Goal: Task Accomplishment & Management: Manage account settings

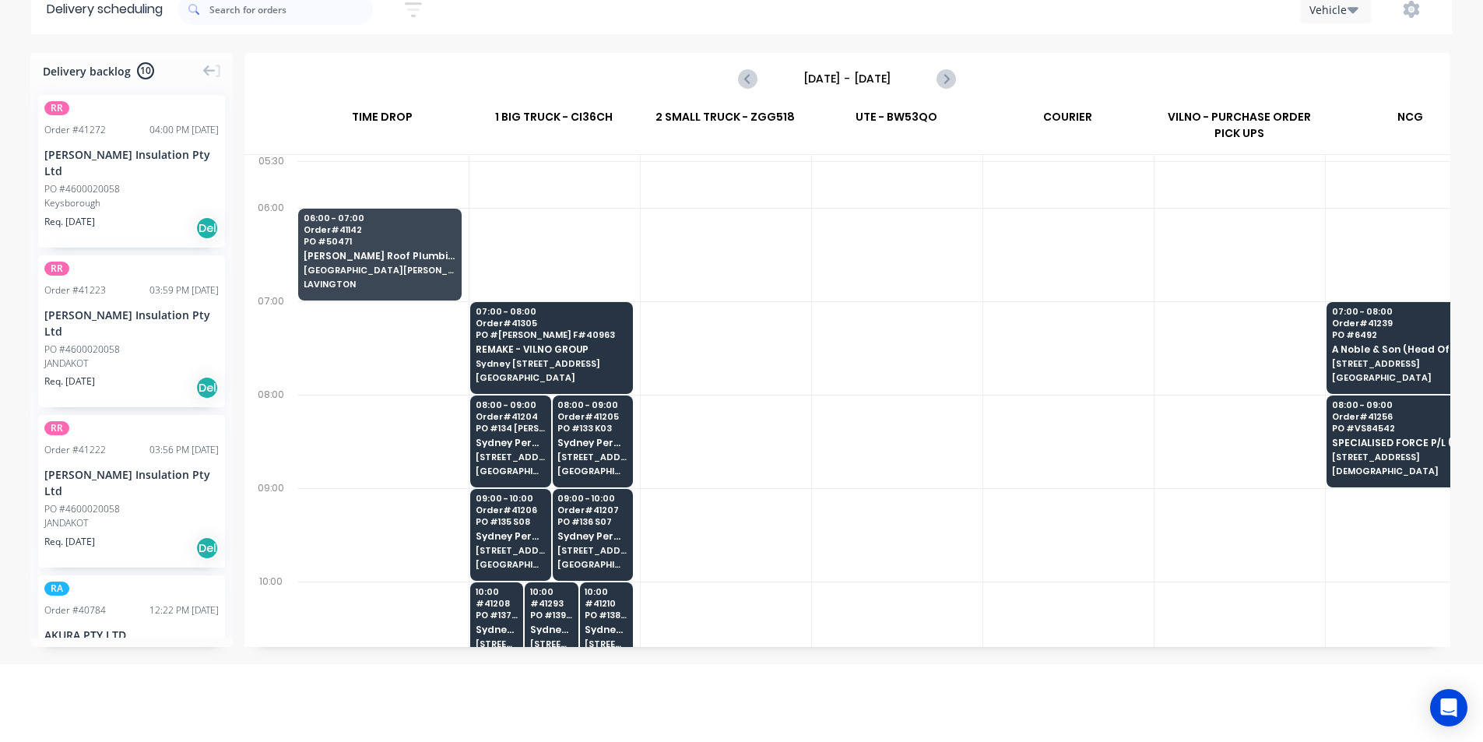
scroll to position [0, 1]
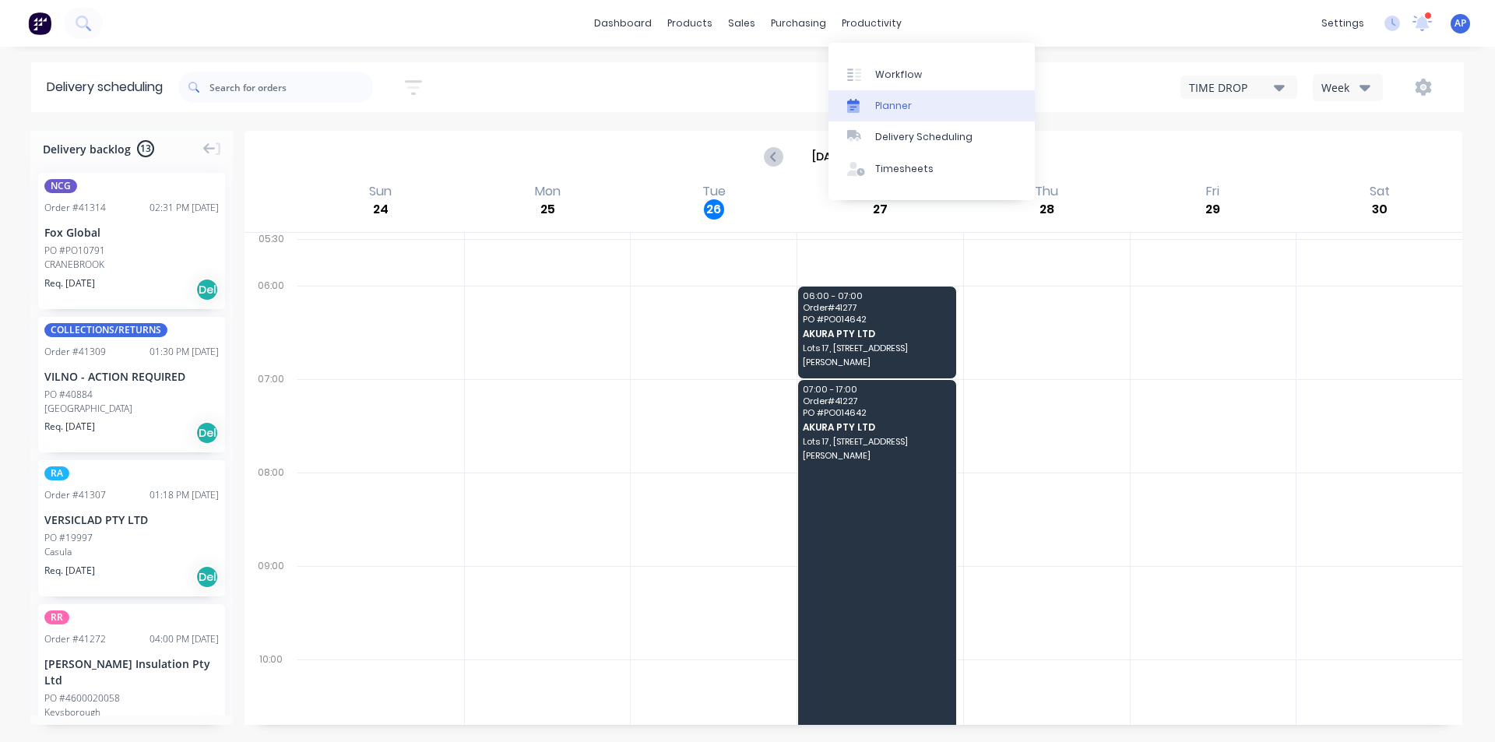
click at [912, 101] on link "Planner" at bounding box center [931, 105] width 206 height 31
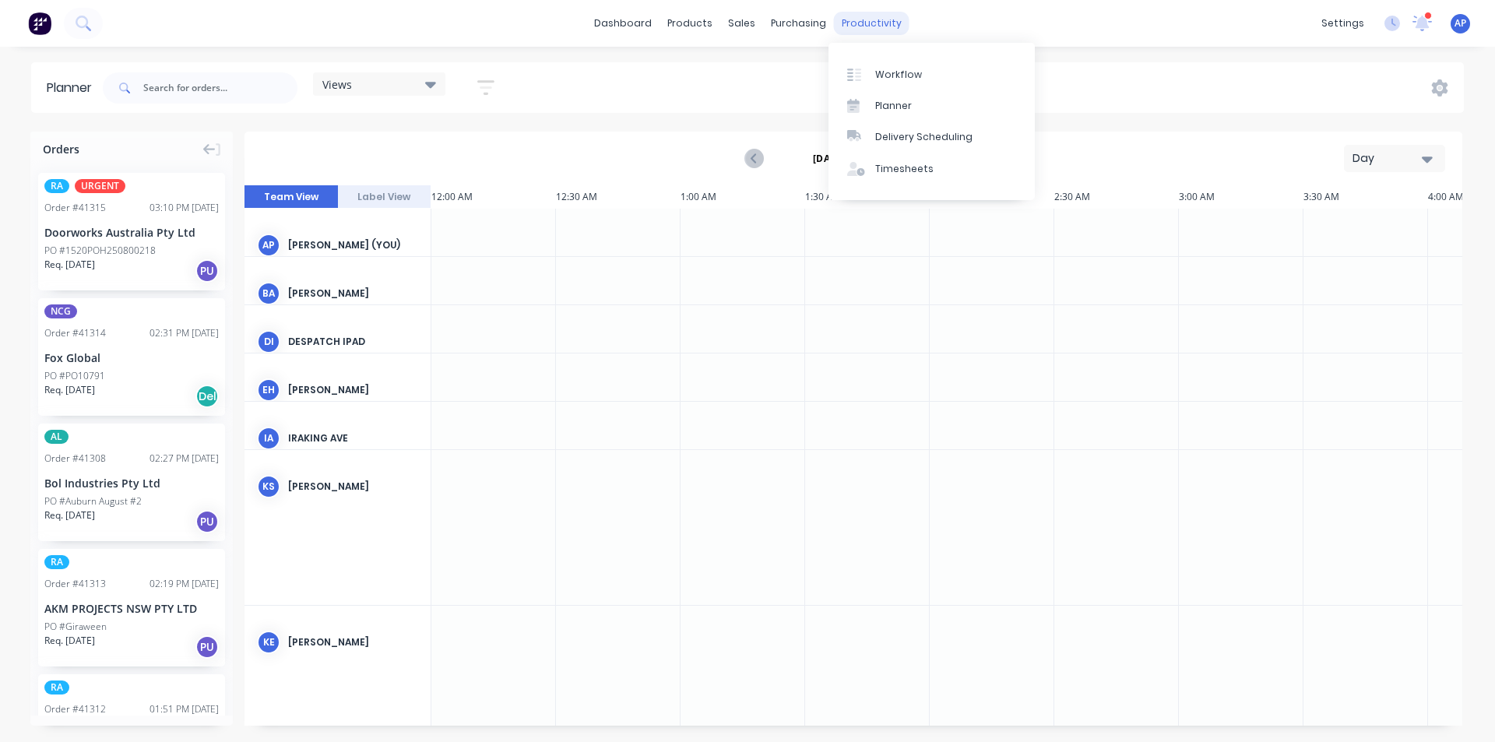
scroll to position [0, 1745]
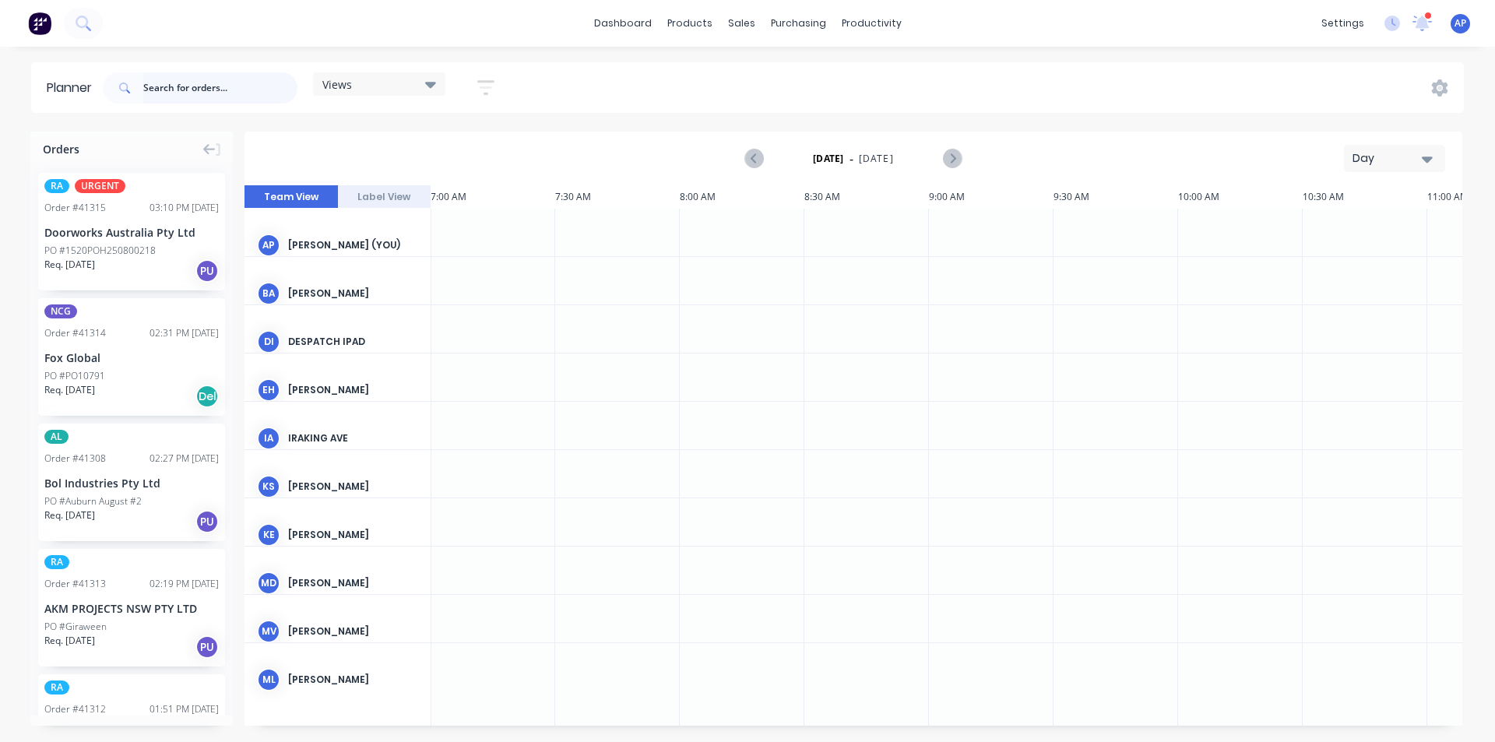
click at [216, 87] on input "text" at bounding box center [220, 87] width 154 height 31
type input "41303"
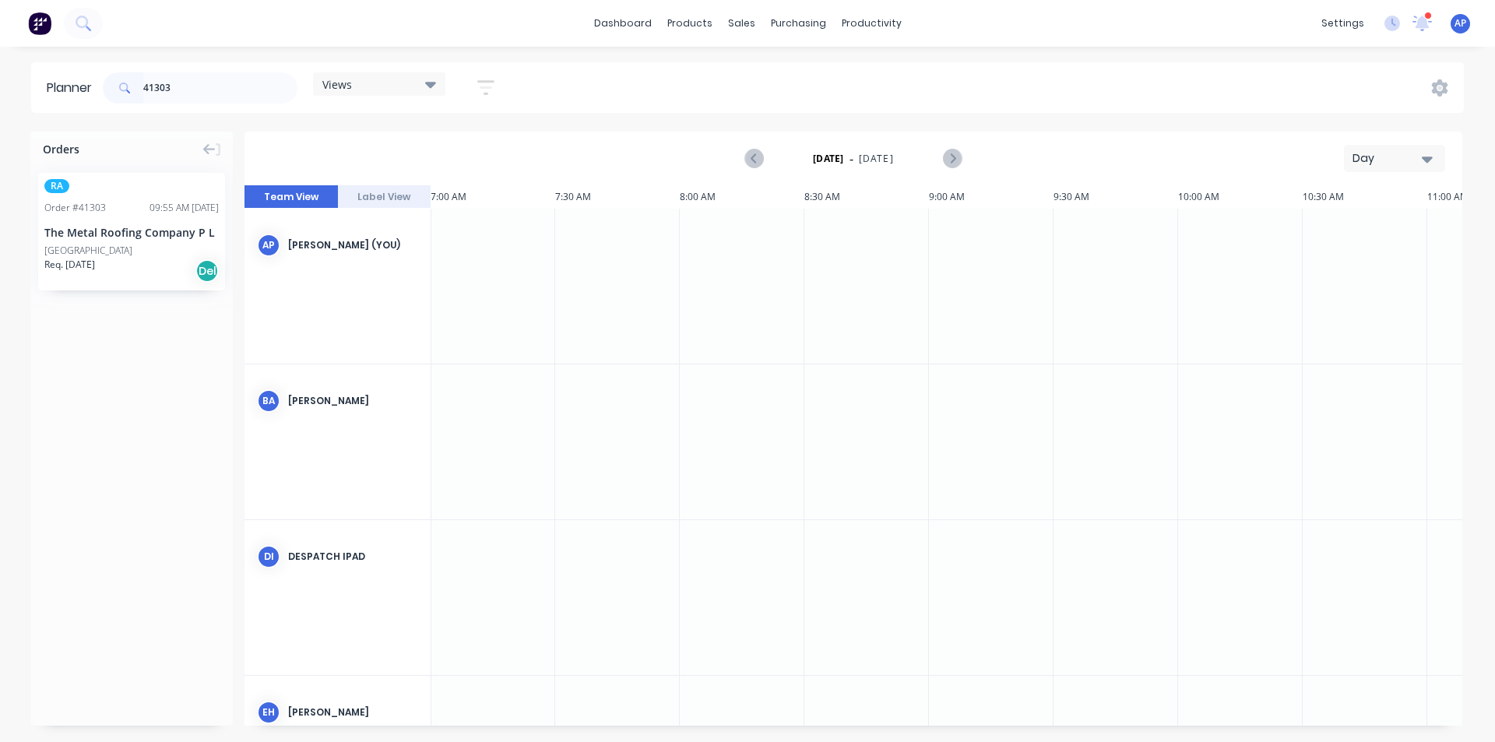
click at [122, 255] on div "[GEOGRAPHIC_DATA]" at bounding box center [131, 251] width 174 height 14
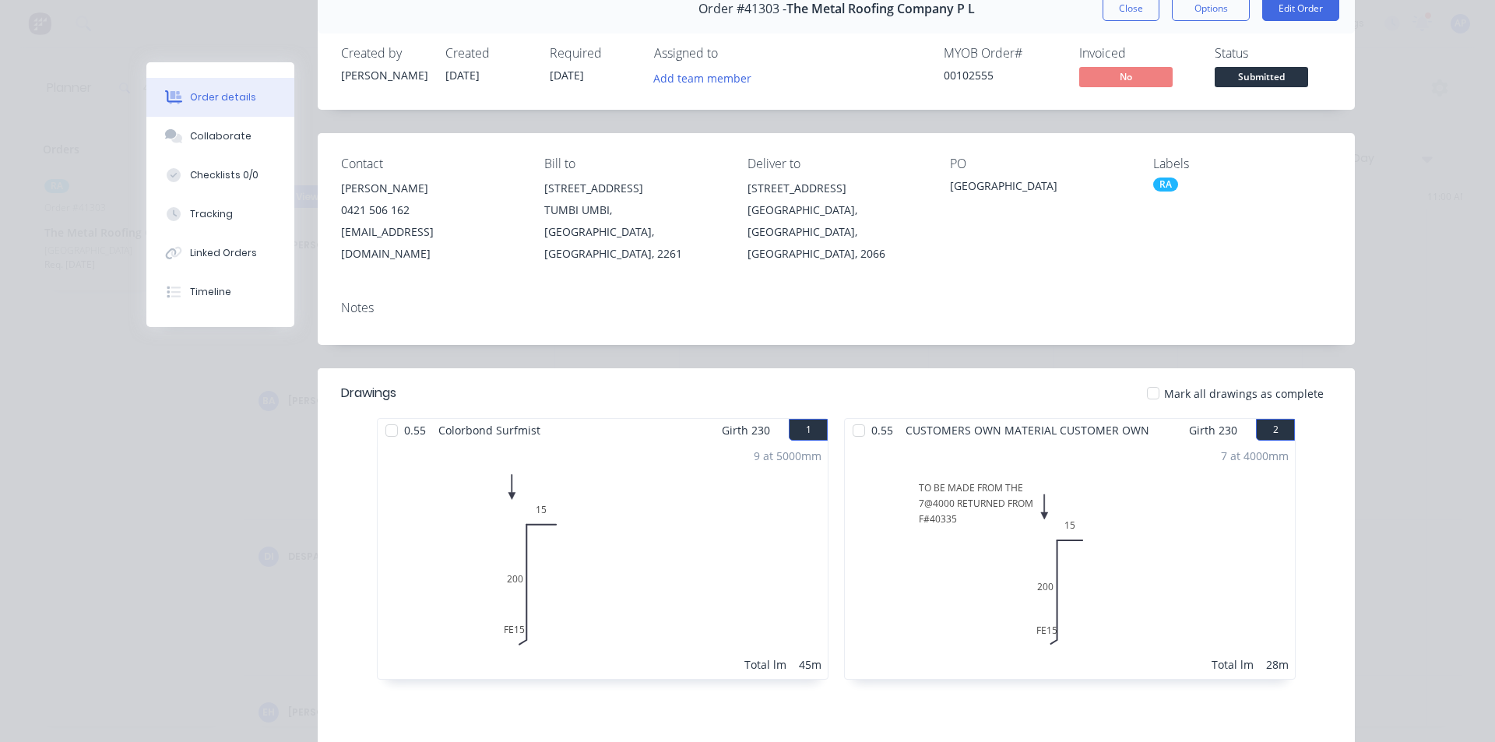
scroll to position [156, 0]
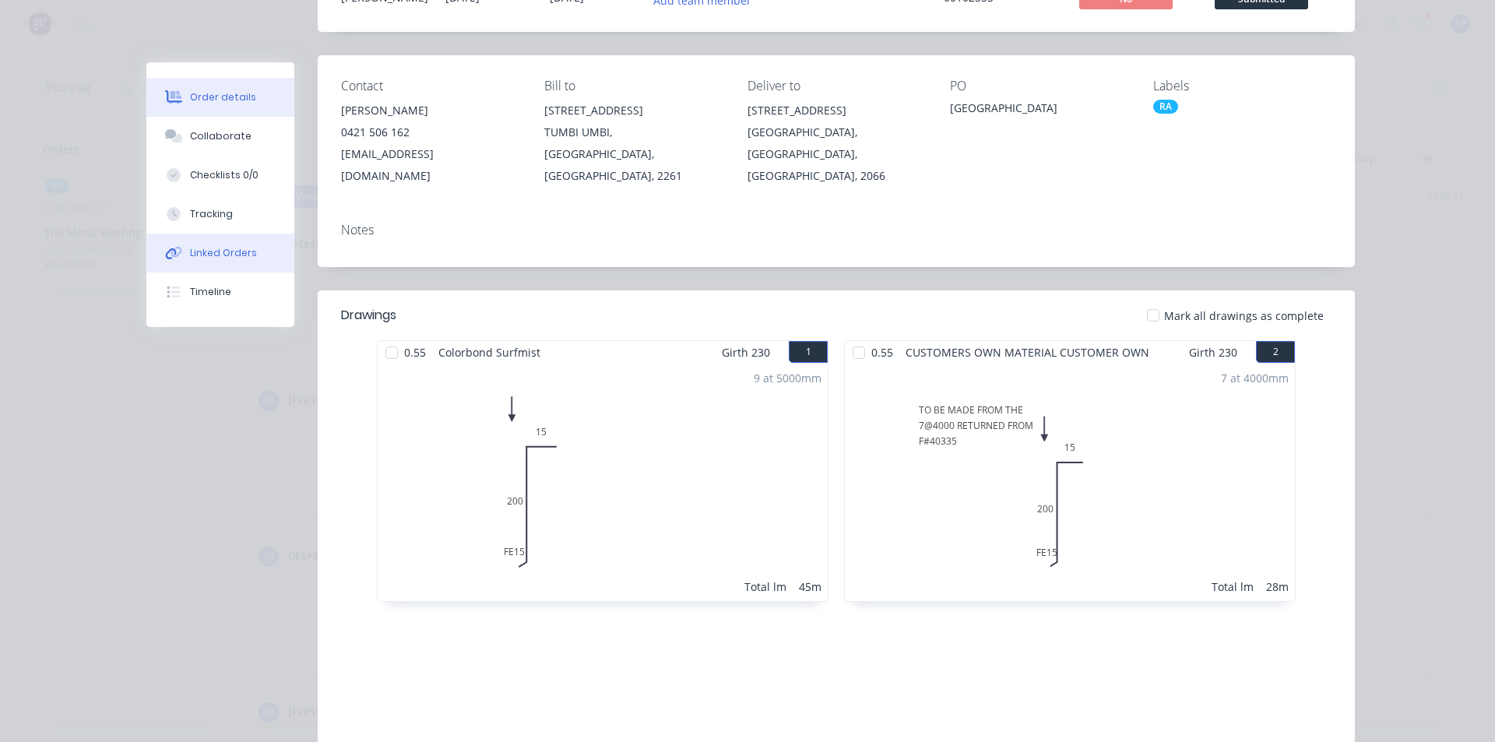
click at [217, 258] on div "Linked Orders" at bounding box center [223, 253] width 67 height 14
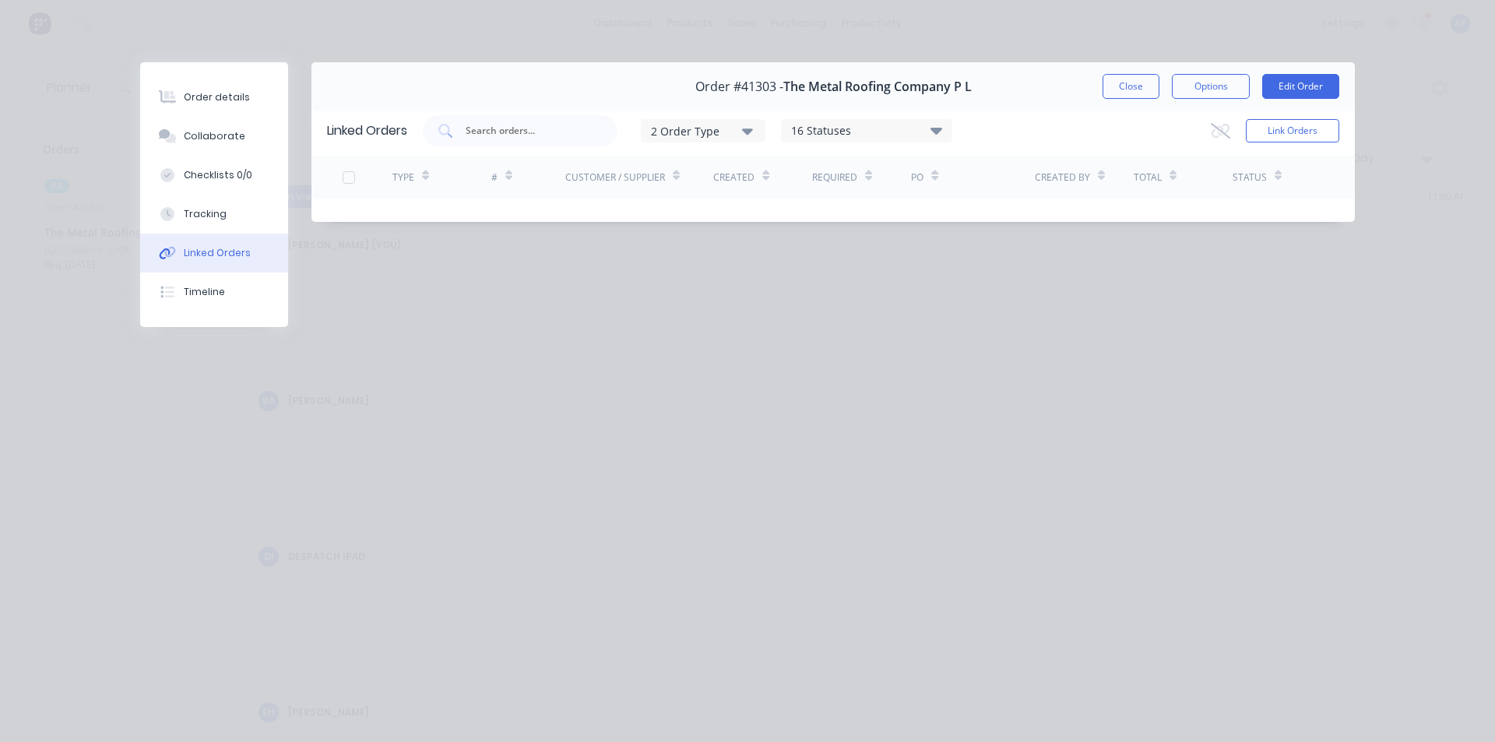
scroll to position [0, 0]
click at [202, 136] on div "Collaborate" at bounding box center [215, 136] width 62 height 14
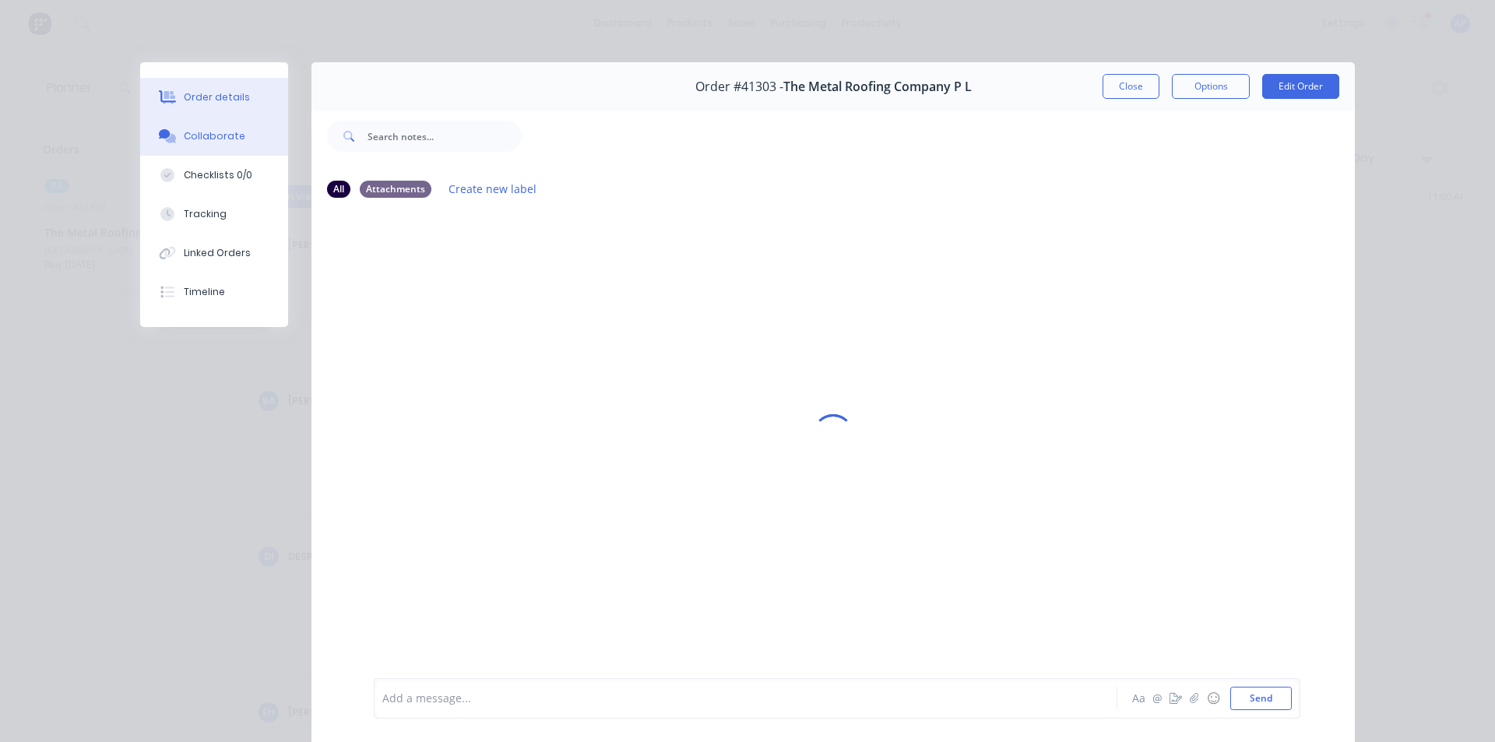
click at [215, 94] on div "Order details" at bounding box center [217, 97] width 66 height 14
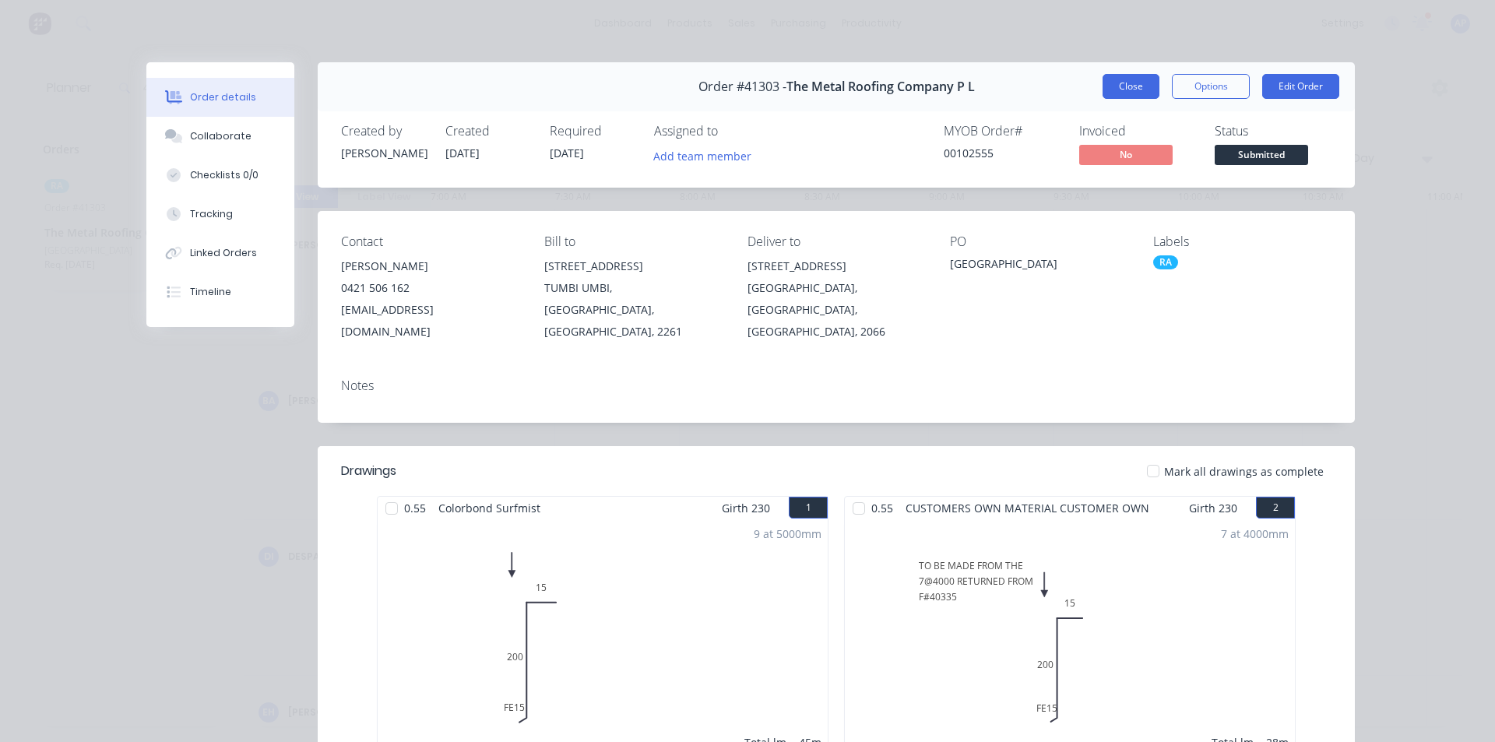
click at [1126, 84] on button "Close" at bounding box center [1130, 86] width 57 height 25
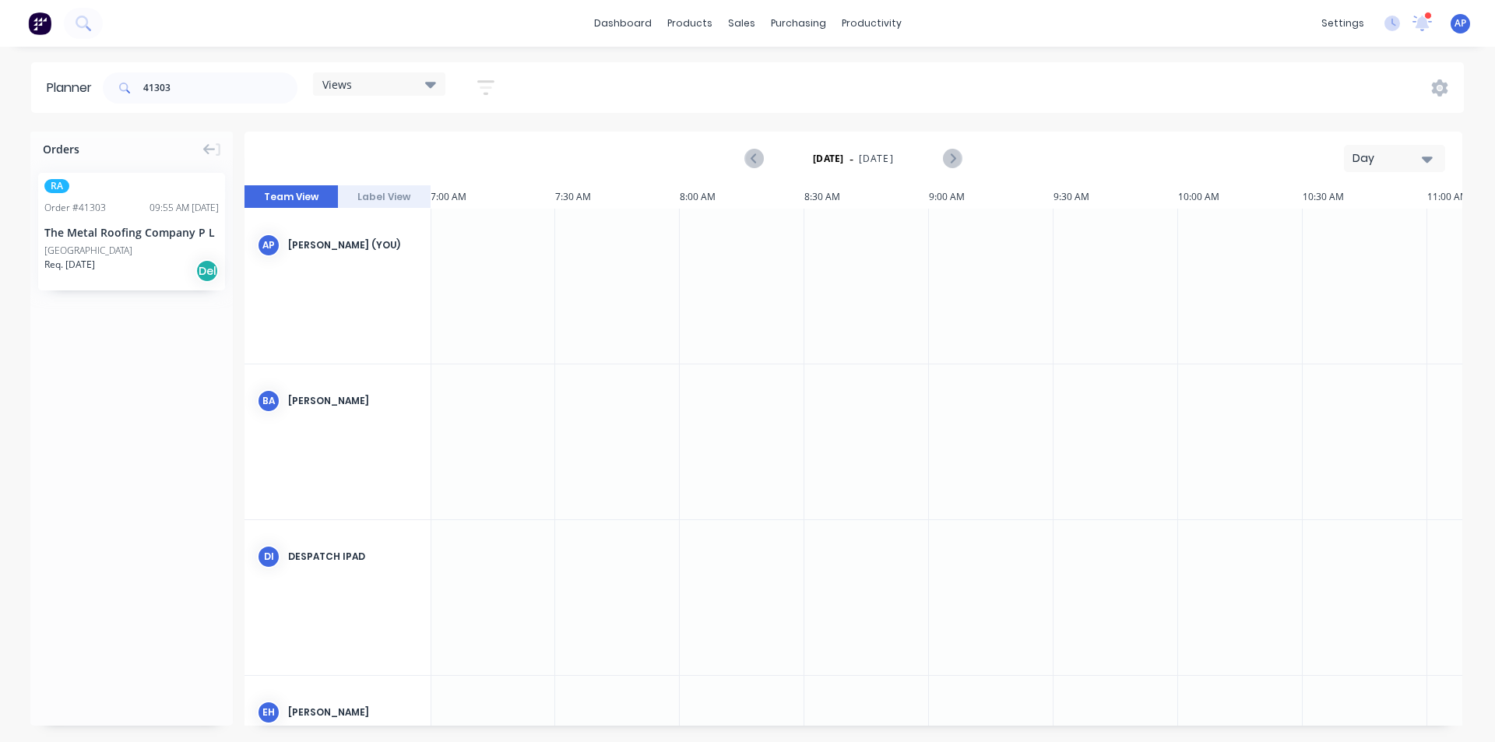
click at [165, 230] on div "The Metal Roofing Company P L" at bounding box center [131, 232] width 174 height 16
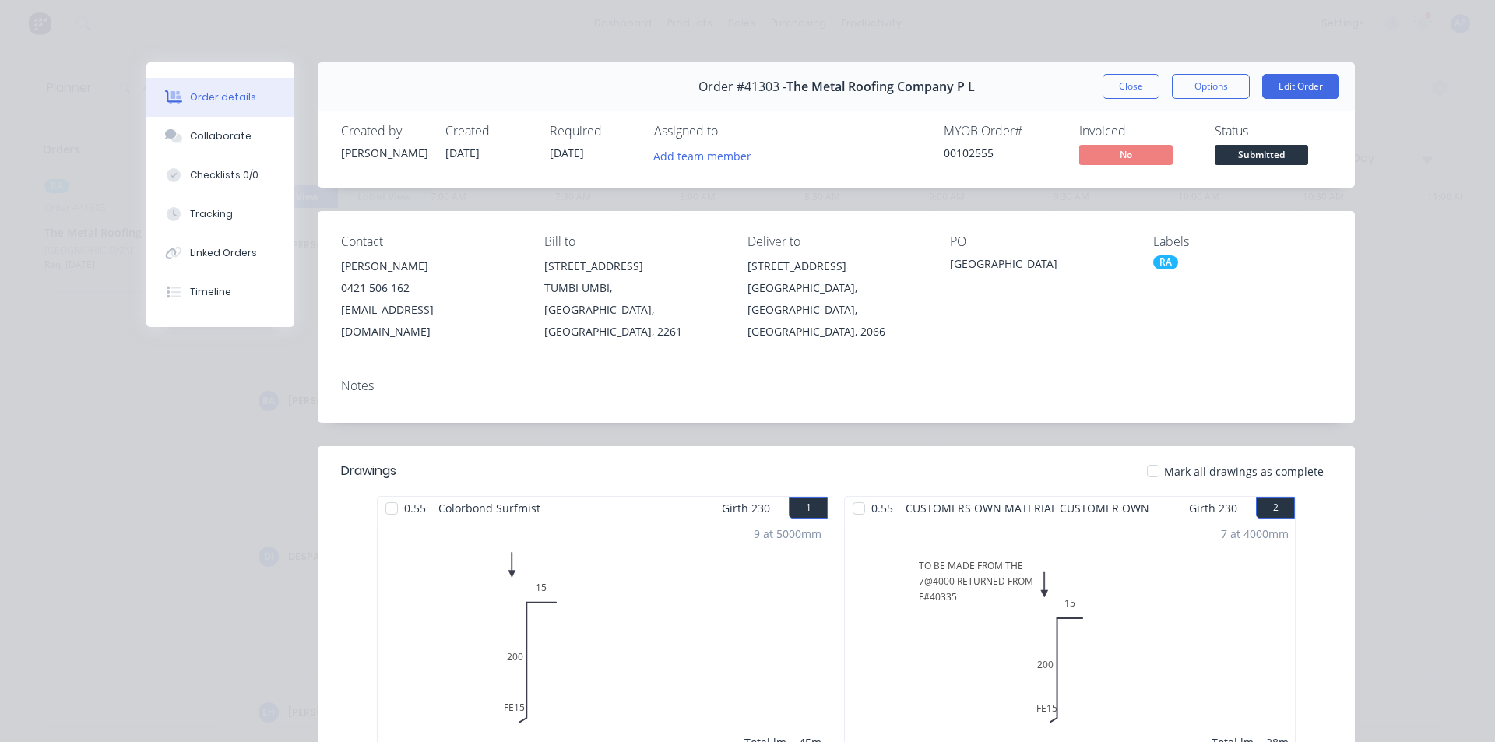
click at [1120, 79] on button "Close" at bounding box center [1130, 86] width 57 height 25
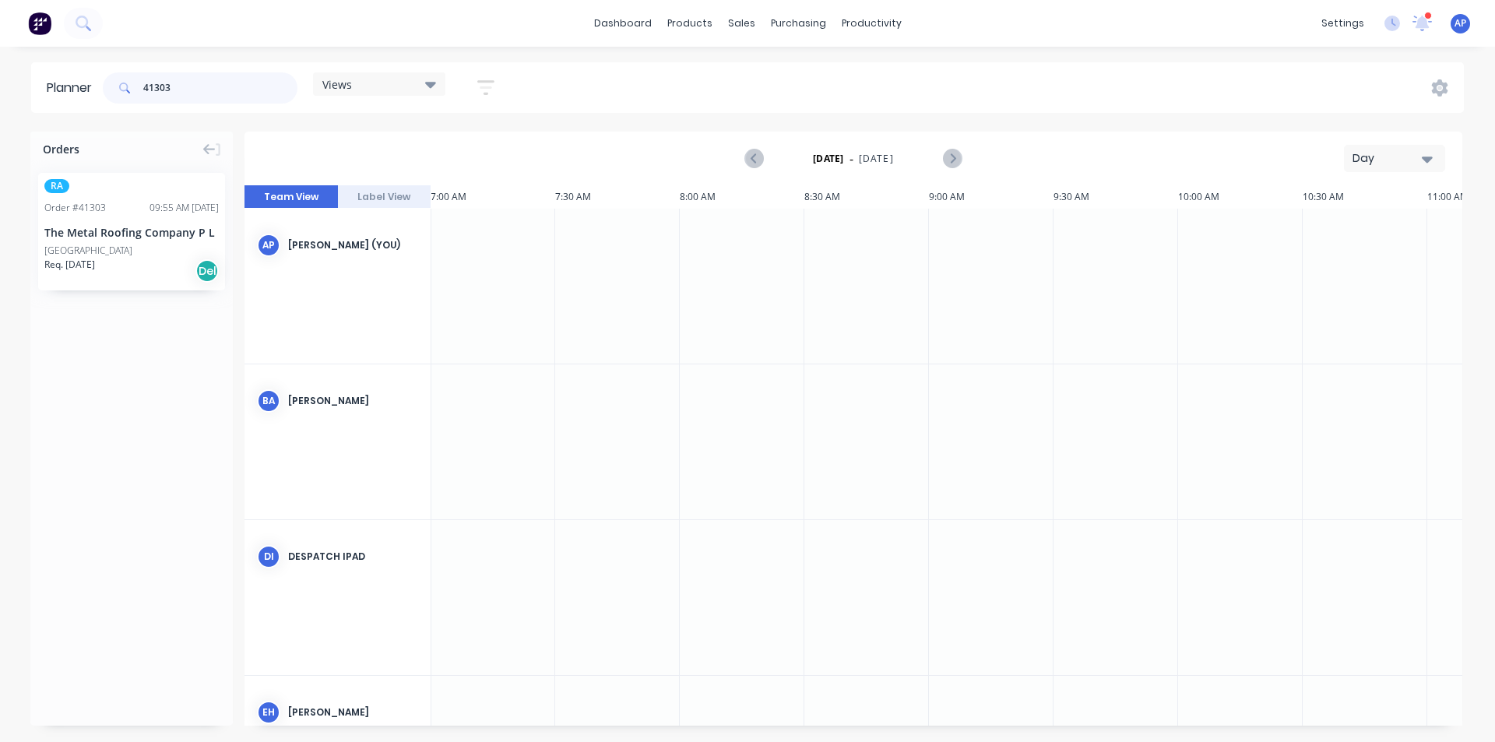
click at [261, 72] on input "41303" at bounding box center [220, 87] width 154 height 31
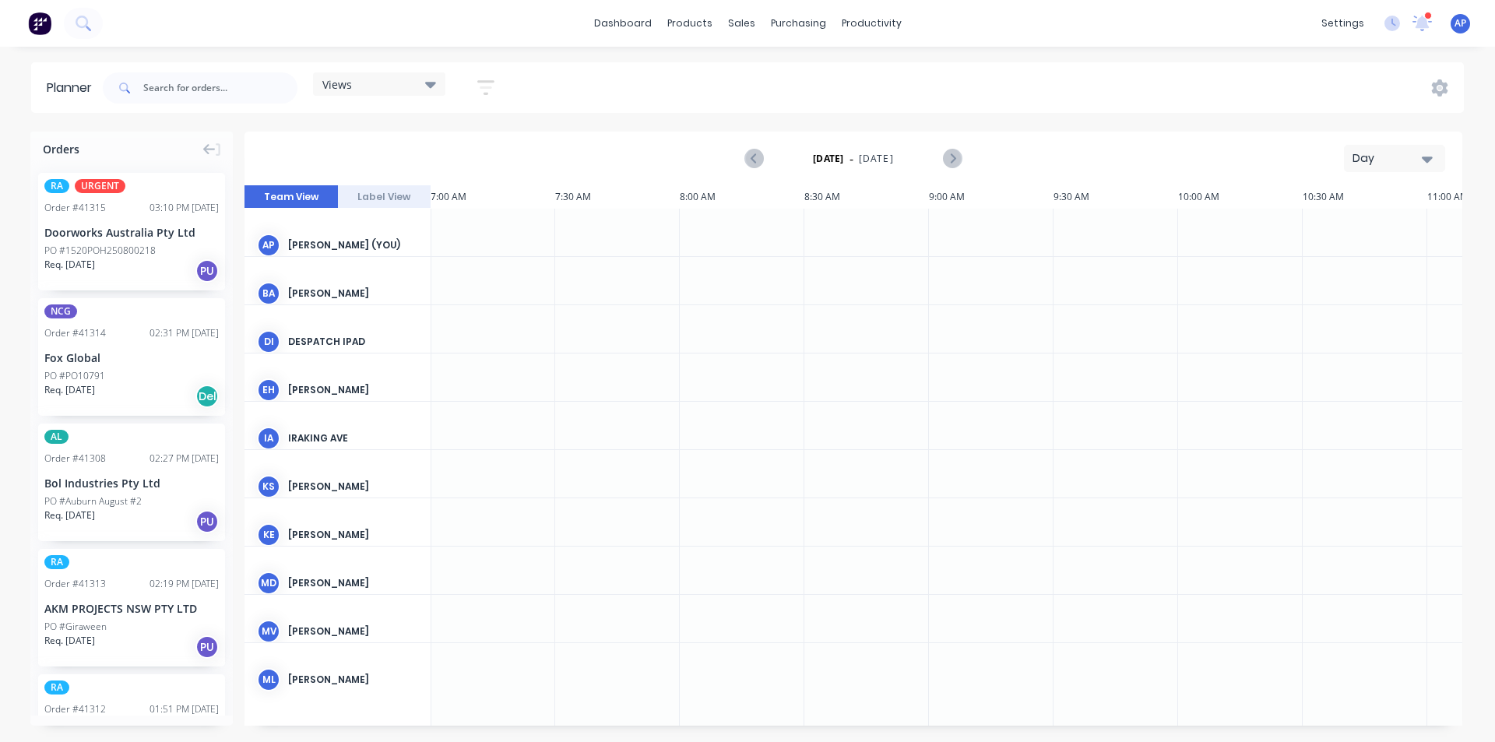
click at [1395, 153] on div "Day" at bounding box center [1388, 158] width 72 height 16
click at [1385, 230] on div "Week" at bounding box center [1366, 231] width 154 height 31
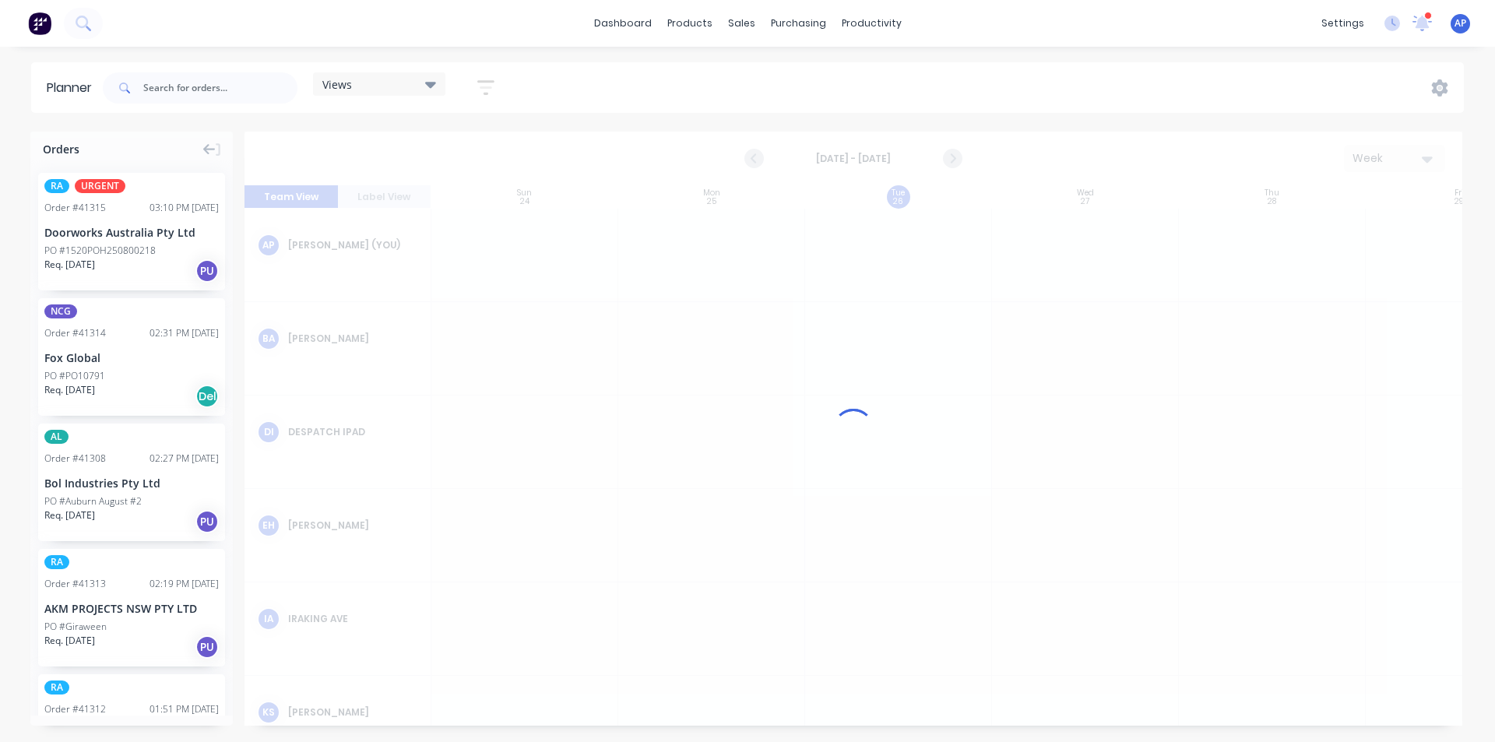
scroll to position [0, 1]
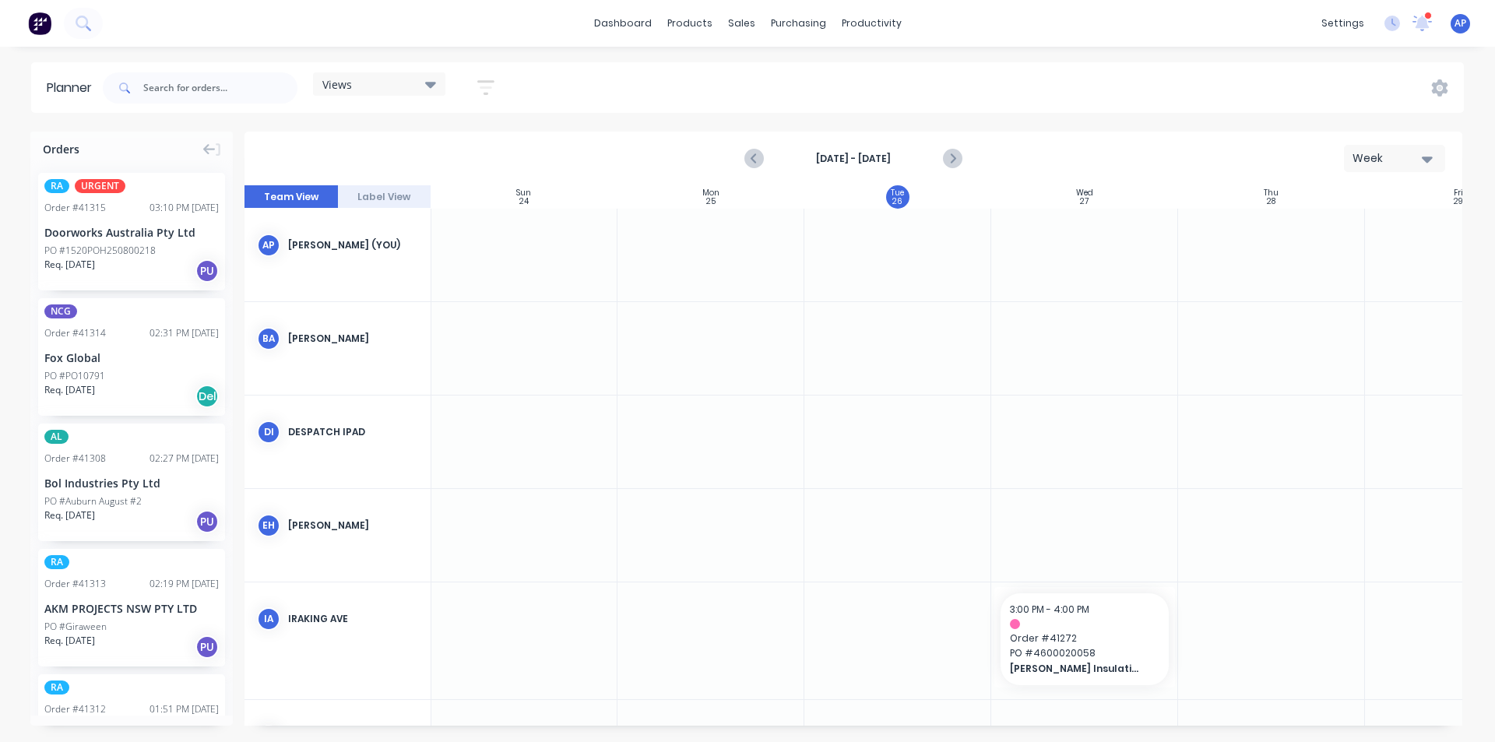
click at [508, 89] on div "Views Save new view None (Default) edit Iraking edit kyle edit Michael's View e…" at bounding box center [782, 88] width 1364 height 47
click at [491, 86] on icon "button" at bounding box center [486, 87] width 12 height 2
click at [472, 144] on button "Show/Hide users" at bounding box center [413, 145] width 145 height 23
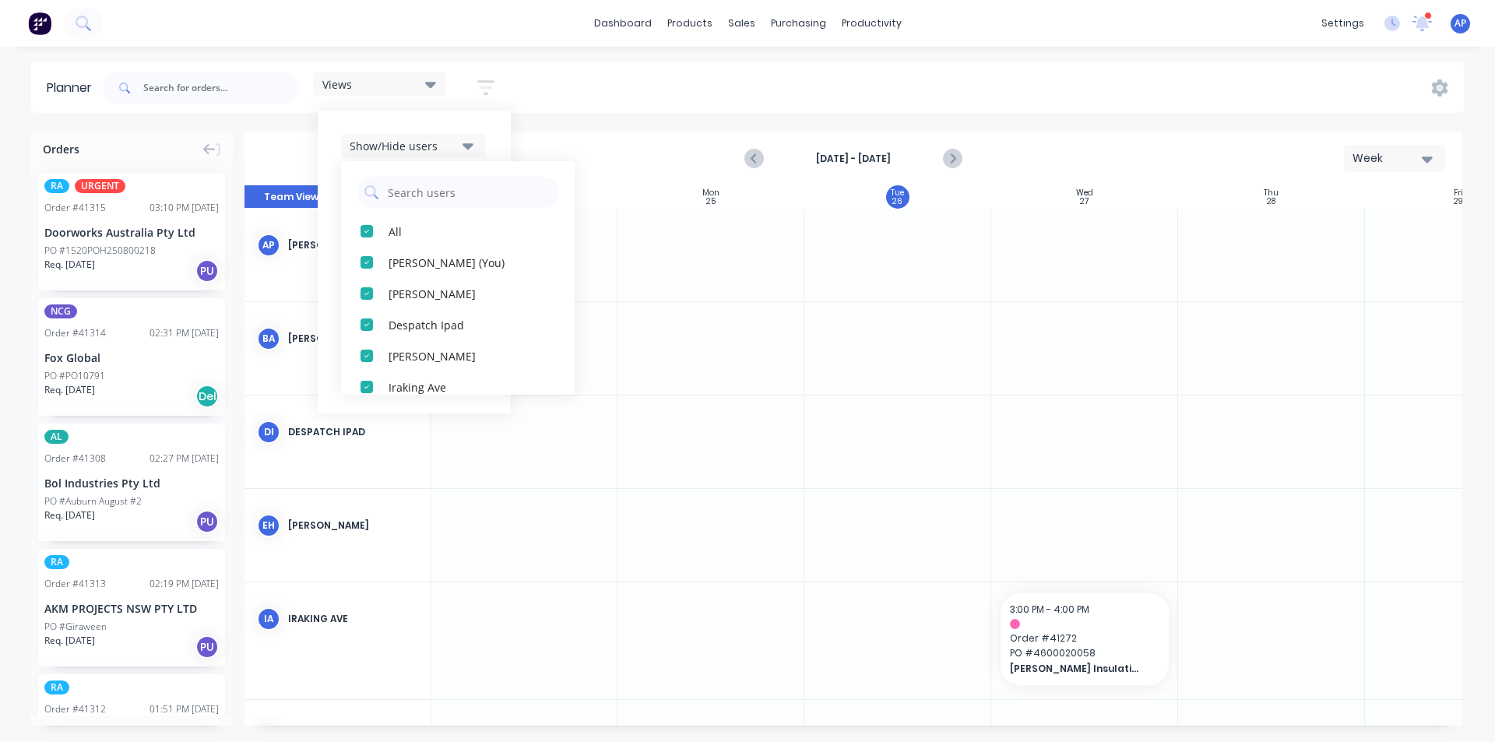
click at [471, 142] on icon "button" at bounding box center [467, 145] width 11 height 17
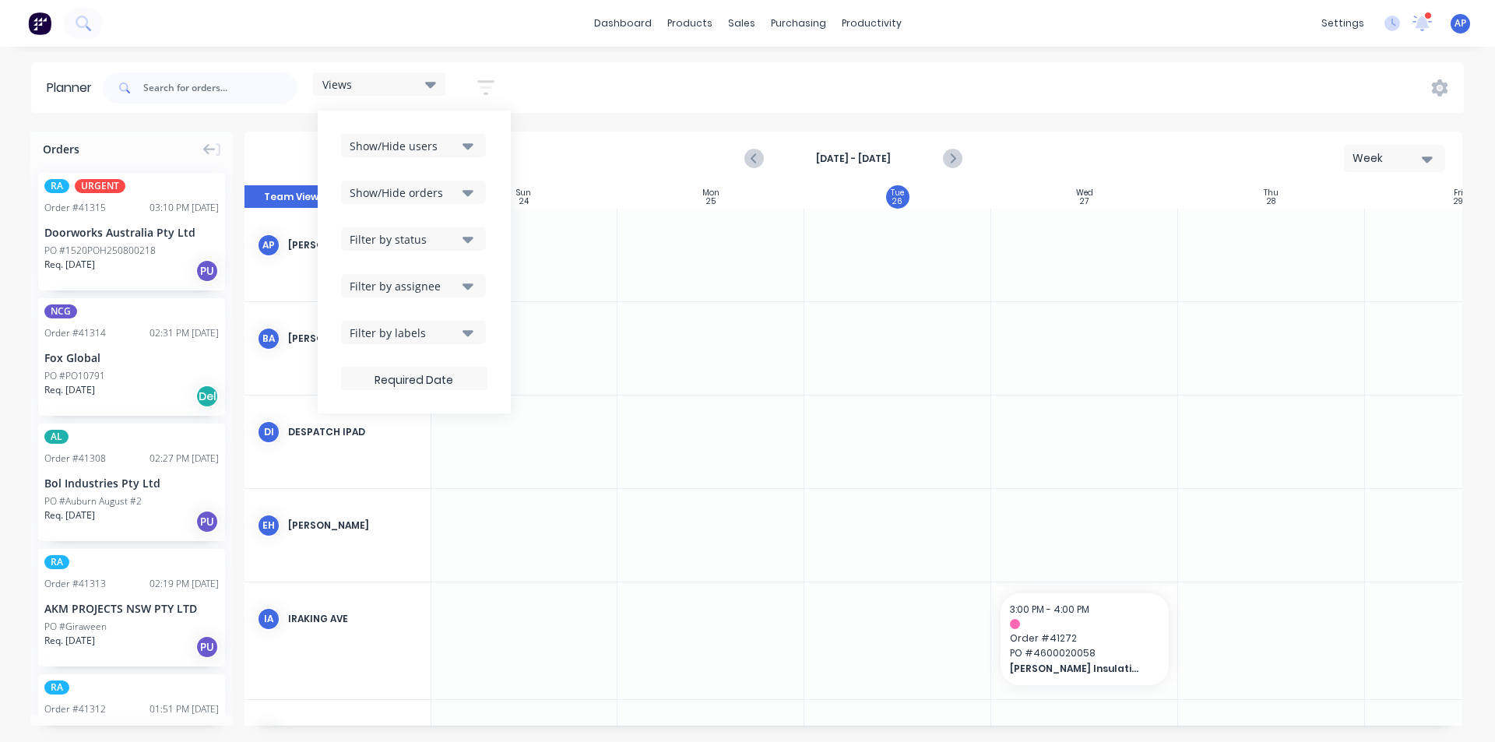
click at [446, 133] on div "Show/Hide users Show/Hide orders Filter by status Filter by assignee Filter by …" at bounding box center [414, 262] width 193 height 303
click at [434, 150] on div "Show/Hide users" at bounding box center [404, 146] width 108 height 16
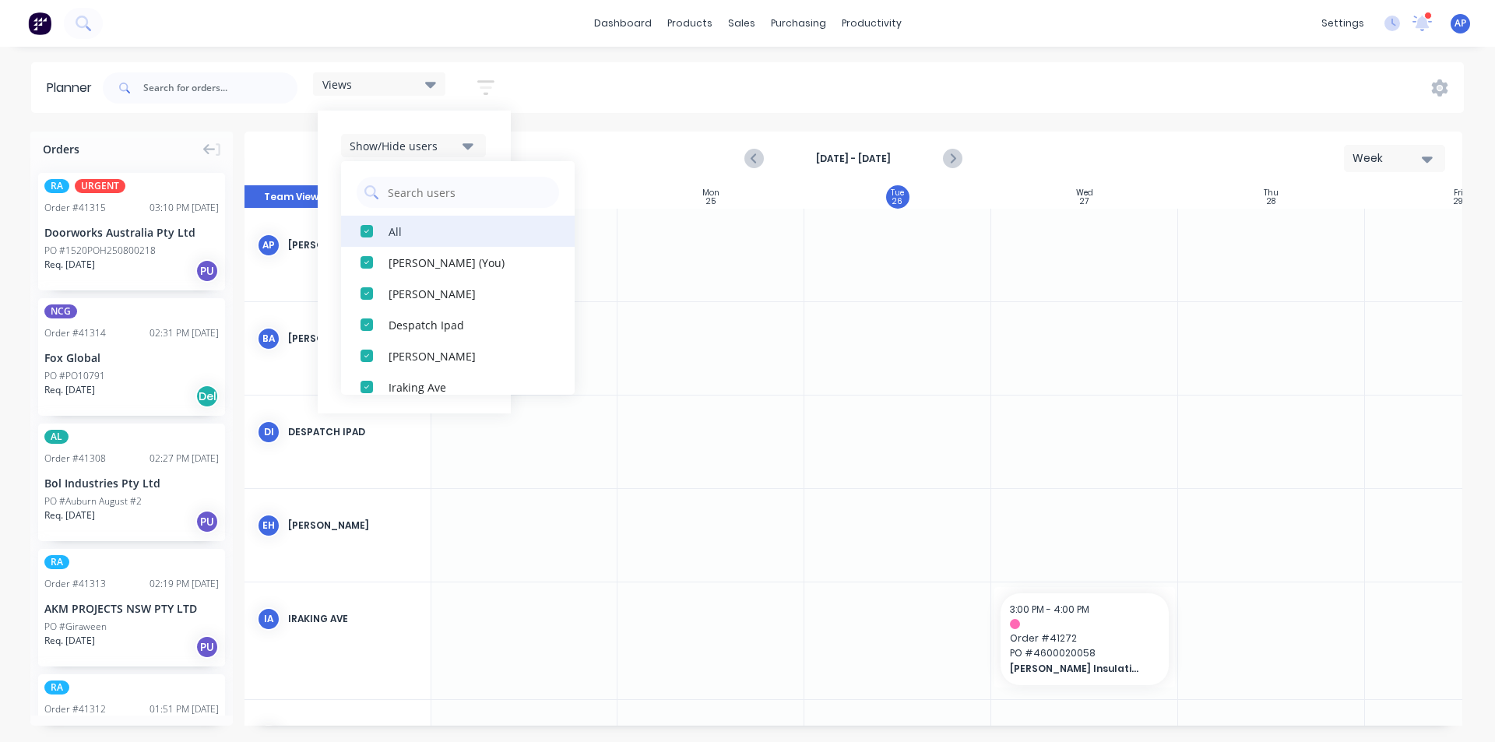
click at [389, 222] on button "All" at bounding box center [458, 231] width 234 height 31
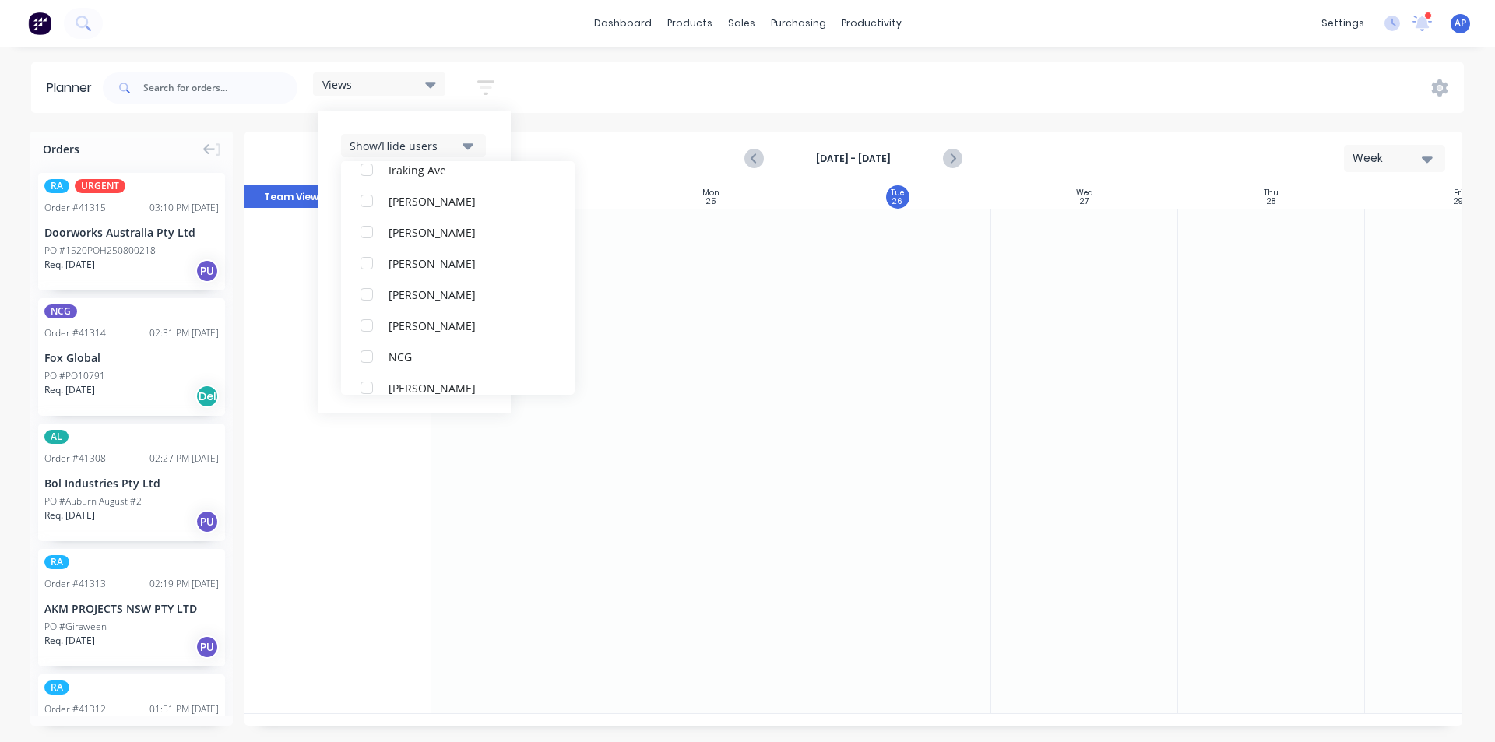
scroll to position [311, 0]
click at [374, 353] on div "button" at bounding box center [366, 355] width 31 height 31
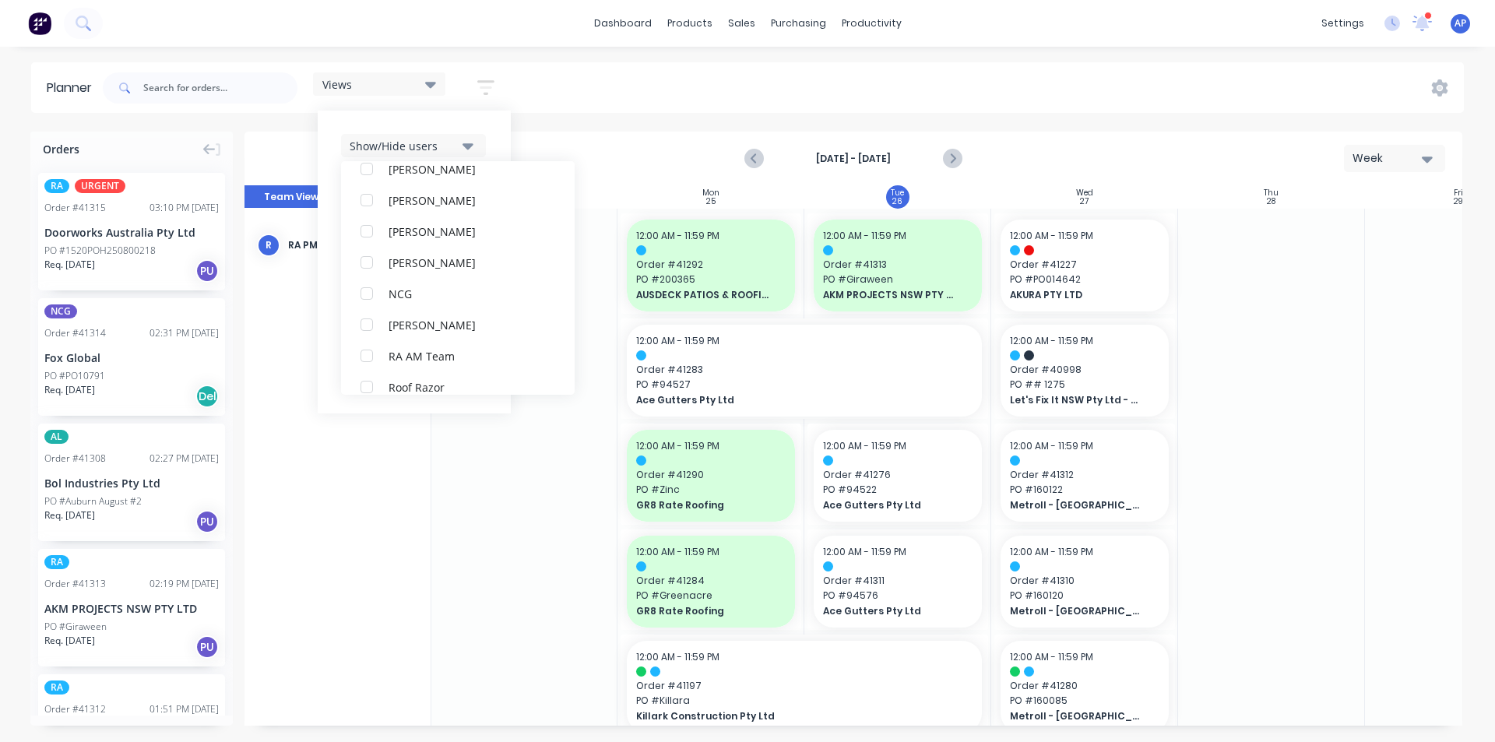
scroll to position [0, 0]
click at [490, 132] on div "Show/Hide users All RA PM Team Angela Perez (You) Byron Aird Despatch Ipad Ethe…" at bounding box center [414, 262] width 193 height 303
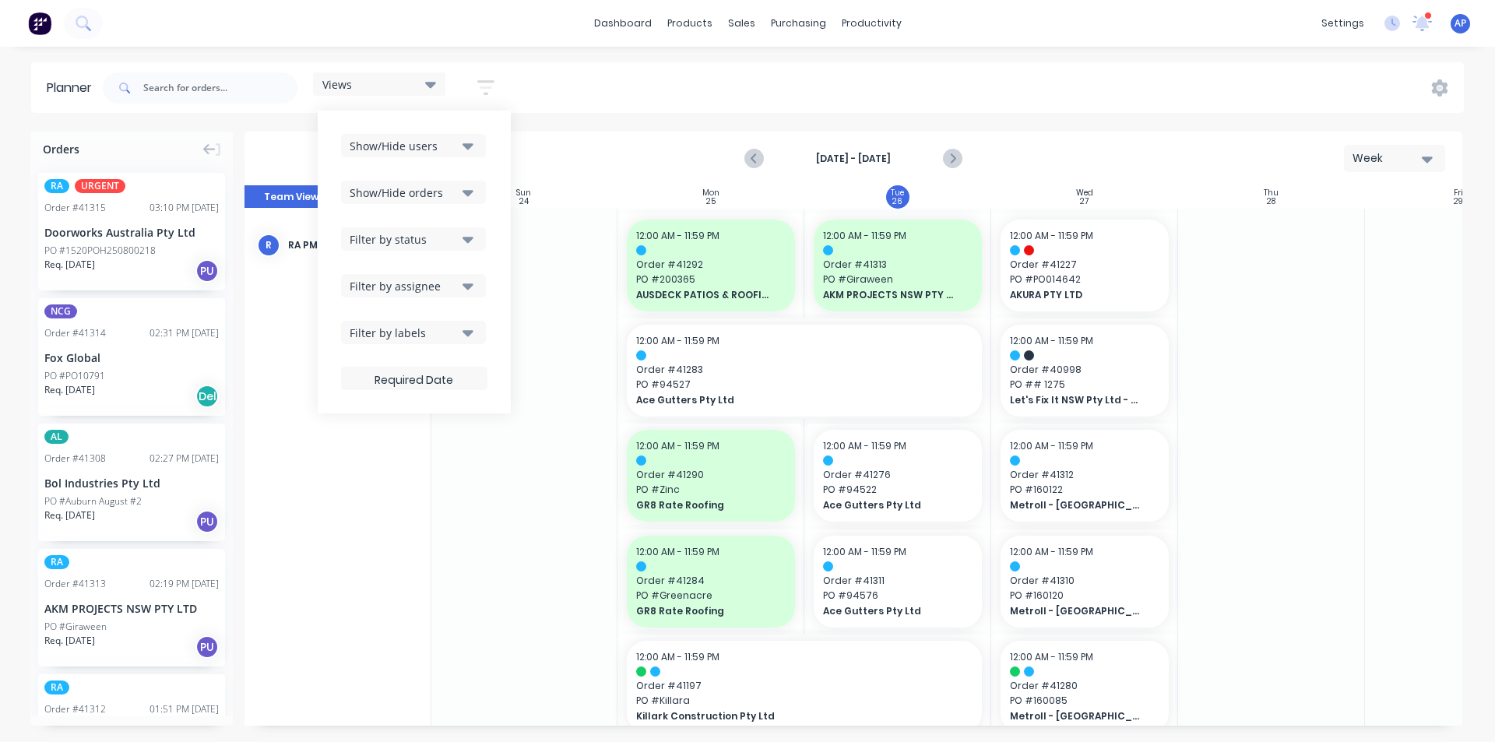
click at [466, 195] on icon "button" at bounding box center [467, 192] width 11 height 17
click at [423, 227] on div "All" at bounding box center [467, 231] width 156 height 16
click at [406, 300] on div "Unscheduled" at bounding box center [467, 293] width 156 height 16
drag, startPoint x: 498, startPoint y: 184, endPoint x: 501, endPoint y: 209, distance: 25.0
click at [498, 185] on div "Show/Hide users Show/Hide orders All Scheduled Unscheduled Filter by status Fil…" at bounding box center [414, 262] width 193 height 303
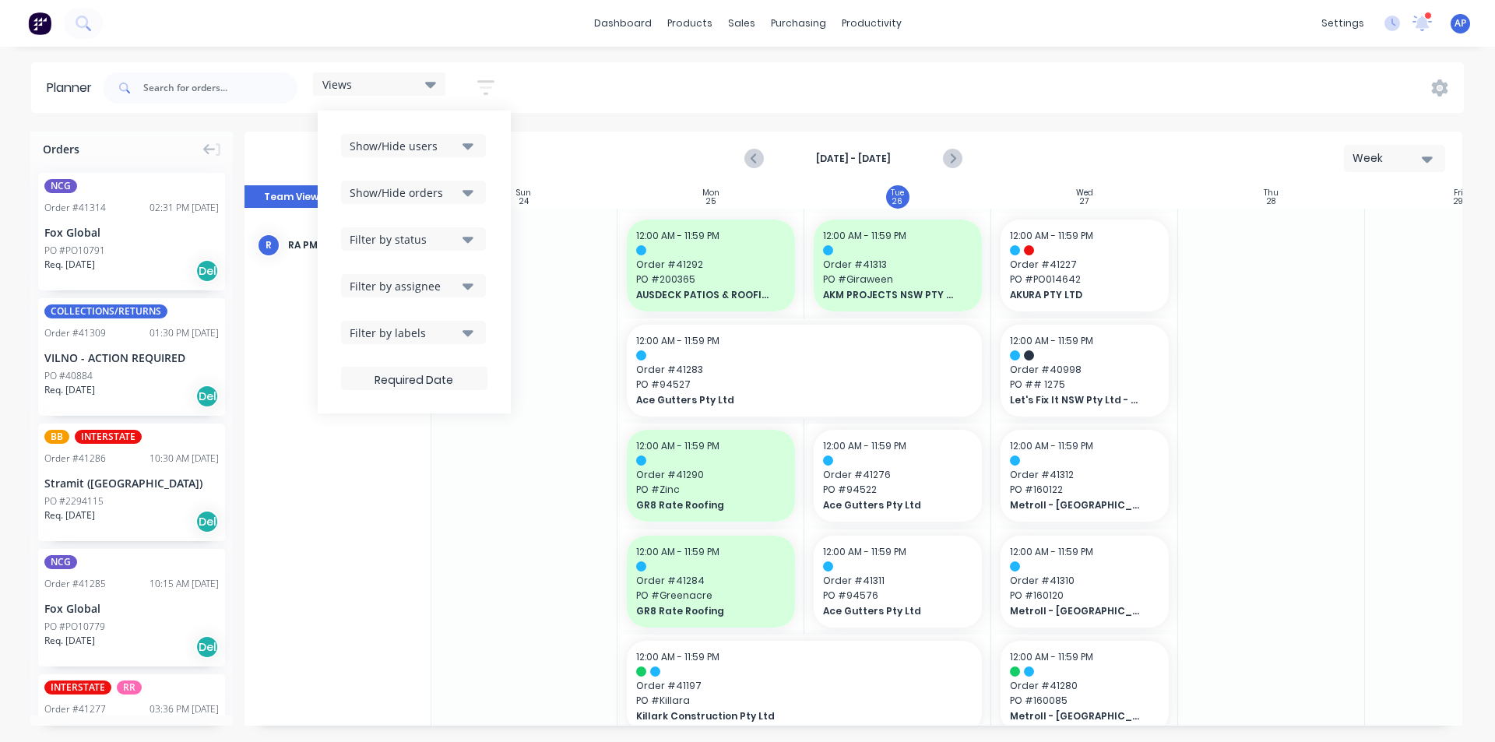
click at [460, 233] on button "Filter by status" at bounding box center [413, 238] width 145 height 23
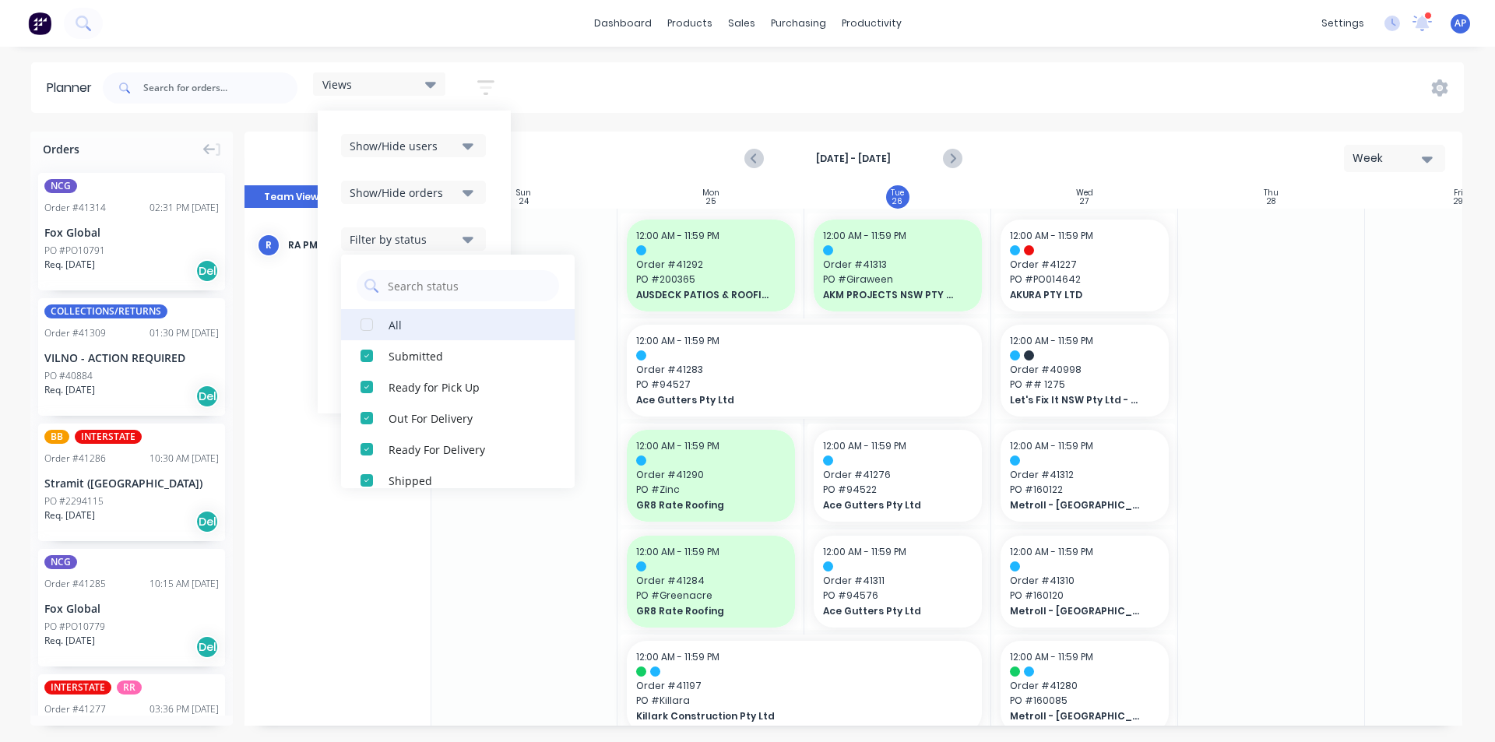
click at [396, 317] on div "All" at bounding box center [467, 324] width 156 height 16
click at [494, 210] on div "Show/Hide users Show/Hide orders Filter by status All Draft Quote Archived Deli…" at bounding box center [414, 262] width 193 height 303
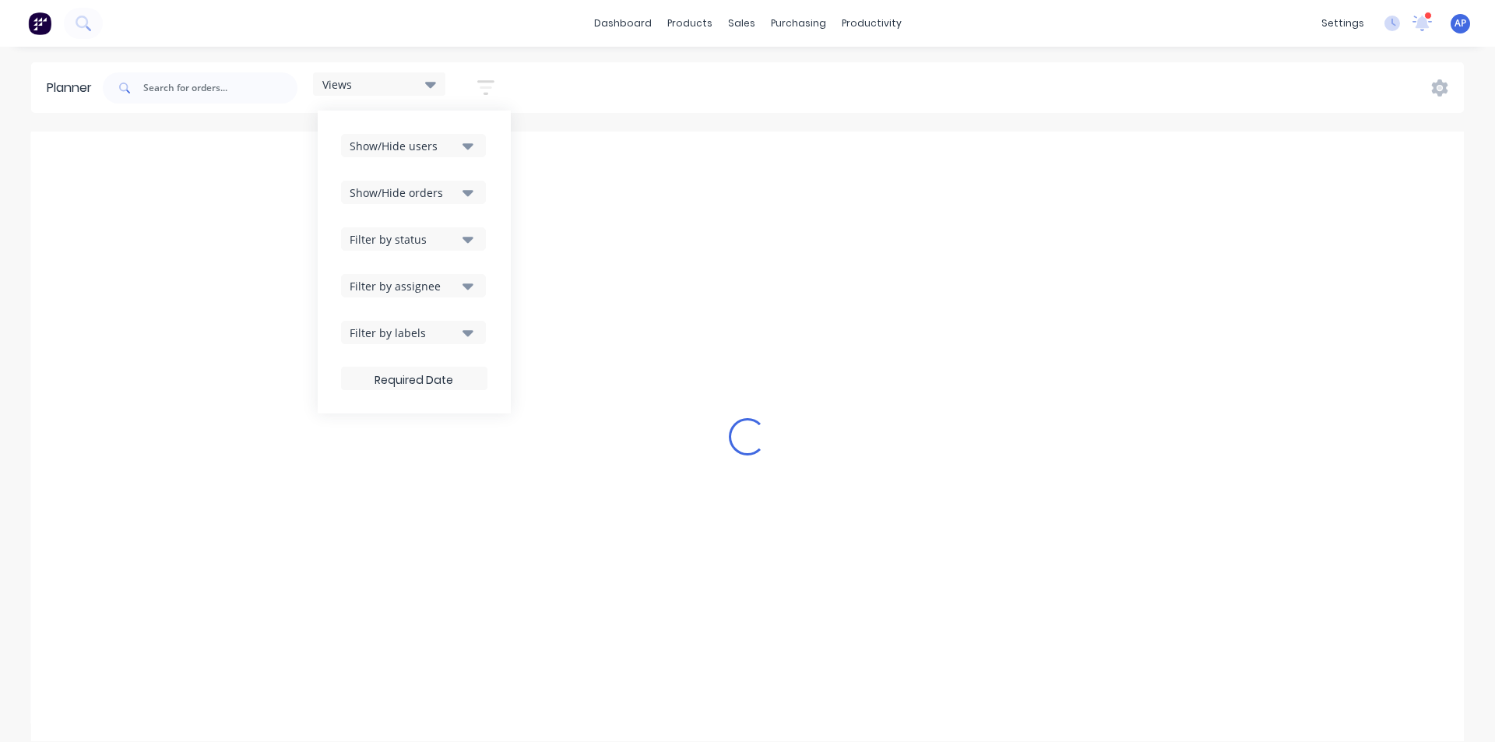
click at [446, 287] on div "Filter by assignee" at bounding box center [404, 286] width 108 height 16
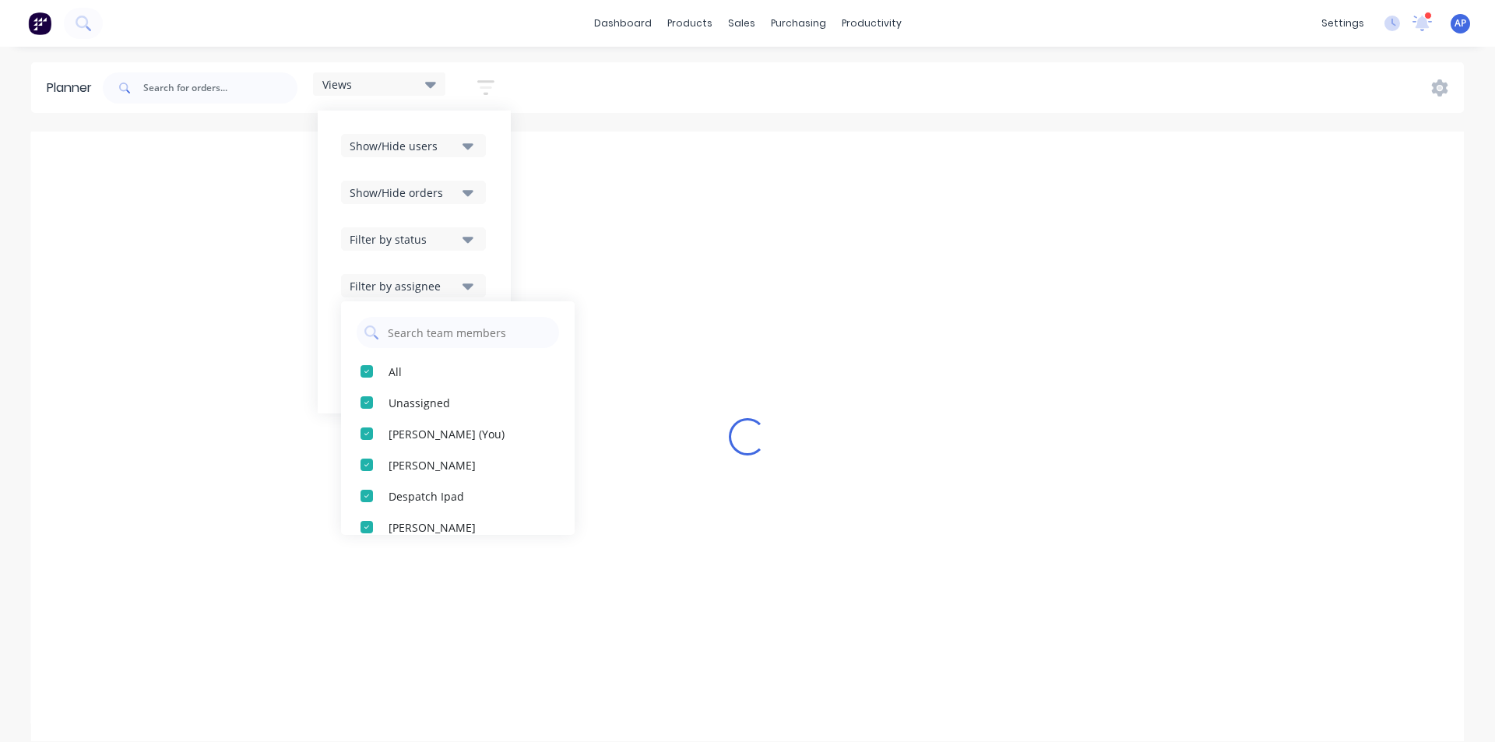
click at [494, 245] on div "Show/Hide users Show/Hide orders Filter by status Filter by assignee All Unassi…" at bounding box center [414, 262] width 193 height 303
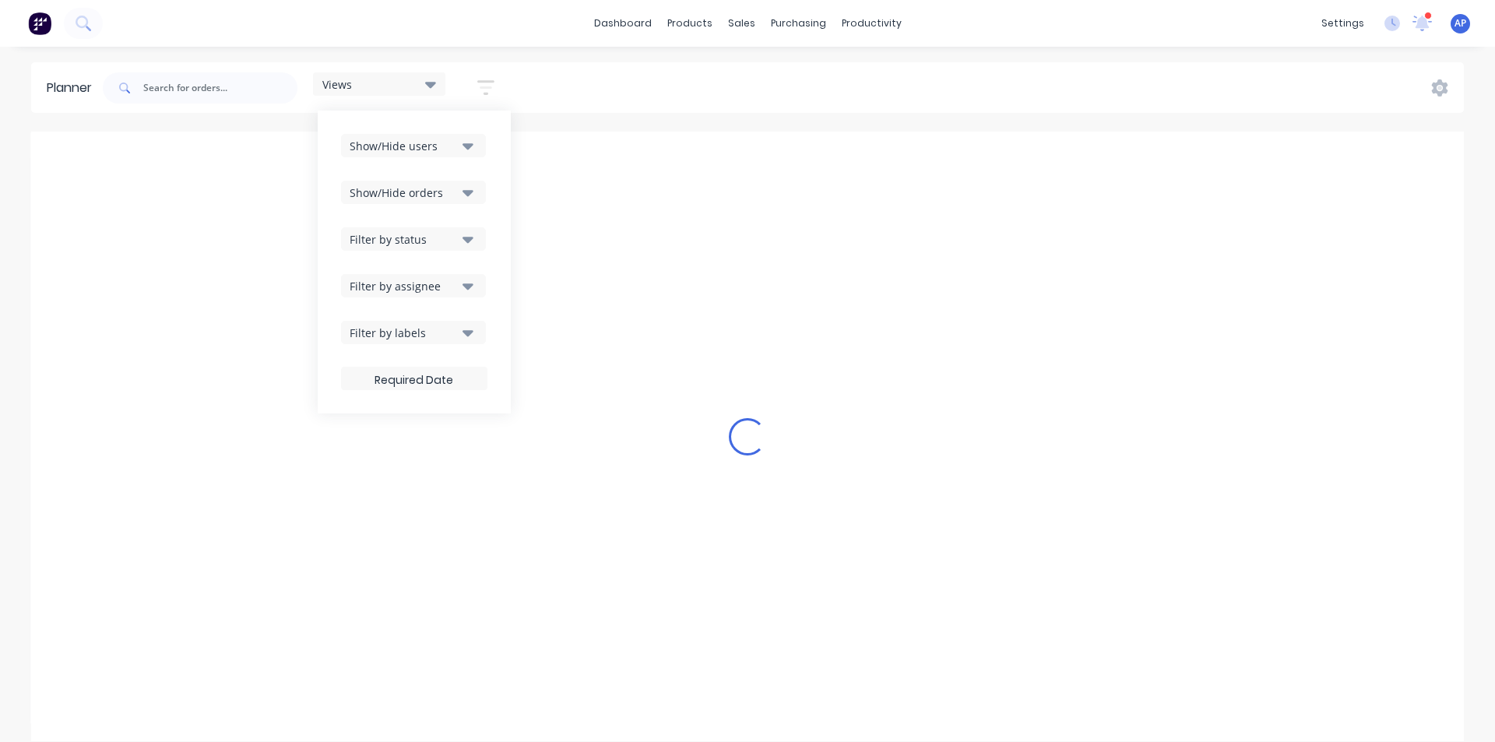
click at [547, 26] on div "dashboard products sales purchasing productivity dashboard products Product Cat…" at bounding box center [747, 23] width 1495 height 47
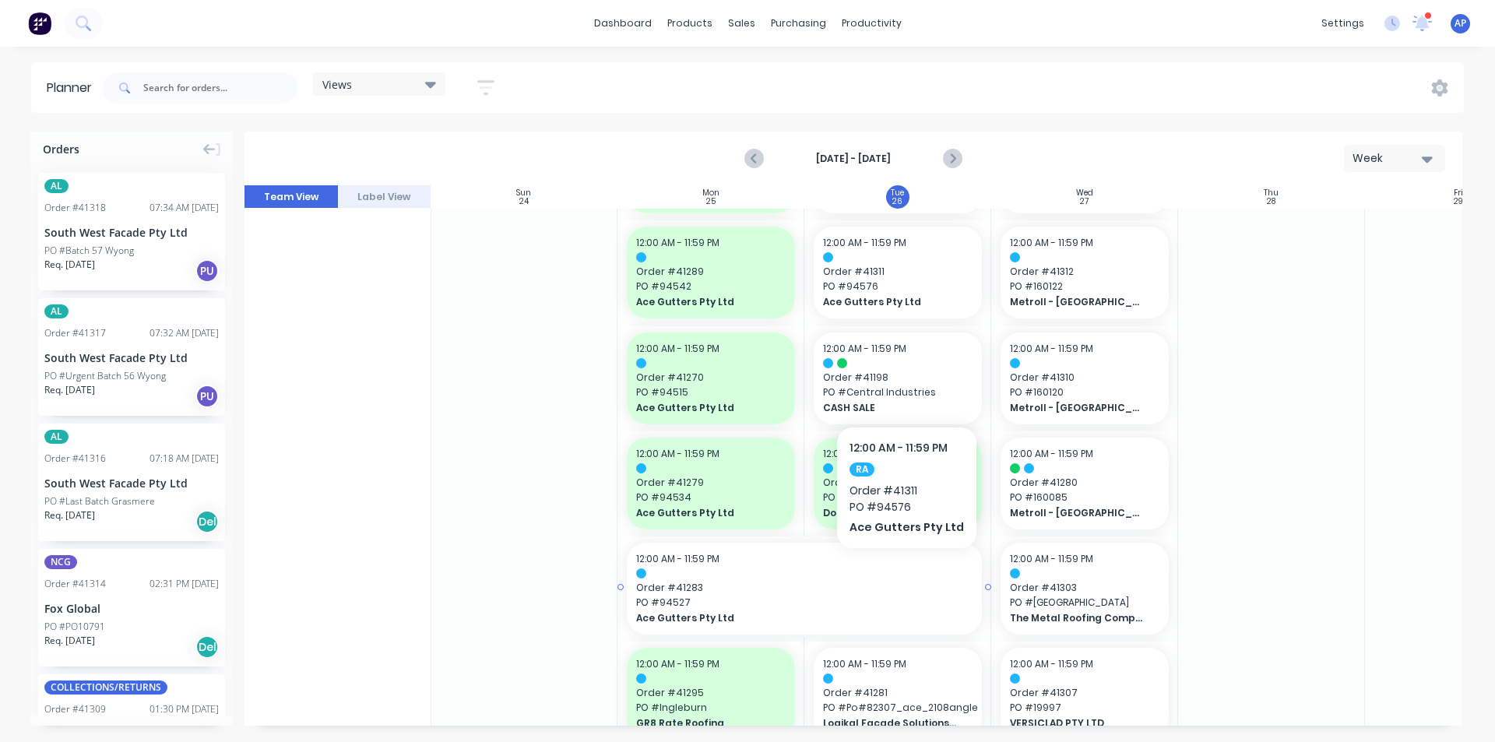
scroll to position [389, 1]
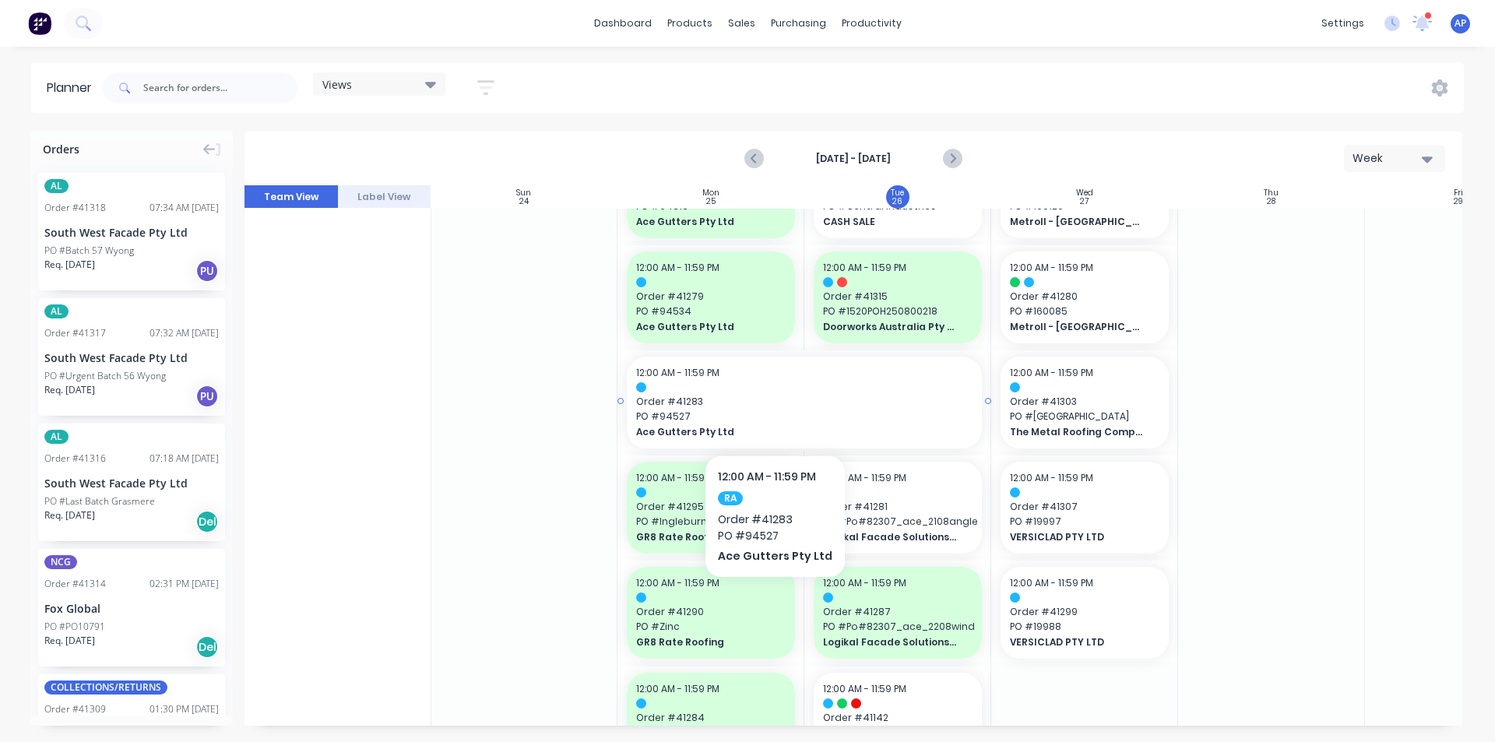
click at [770, 408] on span "Order # 41283" at bounding box center [804, 402] width 336 height 14
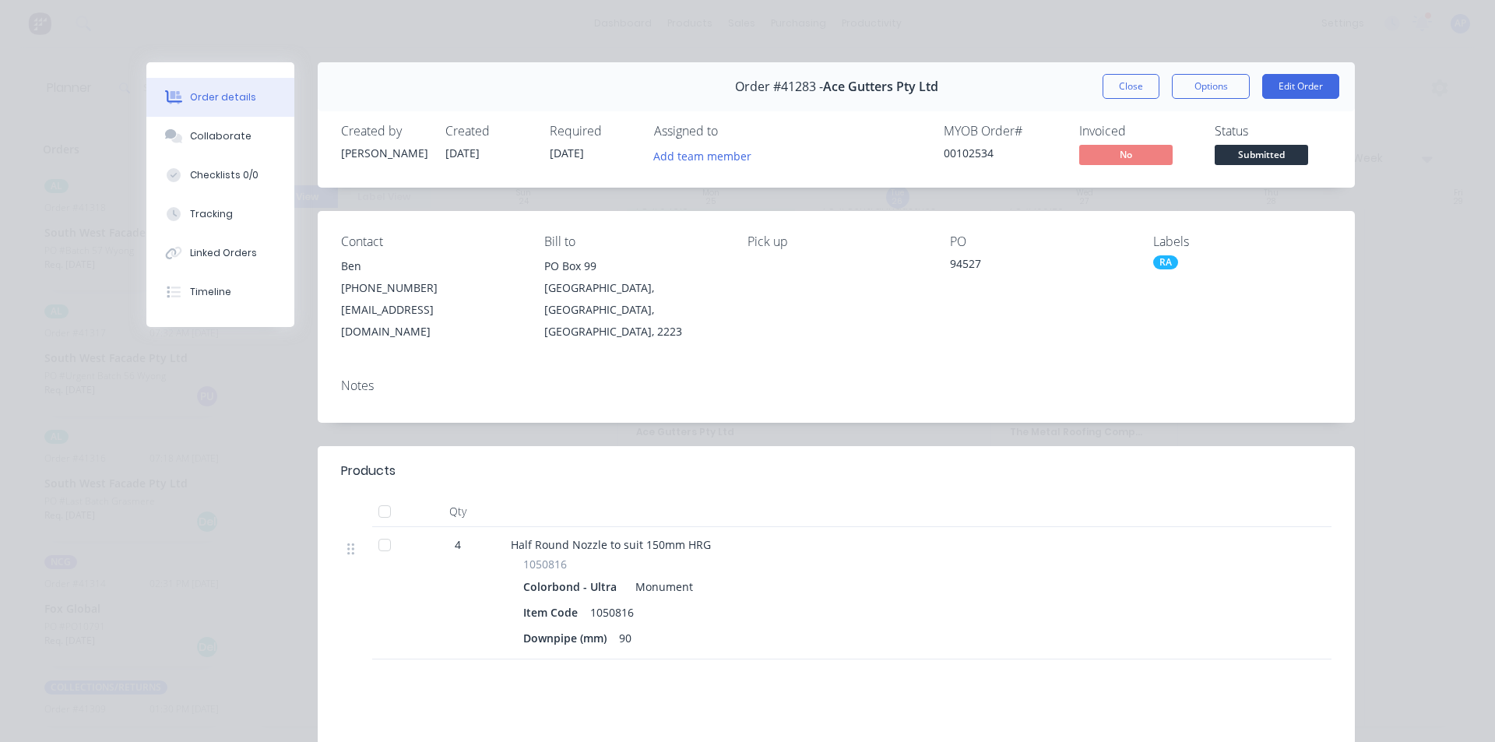
drag, startPoint x: 1123, startPoint y: 91, endPoint x: 1113, endPoint y: 104, distance: 16.1
click at [1123, 93] on button "Close" at bounding box center [1130, 86] width 57 height 25
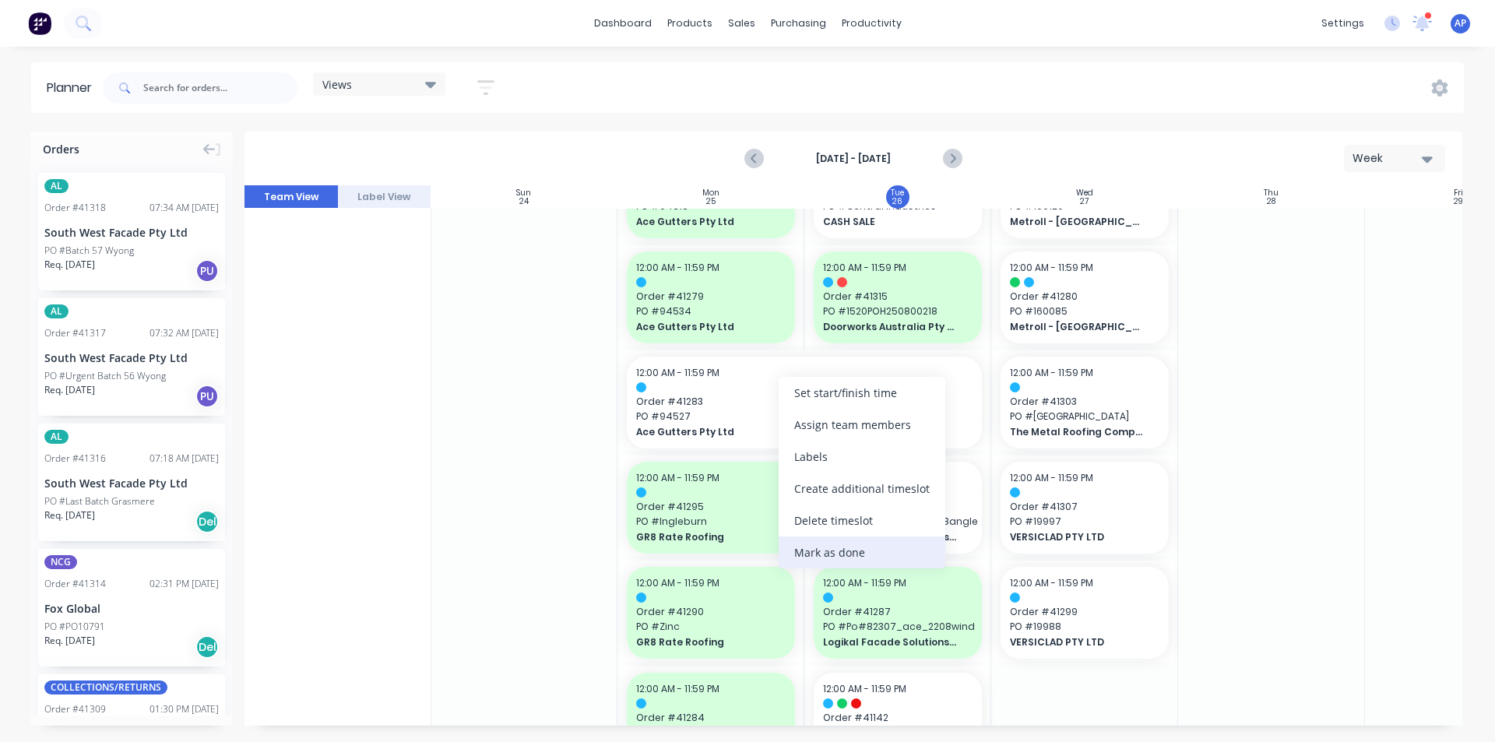
click at [853, 558] on div "Mark as done" at bounding box center [862, 552] width 167 height 32
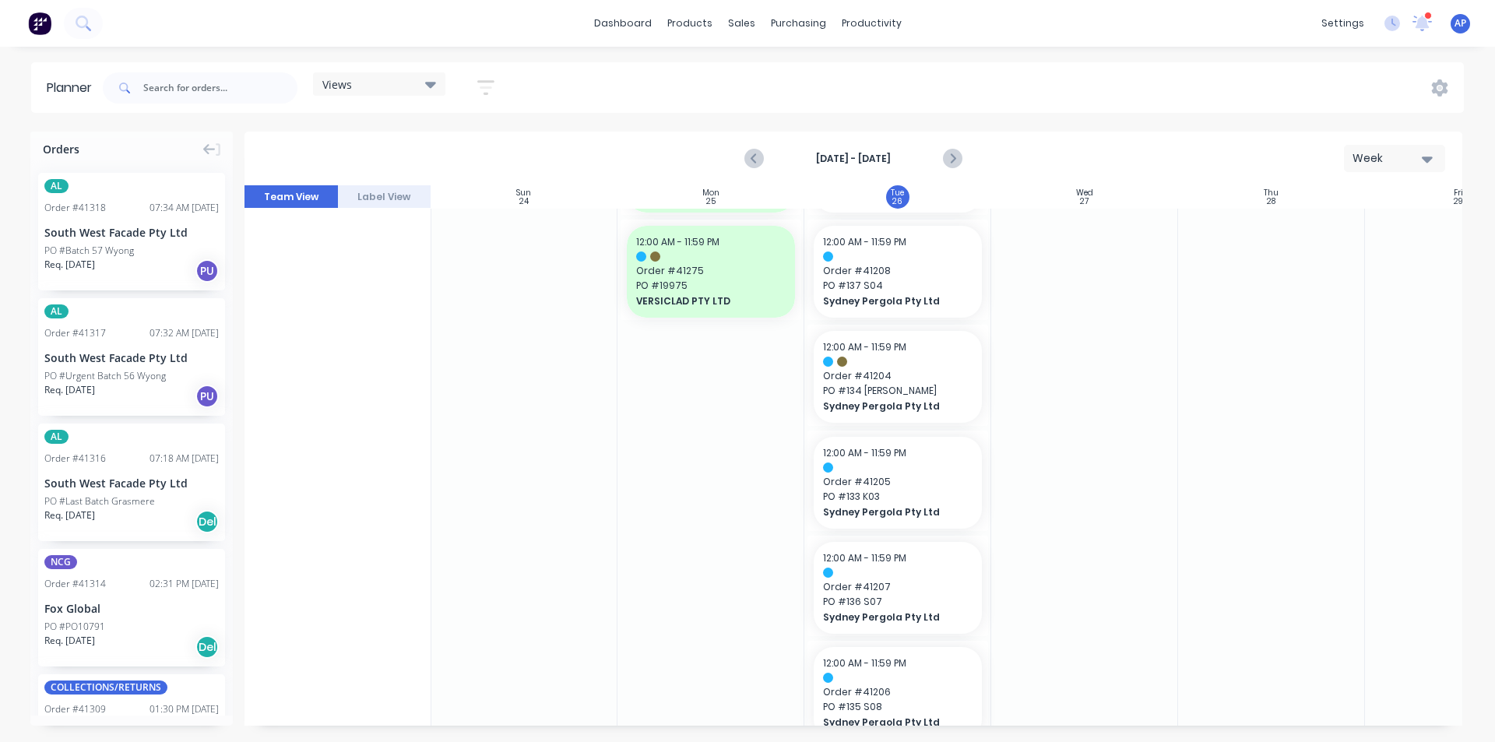
scroll to position [1946, 1]
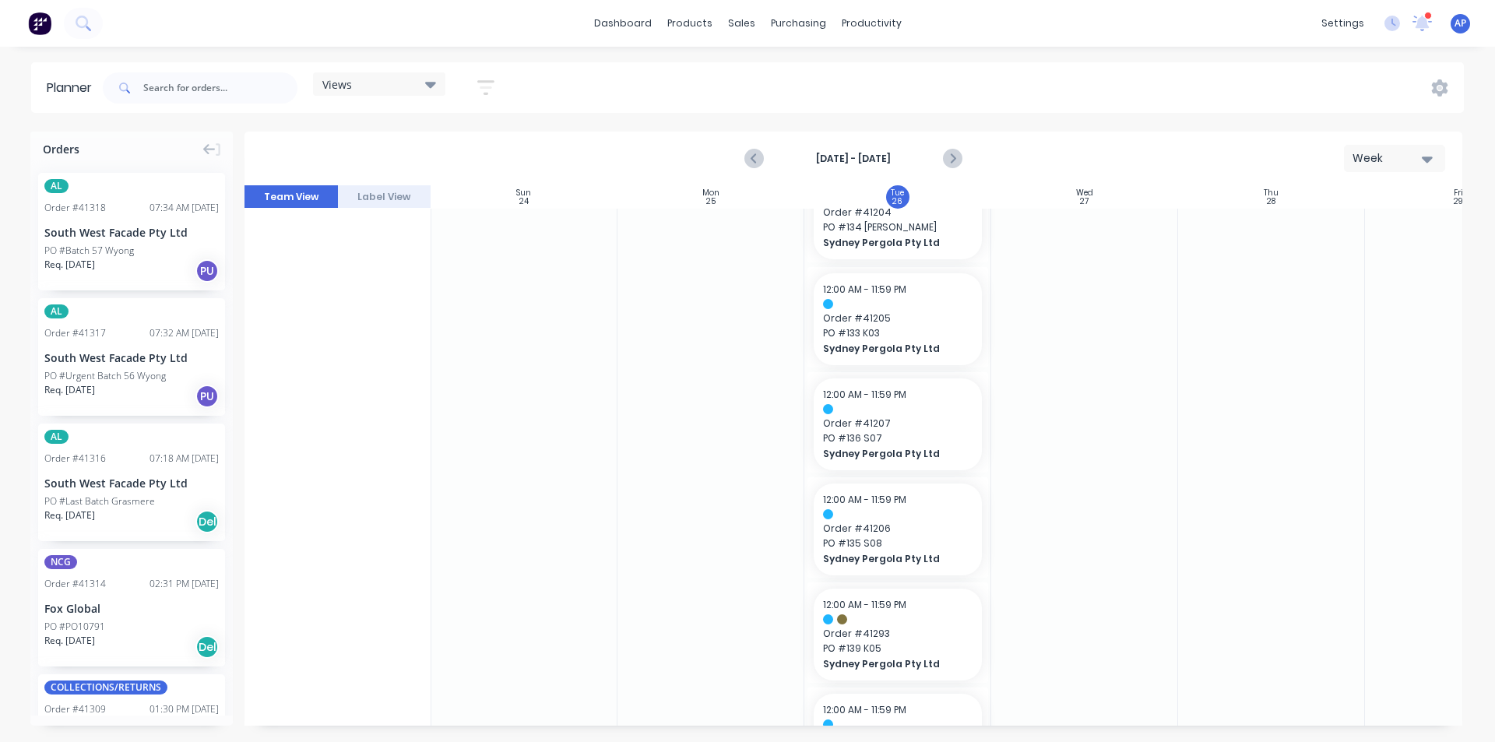
drag, startPoint x: 792, startPoint y: 531, endPoint x: 1082, endPoint y: 536, distance: 290.5
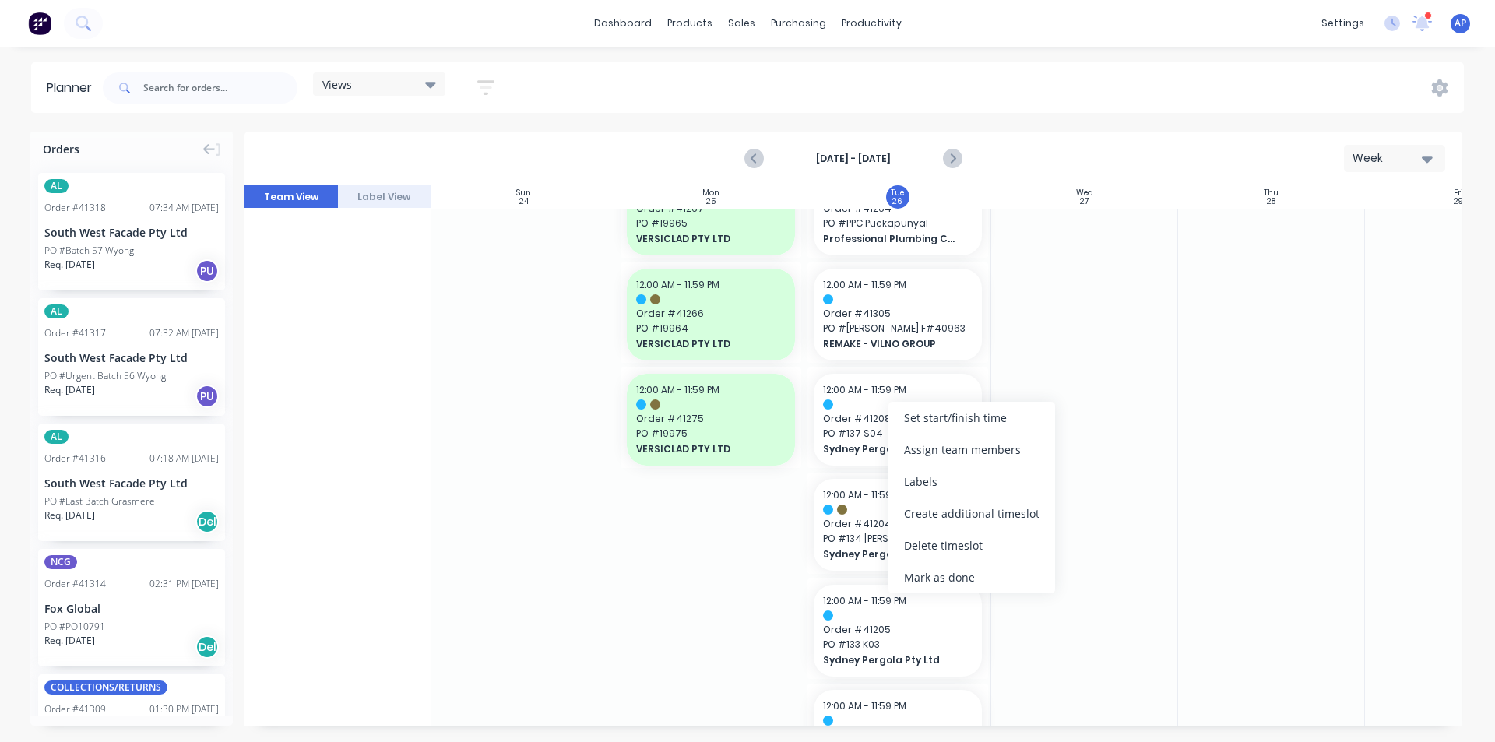
click at [932, 578] on div "Mark as done" at bounding box center [971, 577] width 167 height 32
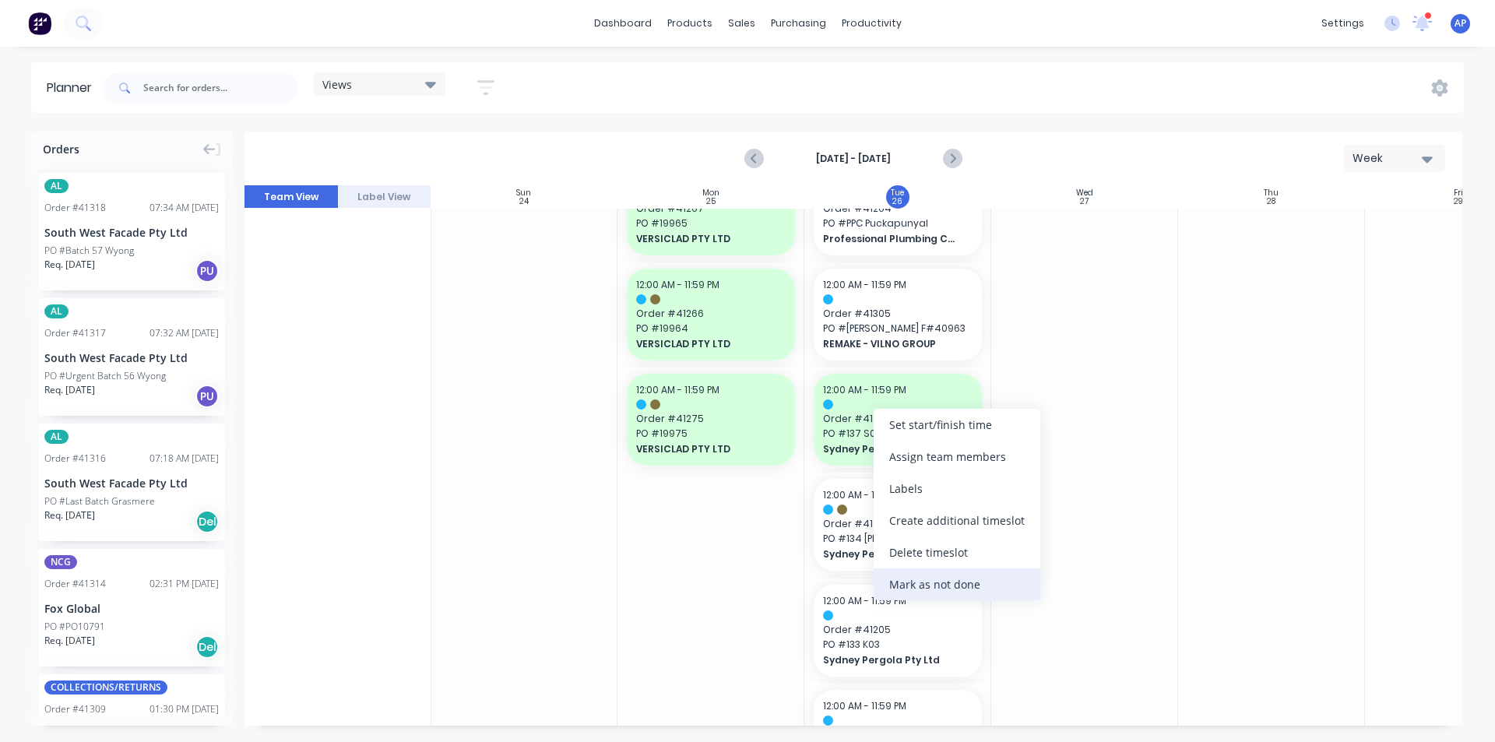
click at [945, 582] on div "Mark as not done" at bounding box center [957, 584] width 167 height 32
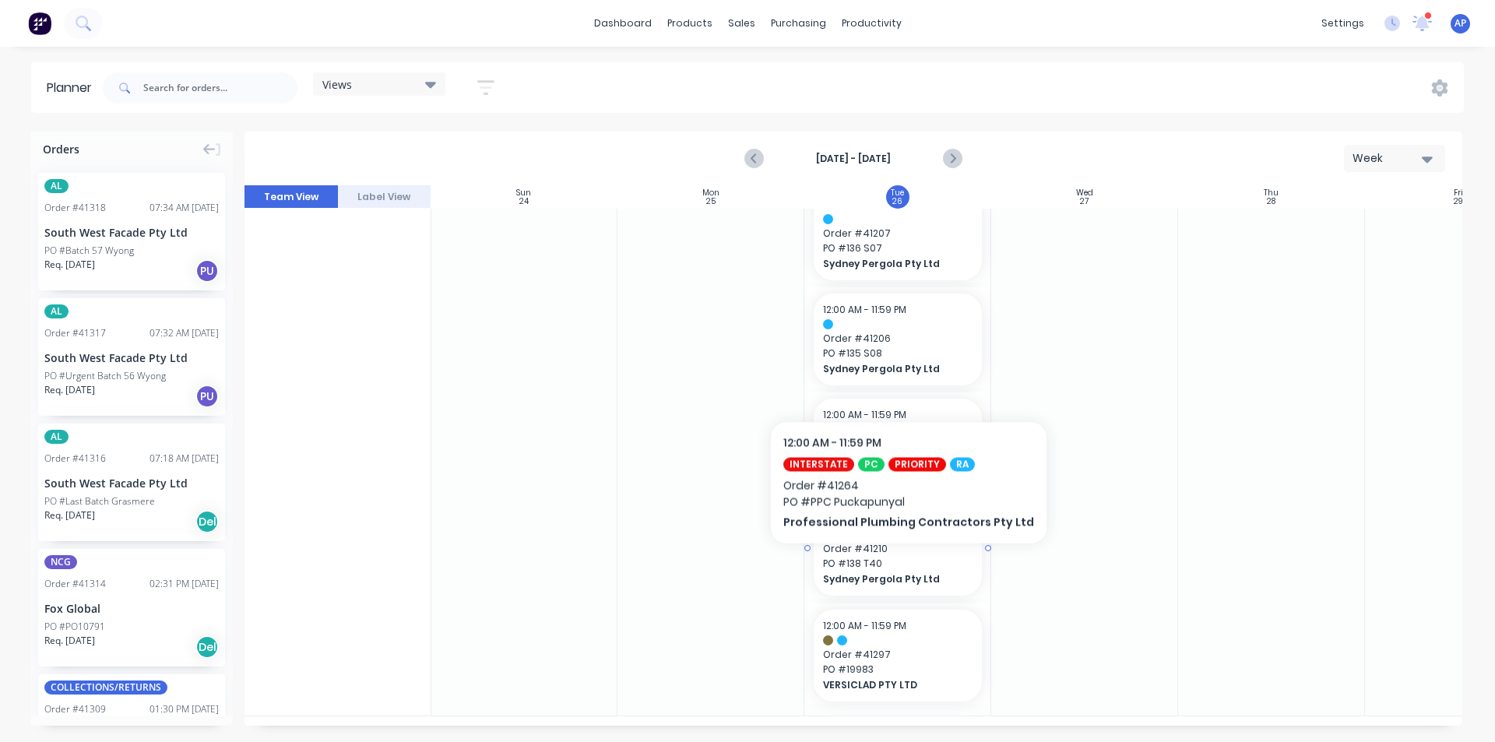
scroll to position [2145, 1]
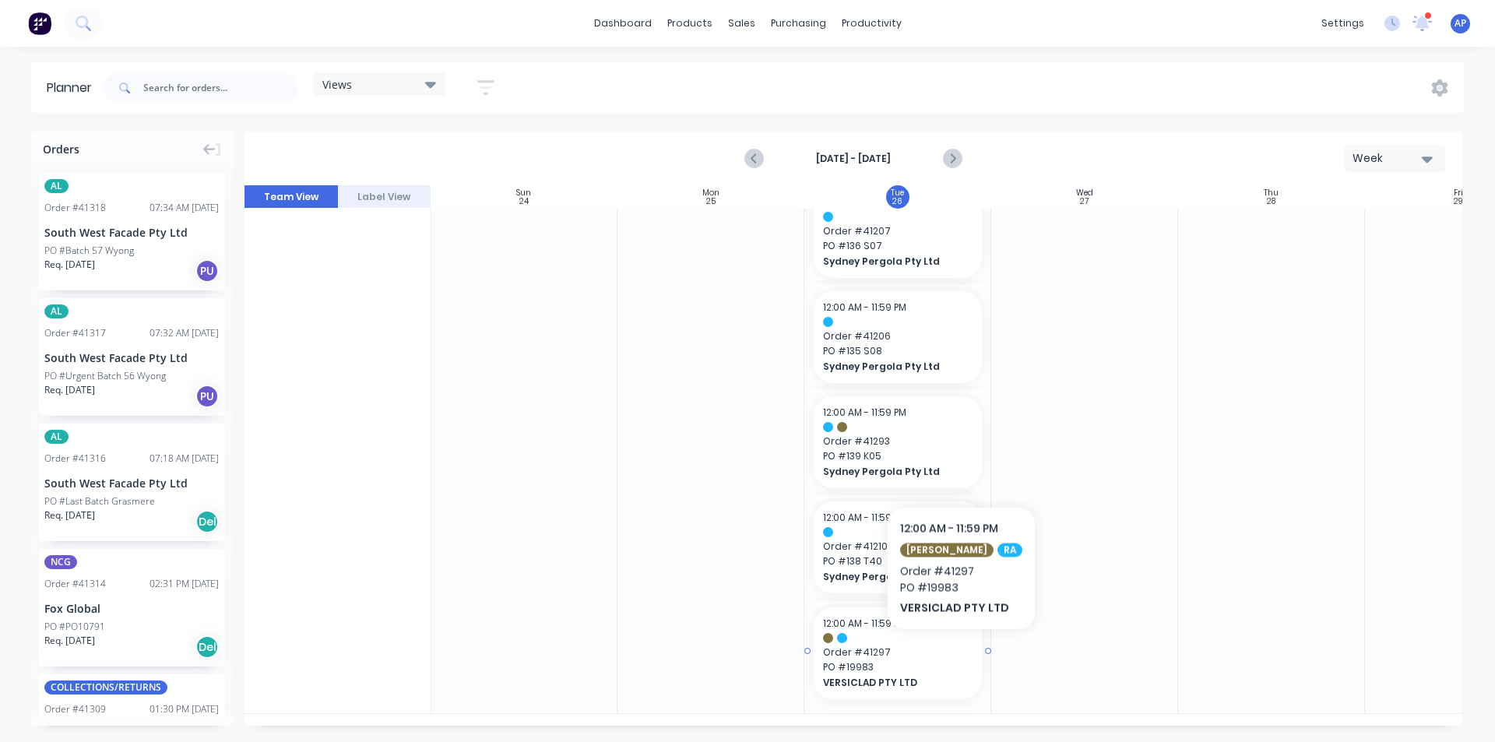
click at [951, 652] on span "Order # 41297" at bounding box center [897, 652] width 149 height 14
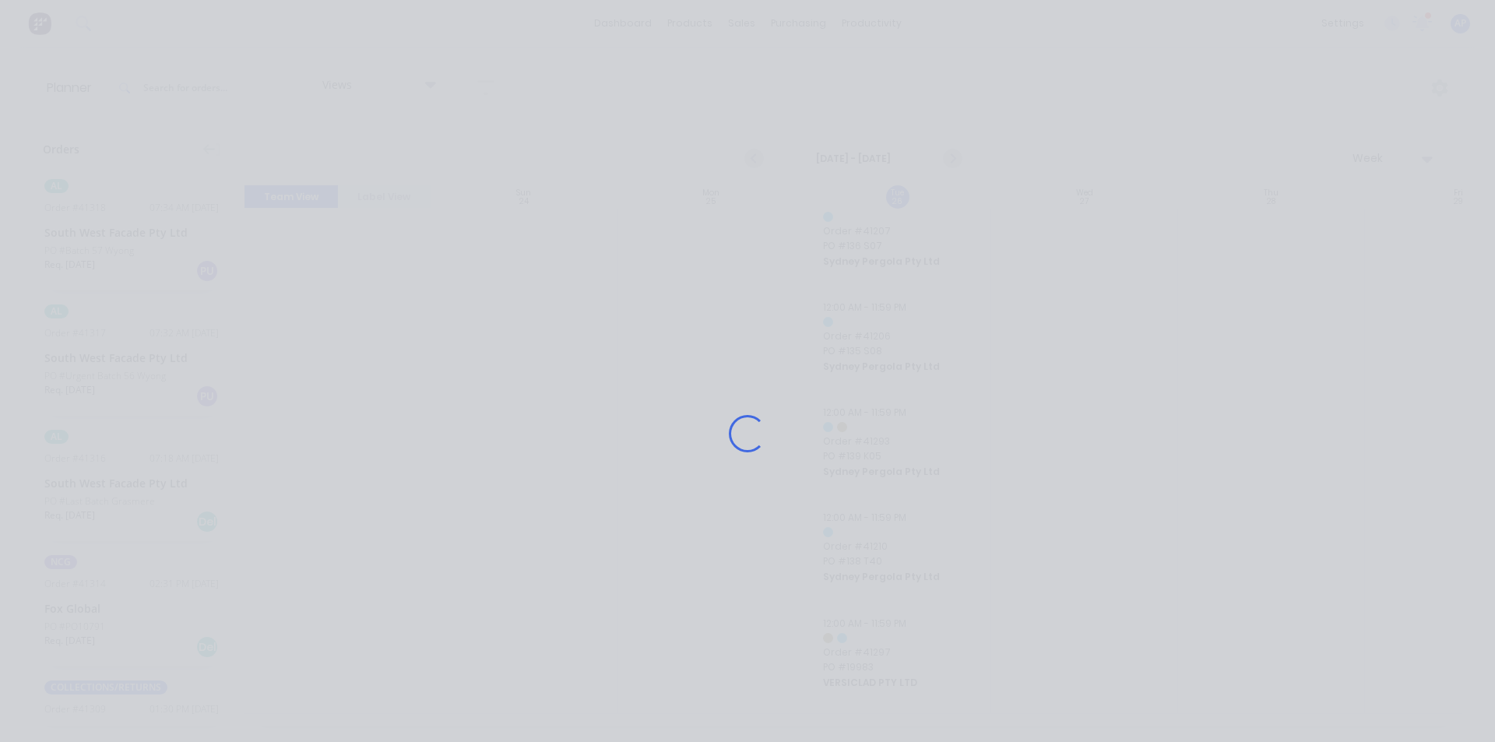
scroll to position [2133, 1]
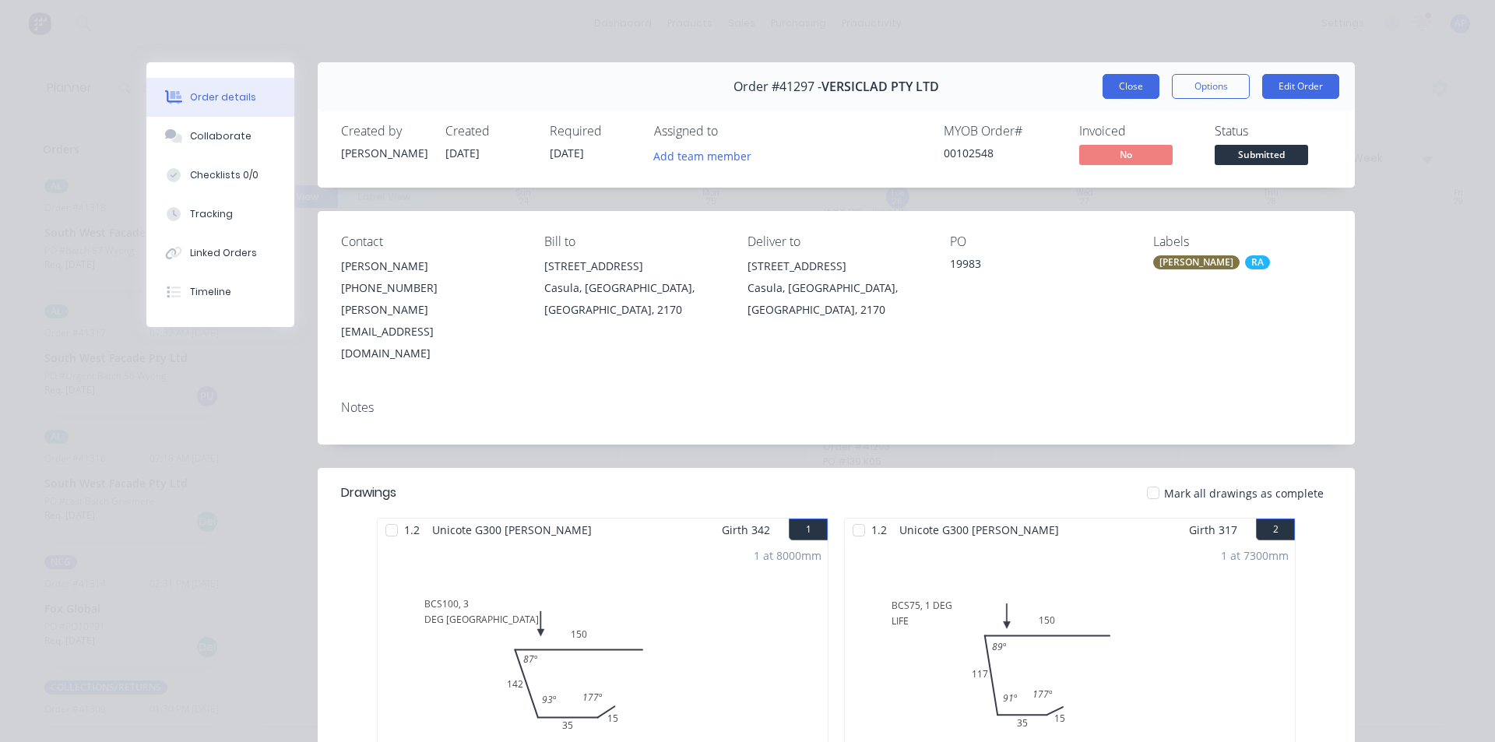
click at [1140, 93] on button "Close" at bounding box center [1130, 86] width 57 height 25
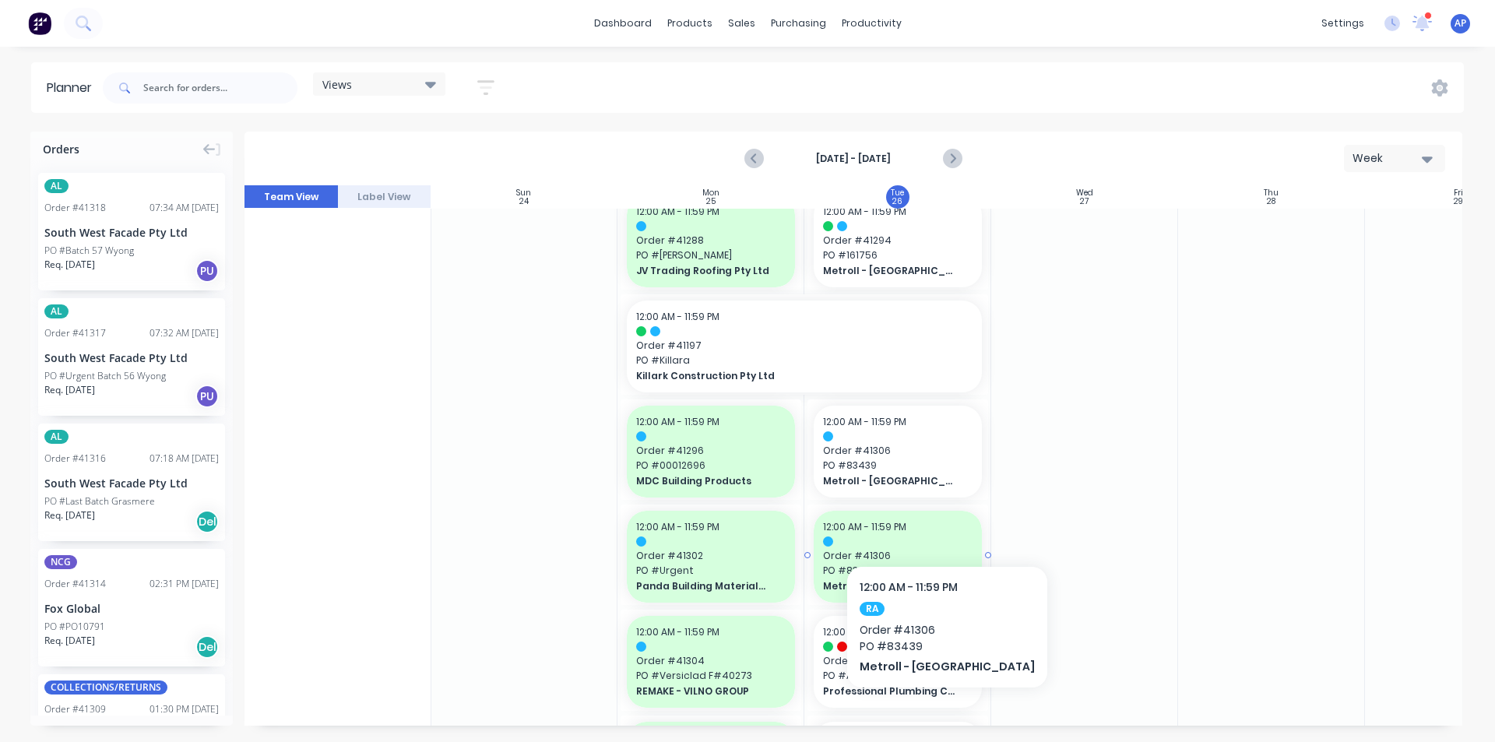
scroll to position [888, 1]
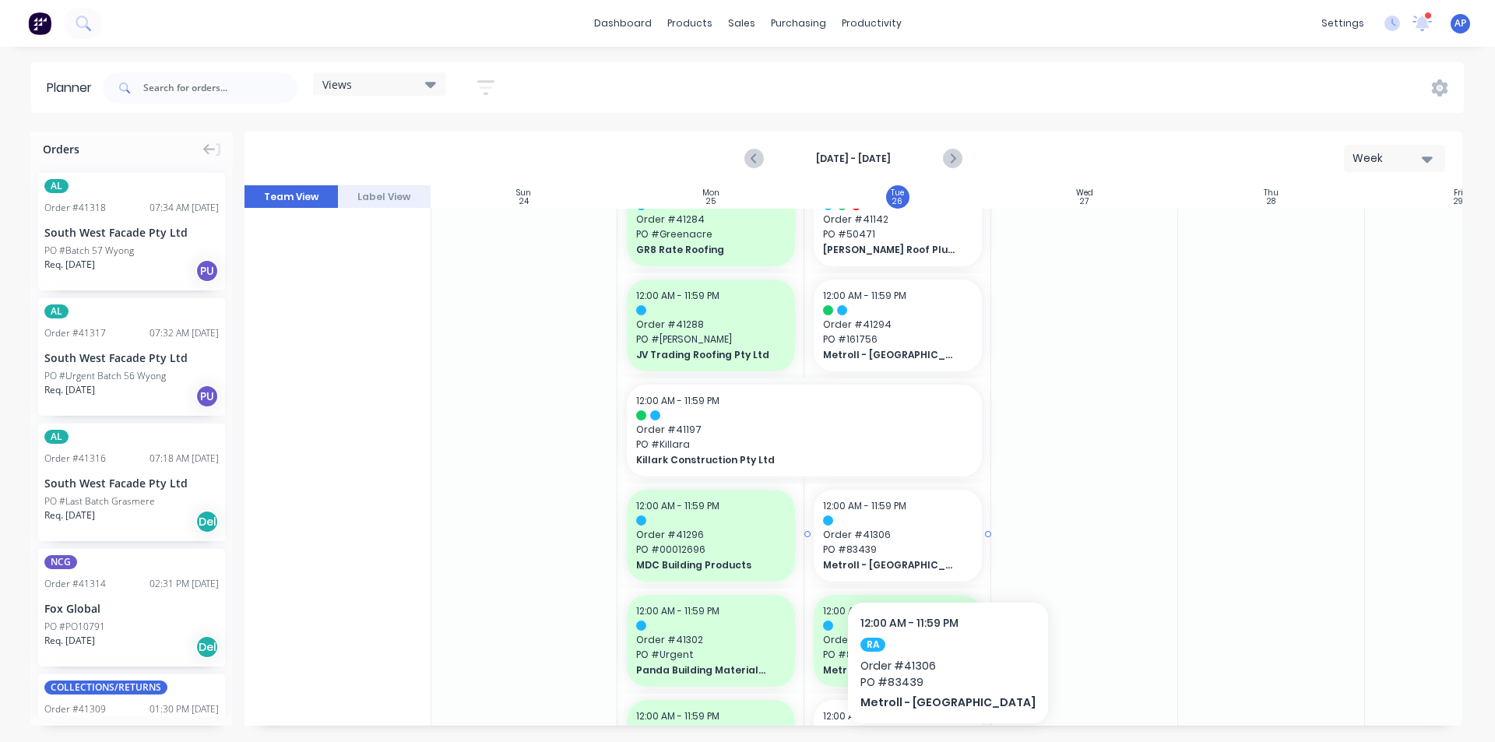
click at [913, 554] on span "PO # 83439" at bounding box center [897, 550] width 149 height 14
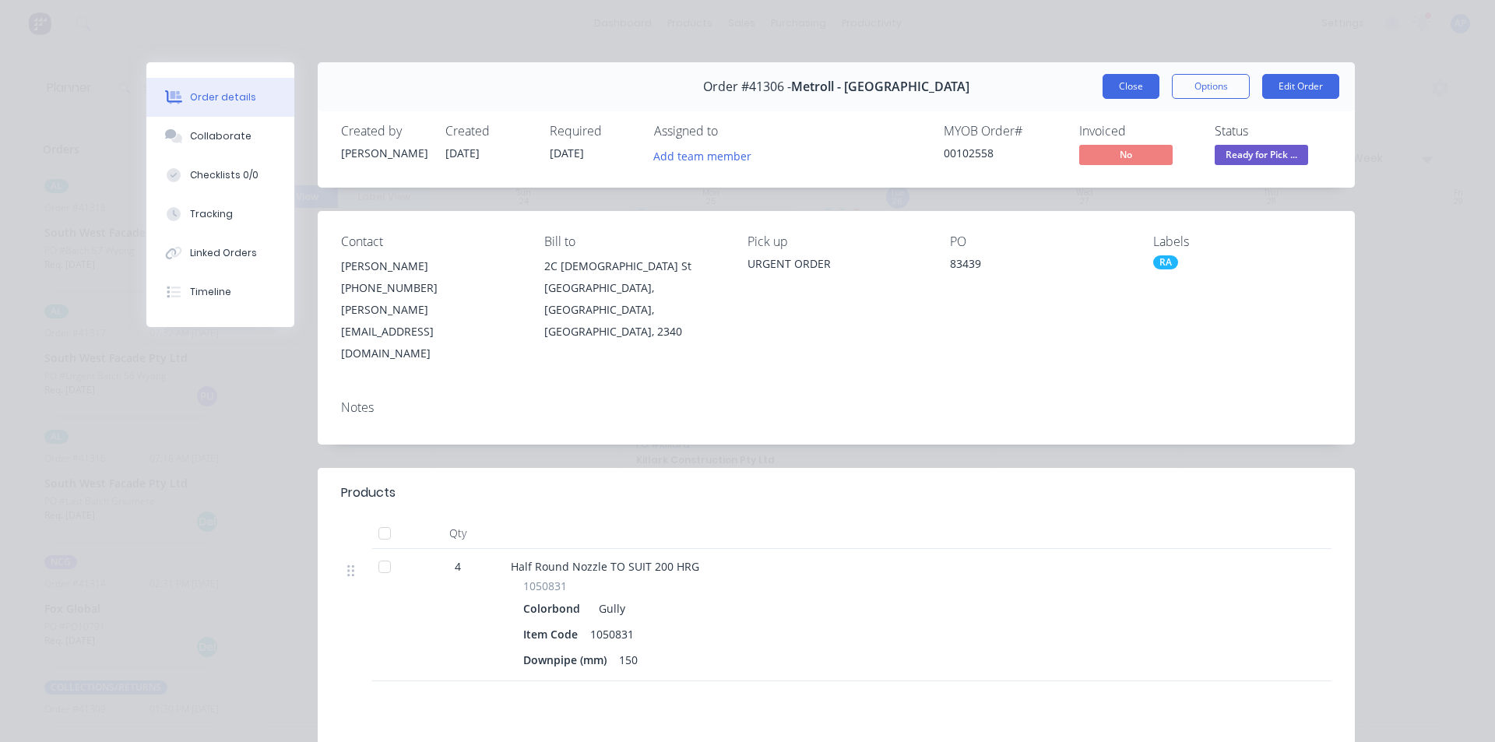
click at [1120, 90] on button "Close" at bounding box center [1130, 86] width 57 height 25
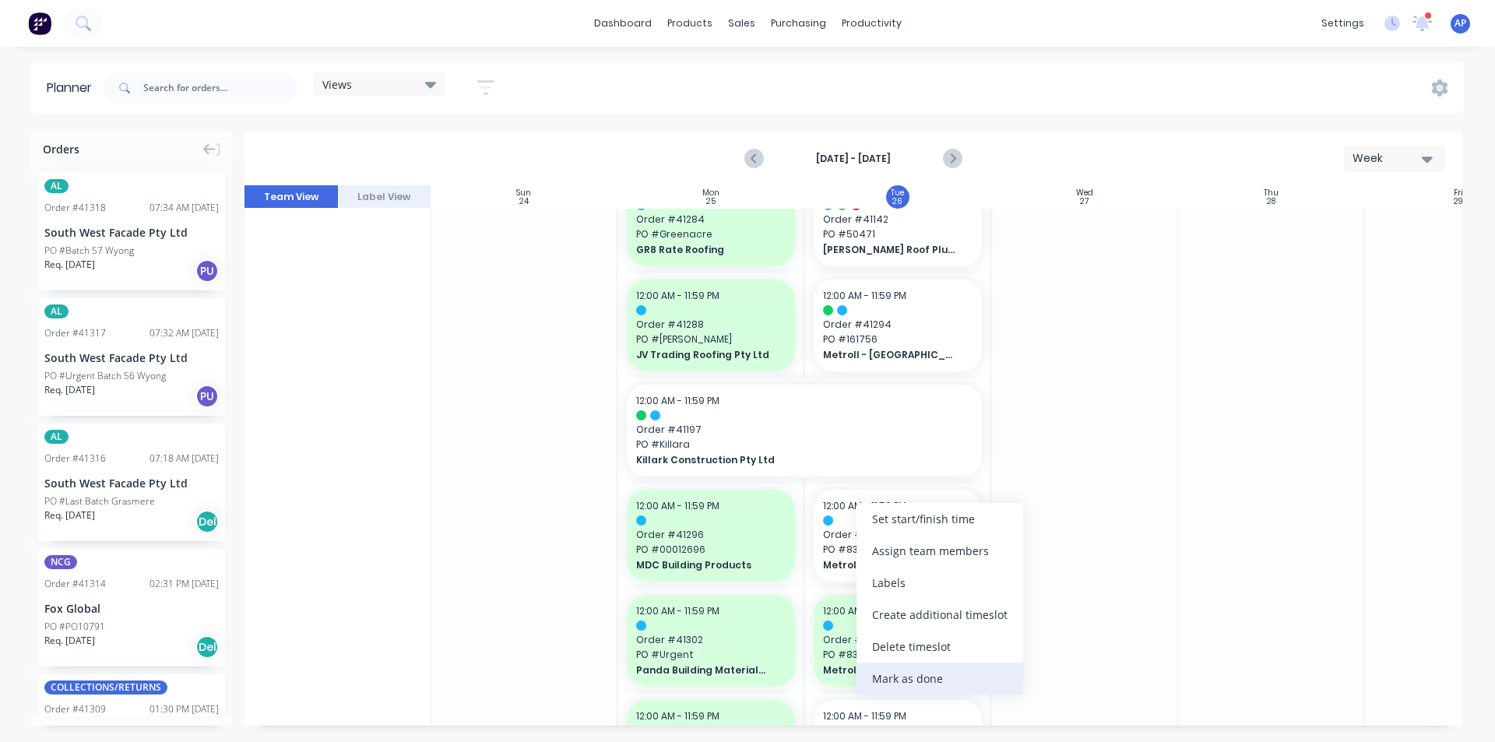
click at [899, 670] on div "Mark as done" at bounding box center [939, 679] width 167 height 32
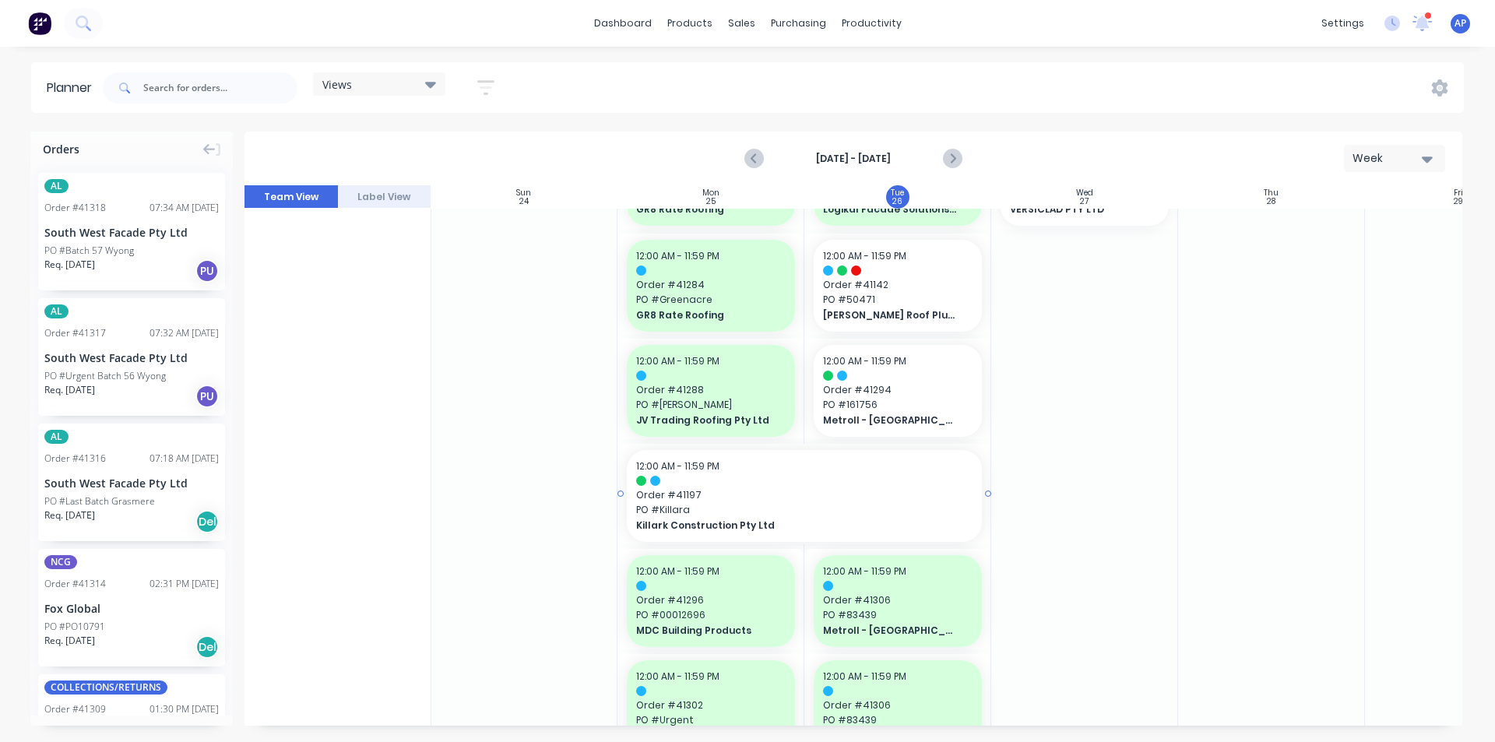
scroll to position [654, 1]
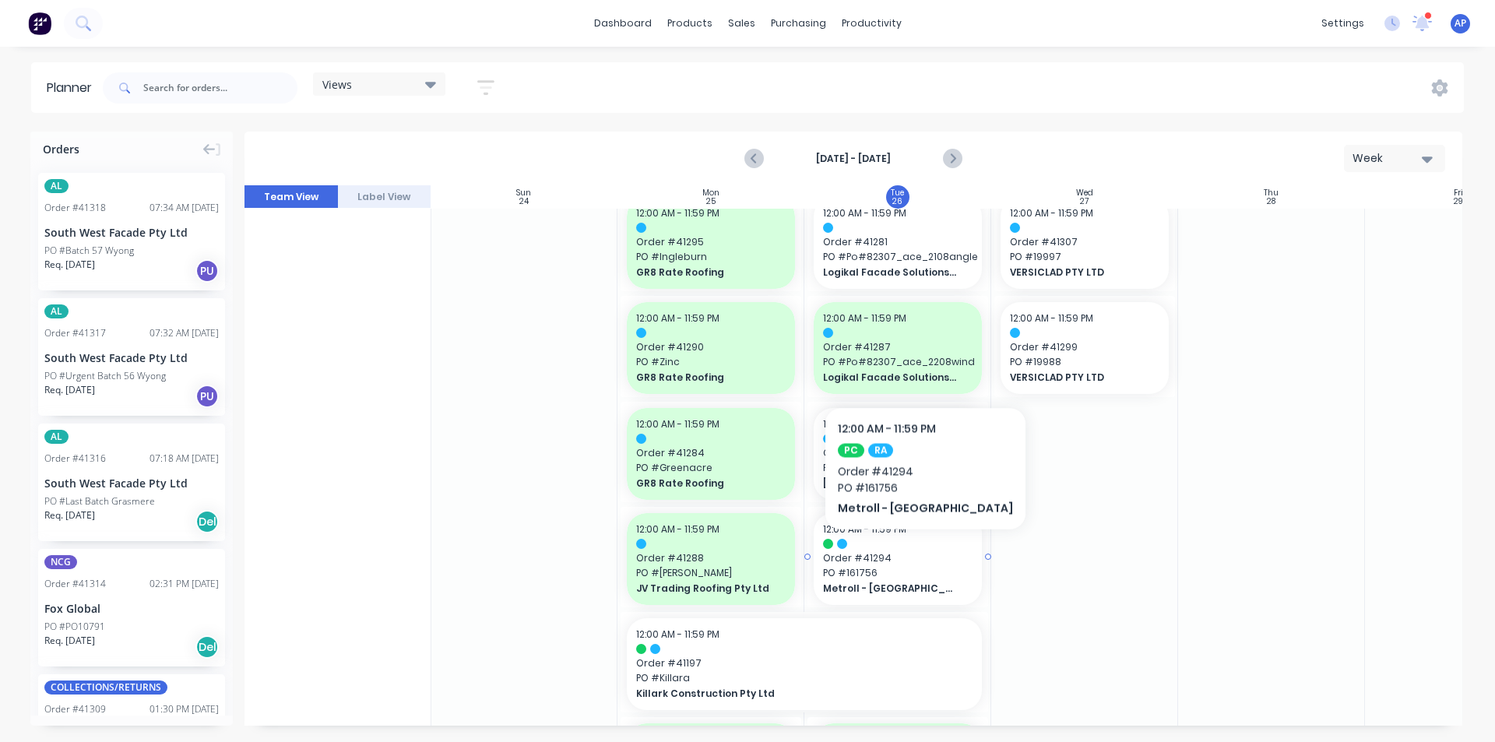
click at [886, 553] on span "Order # 41294" at bounding box center [897, 558] width 149 height 14
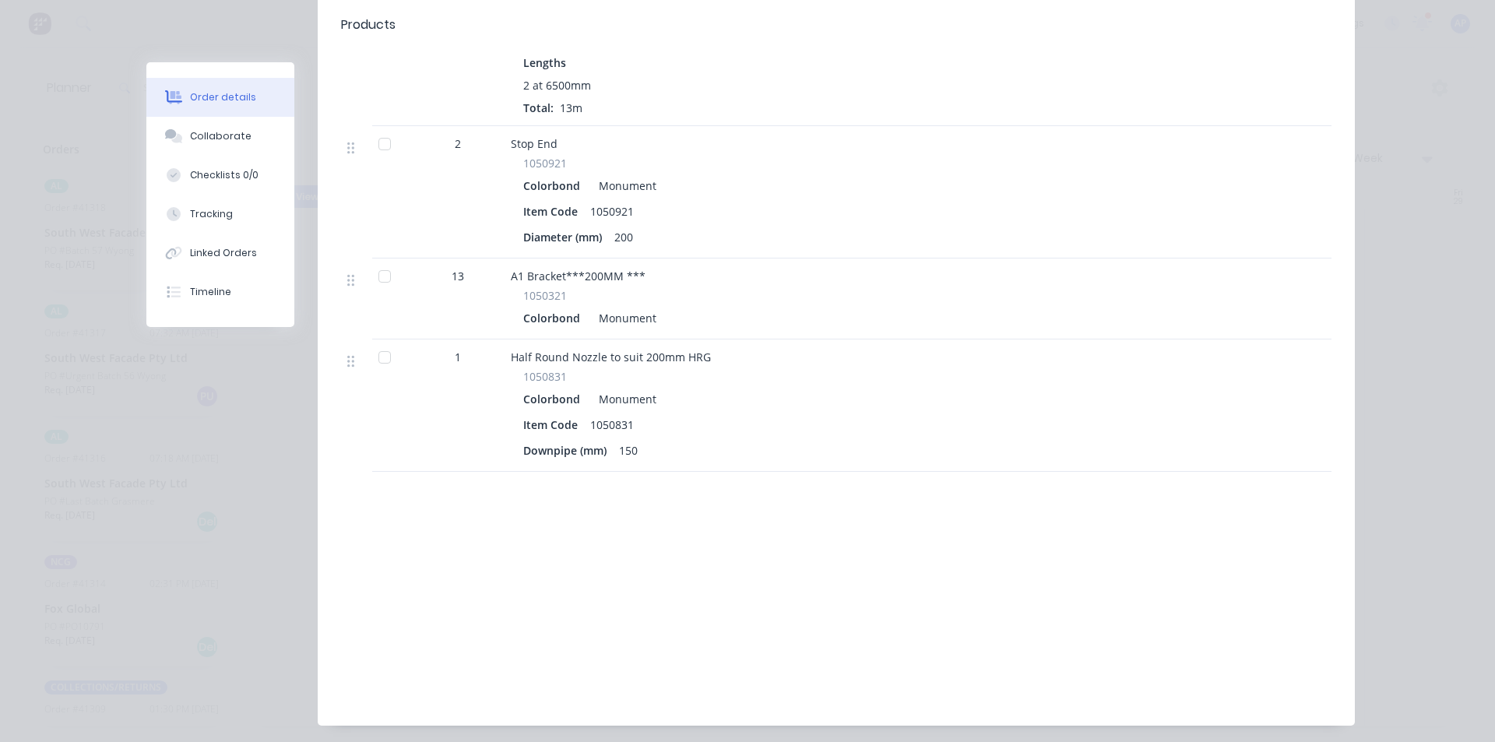
scroll to position [0, 0]
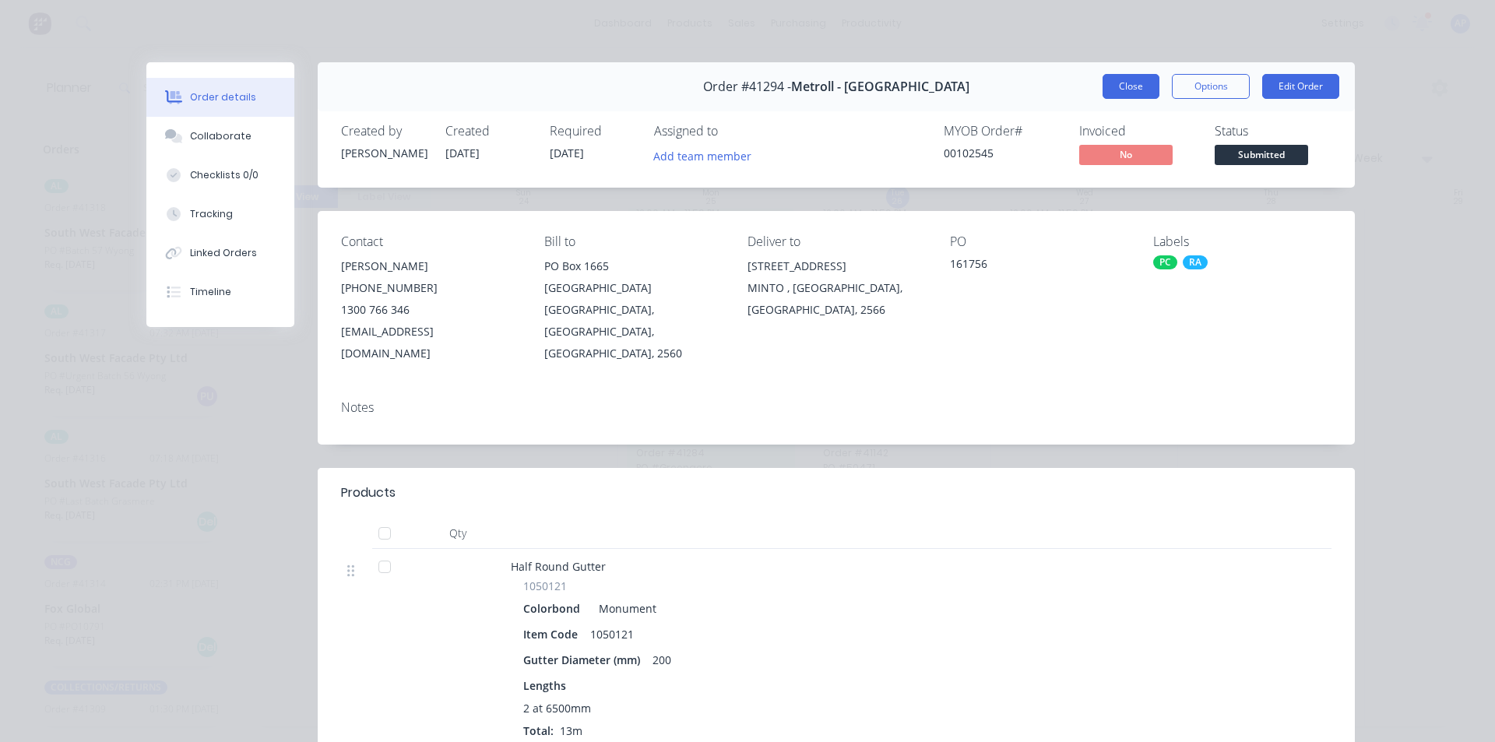
click at [1110, 90] on button "Close" at bounding box center [1130, 86] width 57 height 25
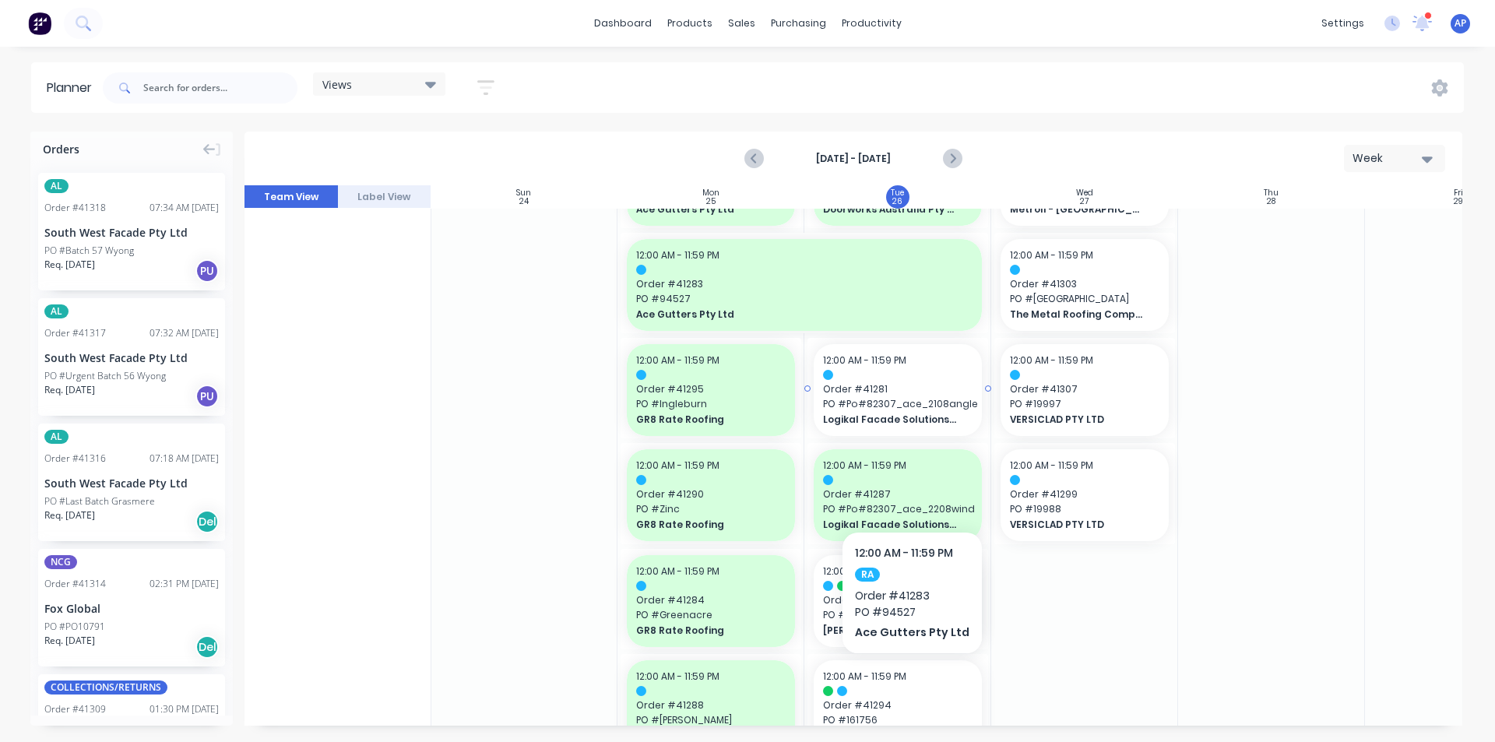
scroll to position [545, 1]
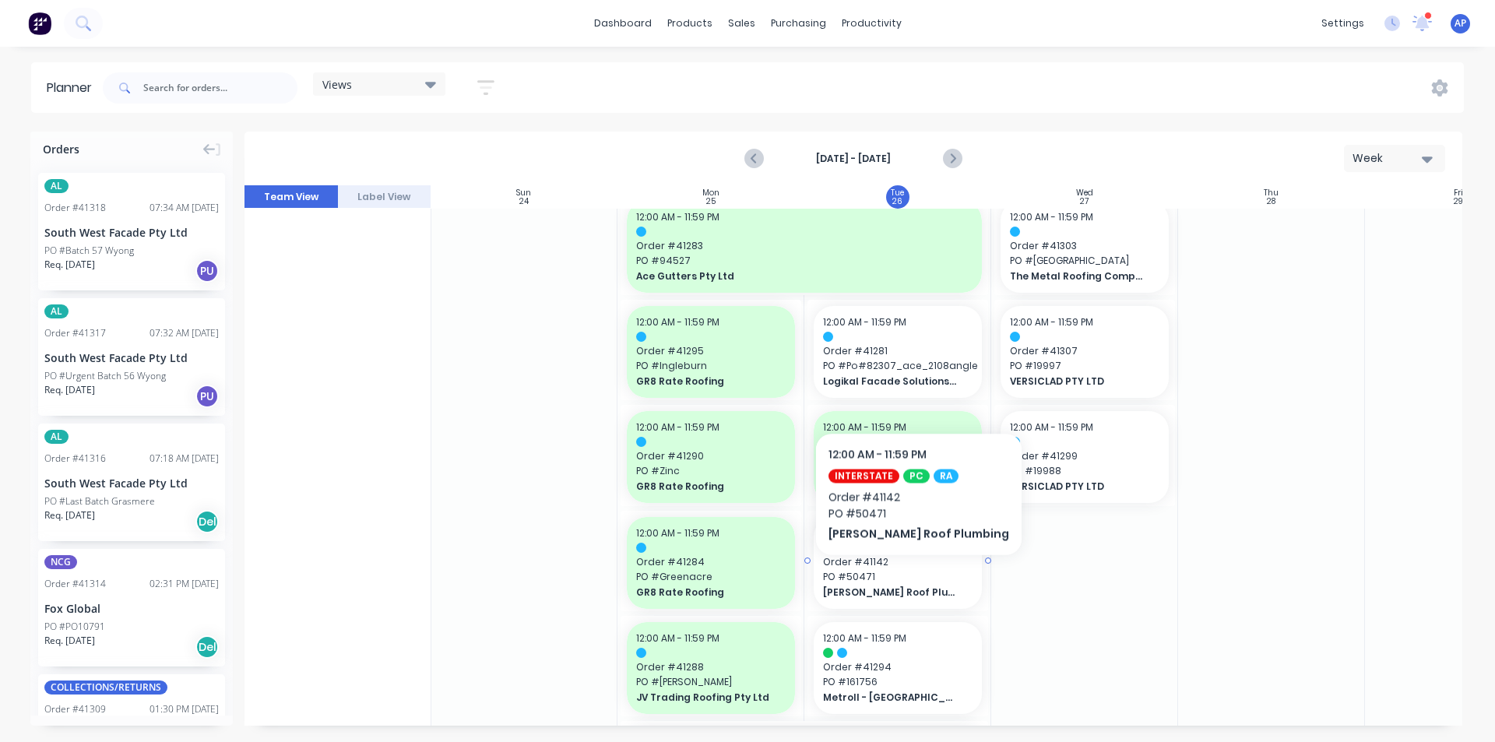
click at [895, 578] on span "PO # 50471" at bounding box center [897, 577] width 149 height 14
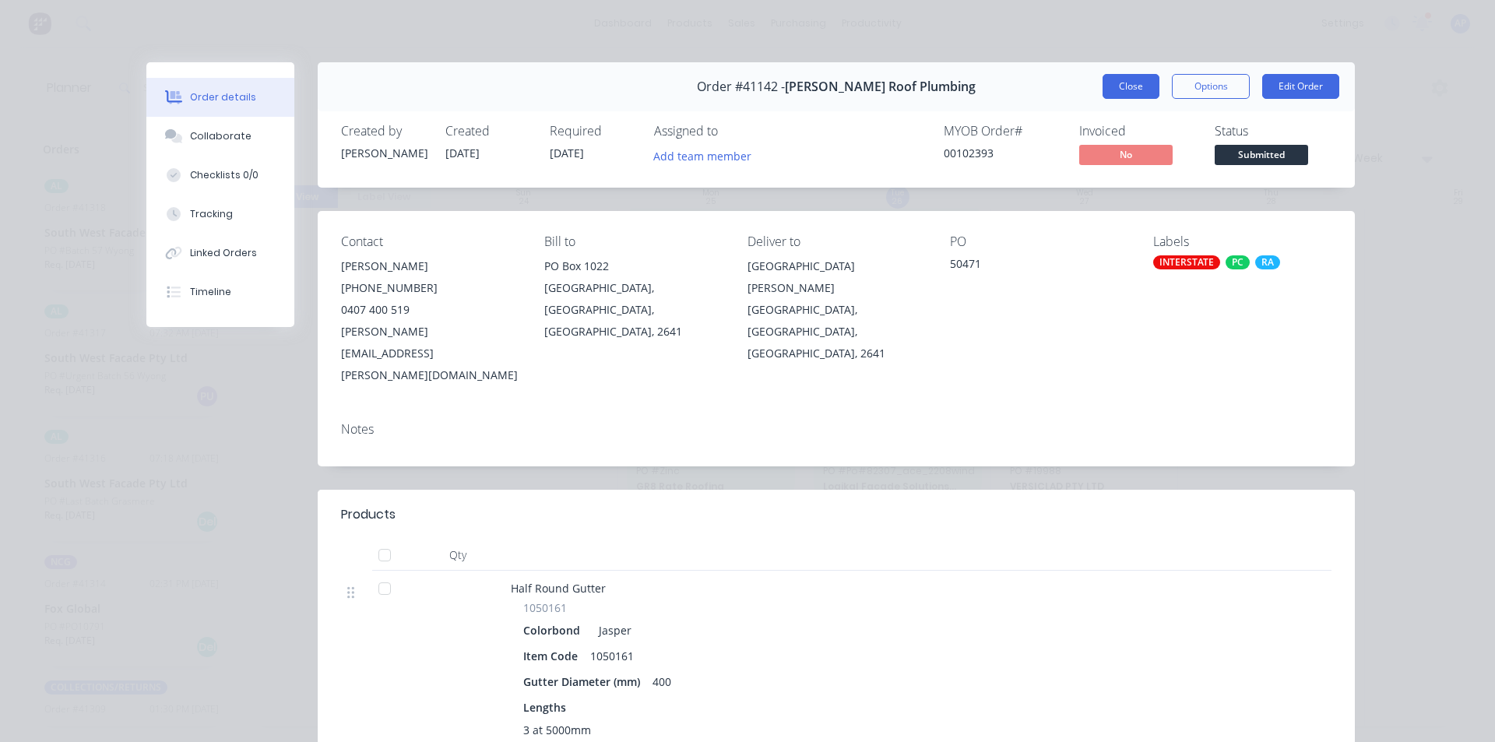
click at [1122, 86] on button "Close" at bounding box center [1130, 86] width 57 height 25
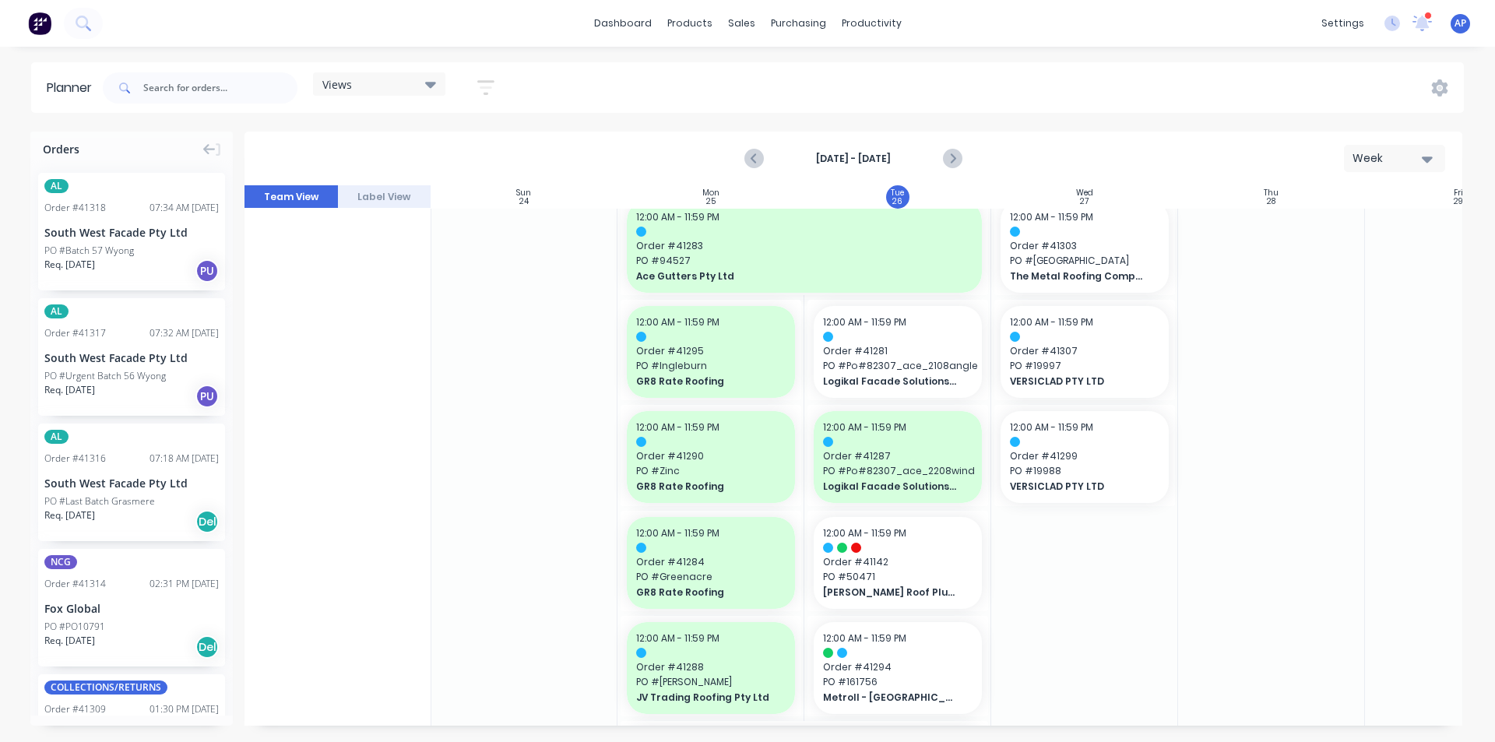
drag, startPoint x: 986, startPoint y: 558, endPoint x: 1018, endPoint y: 554, distance: 32.3
drag, startPoint x: 987, startPoint y: 560, endPoint x: 1028, endPoint y: 559, distance: 40.5
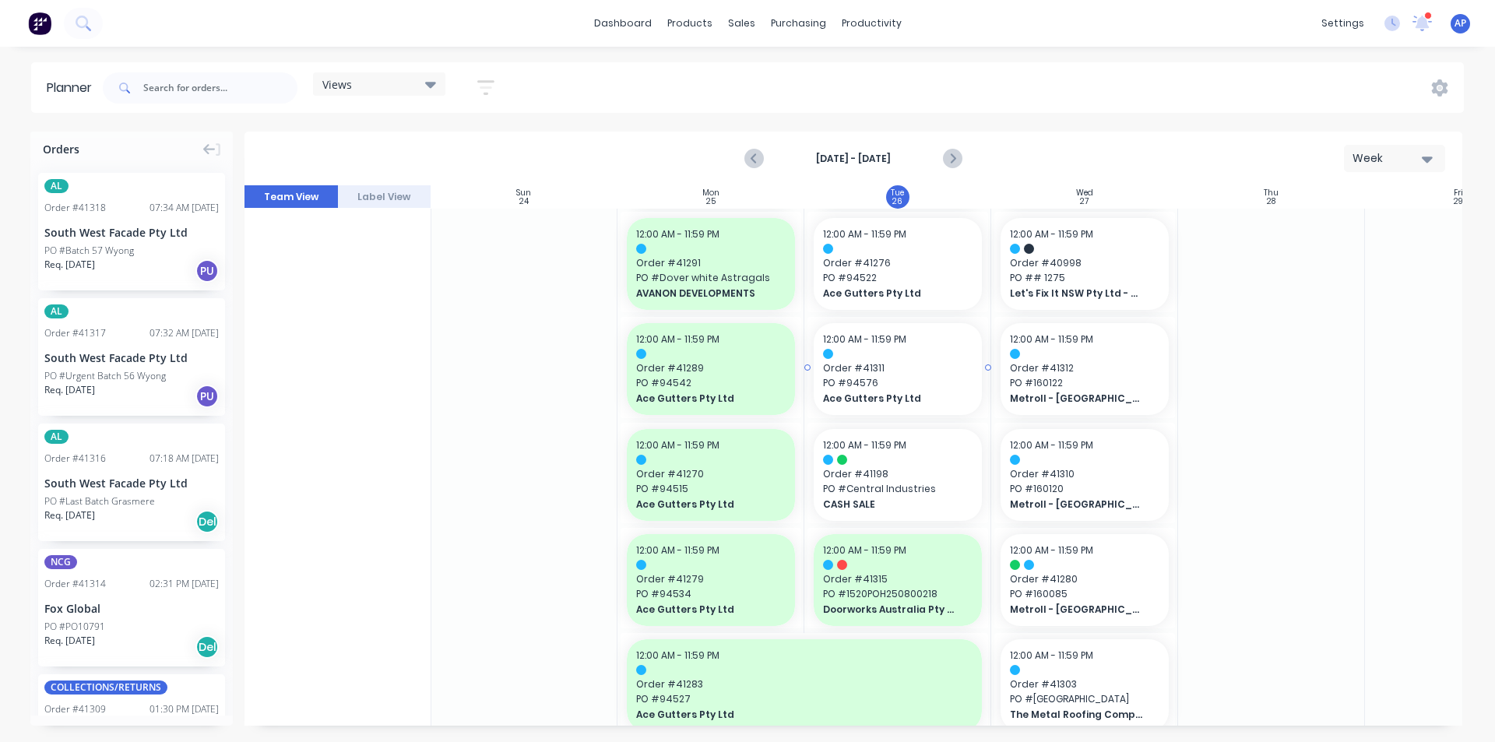
scroll to position [78, 1]
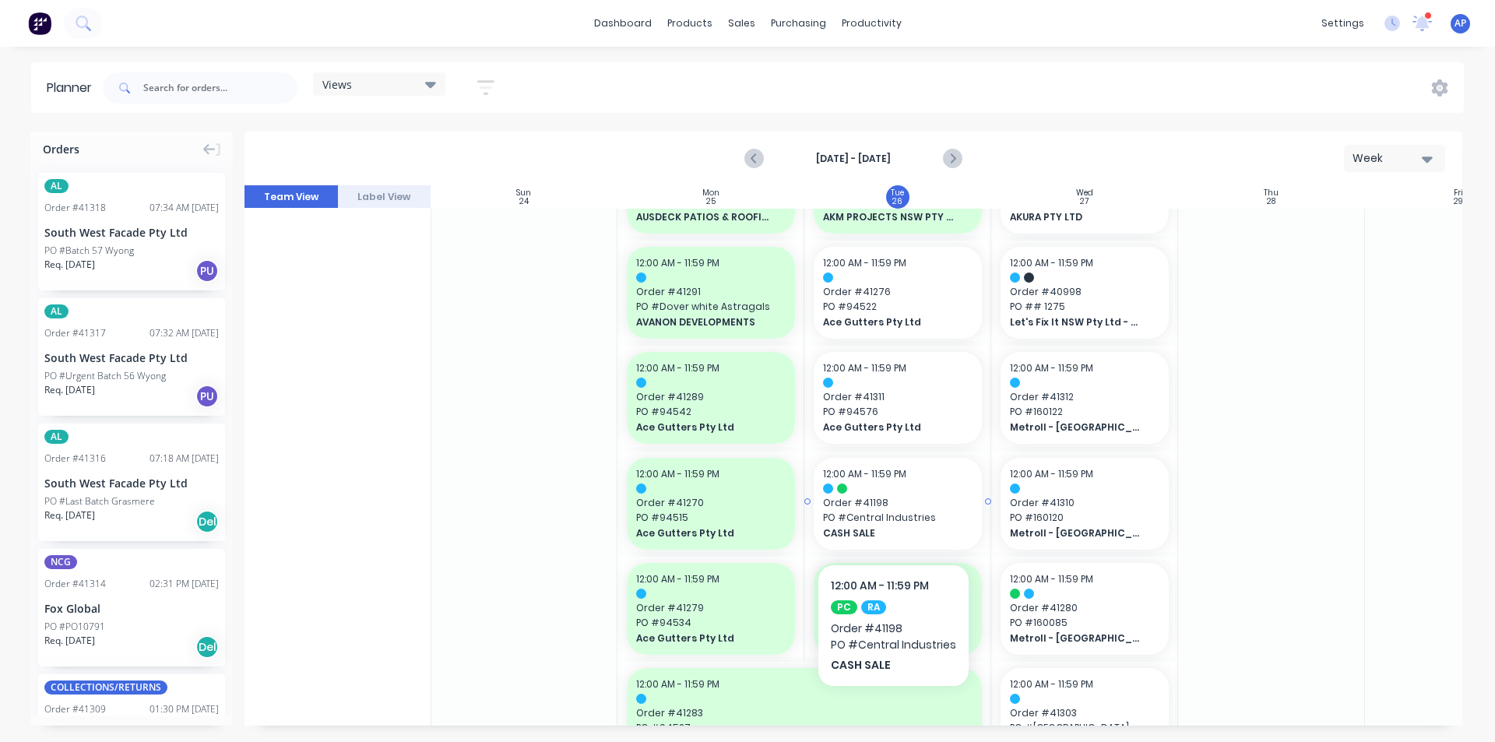
click at [892, 517] on span "PO # Central Industries" at bounding box center [897, 518] width 149 height 14
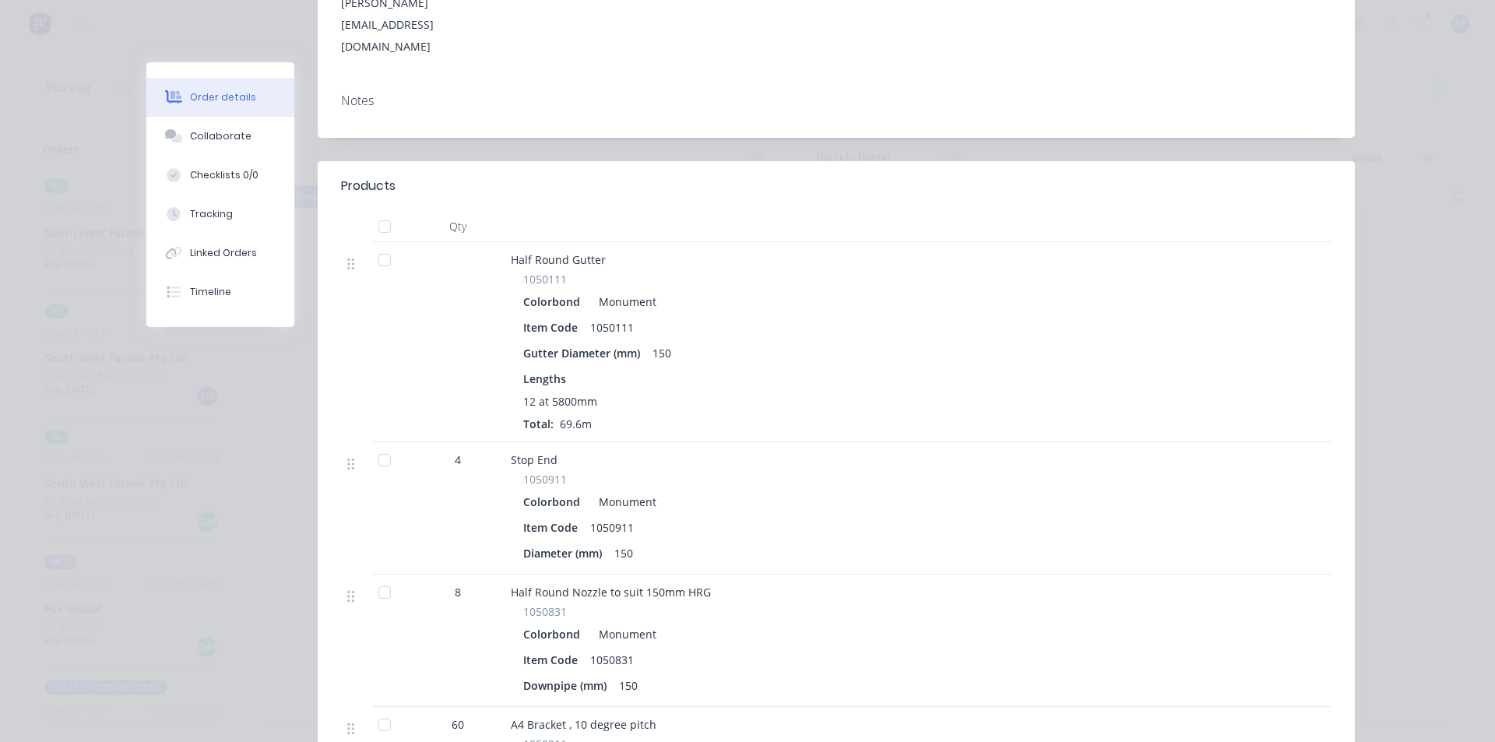
scroll to position [311, 0]
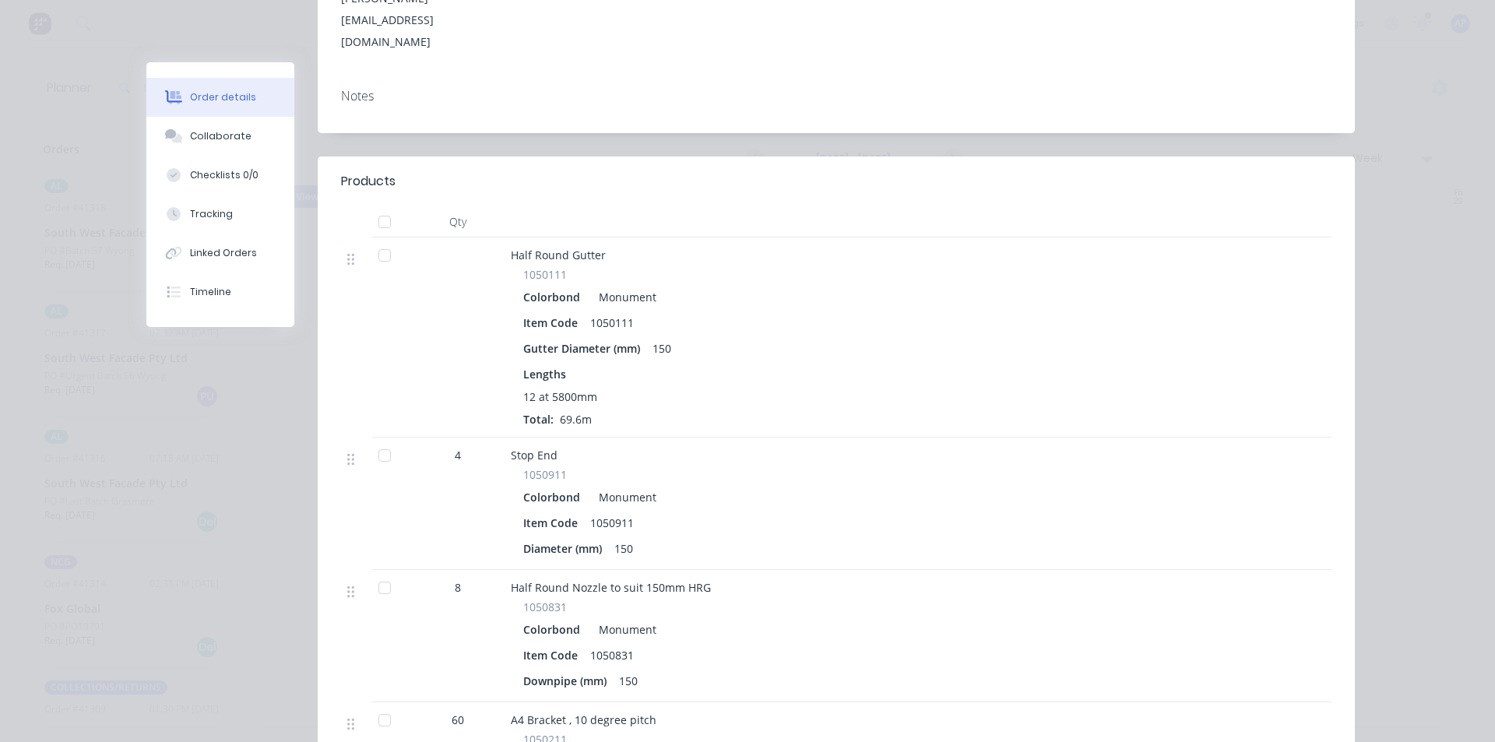
click at [371, 440] on div at bounding box center [384, 455] width 31 height 31
click at [378, 572] on div at bounding box center [384, 587] width 31 height 31
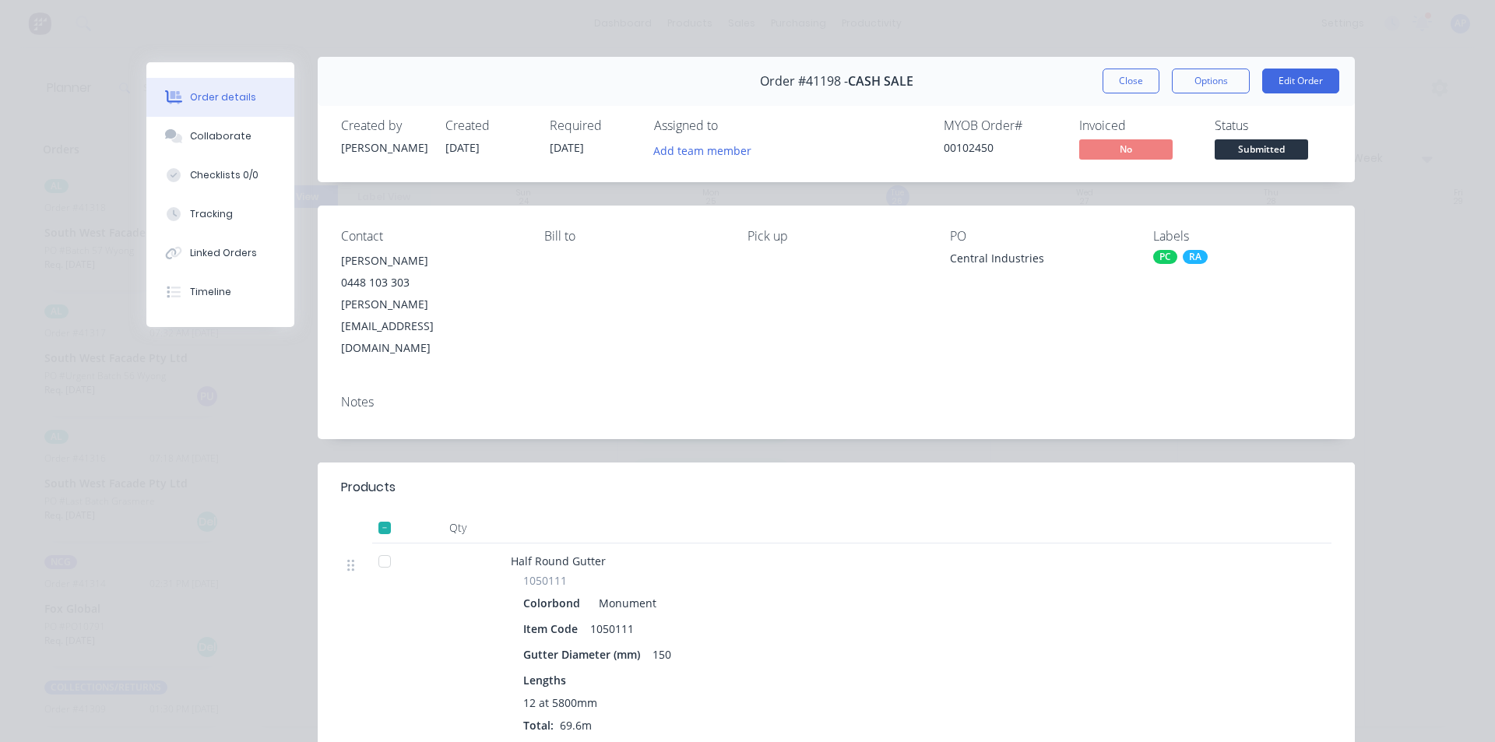
scroll to position [0, 0]
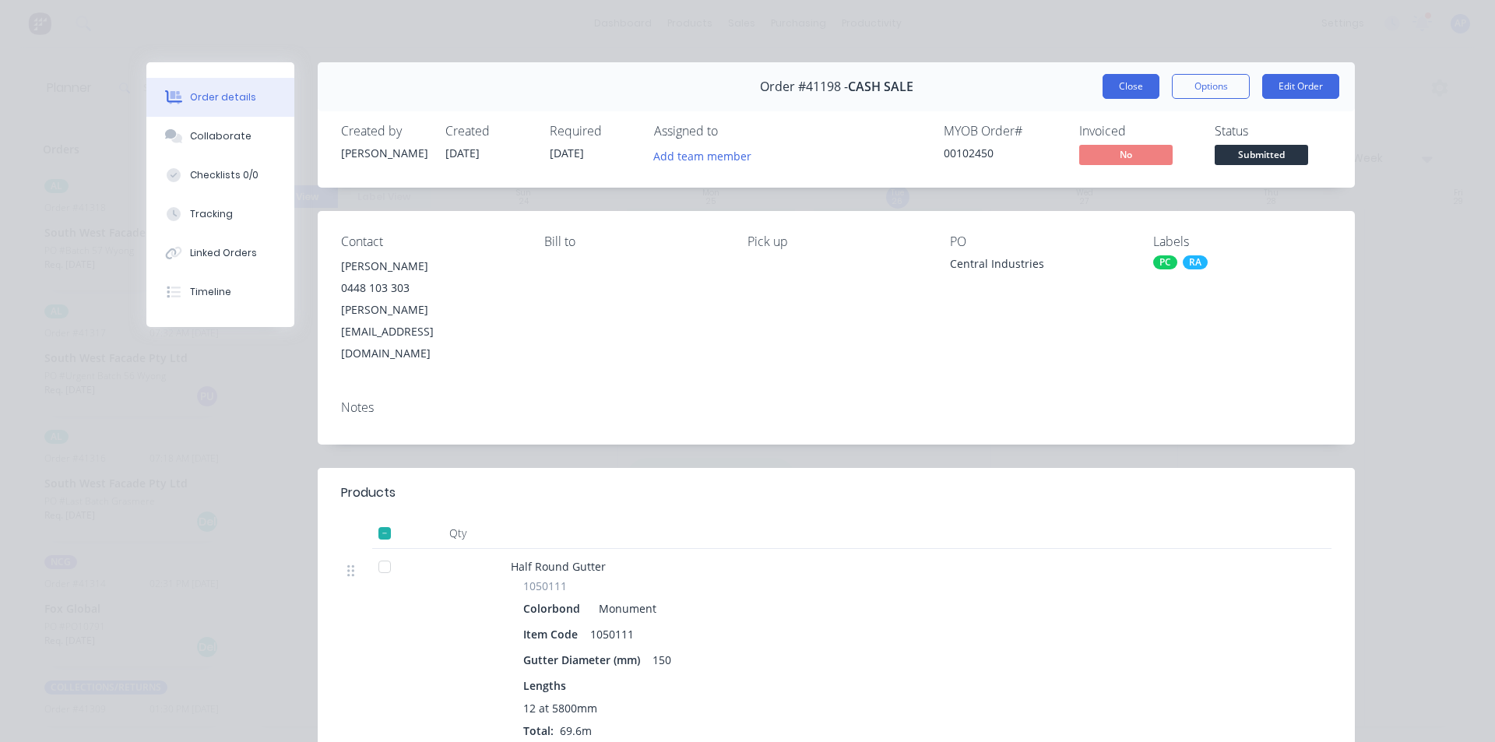
drag, startPoint x: 1105, startPoint y: 76, endPoint x: 943, endPoint y: 114, distance: 166.4
click at [1102, 77] on button "Close" at bounding box center [1130, 86] width 57 height 25
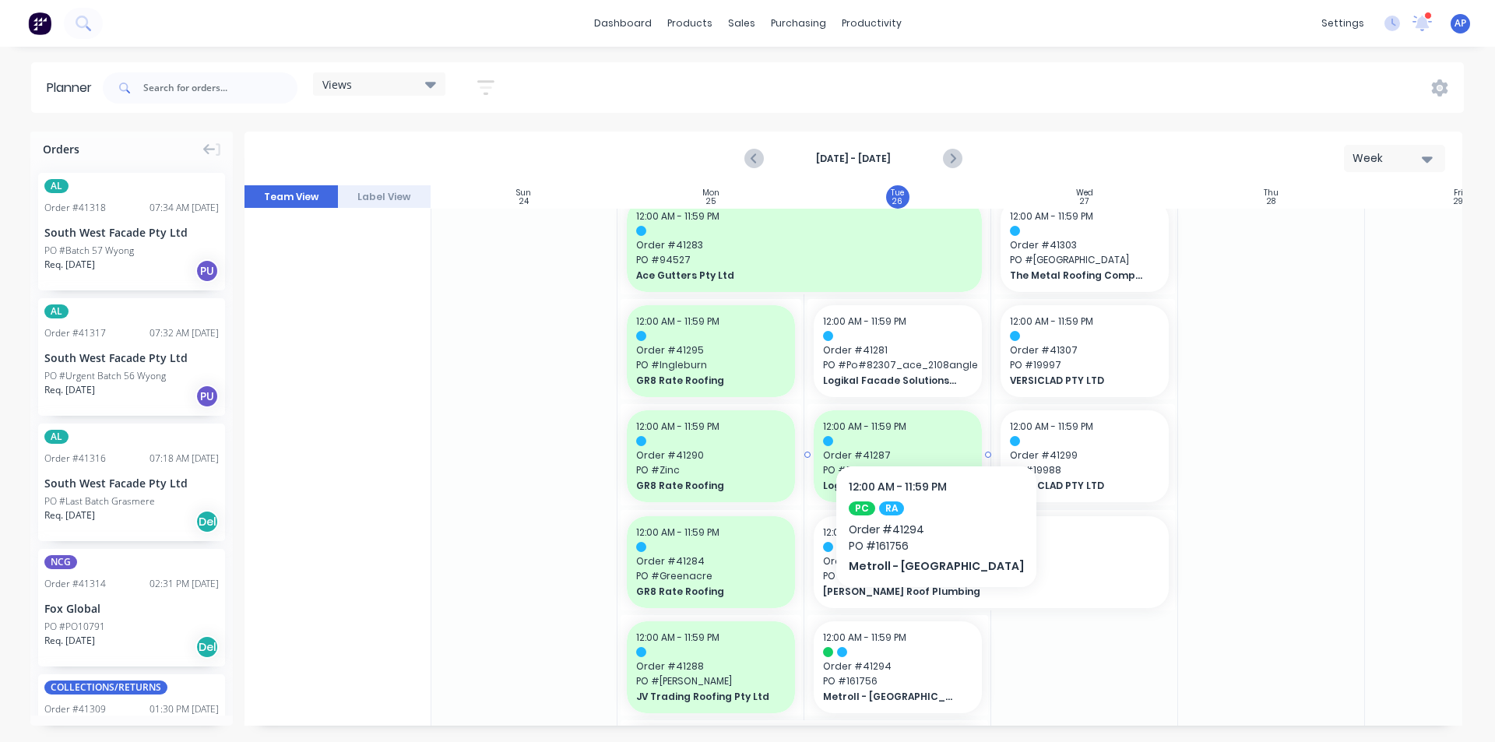
scroll to position [545, 1]
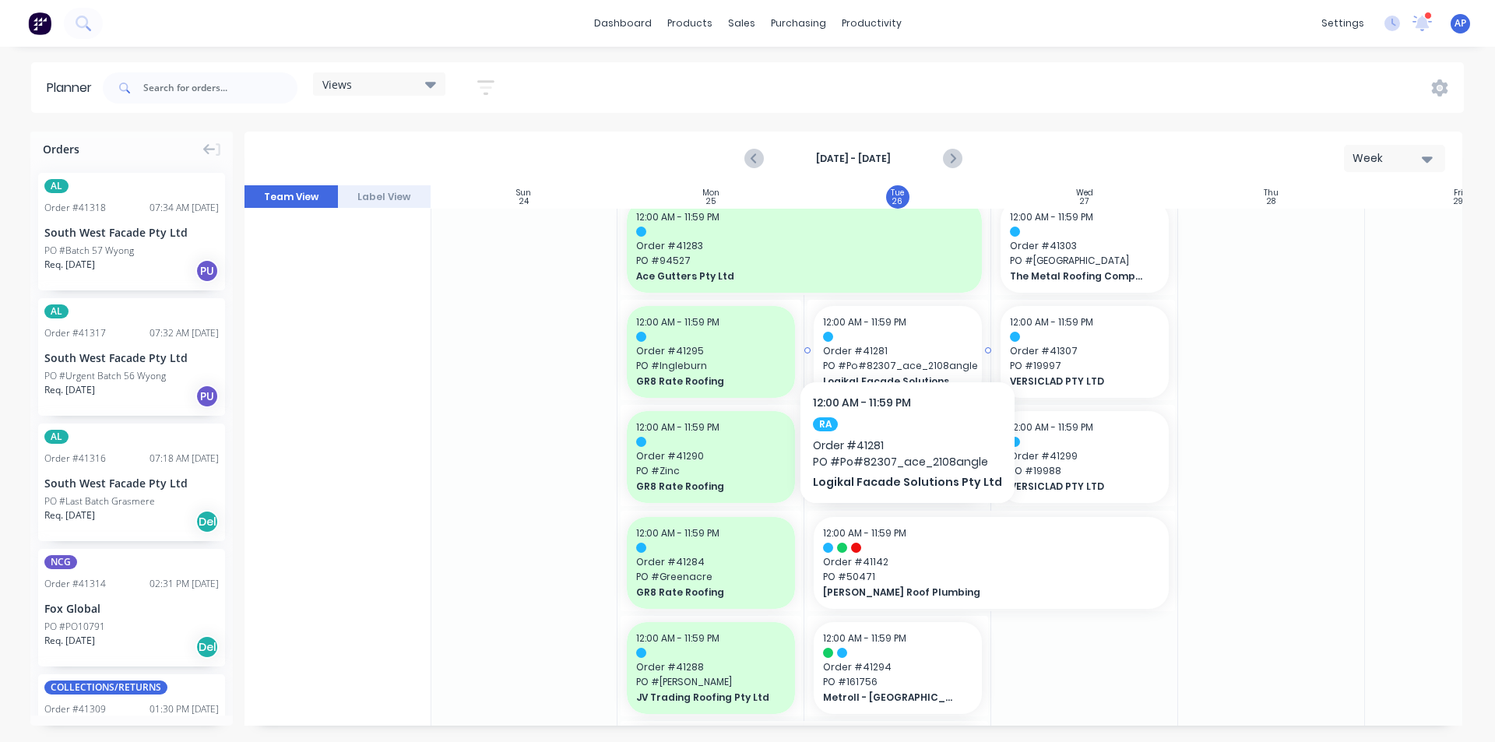
click at [900, 334] on div at bounding box center [897, 337] width 149 height 10
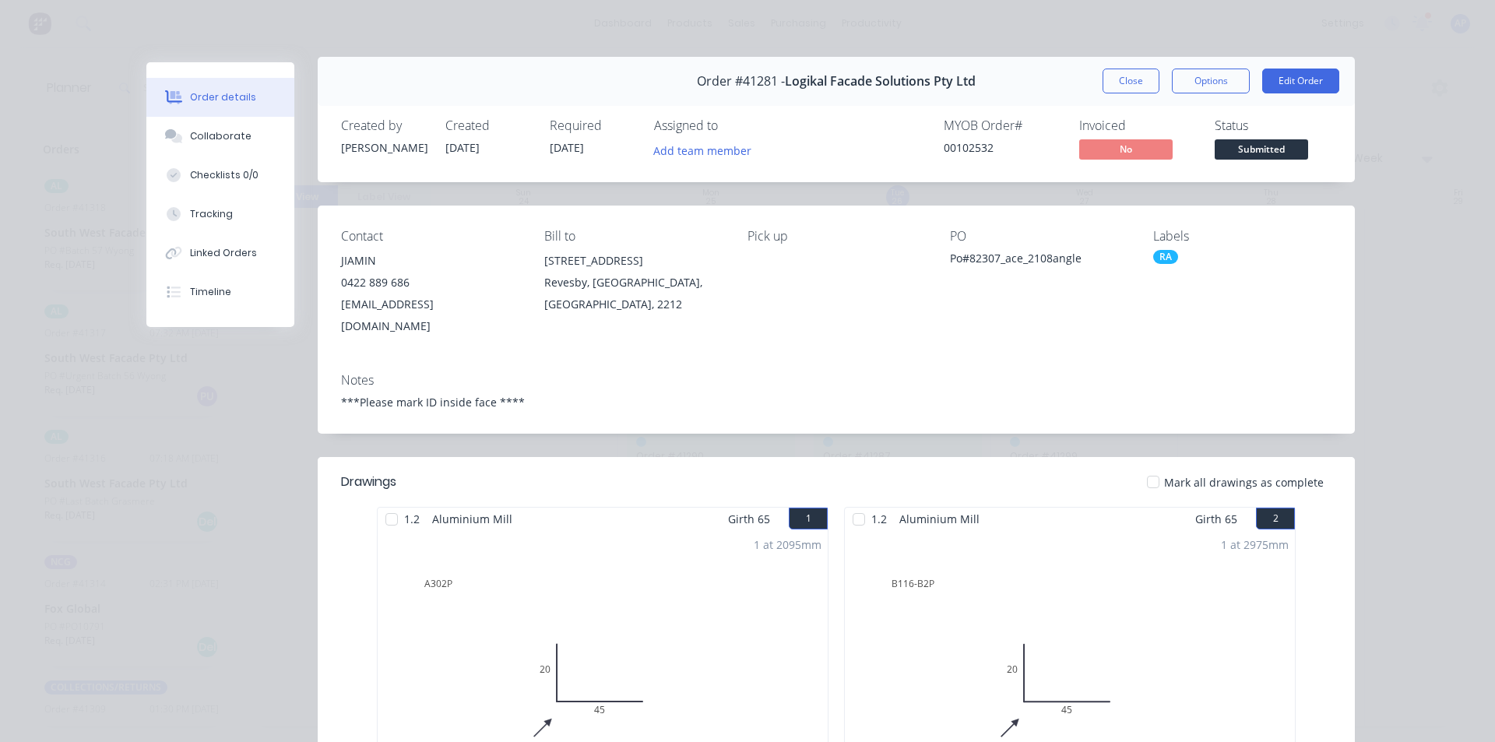
scroll to position [0, 0]
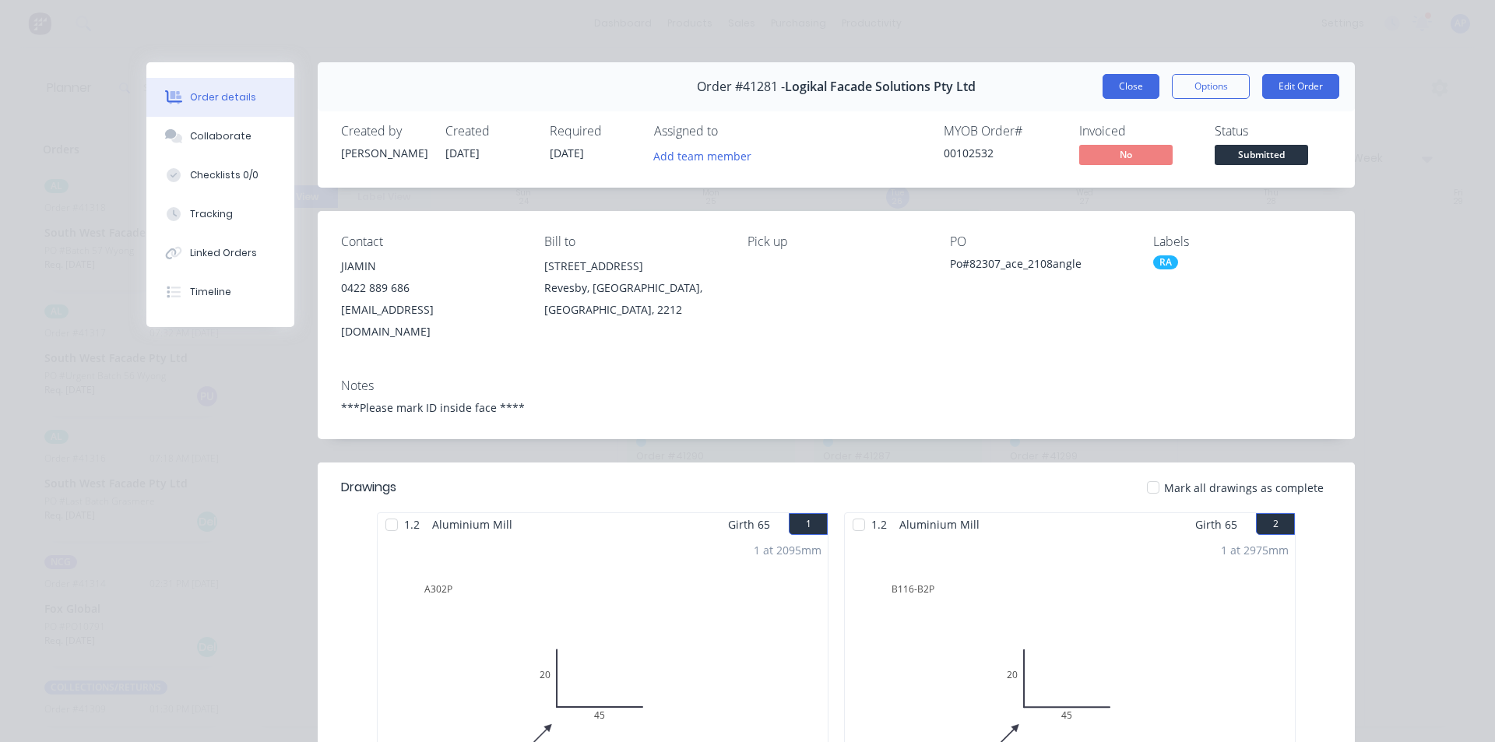
click at [1124, 94] on button "Close" at bounding box center [1130, 86] width 57 height 25
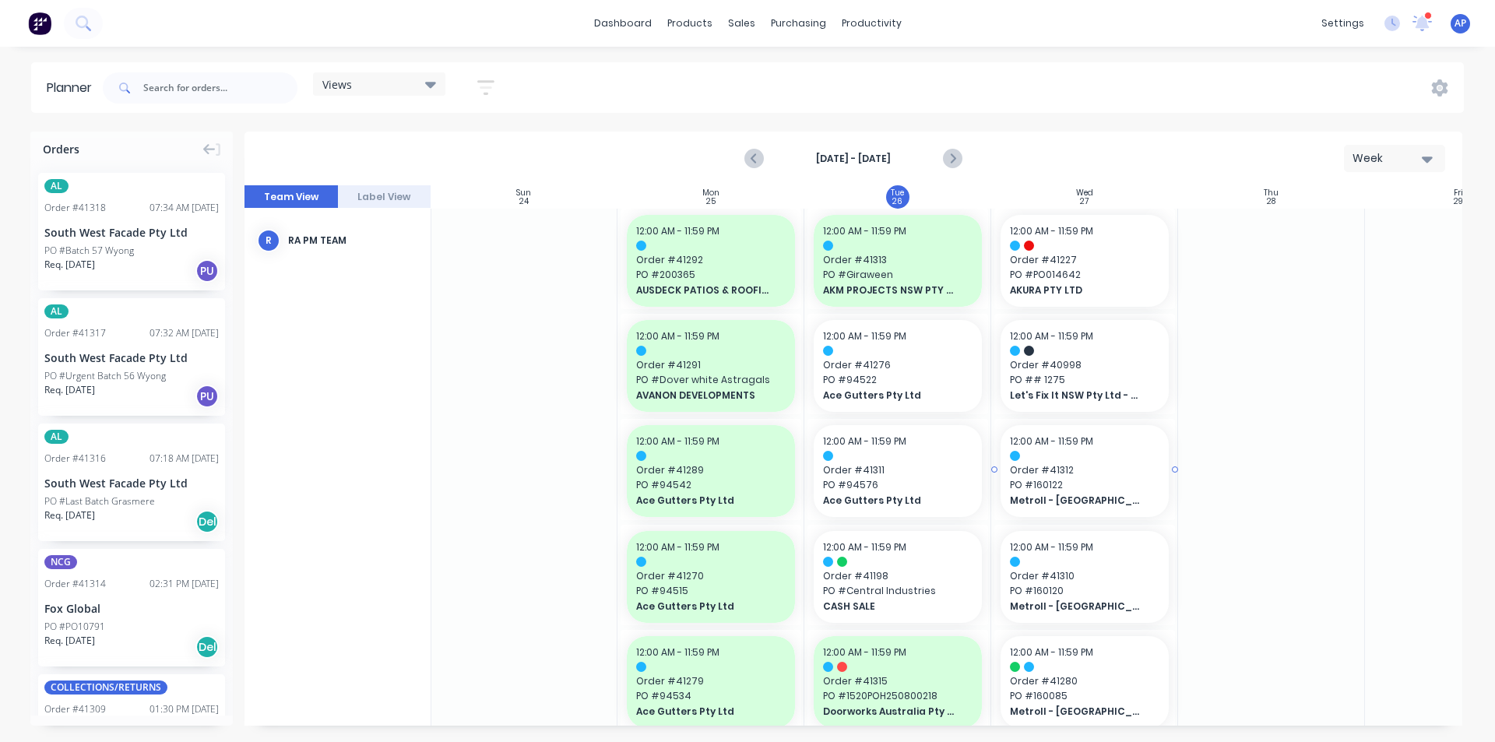
scroll to position [0, 1]
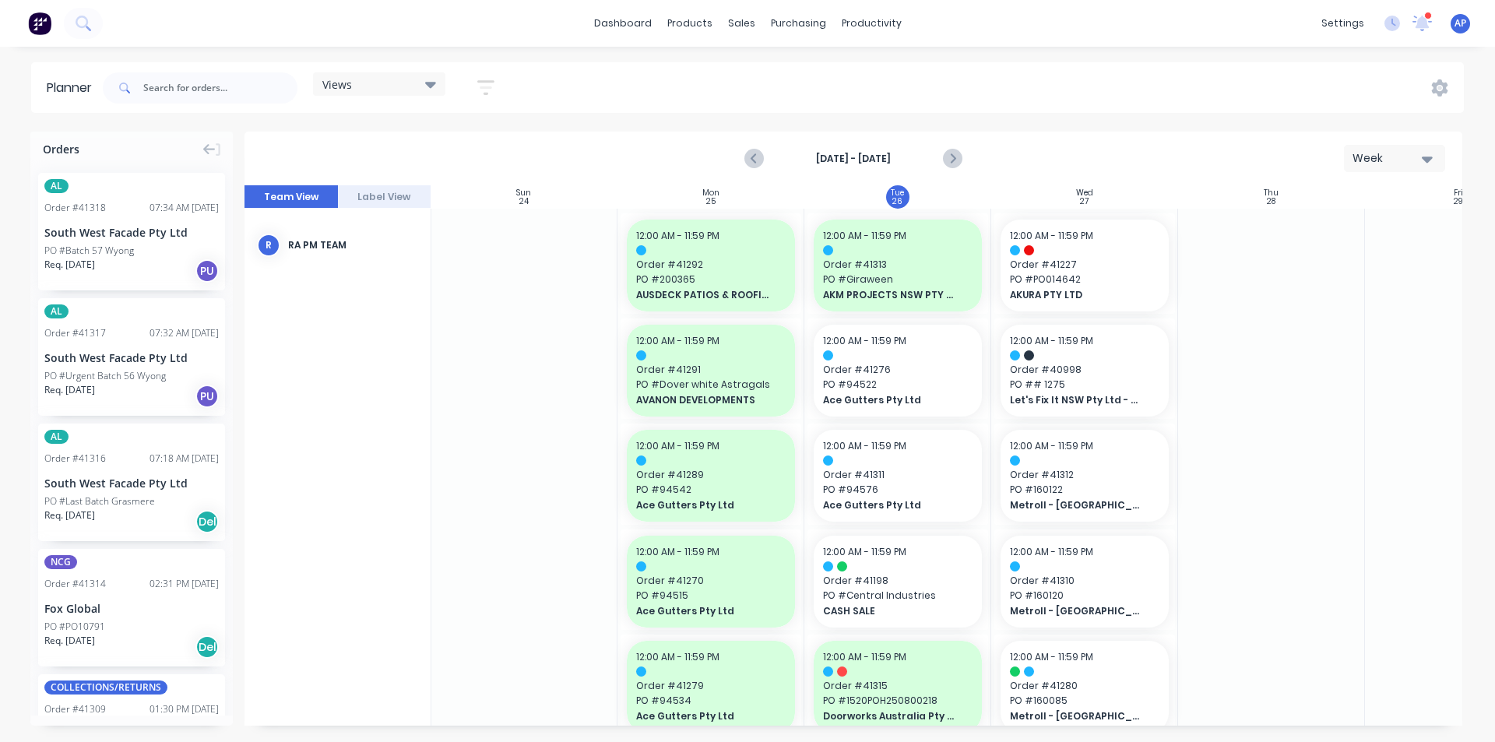
click at [1095, 230] on div at bounding box center [1084, 220] width 187 height 23
click at [1093, 249] on div at bounding box center [1084, 250] width 149 height 10
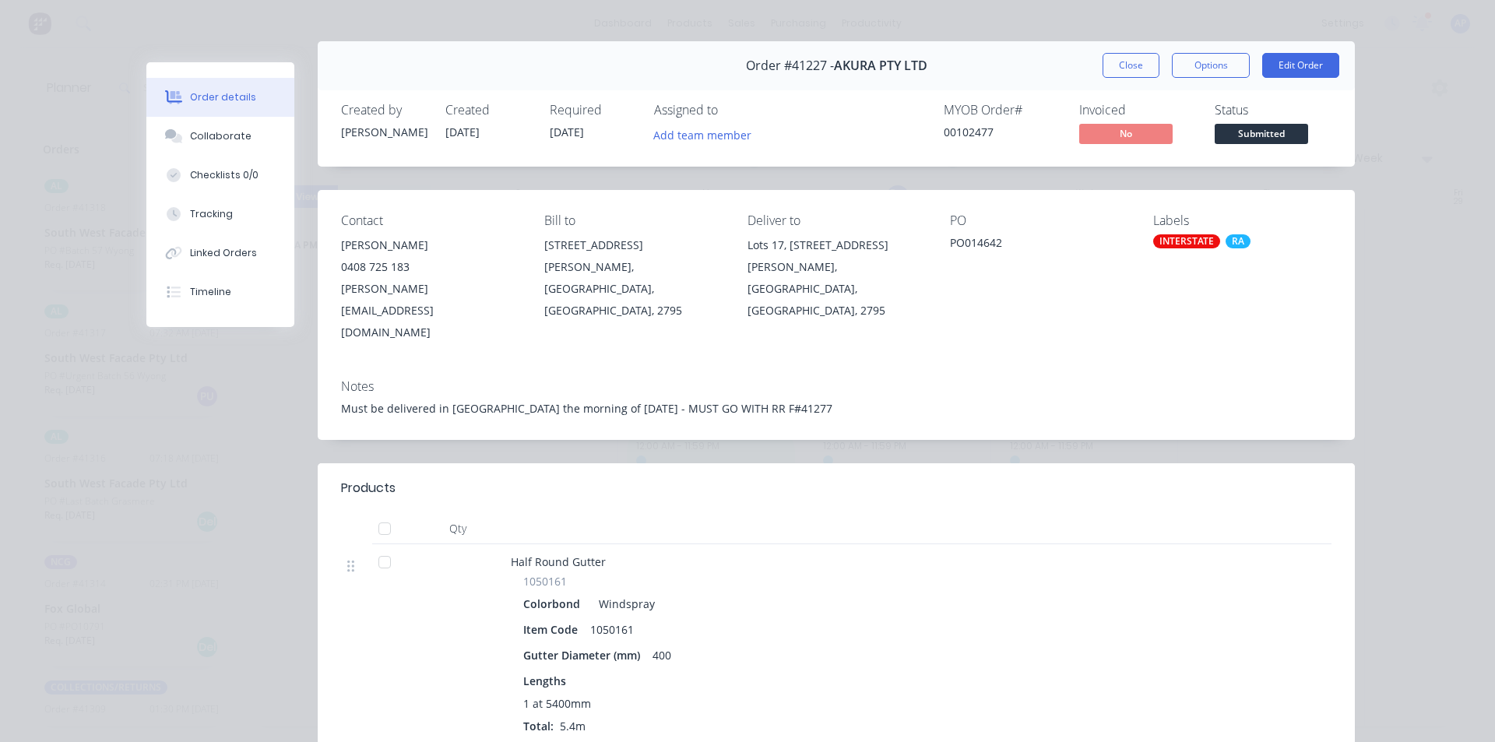
scroll to position [0, 0]
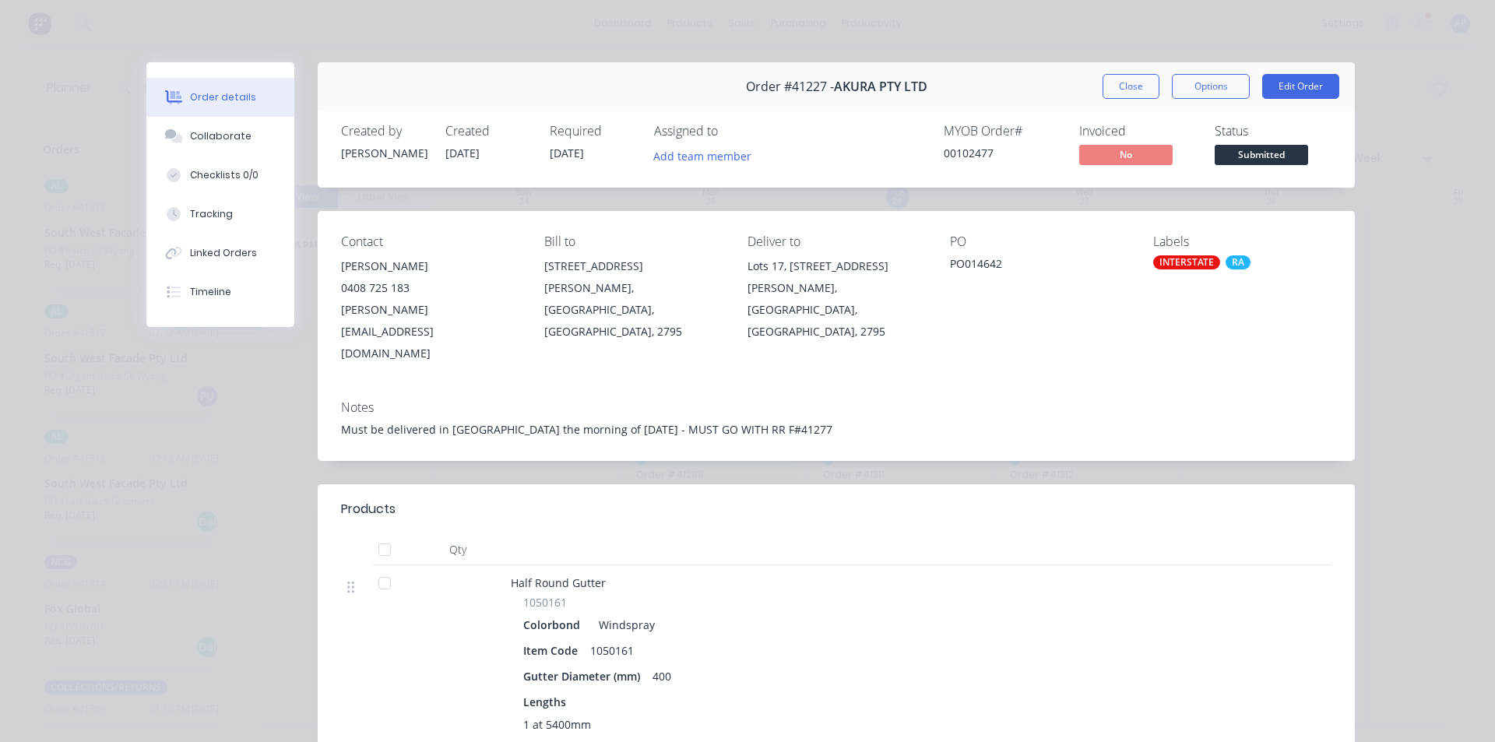
click at [1071, 565] on div "Half Round Gutter 1050161 Colorbond Windspray Item Code 1050161 Gutter Diameter…" at bounding box center [816, 665] width 623 height 200
click at [1122, 87] on button "Close" at bounding box center [1130, 86] width 57 height 25
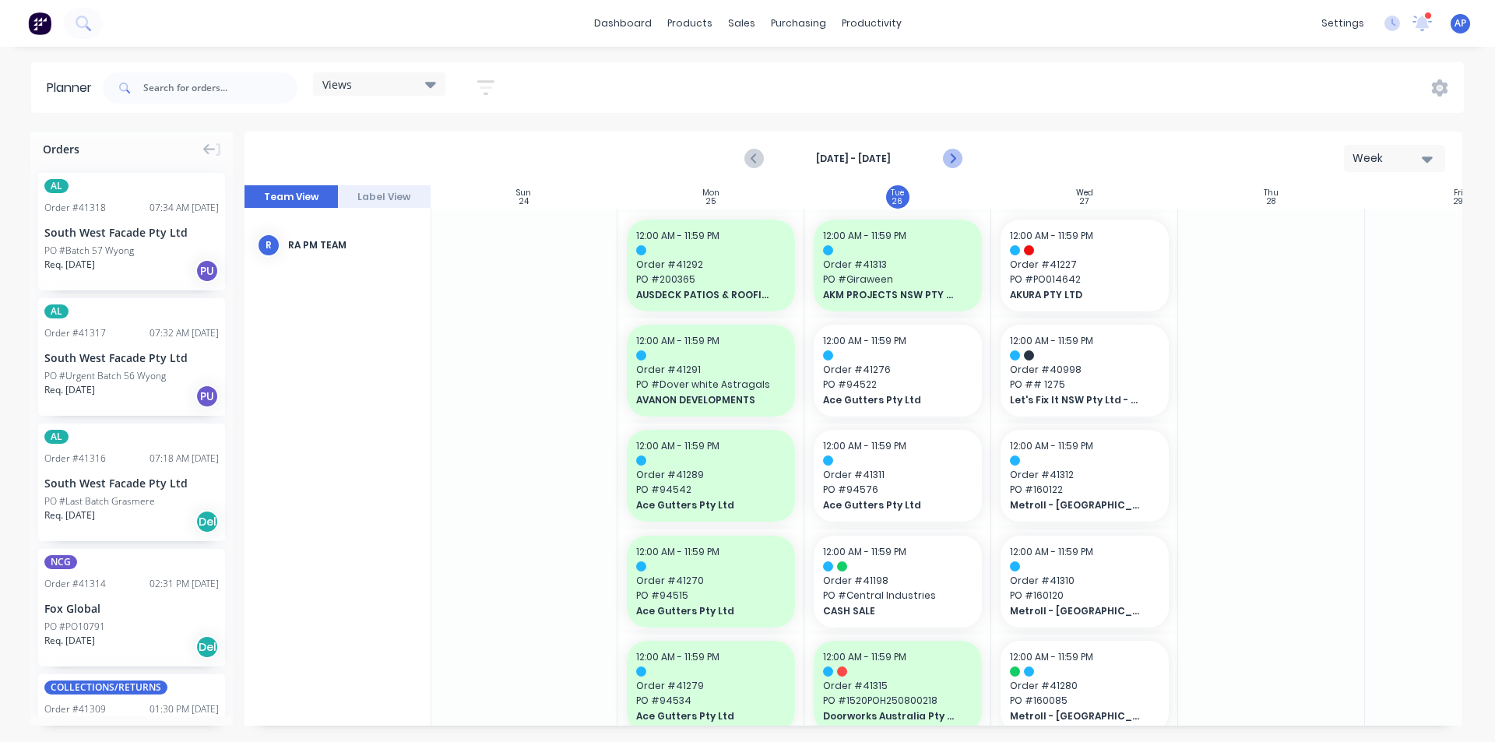
click at [951, 159] on icon "Next page" at bounding box center [951, 158] width 19 height 19
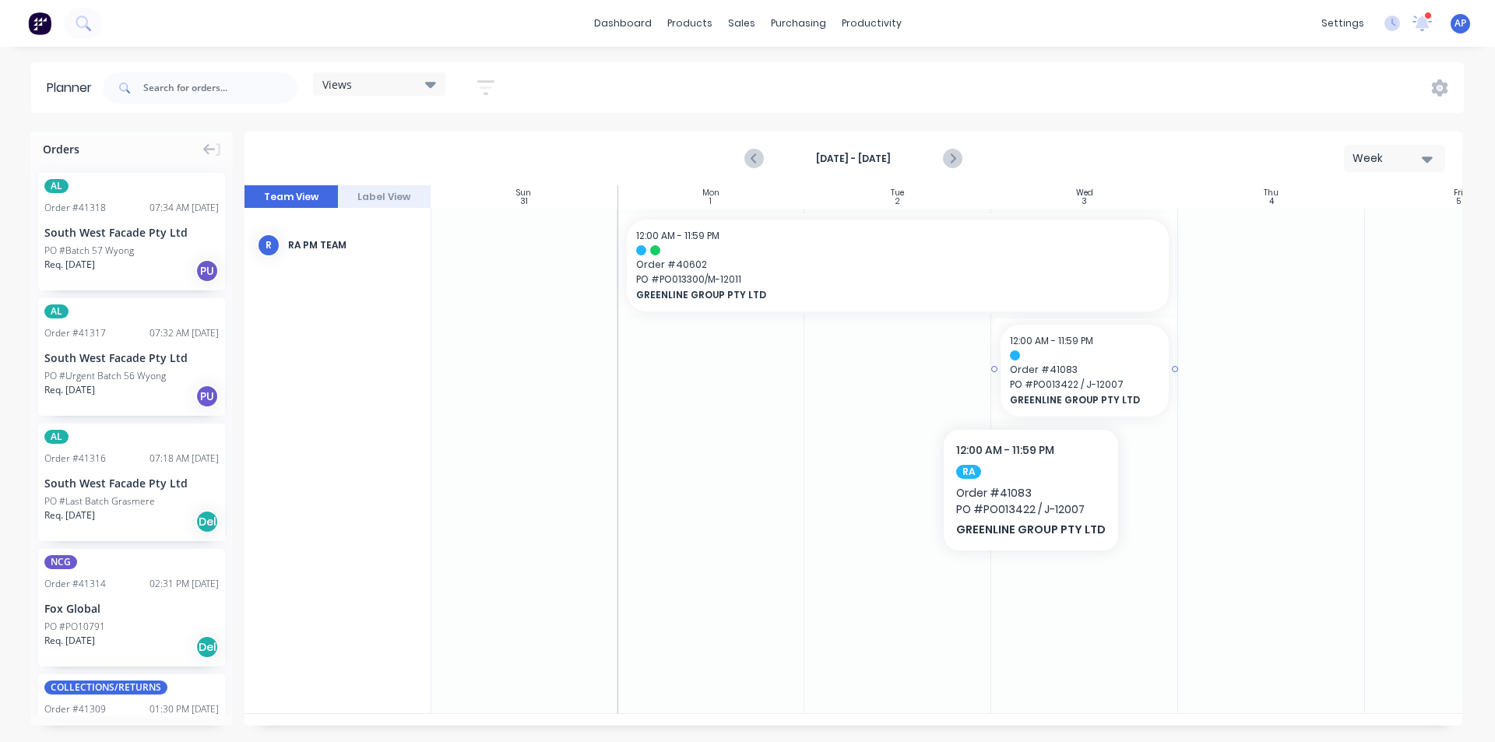
click at [1026, 382] on span "PO # PO013422 / J-12007" at bounding box center [1084, 385] width 149 height 14
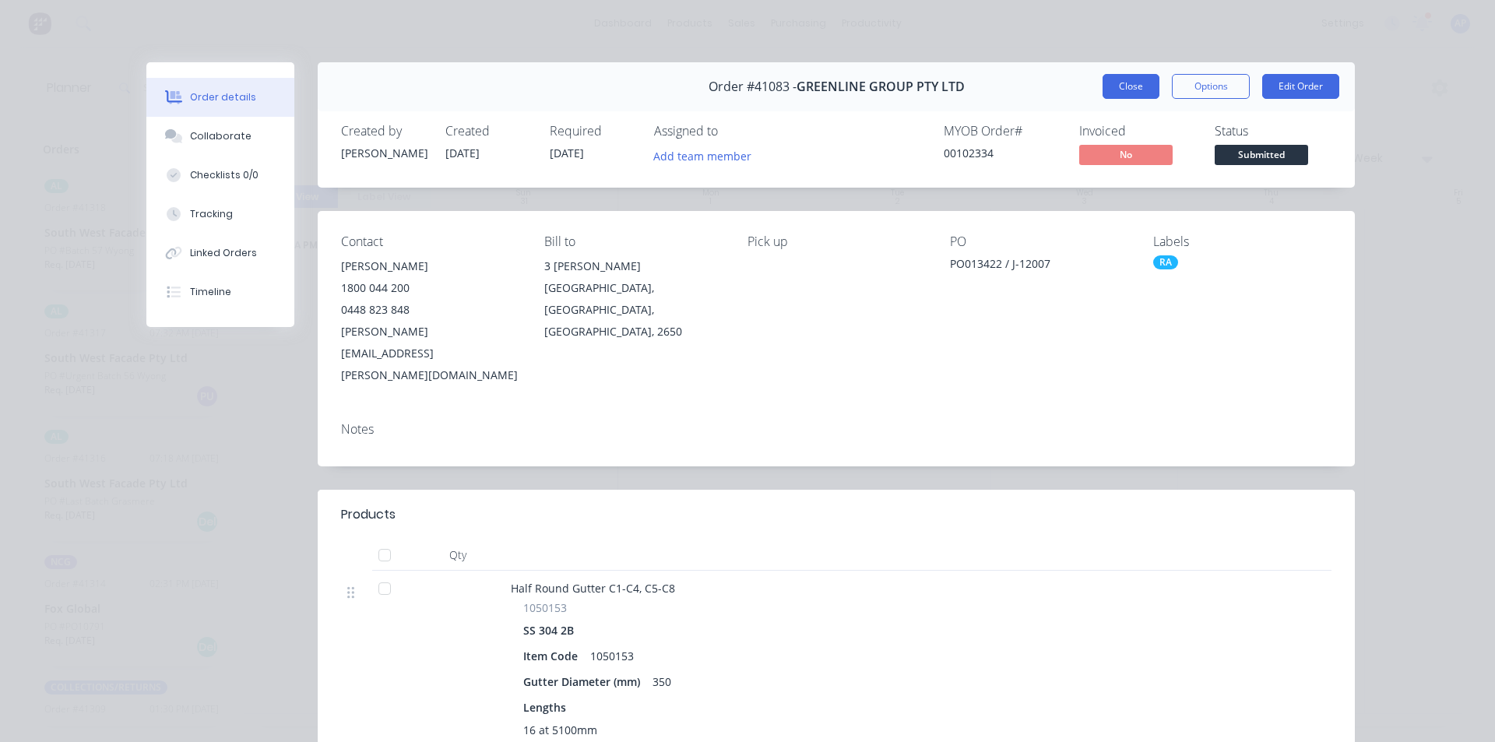
click at [1111, 81] on button "Close" at bounding box center [1130, 86] width 57 height 25
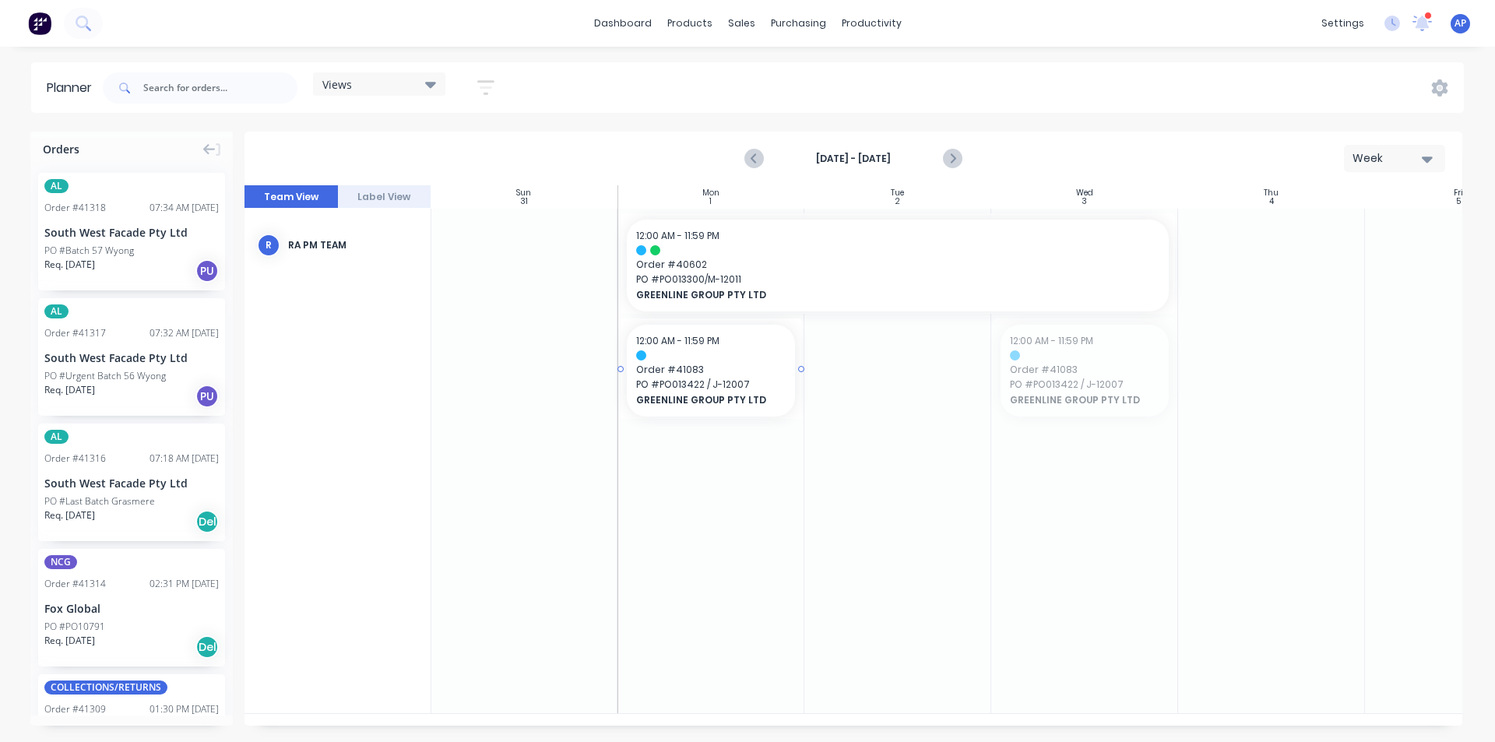
drag, startPoint x: 1071, startPoint y: 374, endPoint x: 763, endPoint y: 369, distance: 307.6
drag, startPoint x: 801, startPoint y: 260, endPoint x: 1029, endPoint y: 252, distance: 227.5
click at [761, 157] on icon "Previous page" at bounding box center [754, 158] width 19 height 19
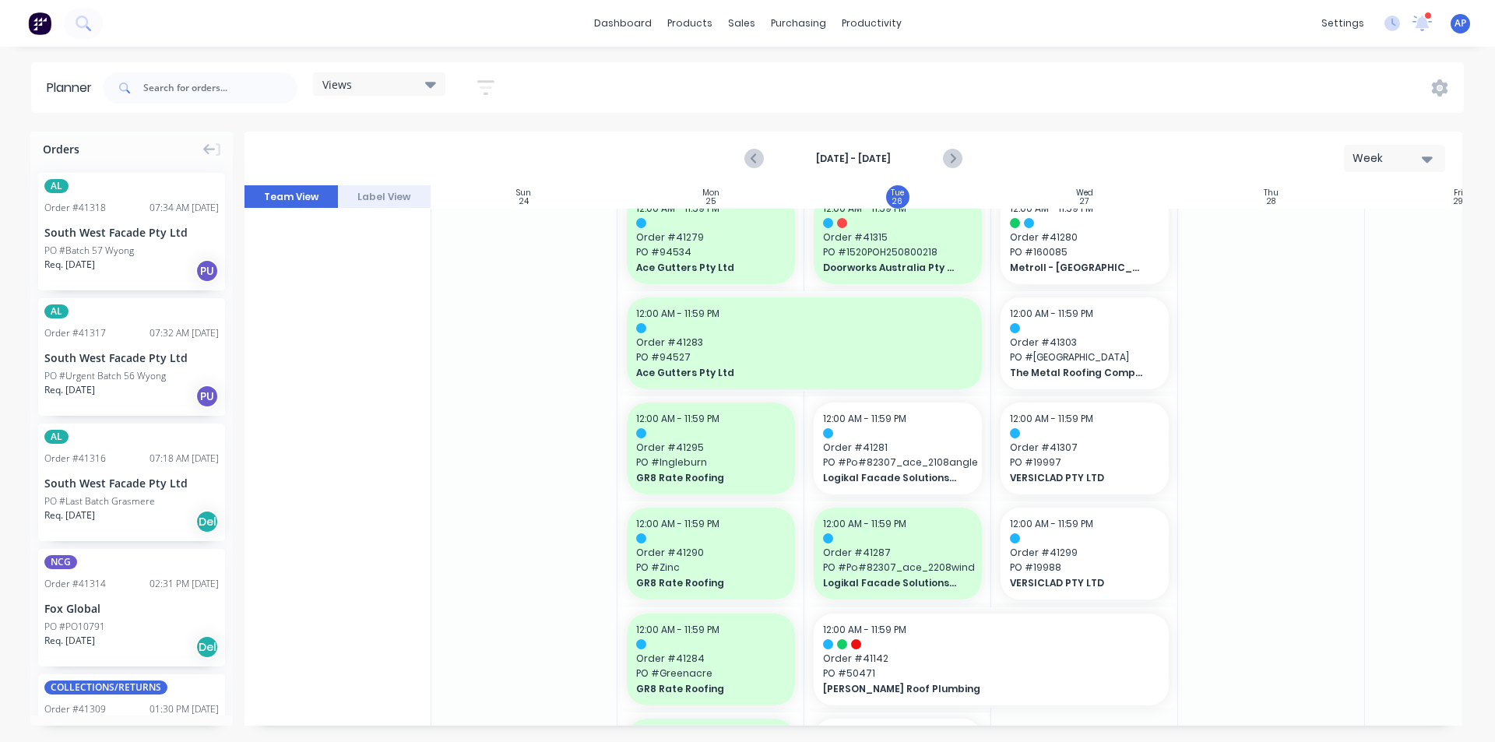
scroll to position [389, 1]
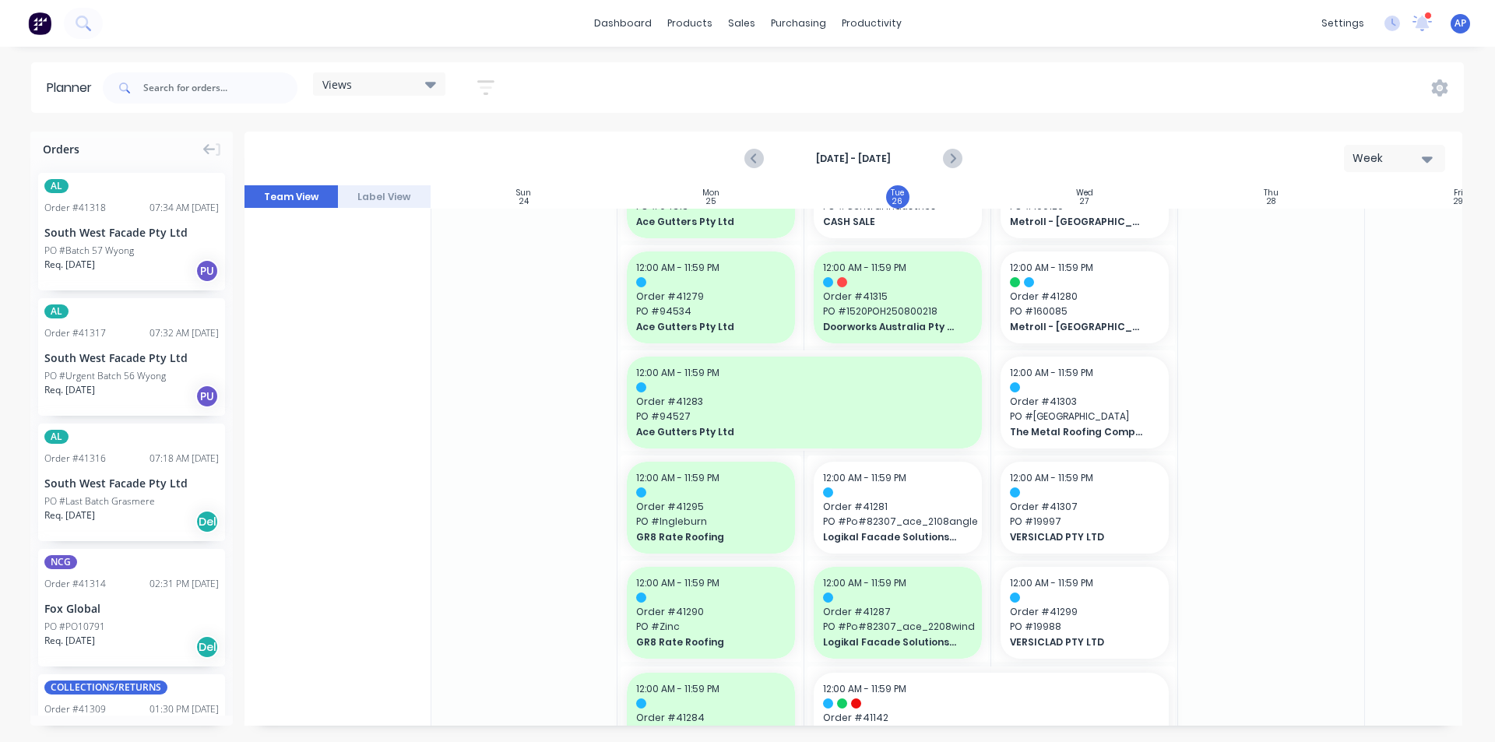
click at [493, 83] on icon "button" at bounding box center [485, 87] width 17 height 19
click at [456, 148] on div "Show/Hide users" at bounding box center [404, 146] width 108 height 16
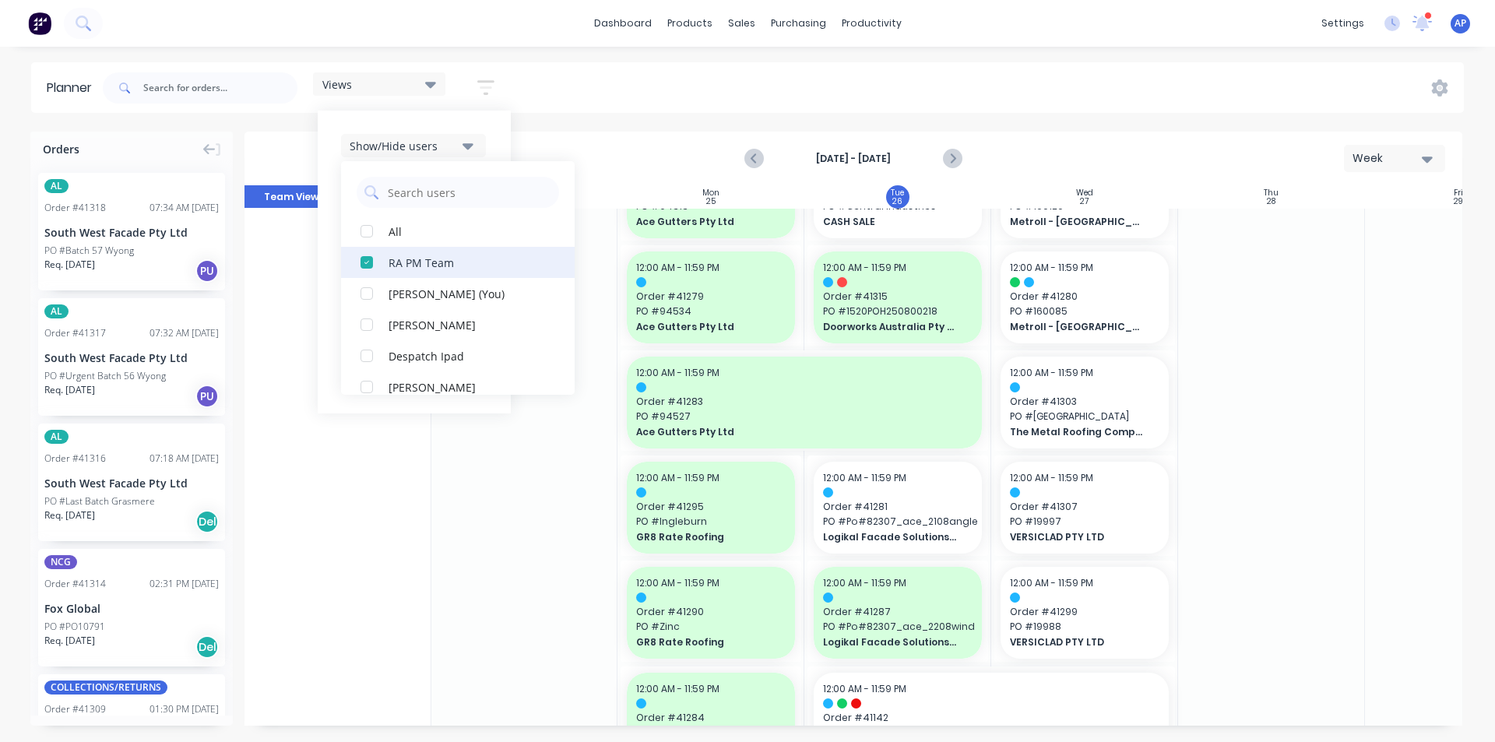
click at [370, 257] on div "button" at bounding box center [366, 262] width 31 height 31
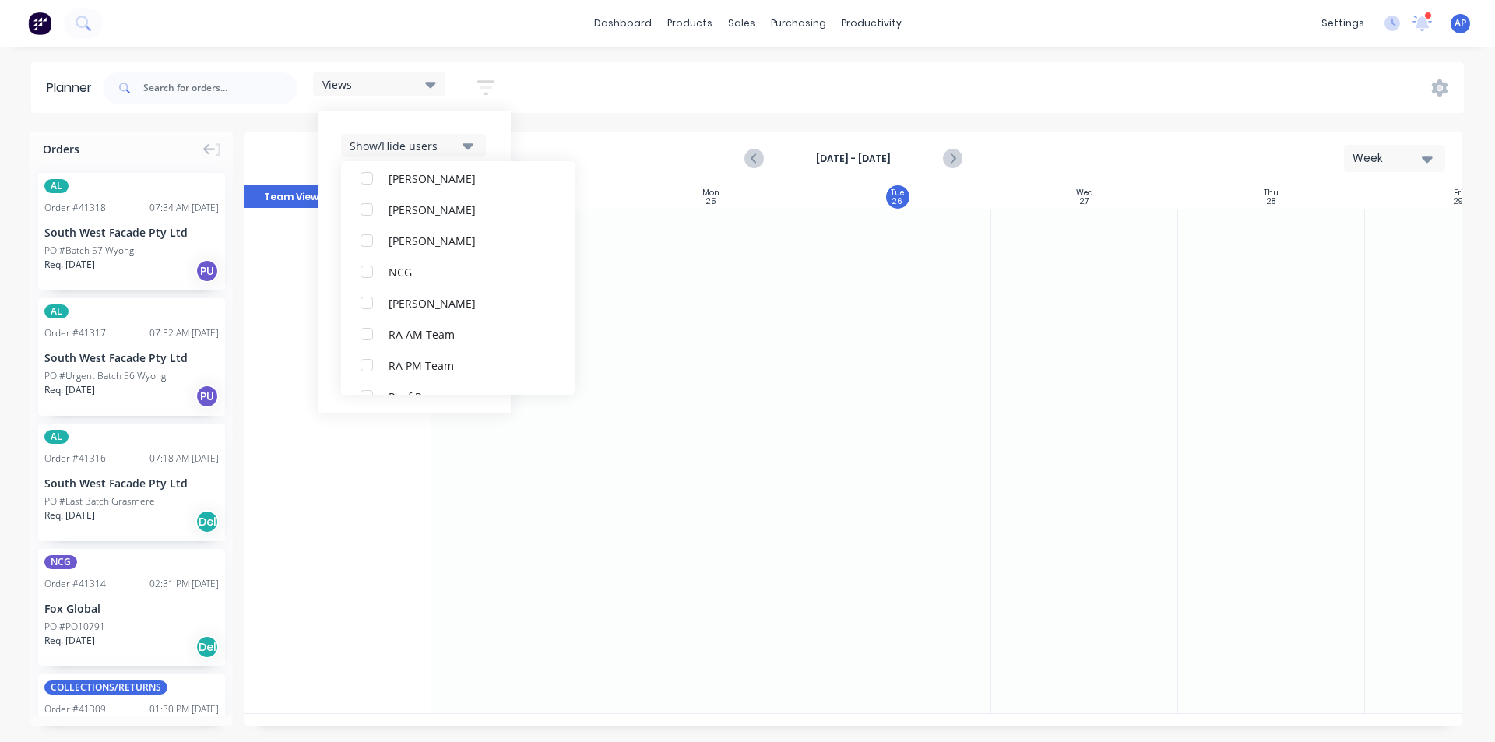
scroll to position [389, 0]
click at [371, 334] on div "button" at bounding box center [366, 340] width 31 height 31
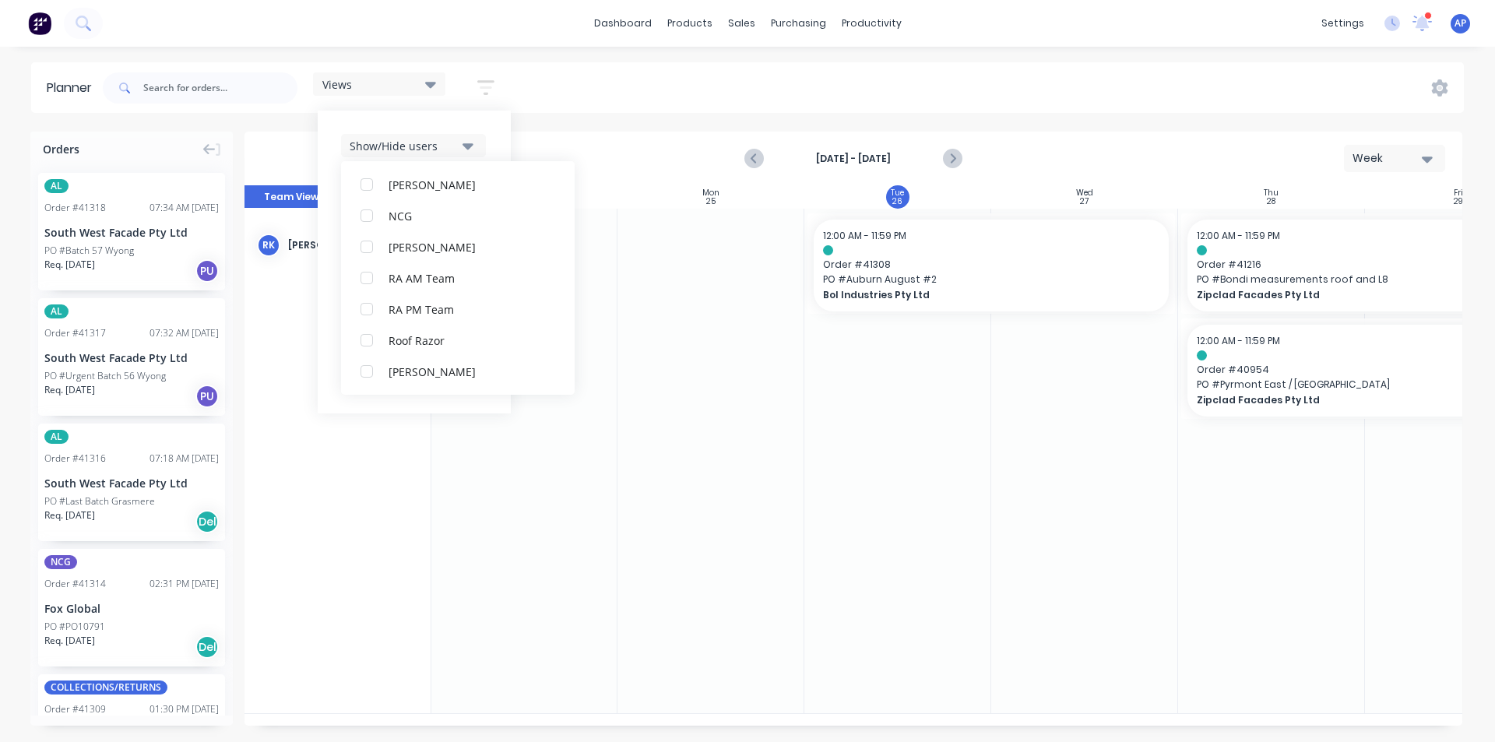
scroll to position [0, 0]
click at [820, 109] on div "Views Save new view None (Default) edit Iraking edit kyle edit Michael's View e…" at bounding box center [782, 88] width 1364 height 47
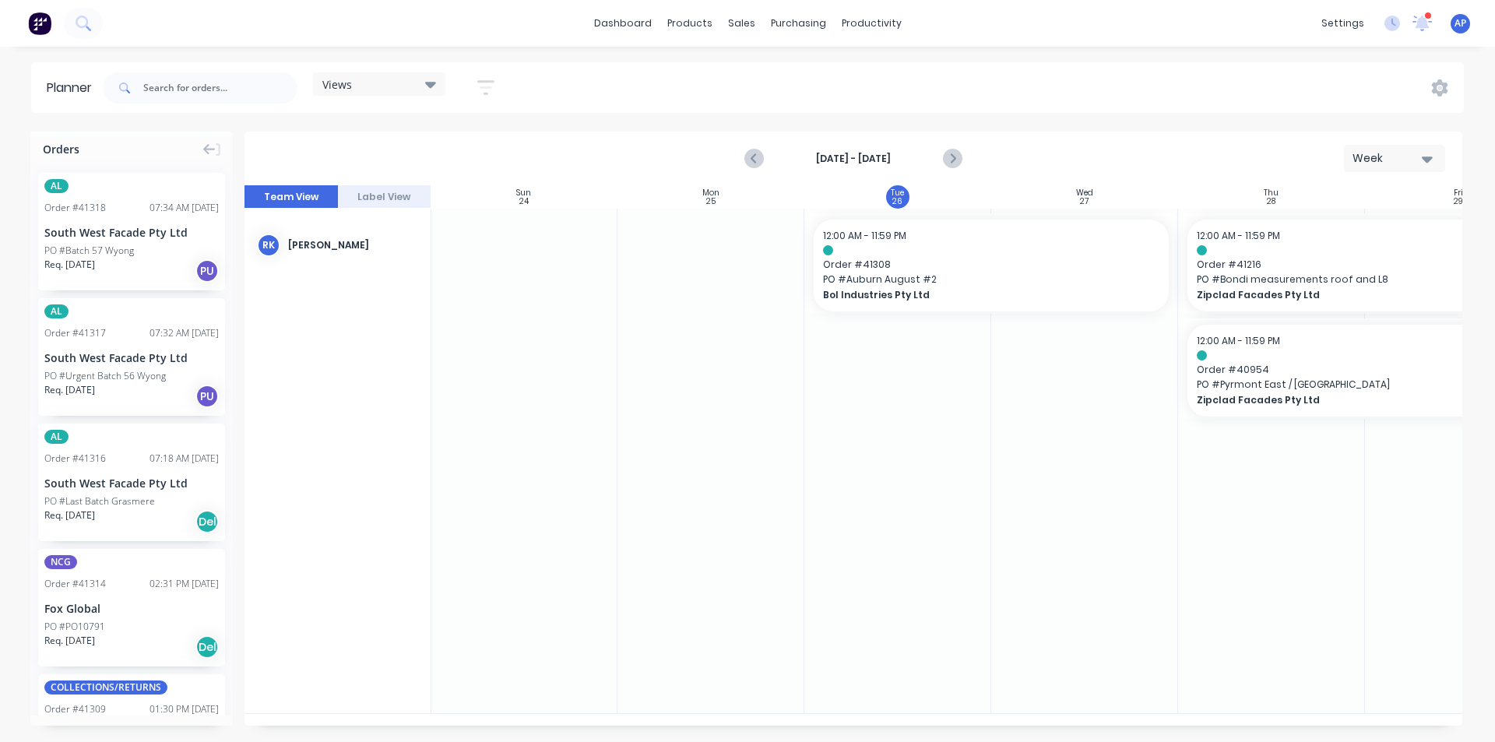
click at [491, 79] on icon "button" at bounding box center [485, 87] width 17 height 19
click at [441, 270] on div "Show/Hide users Show/Hide orders Filter by status Filter by assignee Filter by …" at bounding box center [414, 262] width 146 height 256
click at [449, 248] on button "Filter by status" at bounding box center [413, 238] width 145 height 23
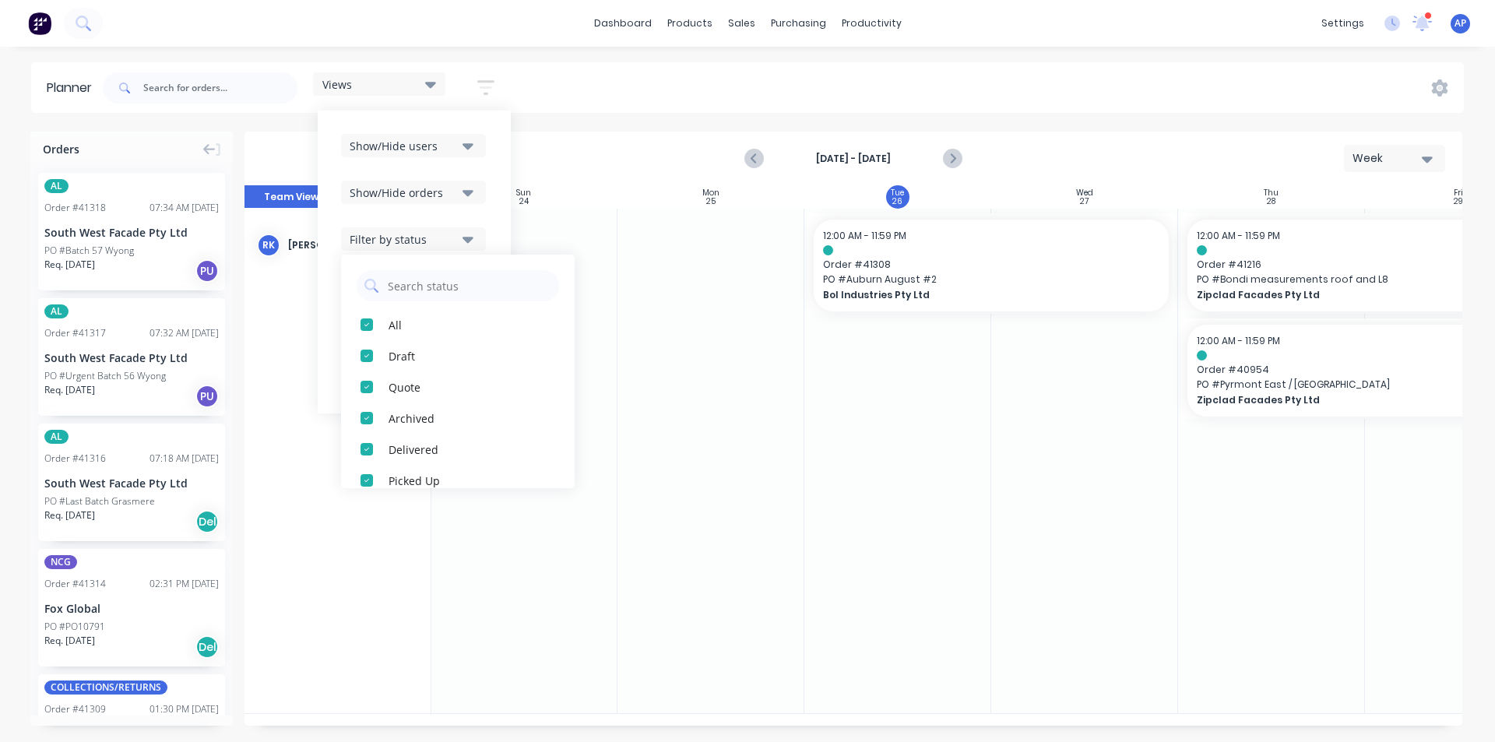
click at [450, 208] on div "Show/Hide users Show/Hide orders Filter by status All Draft Quote Archived Deli…" at bounding box center [414, 262] width 146 height 256
click at [455, 194] on div "Show/Hide orders" at bounding box center [404, 193] width 108 height 16
click at [483, 155] on button "Show/Hide users" at bounding box center [413, 145] width 145 height 23
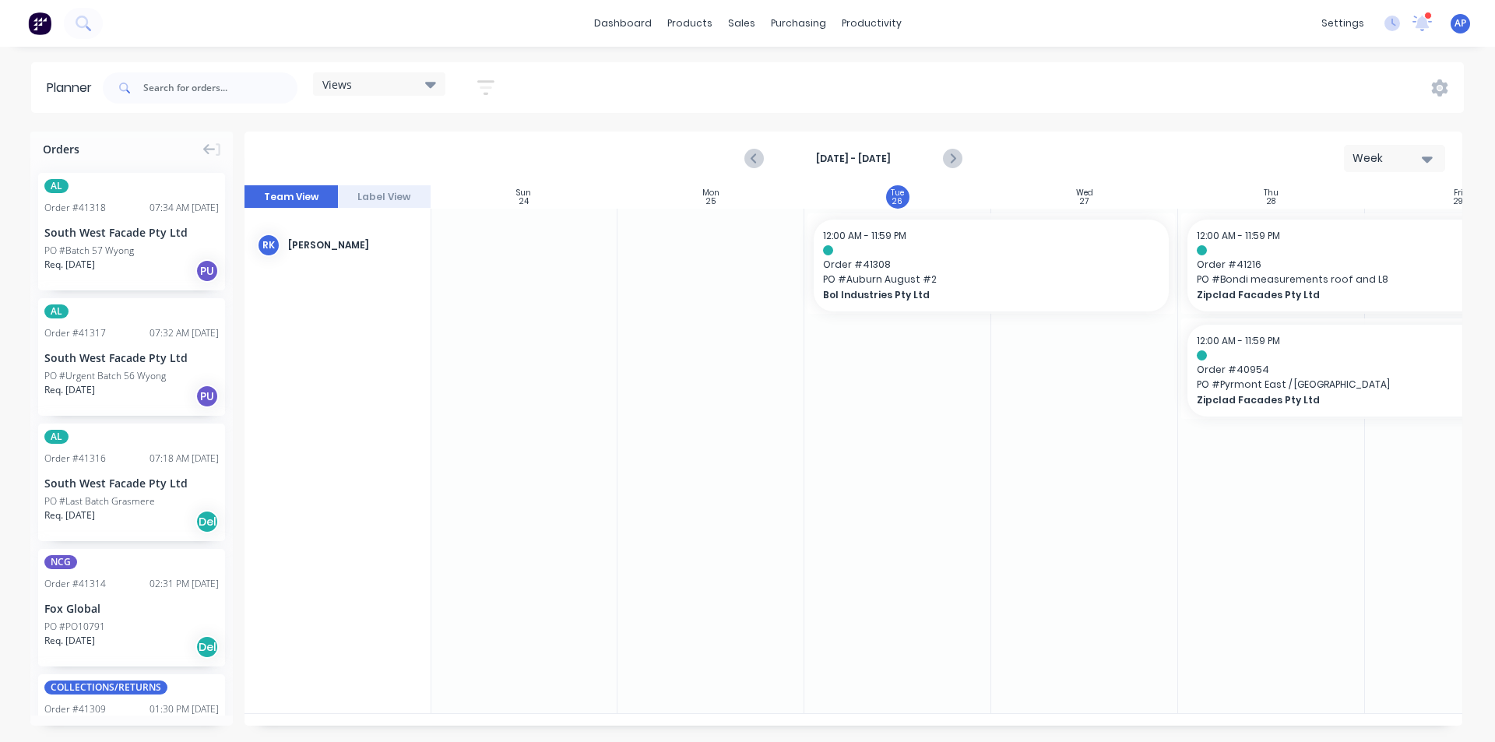
click at [612, 115] on div "Planner Views Save new view None (Default) edit Iraking edit kyle edit Michael'…" at bounding box center [747, 401] width 1495 height 679
drag, startPoint x: 101, startPoint y: 240, endPoint x: 879, endPoint y: 332, distance: 783.3
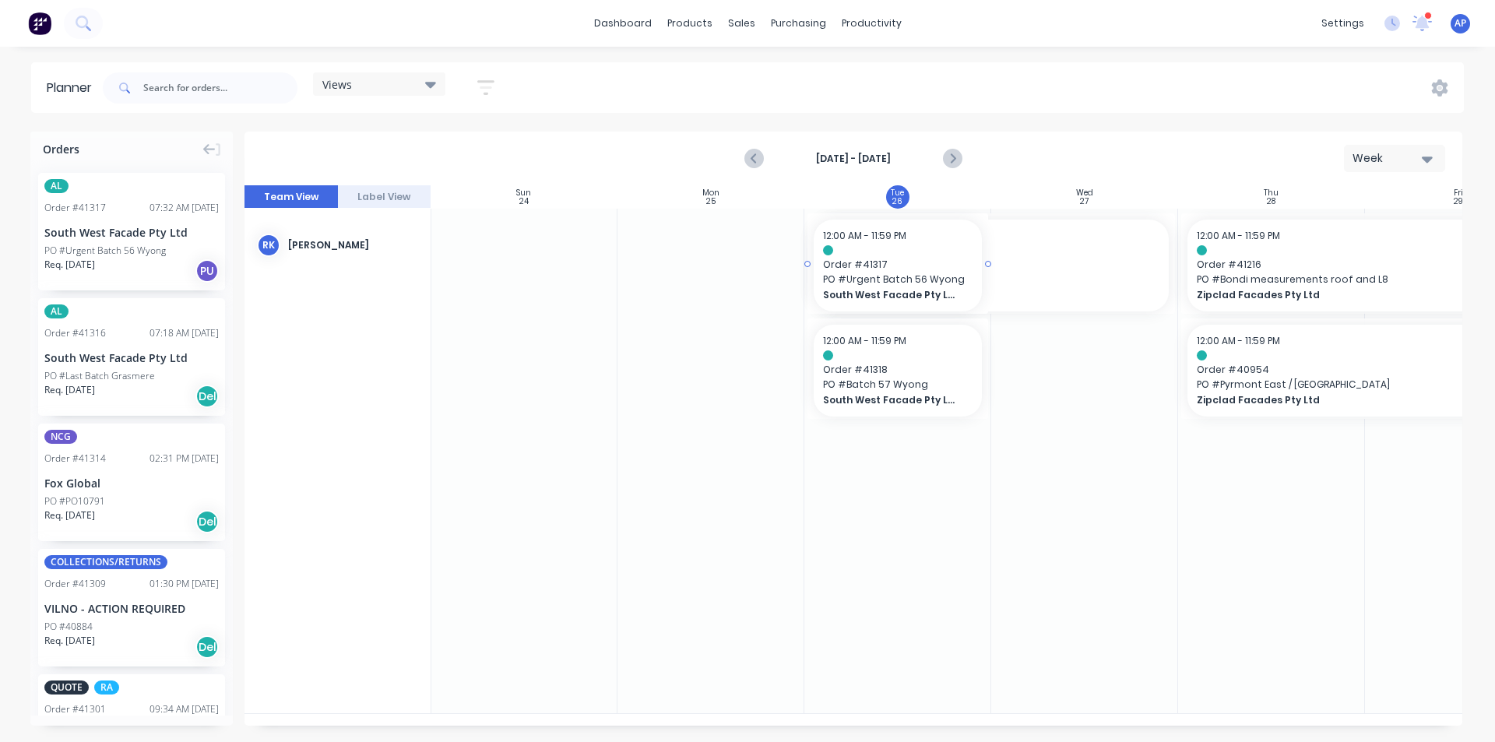
drag, startPoint x: 132, startPoint y: 250, endPoint x: 946, endPoint y: 357, distance: 821.3
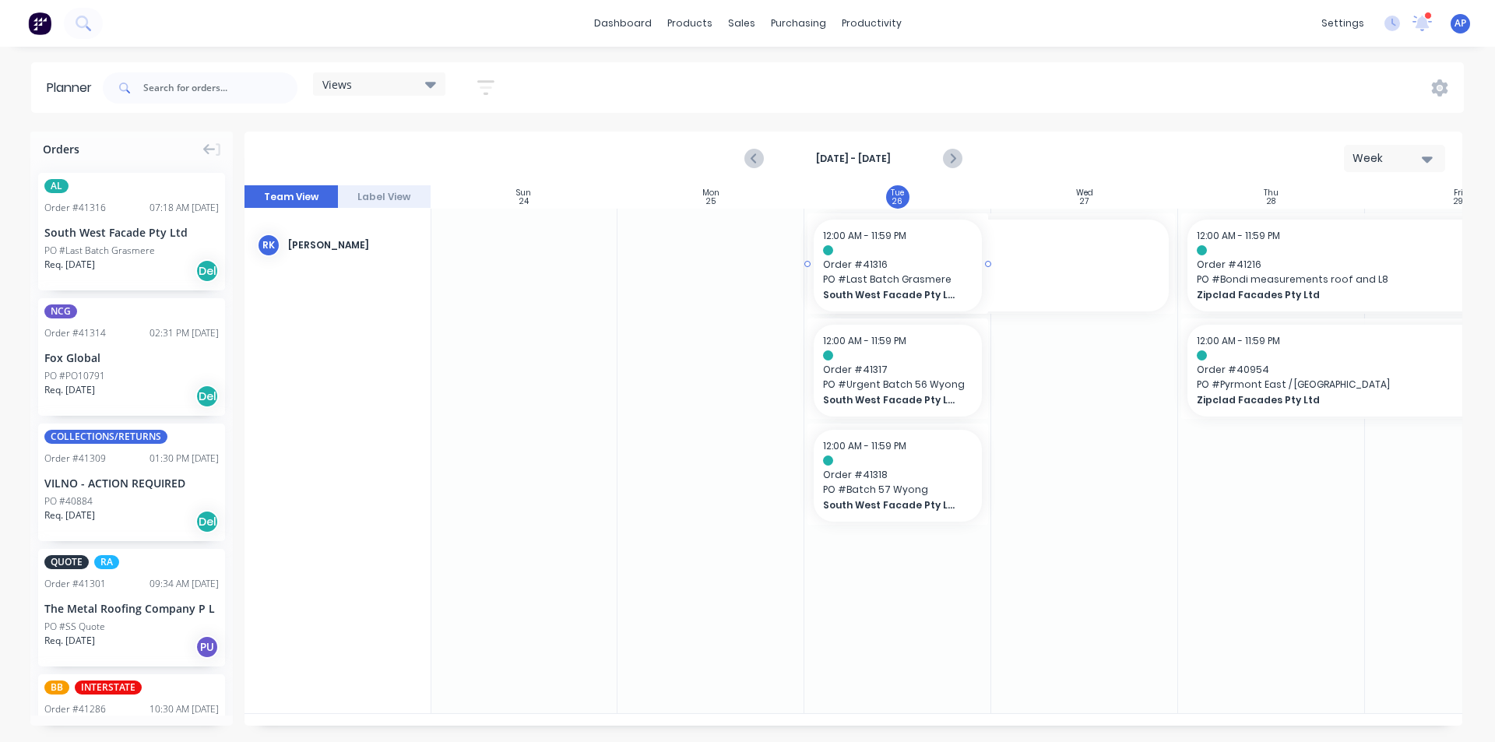
drag, startPoint x: 93, startPoint y: 234, endPoint x: 885, endPoint y: 362, distance: 802.8
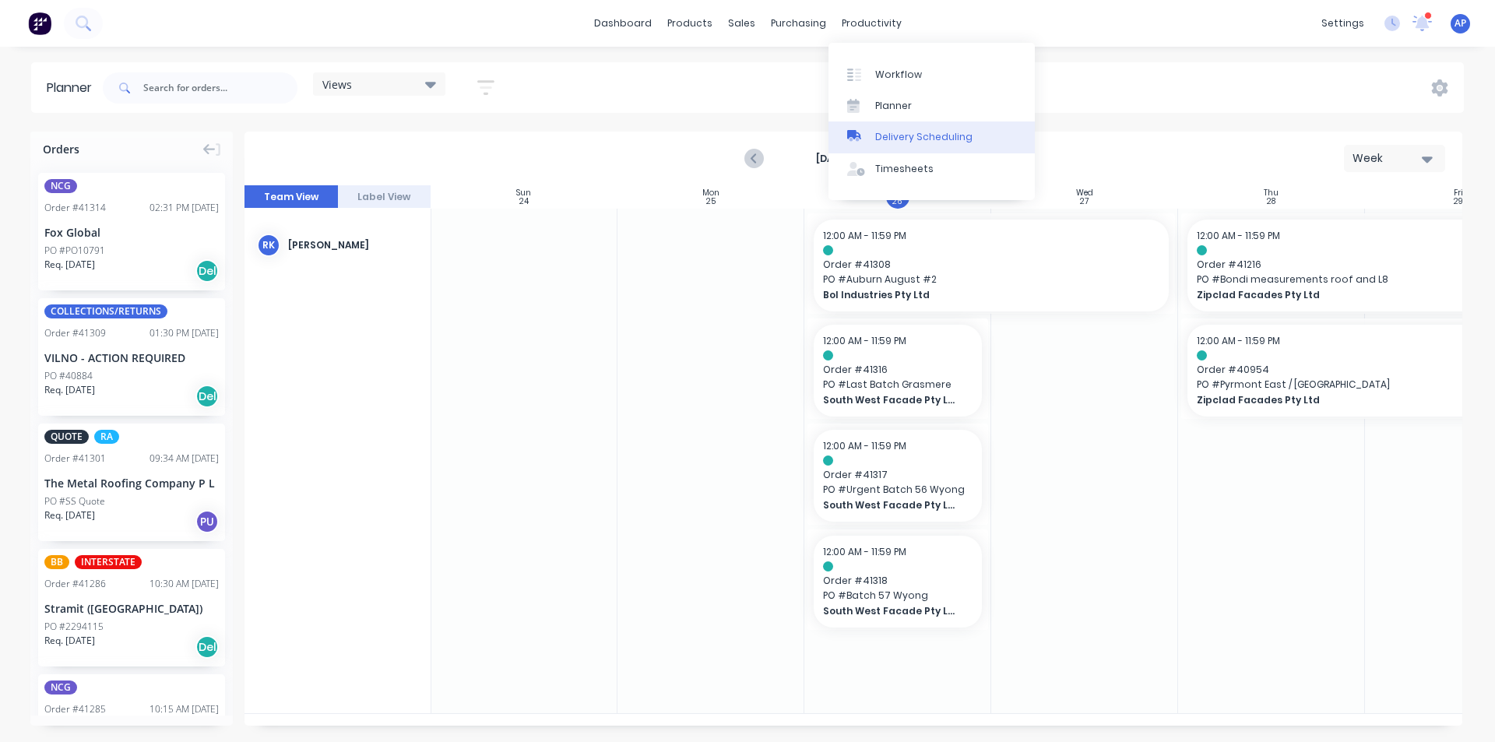
click at [902, 133] on div "Delivery Scheduling" at bounding box center [923, 137] width 97 height 14
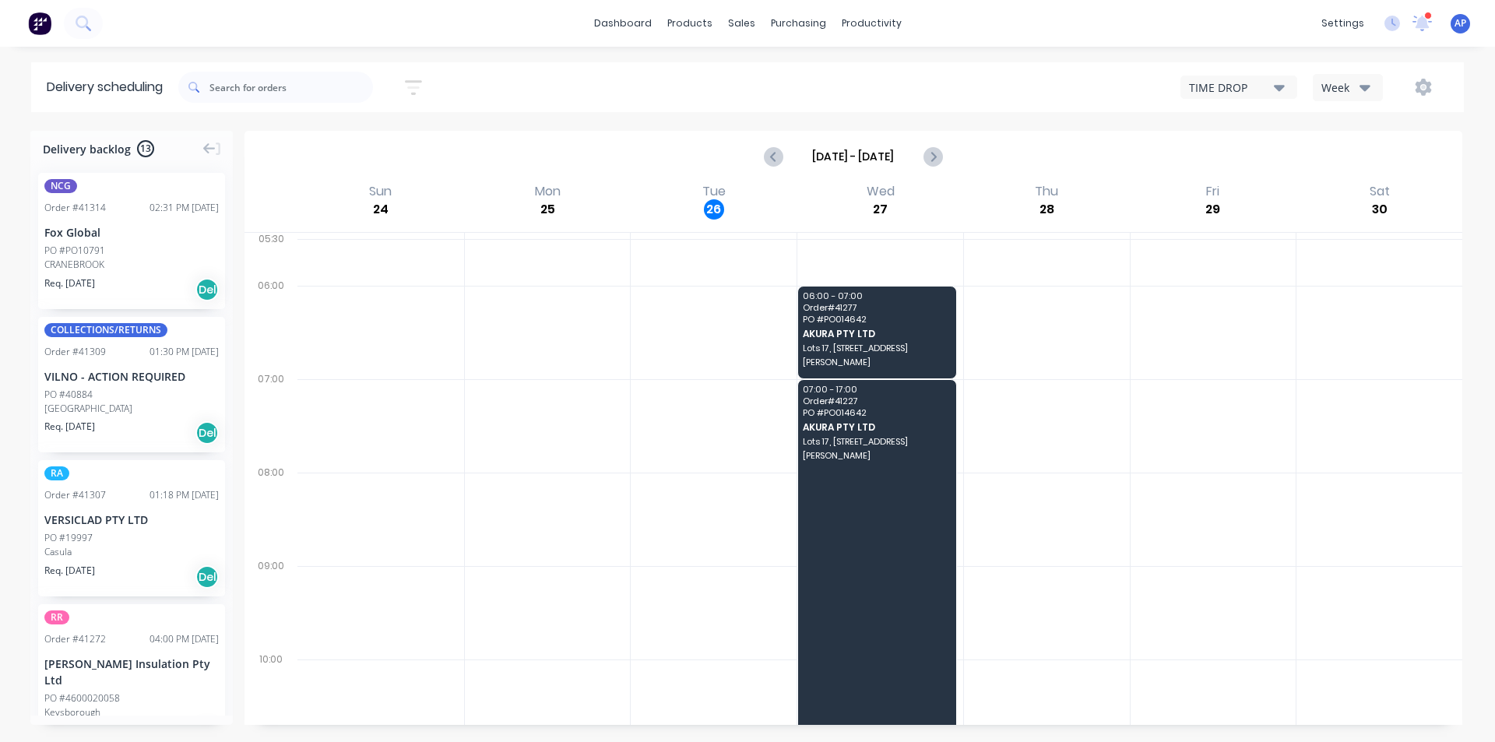
click at [1336, 89] on div "Week" at bounding box center [1343, 87] width 45 height 16
click at [1345, 160] on div "Vehicle" at bounding box center [1390, 159] width 154 height 31
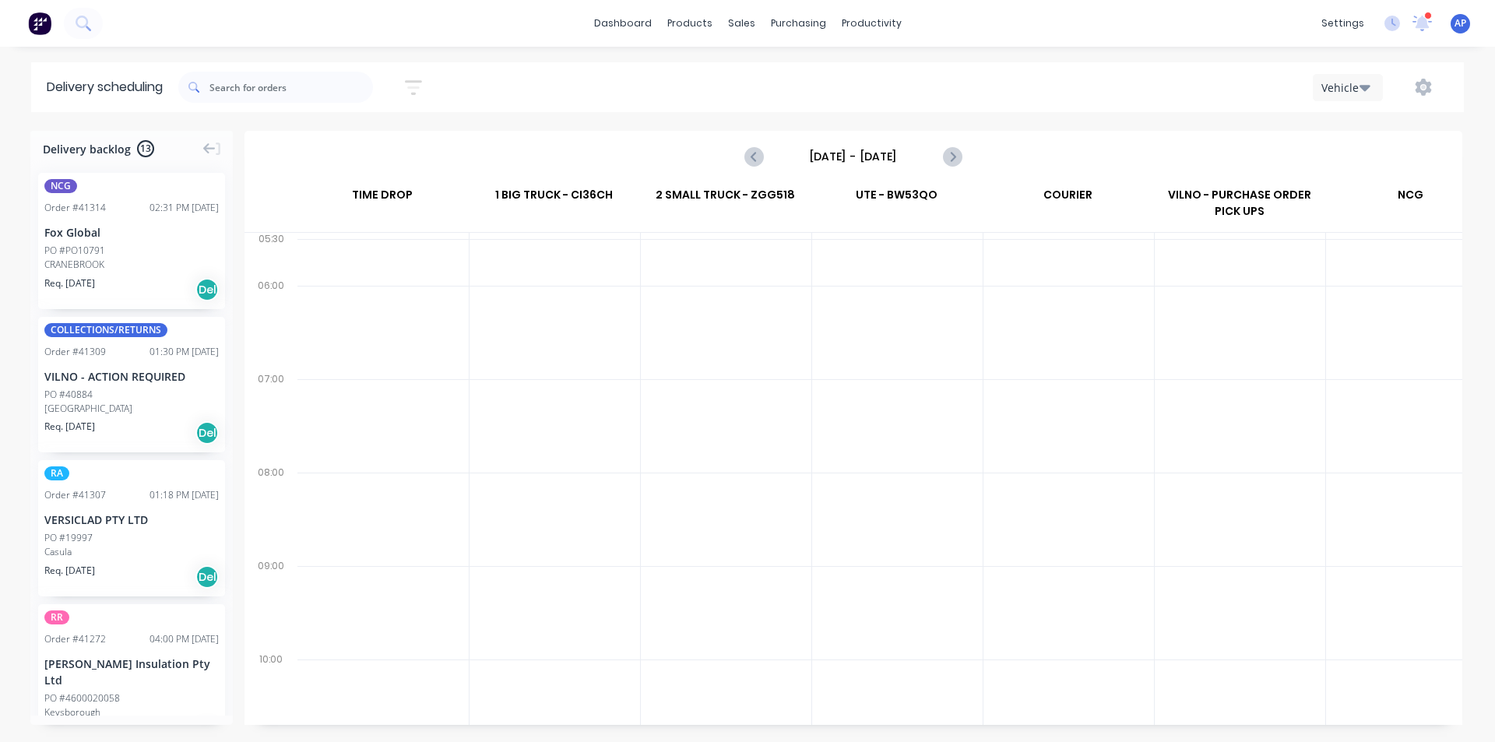
scroll to position [0, 1]
click at [830, 164] on input "Sunday - 24/08/25" at bounding box center [853, 156] width 154 height 23
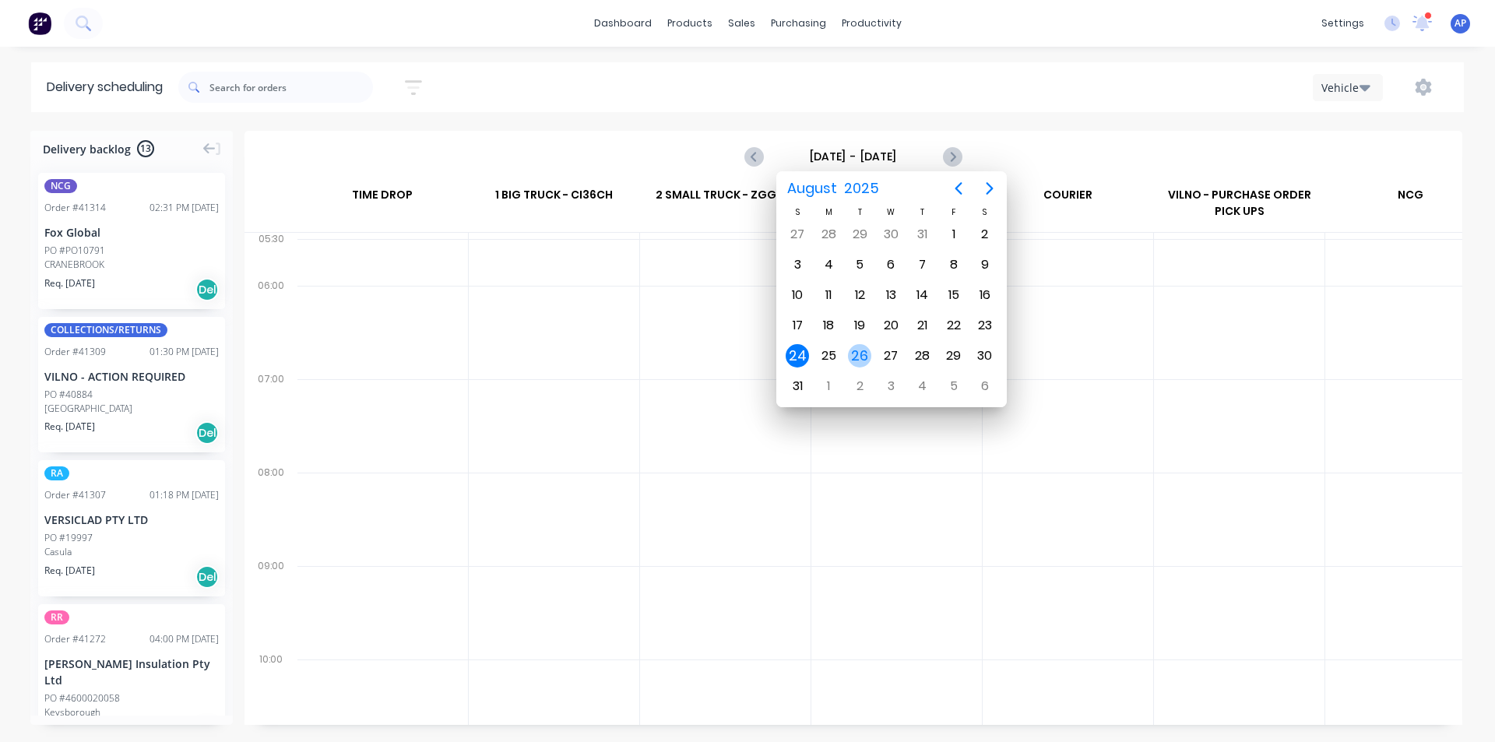
click at [853, 352] on div "26" at bounding box center [859, 355] width 23 height 23
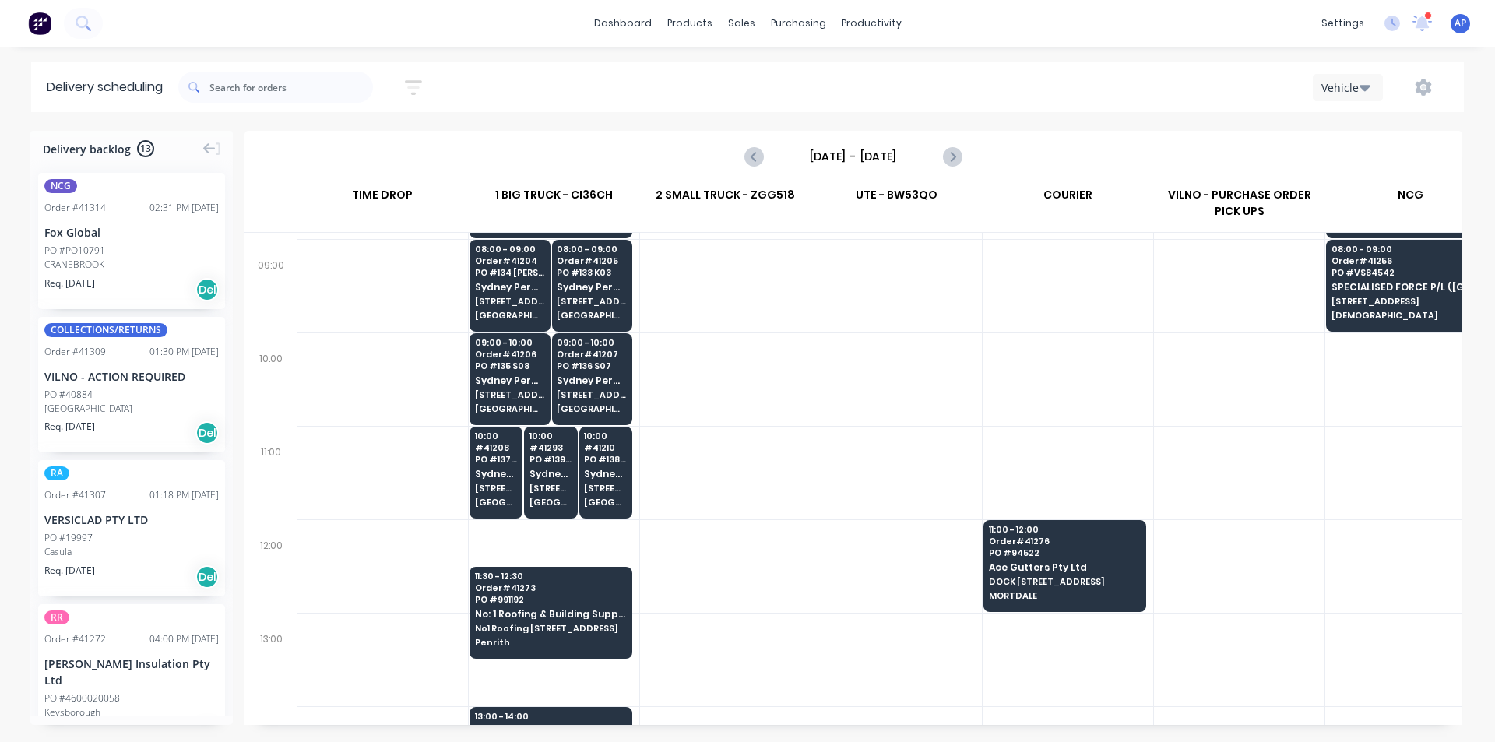
scroll to position [311, 1]
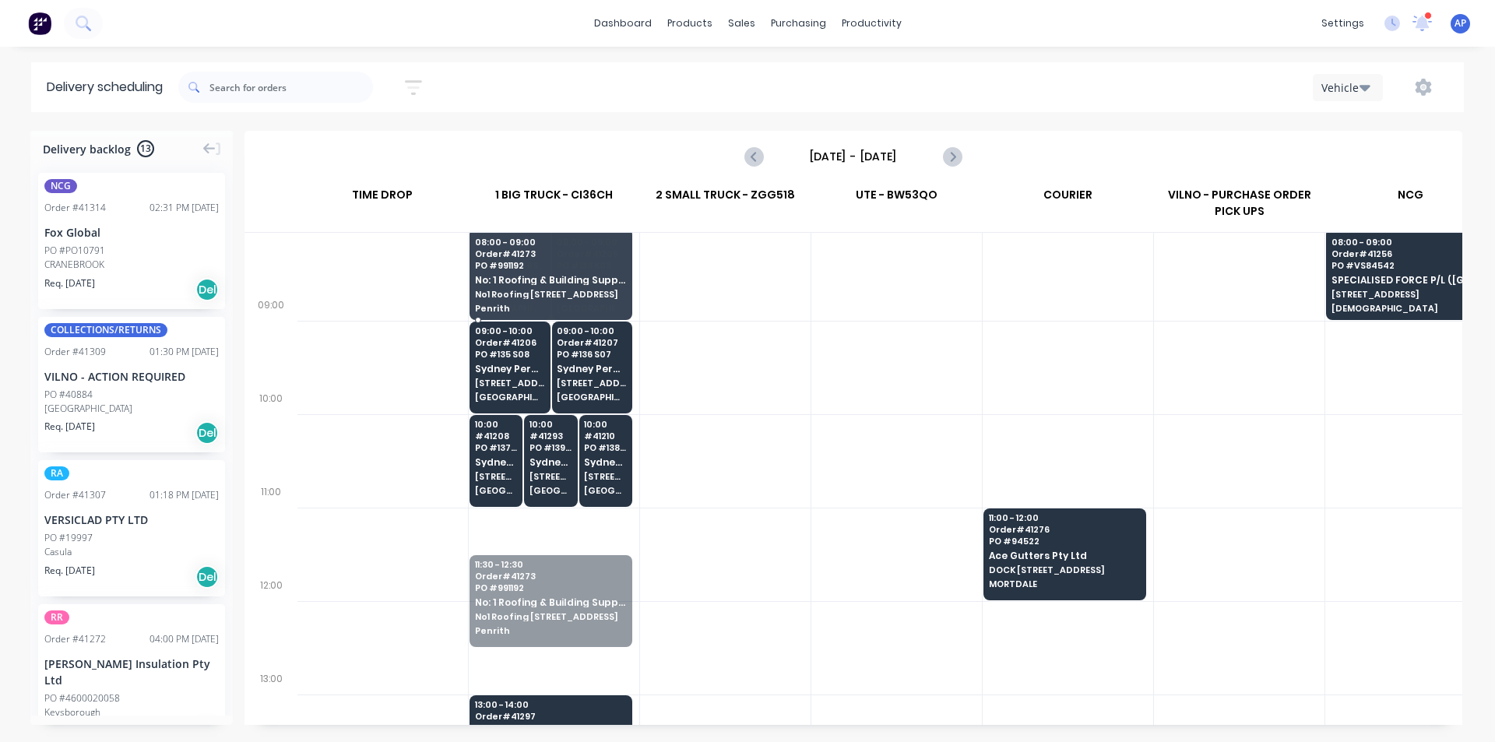
drag, startPoint x: 594, startPoint y: 518, endPoint x: 479, endPoint y: 241, distance: 299.5
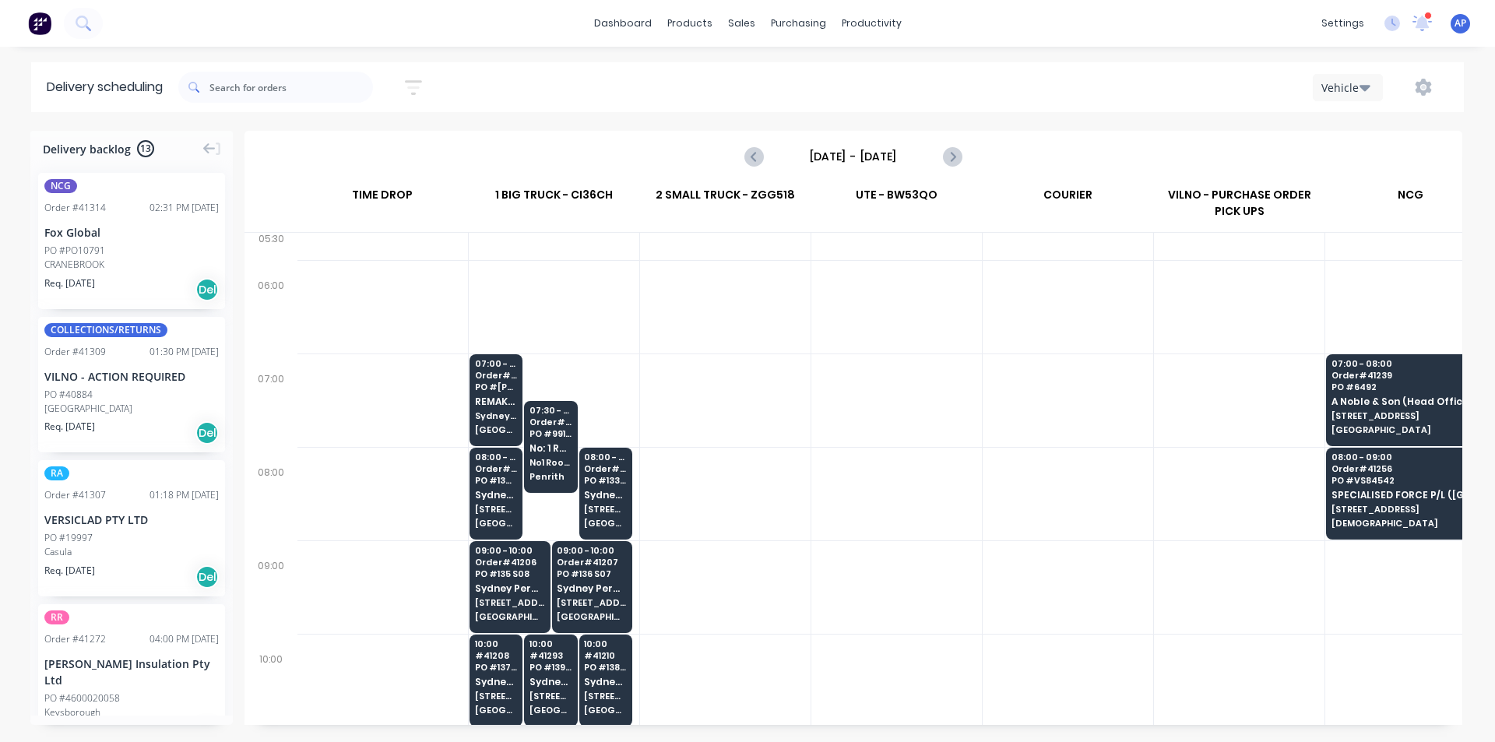
scroll to position [0, 1]
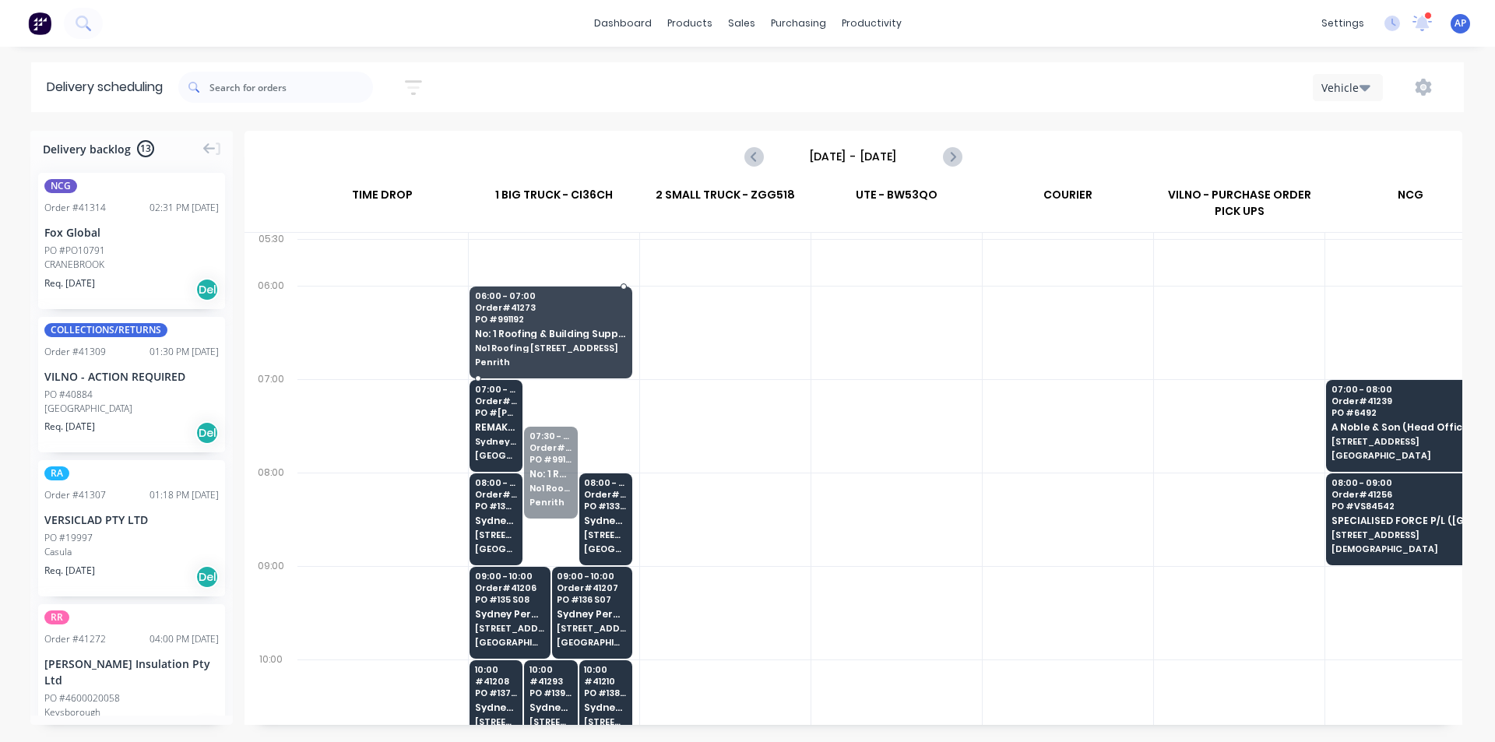
drag, startPoint x: 557, startPoint y: 485, endPoint x: 556, endPoint y: 350, distance: 135.5
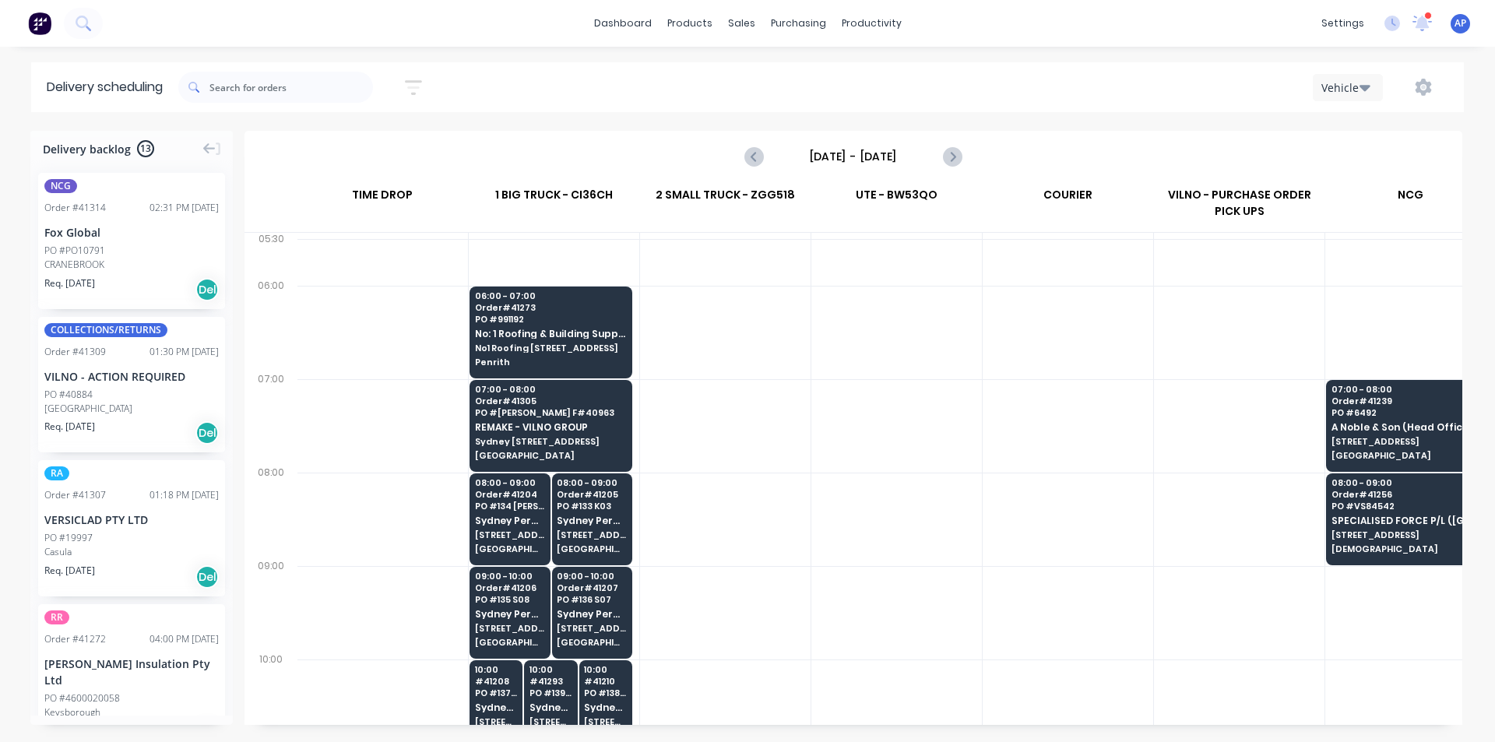
click at [796, 469] on div at bounding box center [725, 425] width 171 height 93
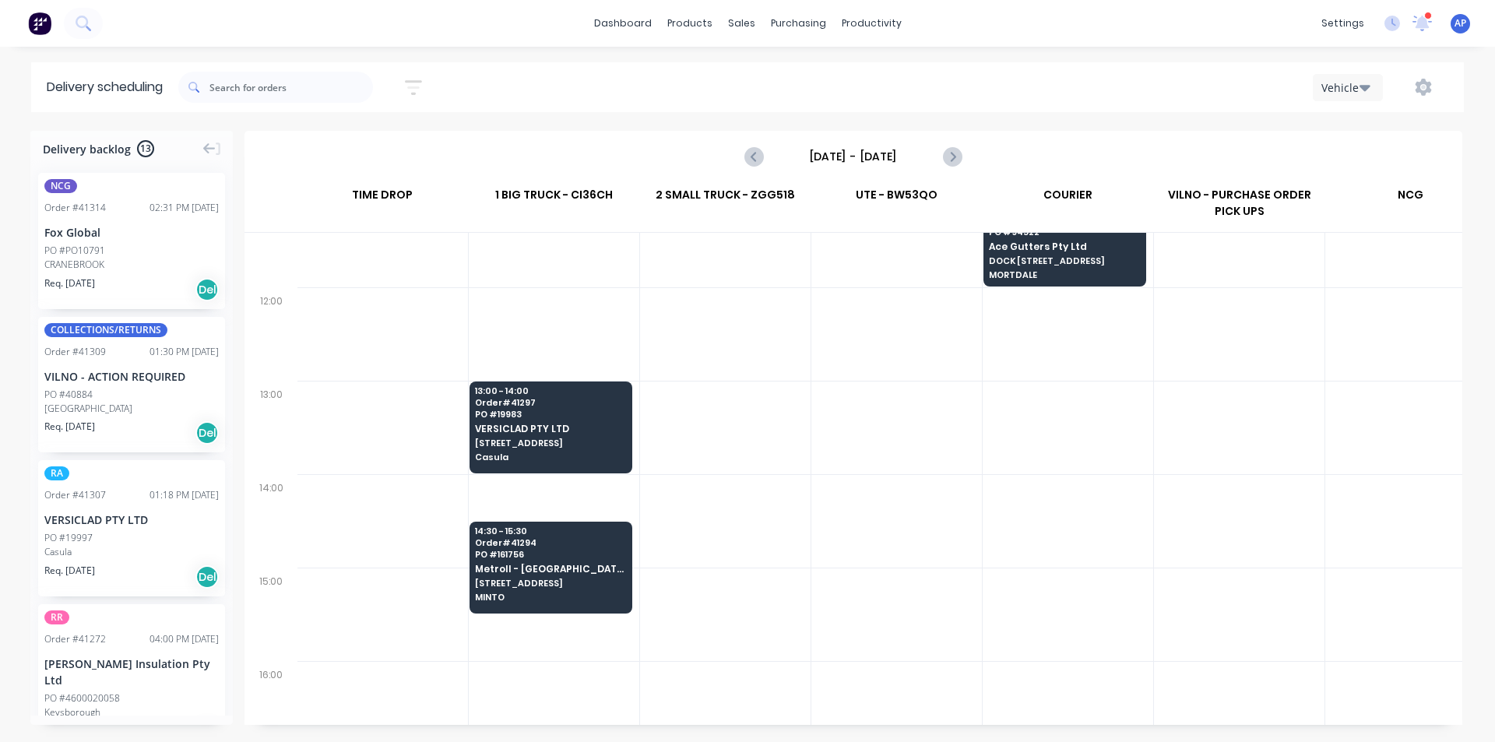
scroll to position [545, 1]
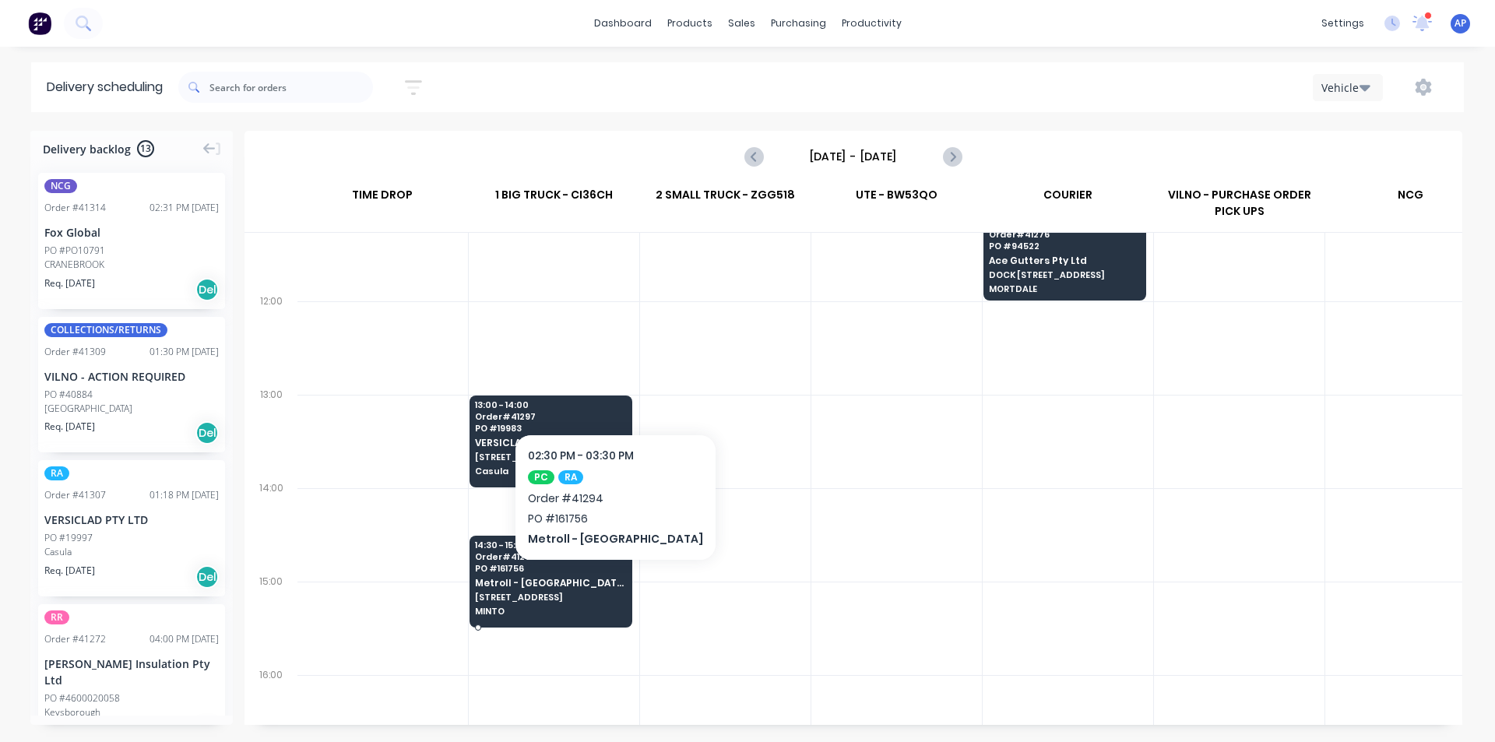
click at [581, 583] on span "Metroll - [GEOGRAPHIC_DATA]" at bounding box center [550, 583] width 151 height 10
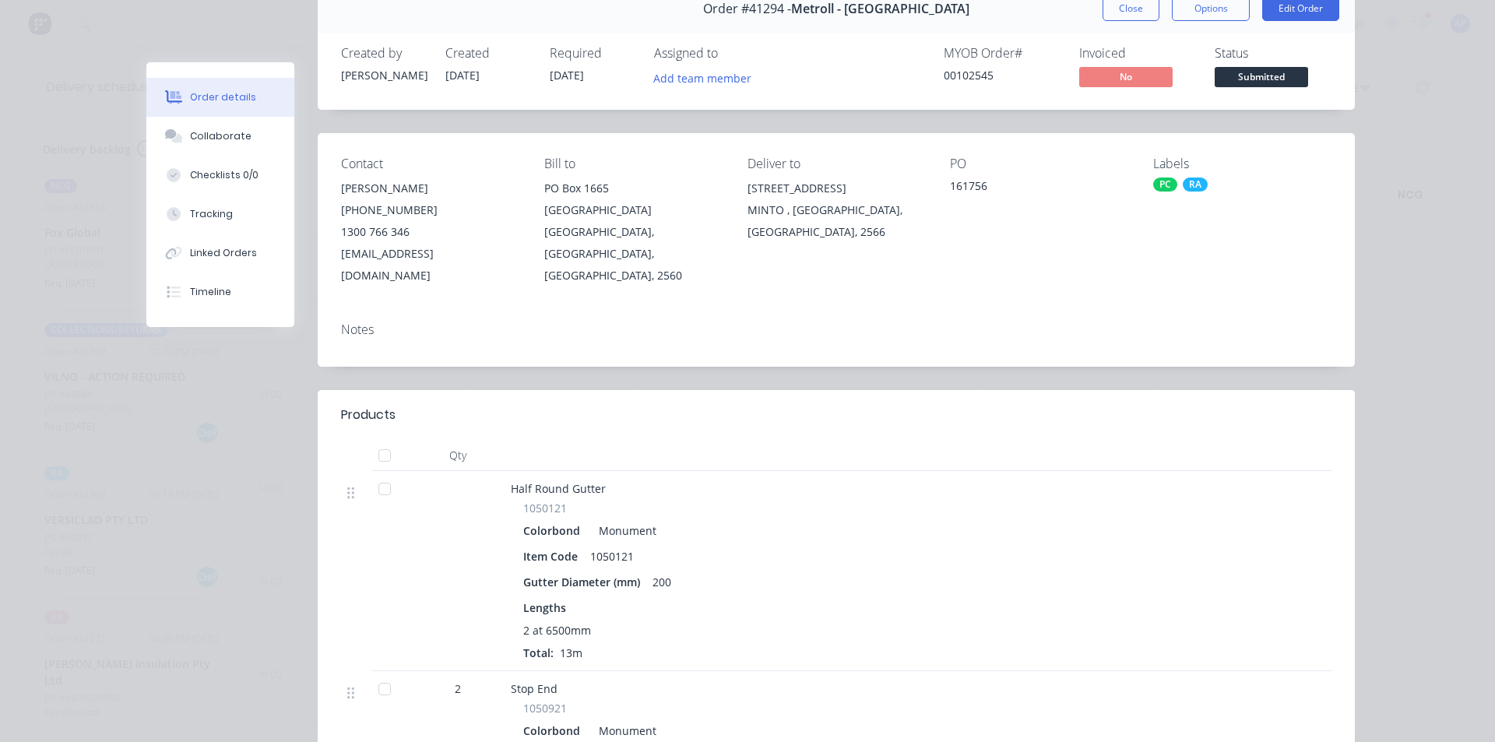
scroll to position [0, 0]
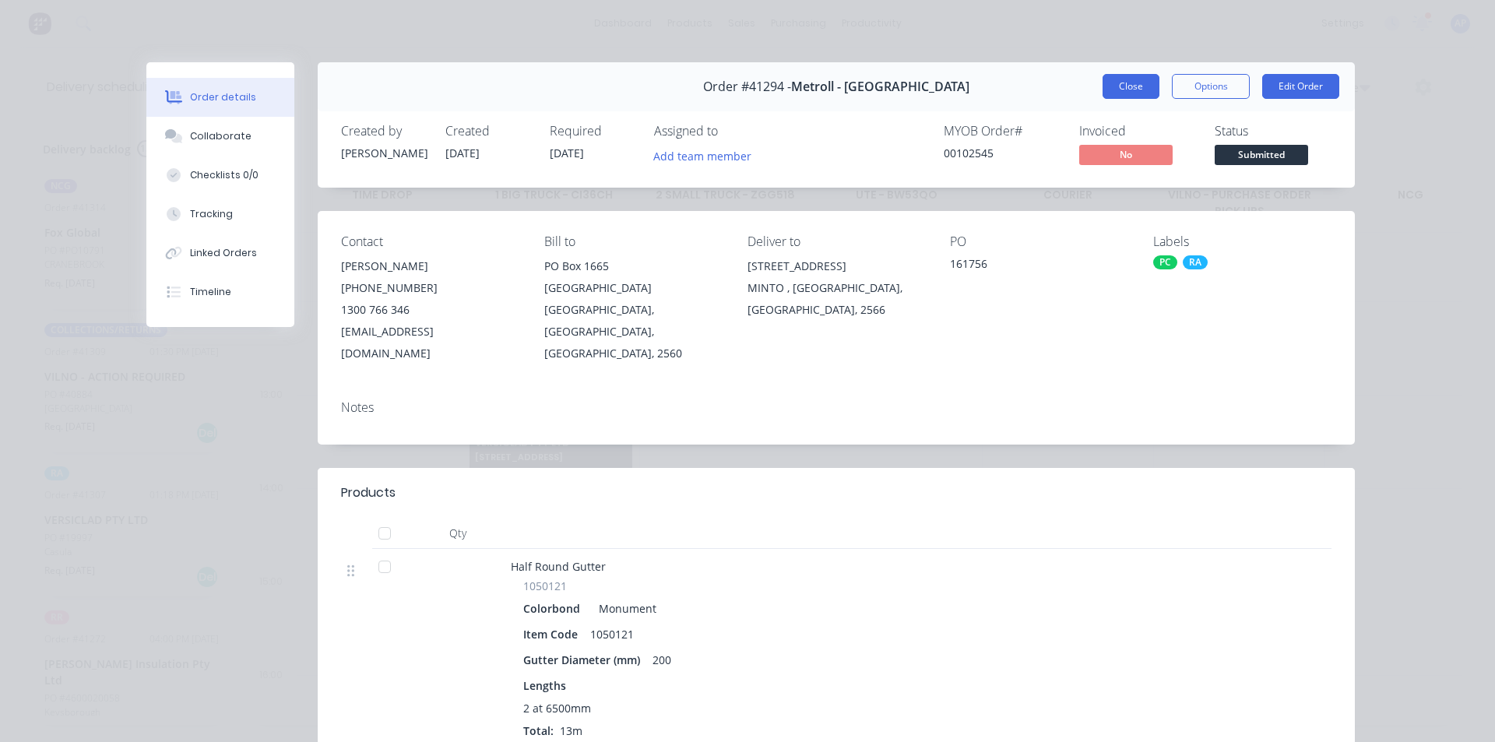
click at [1118, 81] on button "Close" at bounding box center [1130, 86] width 57 height 25
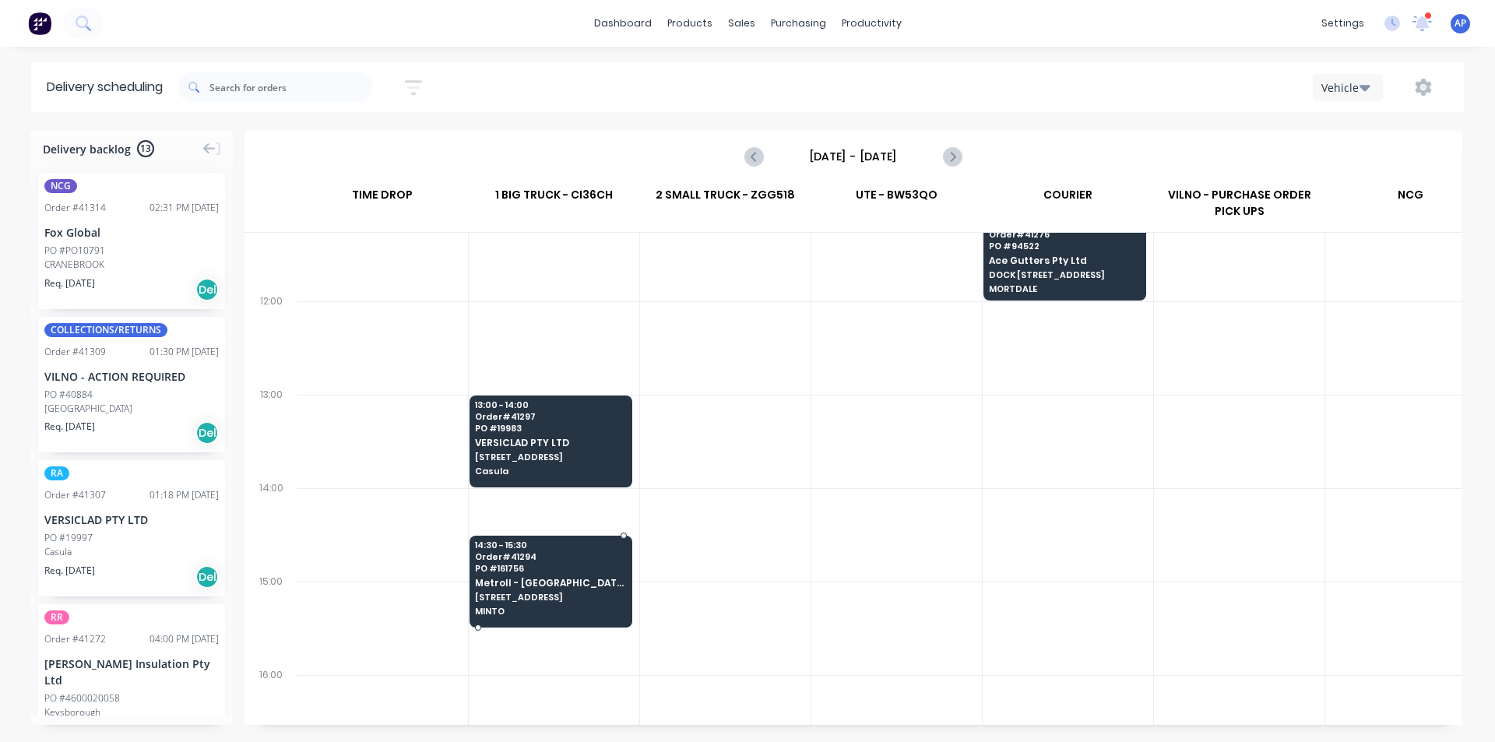
click at [605, 579] on span "Metroll - [GEOGRAPHIC_DATA]" at bounding box center [550, 583] width 151 height 10
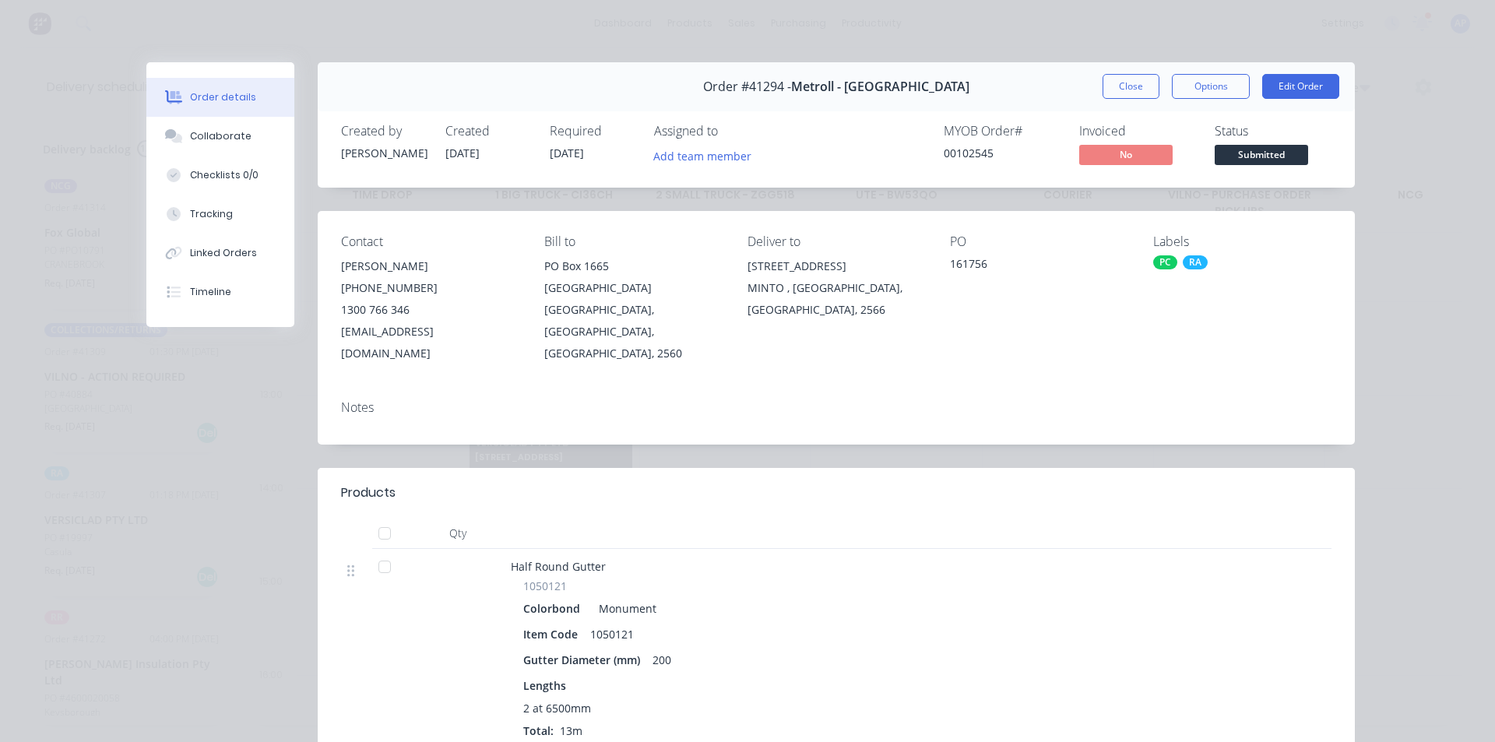
click at [1120, 87] on button "Close" at bounding box center [1130, 86] width 57 height 25
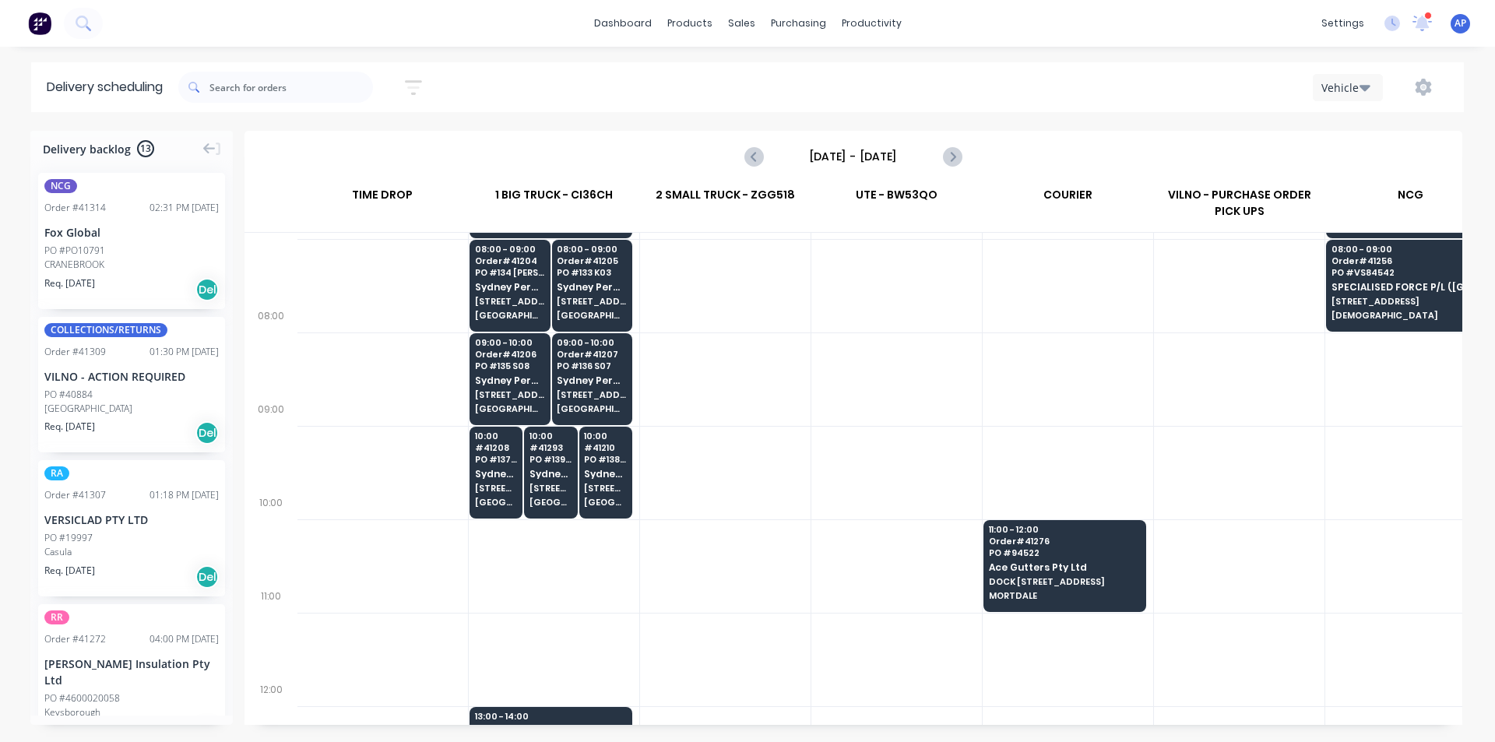
scroll to position [156, 1]
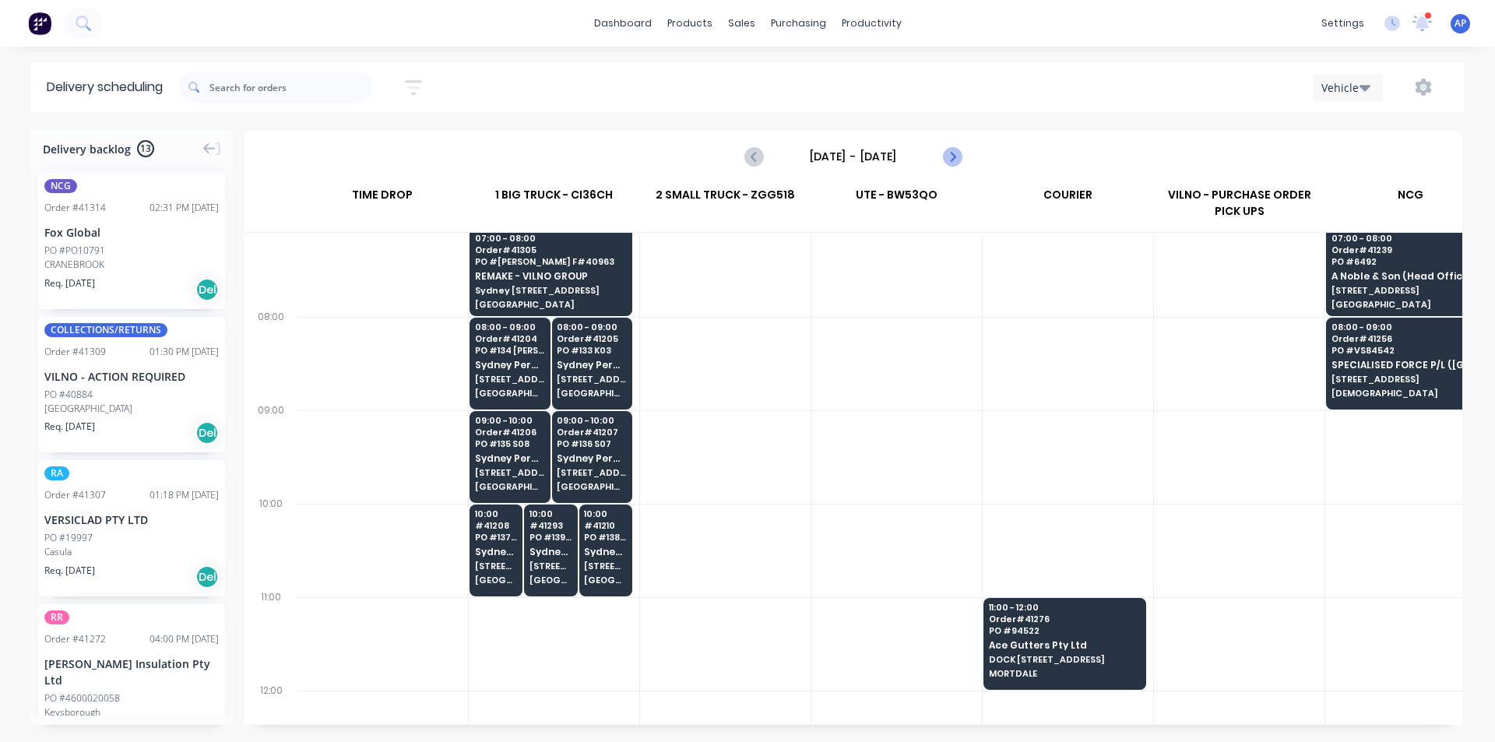
click at [957, 160] on icon "Next page" at bounding box center [951, 156] width 19 height 19
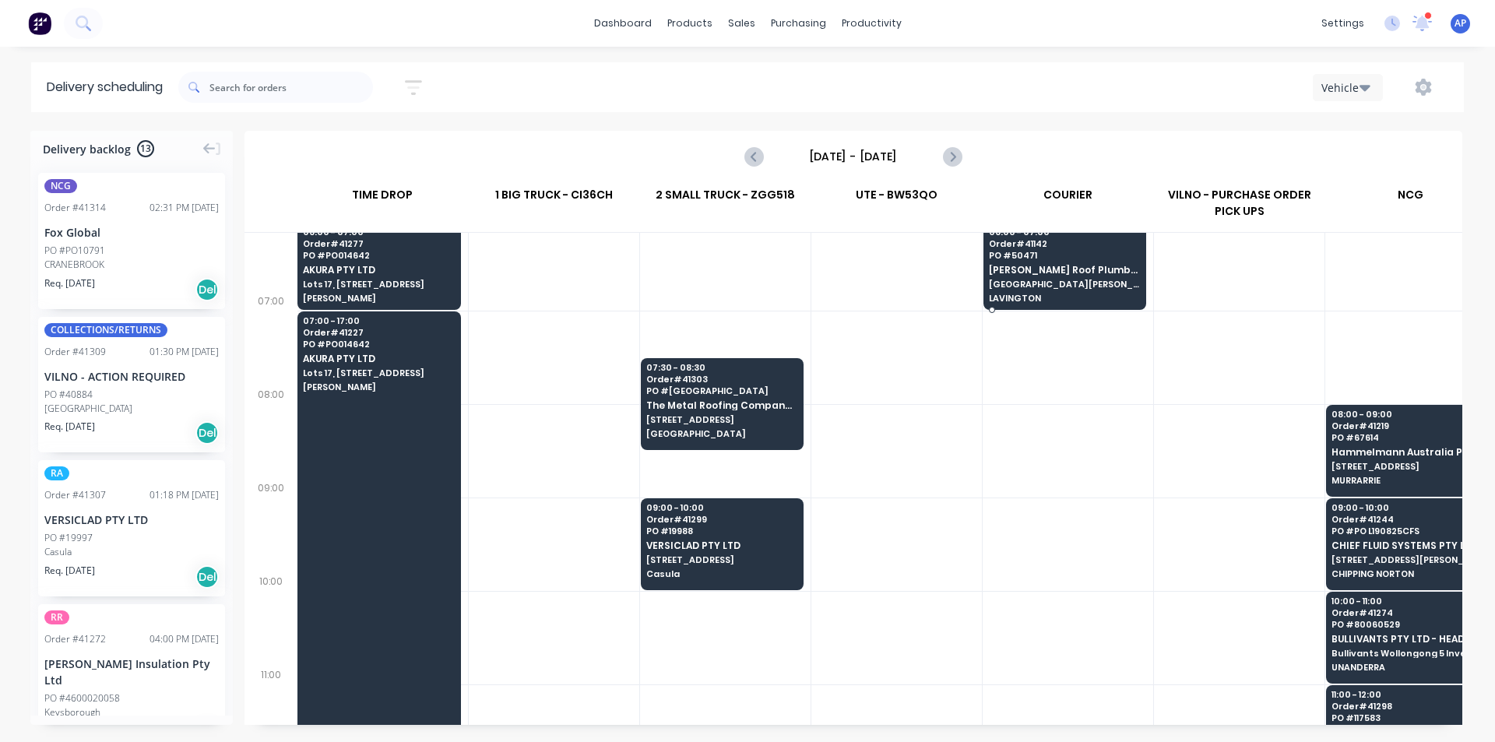
scroll to position [78, 1]
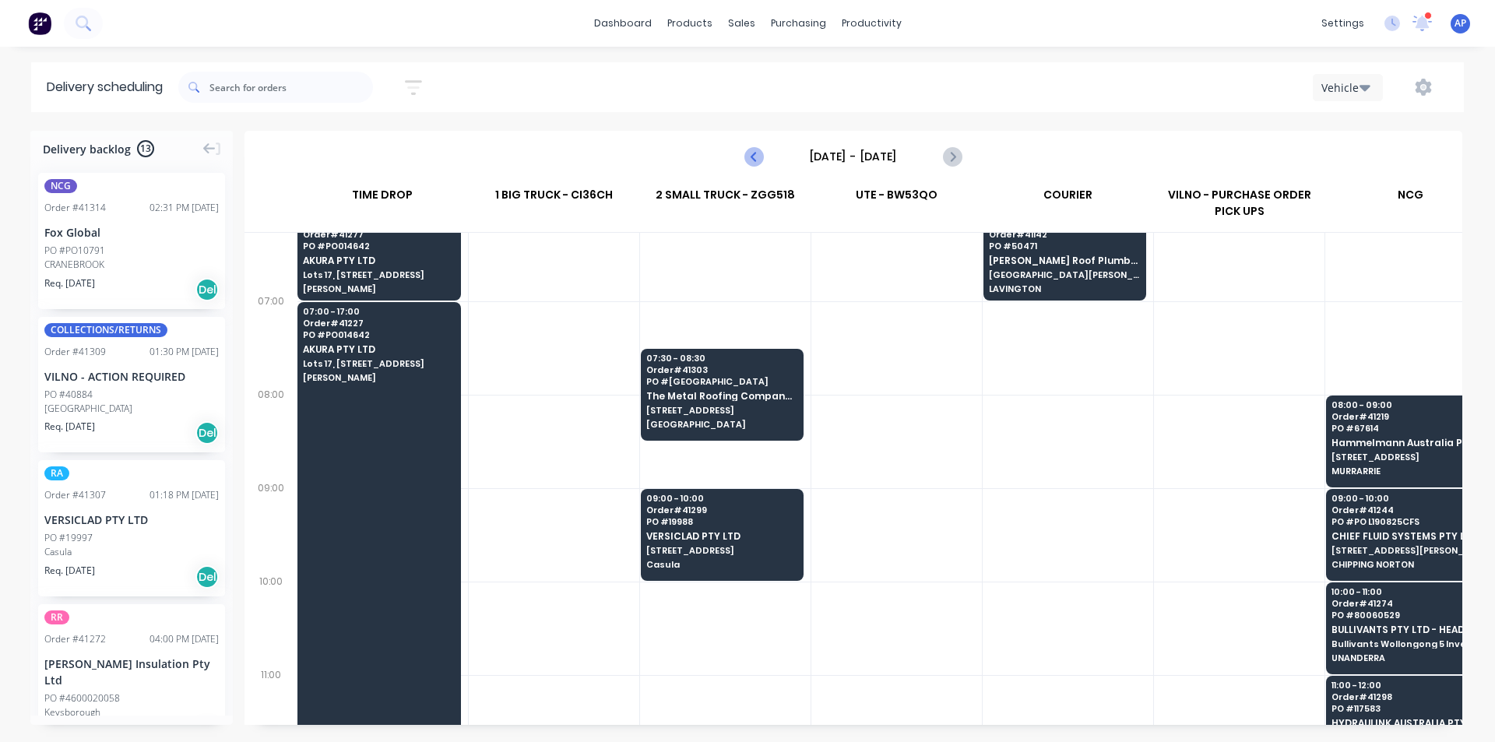
click at [757, 158] on icon "Previous page" at bounding box center [754, 156] width 19 height 19
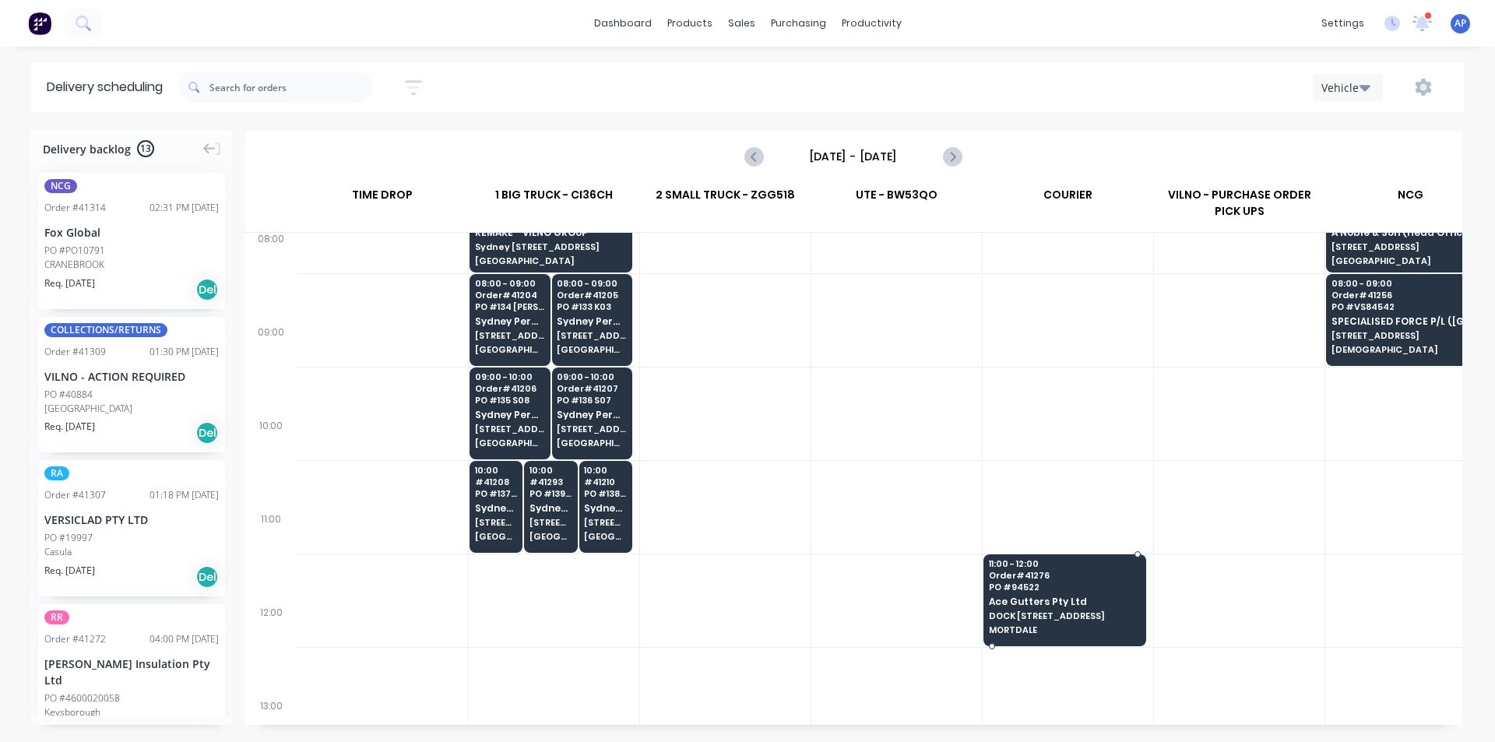
scroll to position [234, 1]
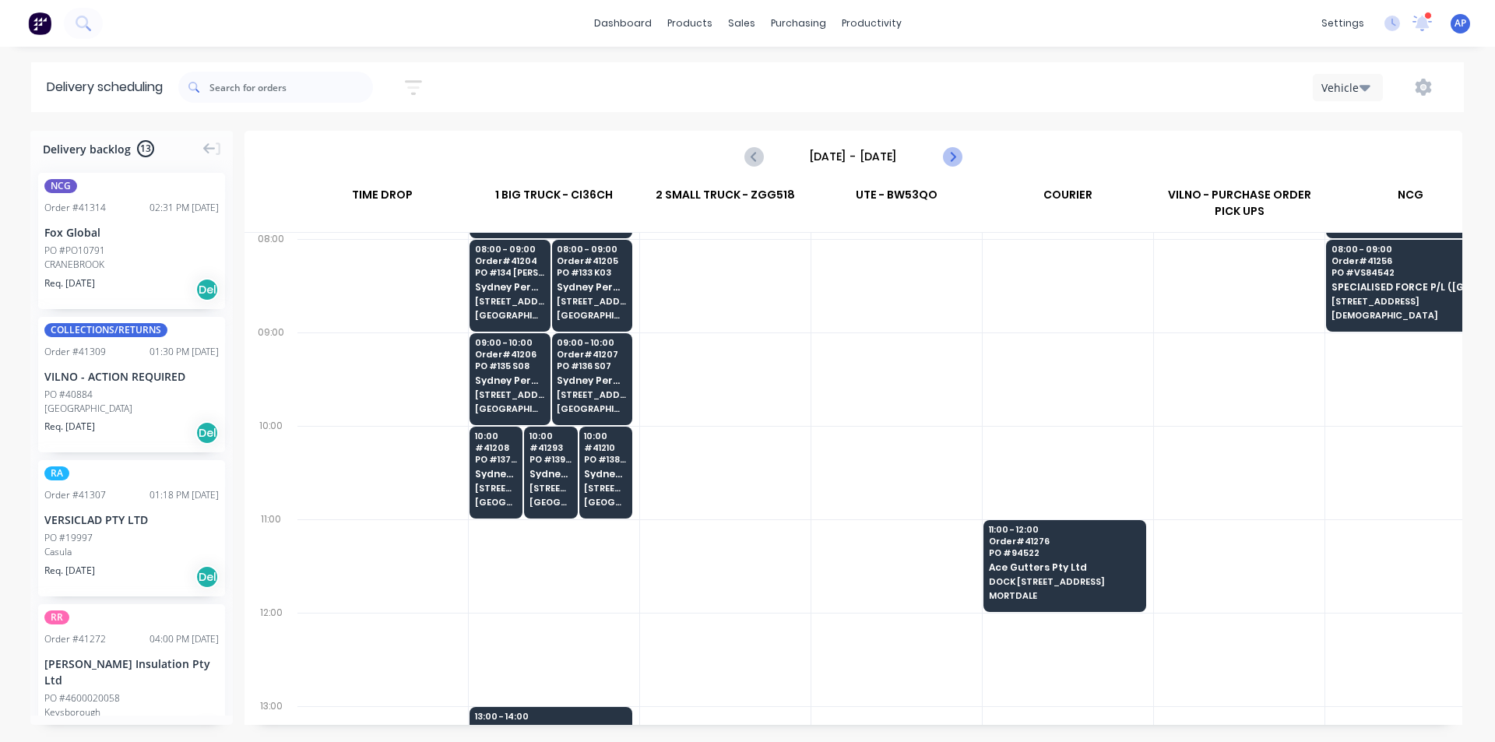
click at [955, 159] on icon "Next page" at bounding box center [951, 156] width 19 height 19
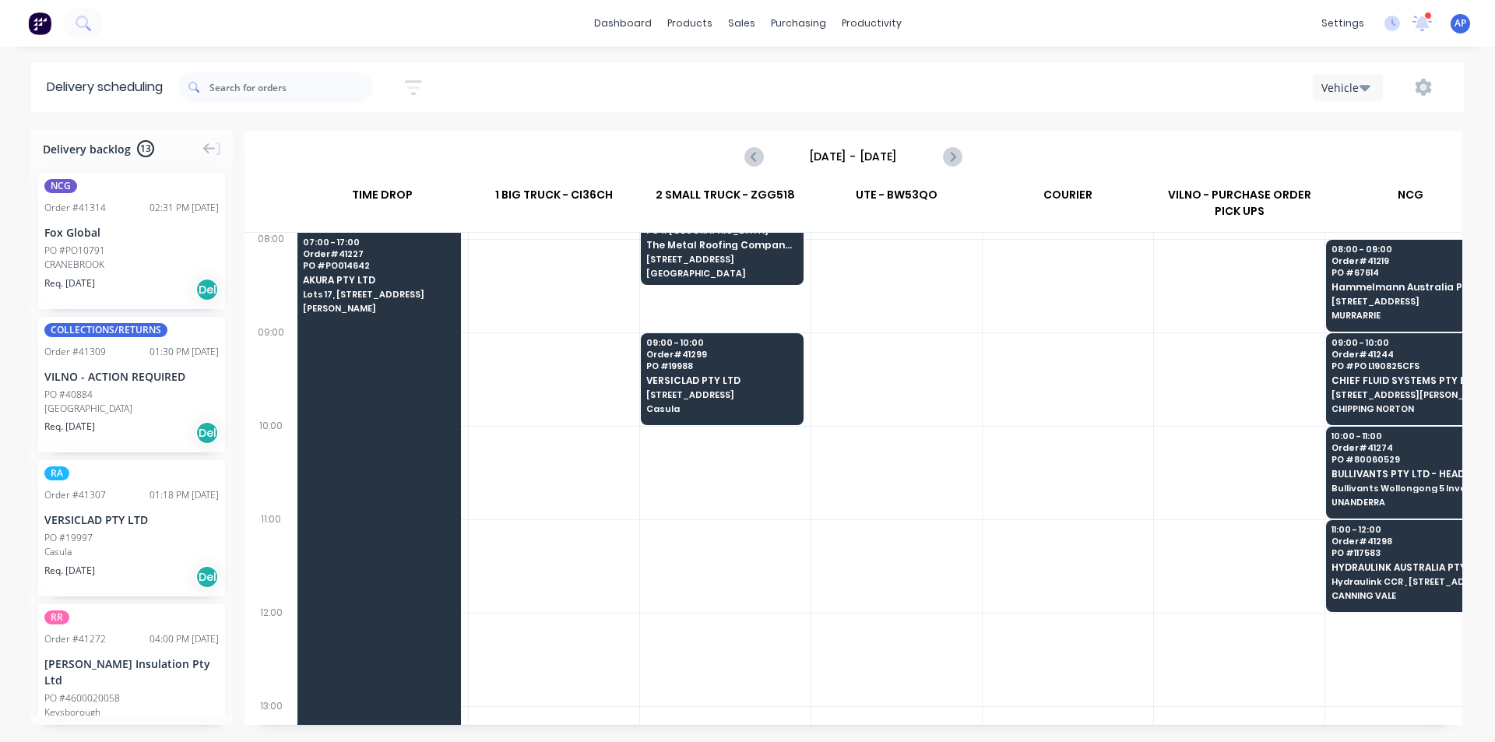
click at [387, 355] on div at bounding box center [379, 612] width 164 height 933
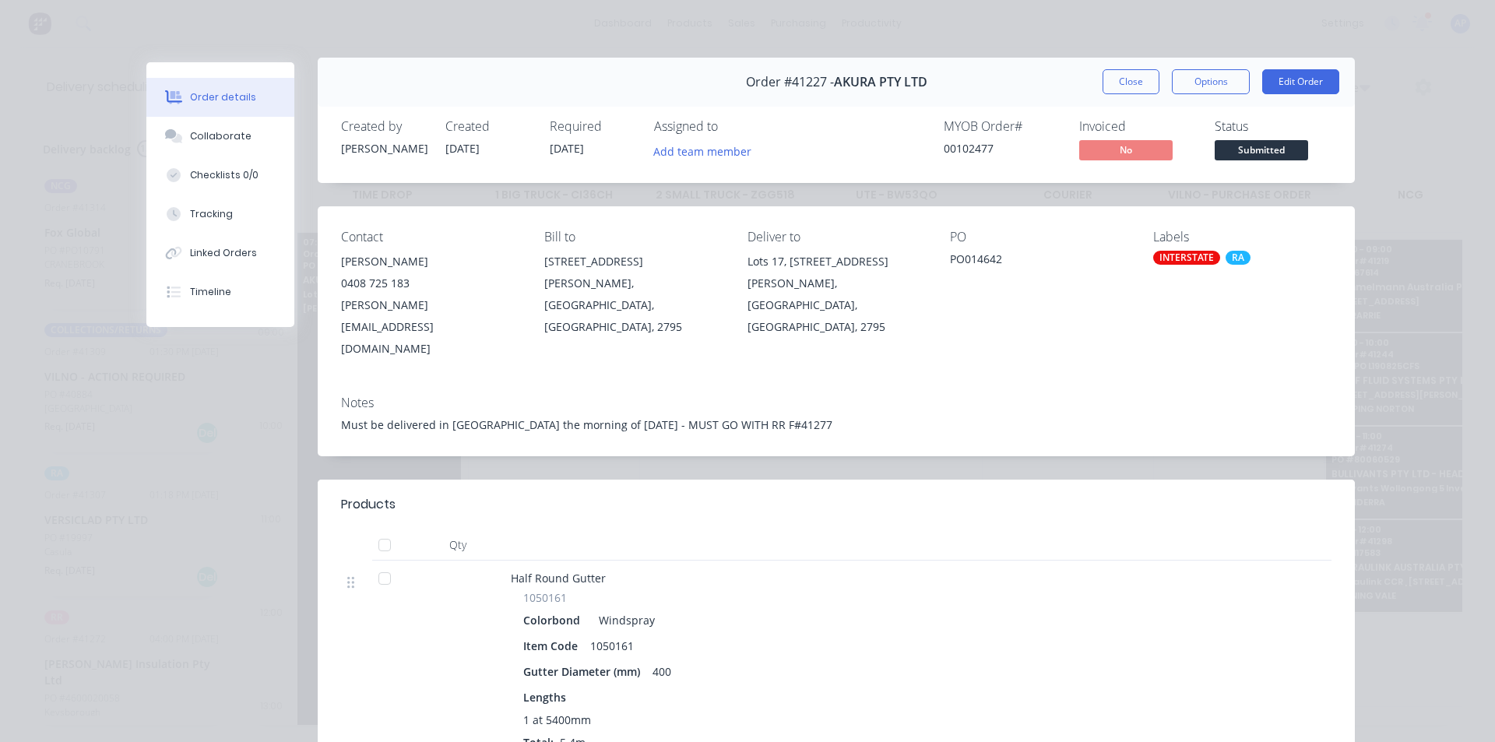
scroll to position [0, 0]
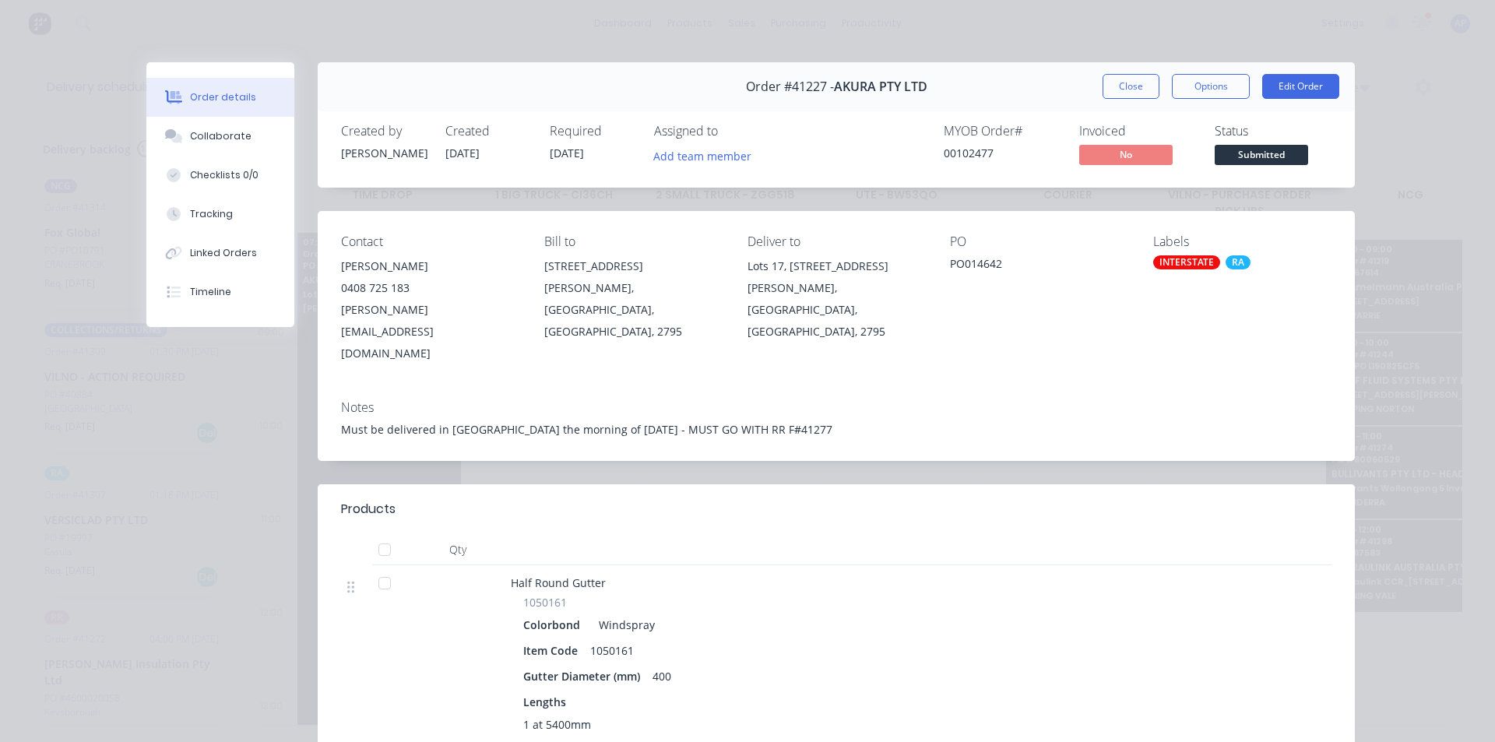
click at [1119, 78] on button "Close" at bounding box center [1130, 86] width 57 height 25
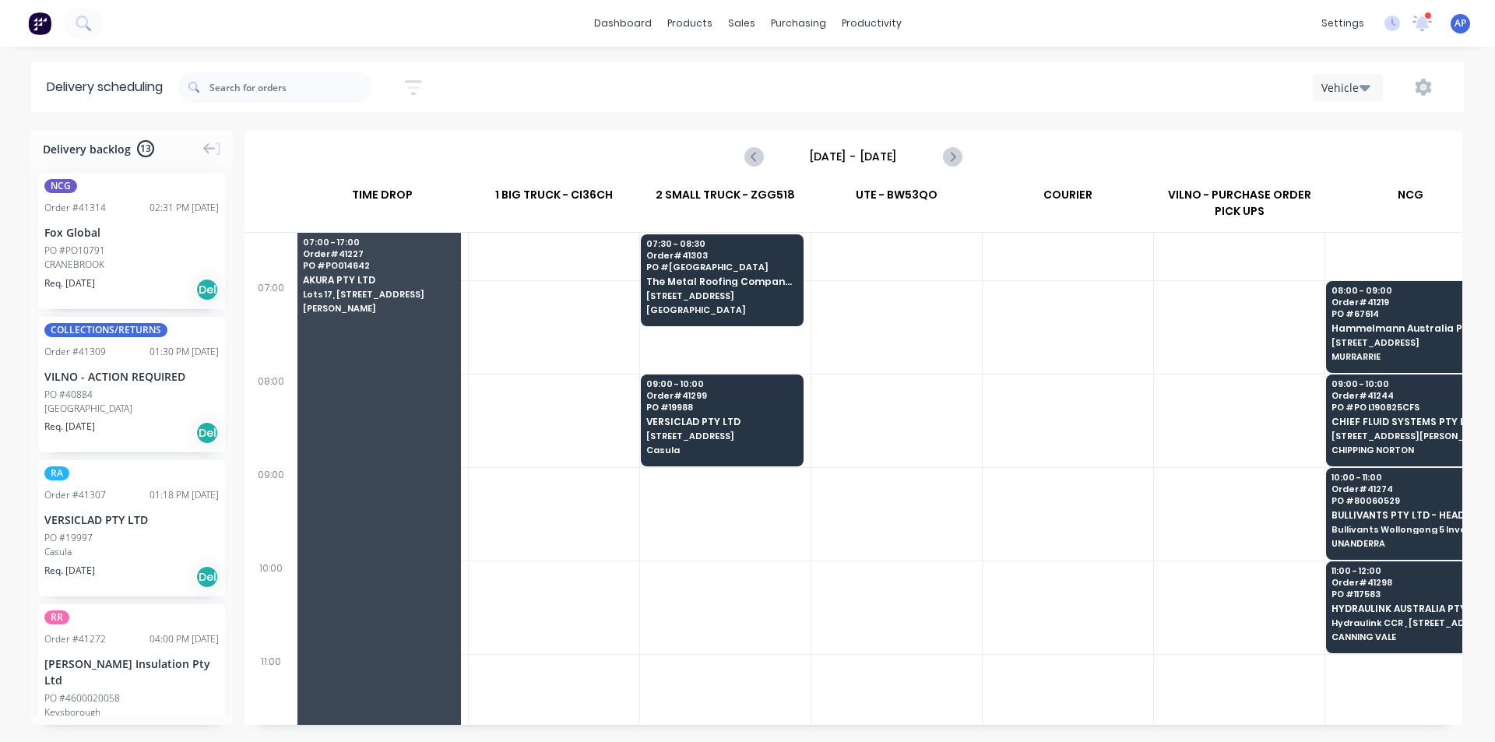
scroll to position [78, 1]
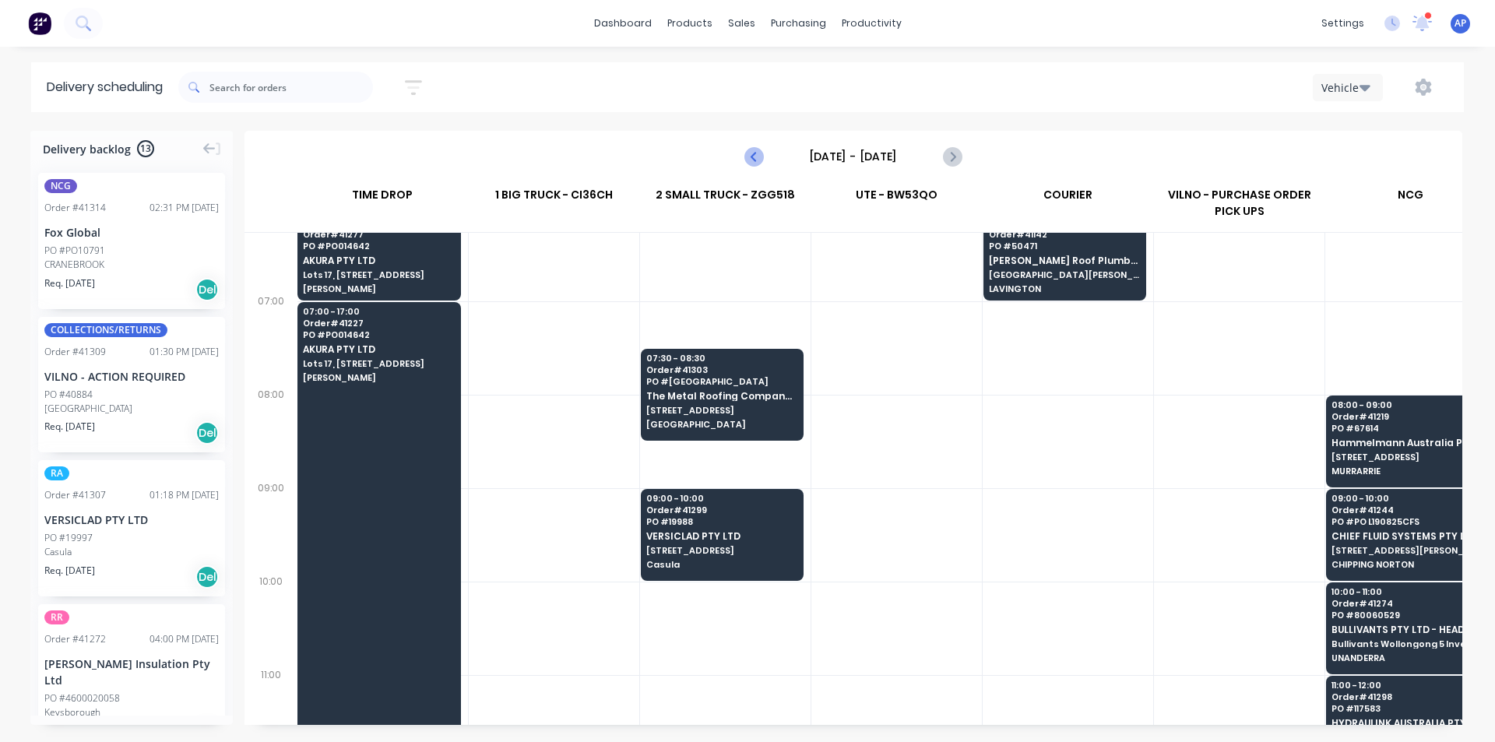
click at [751, 160] on icon "Previous page" at bounding box center [754, 156] width 19 height 19
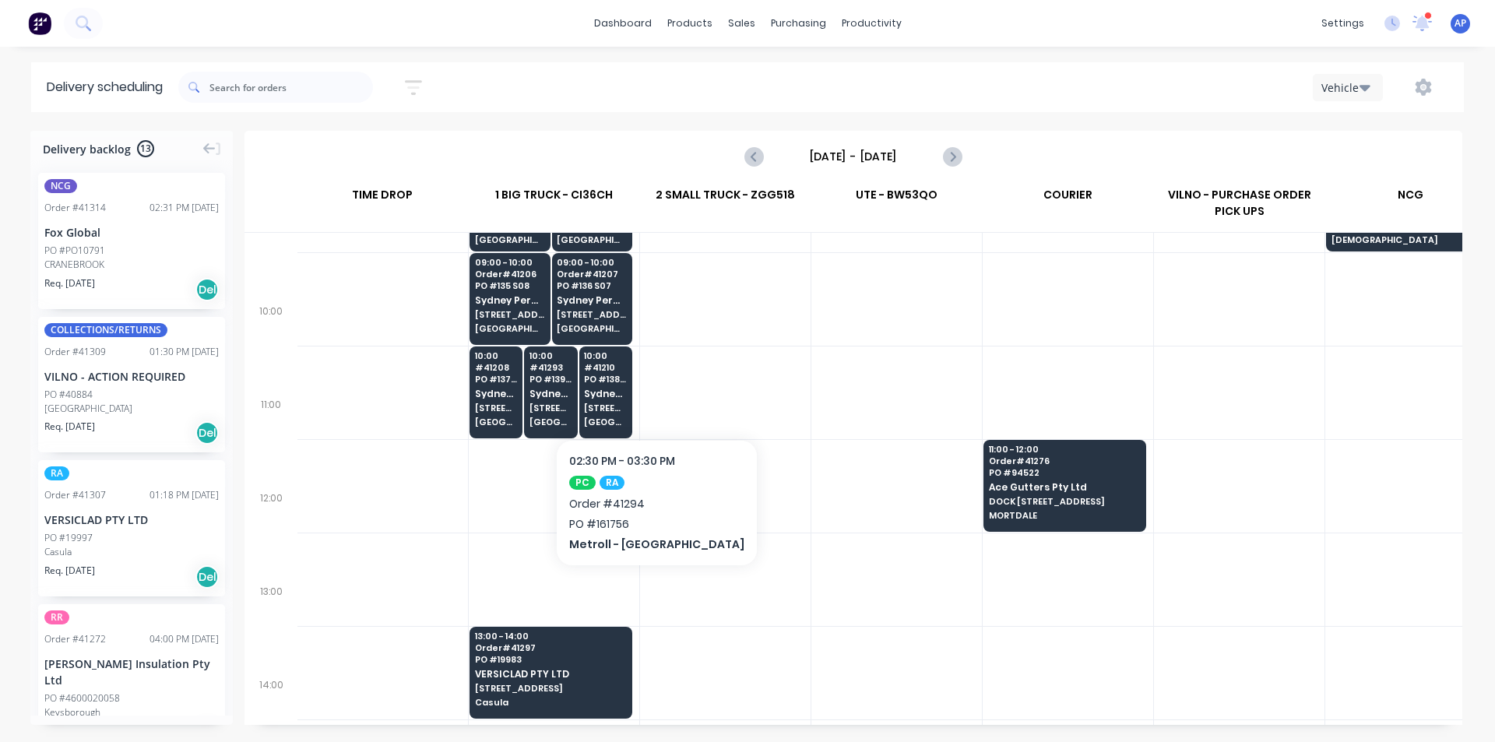
scroll to position [311, 1]
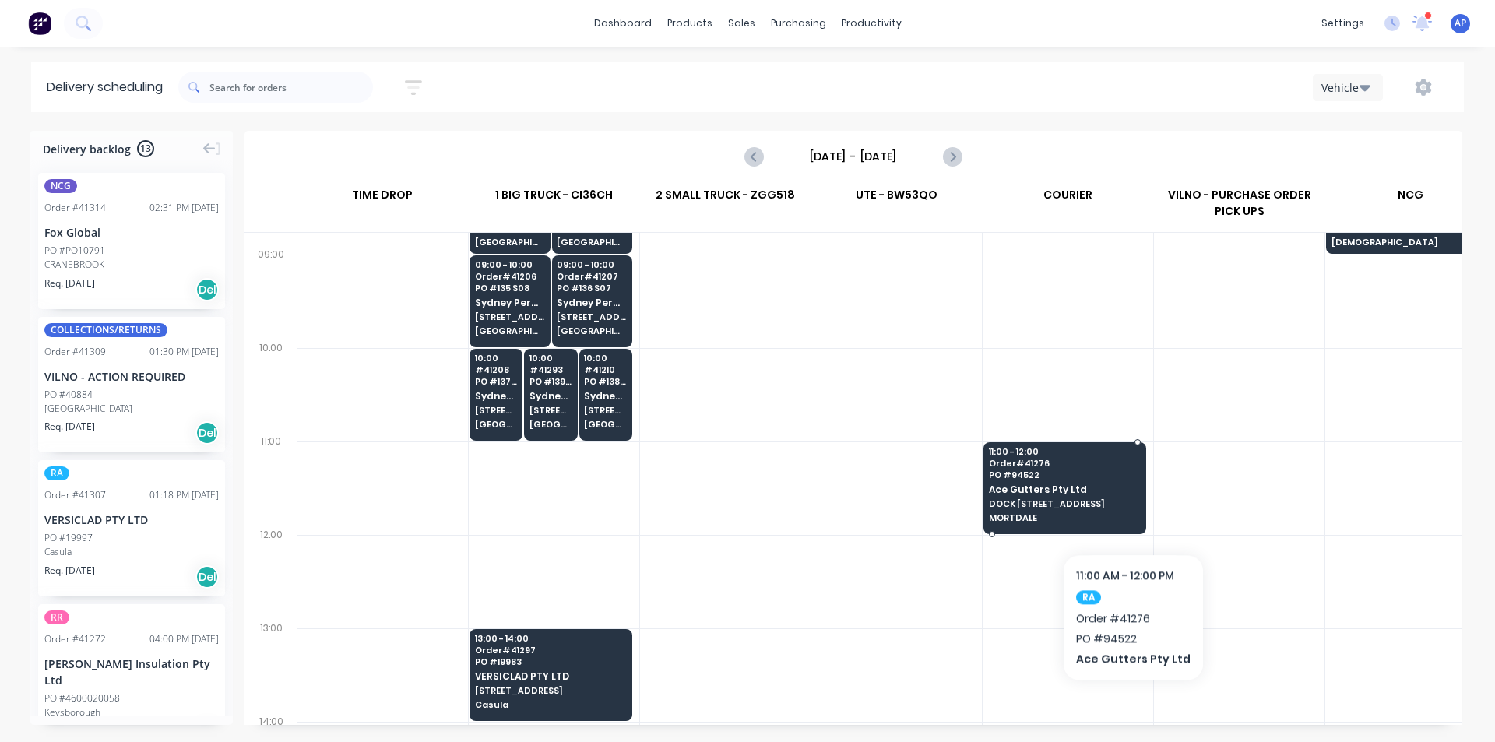
click at [1127, 506] on span "DOCK [STREET_ADDRESS]" at bounding box center [1064, 503] width 151 height 9
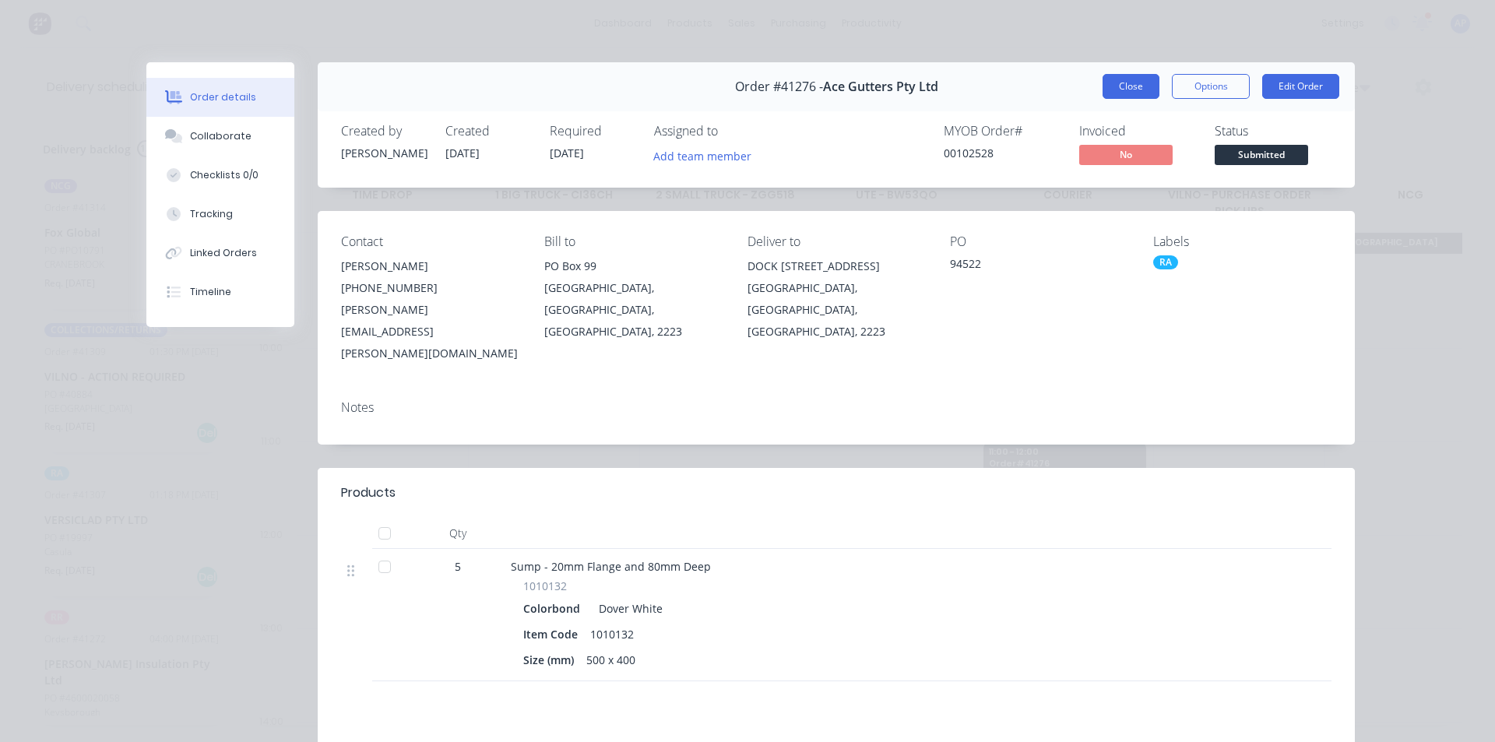
click at [1125, 81] on button "Close" at bounding box center [1130, 86] width 57 height 25
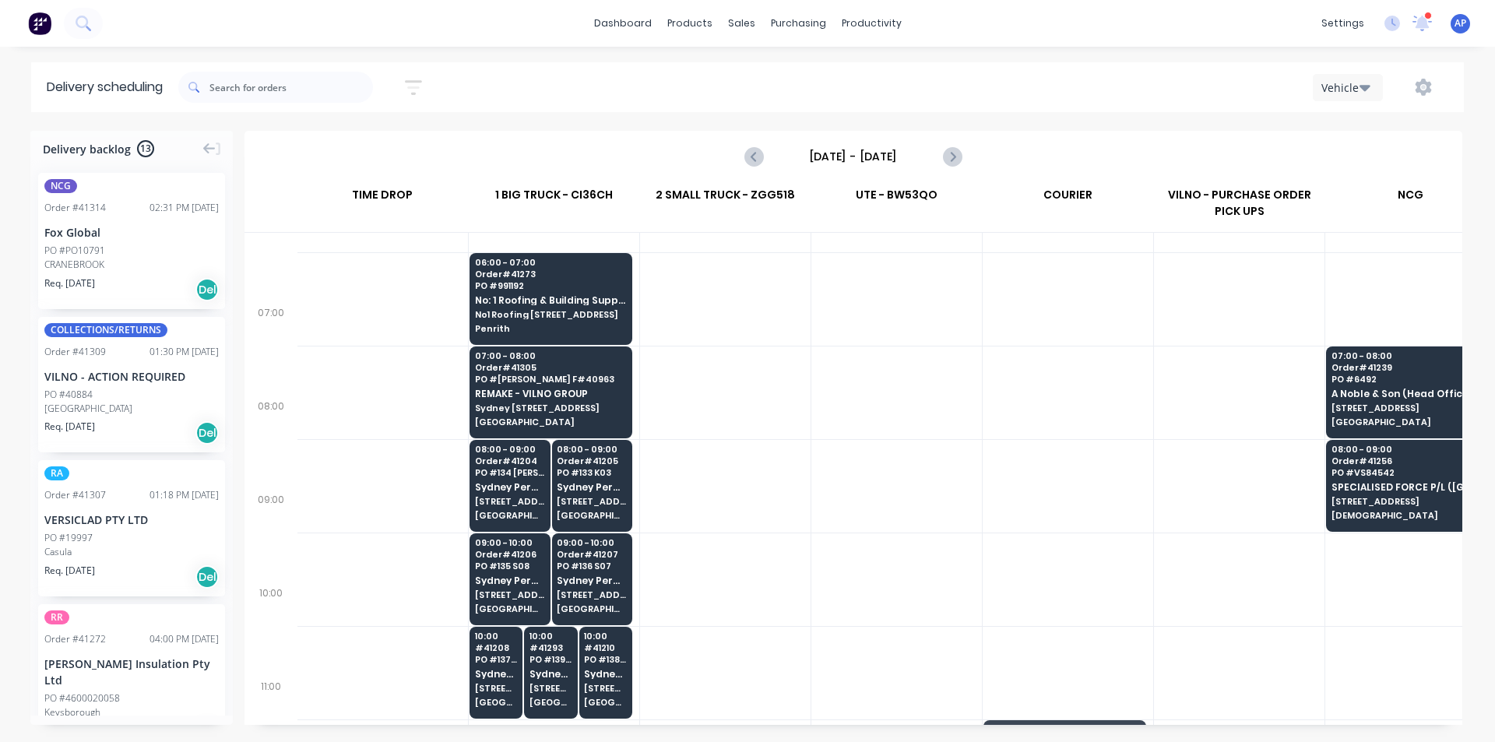
scroll to position [0, 1]
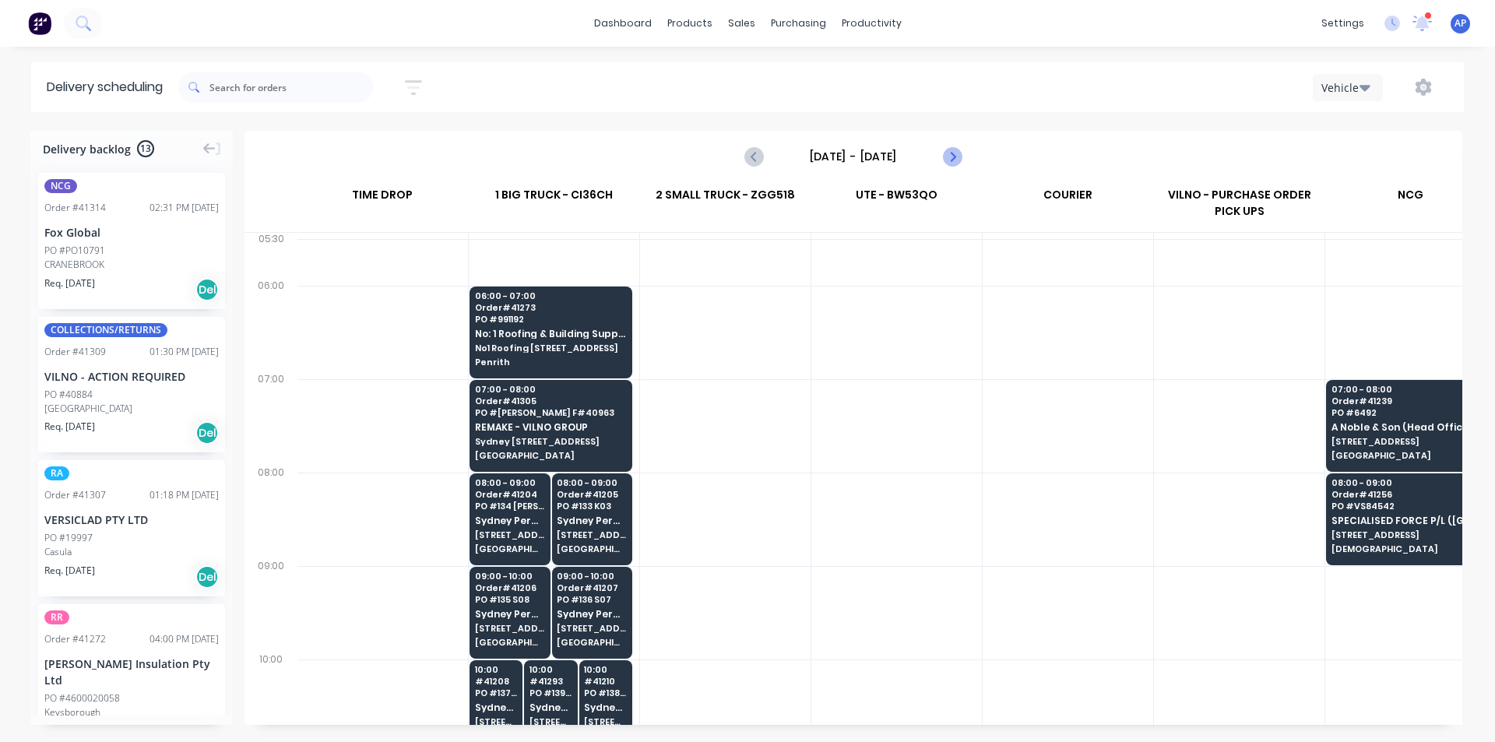
click at [947, 153] on icon "Next page" at bounding box center [951, 156] width 19 height 19
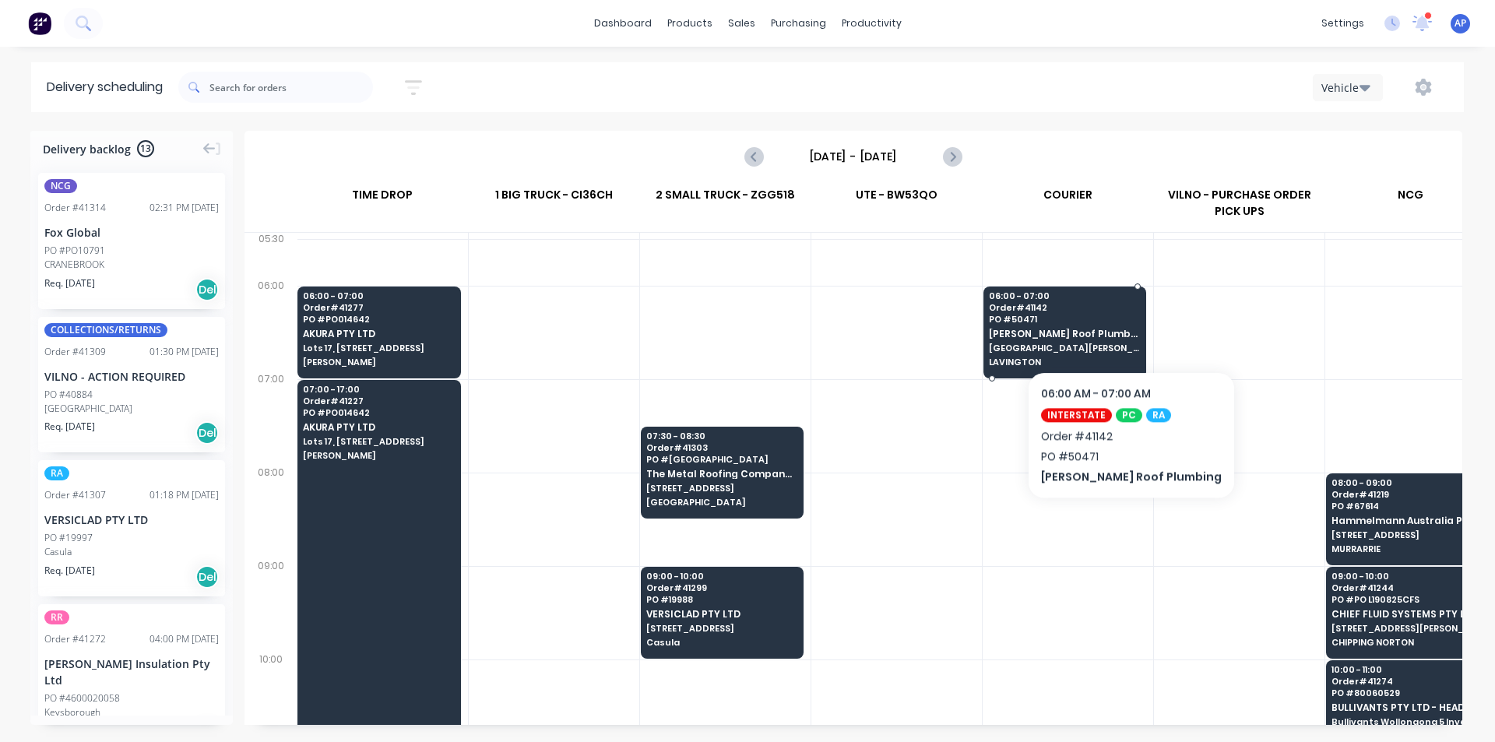
click at [1107, 324] on div "06:00 - 07:00 Order # 41142 PO # 50471 Meredith Roof Plumbing 537 DALLINGER ROA…" at bounding box center [1064, 330] width 161 height 87
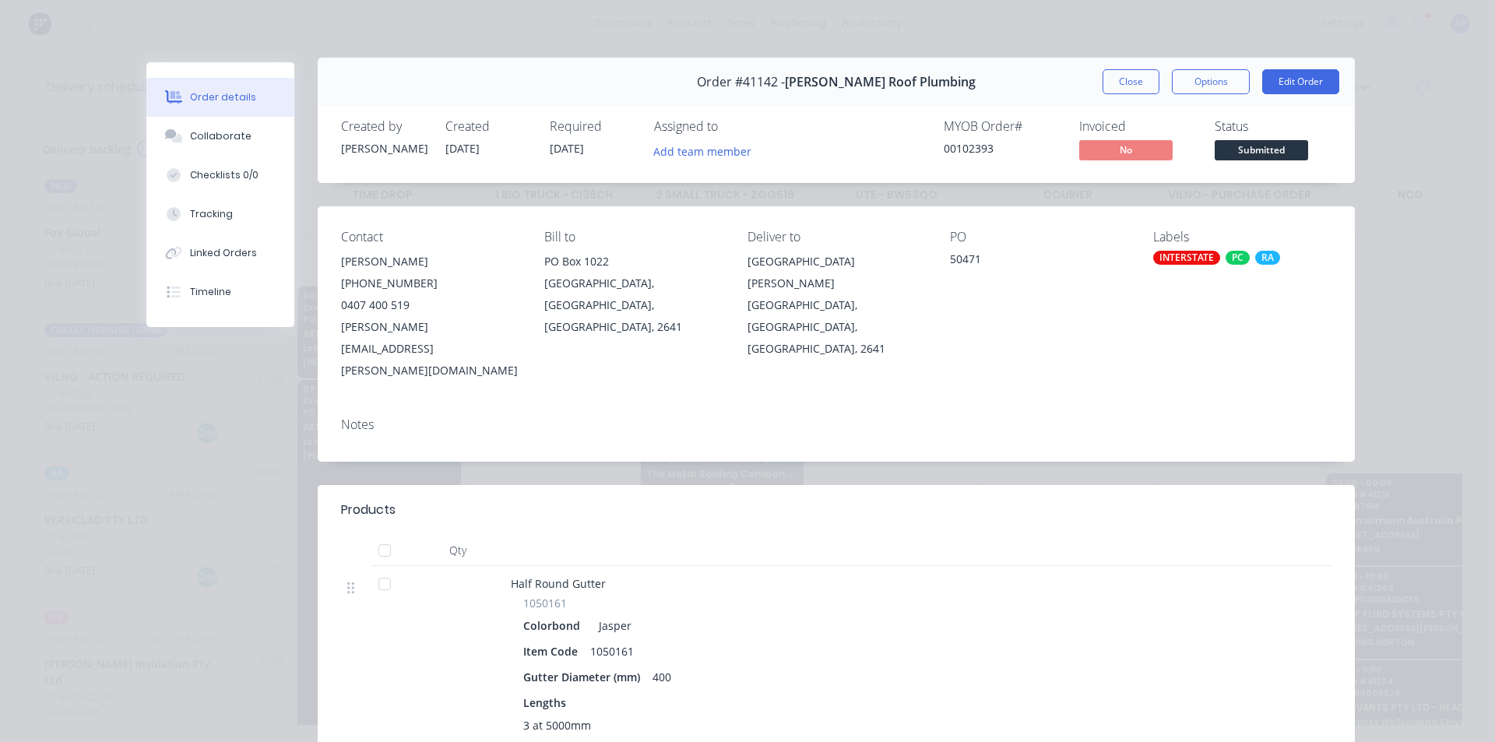
scroll to position [0, 0]
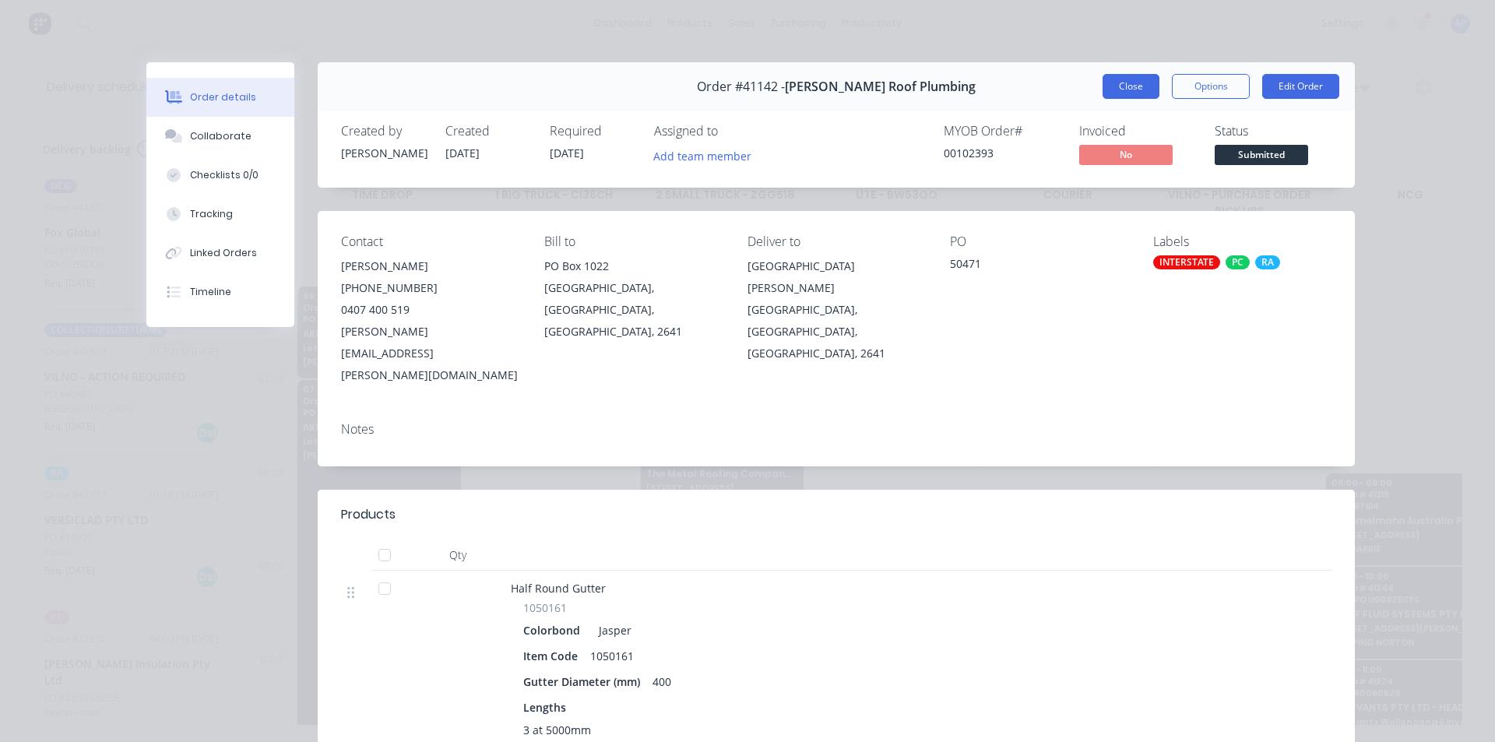
click at [1130, 88] on button "Close" at bounding box center [1130, 86] width 57 height 25
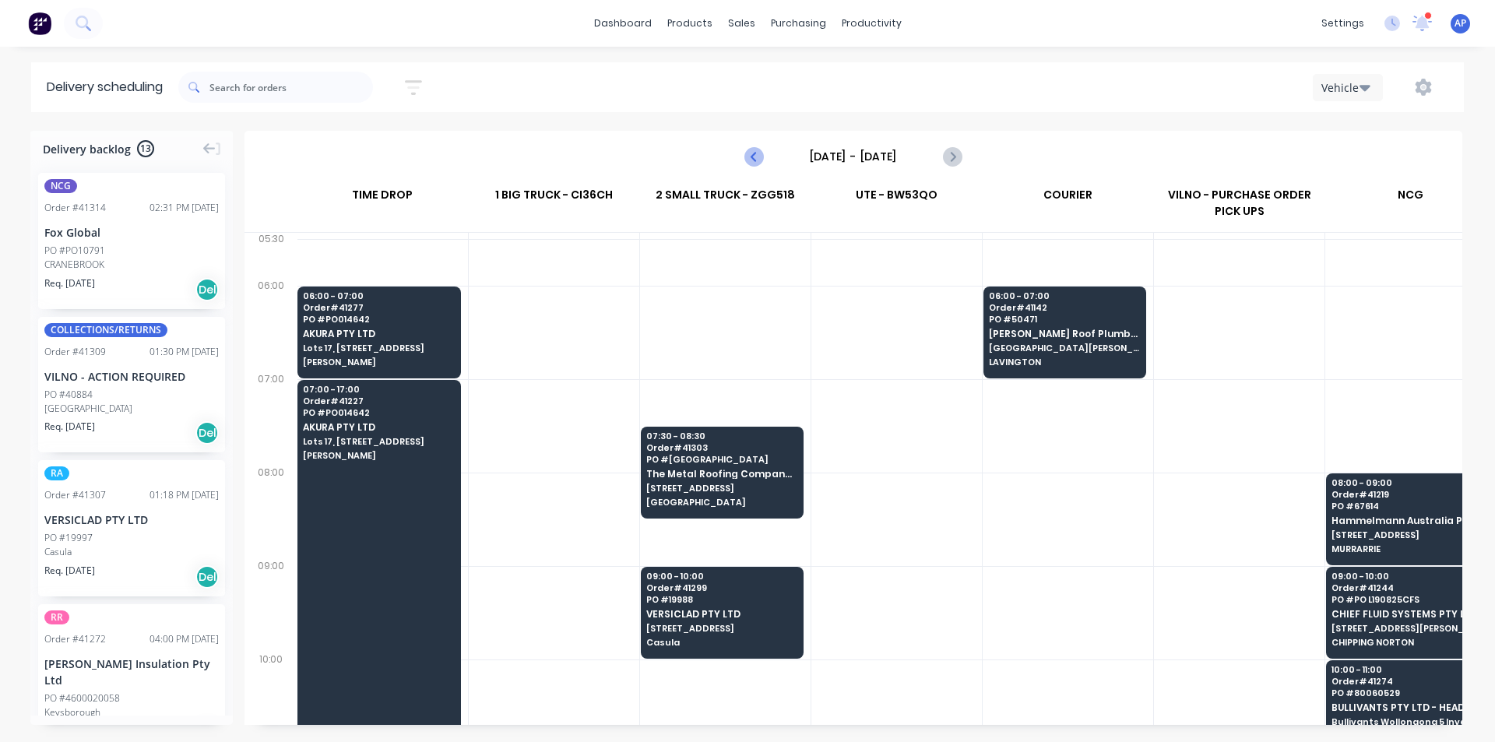
click at [758, 155] on icon "Previous page" at bounding box center [754, 156] width 19 height 19
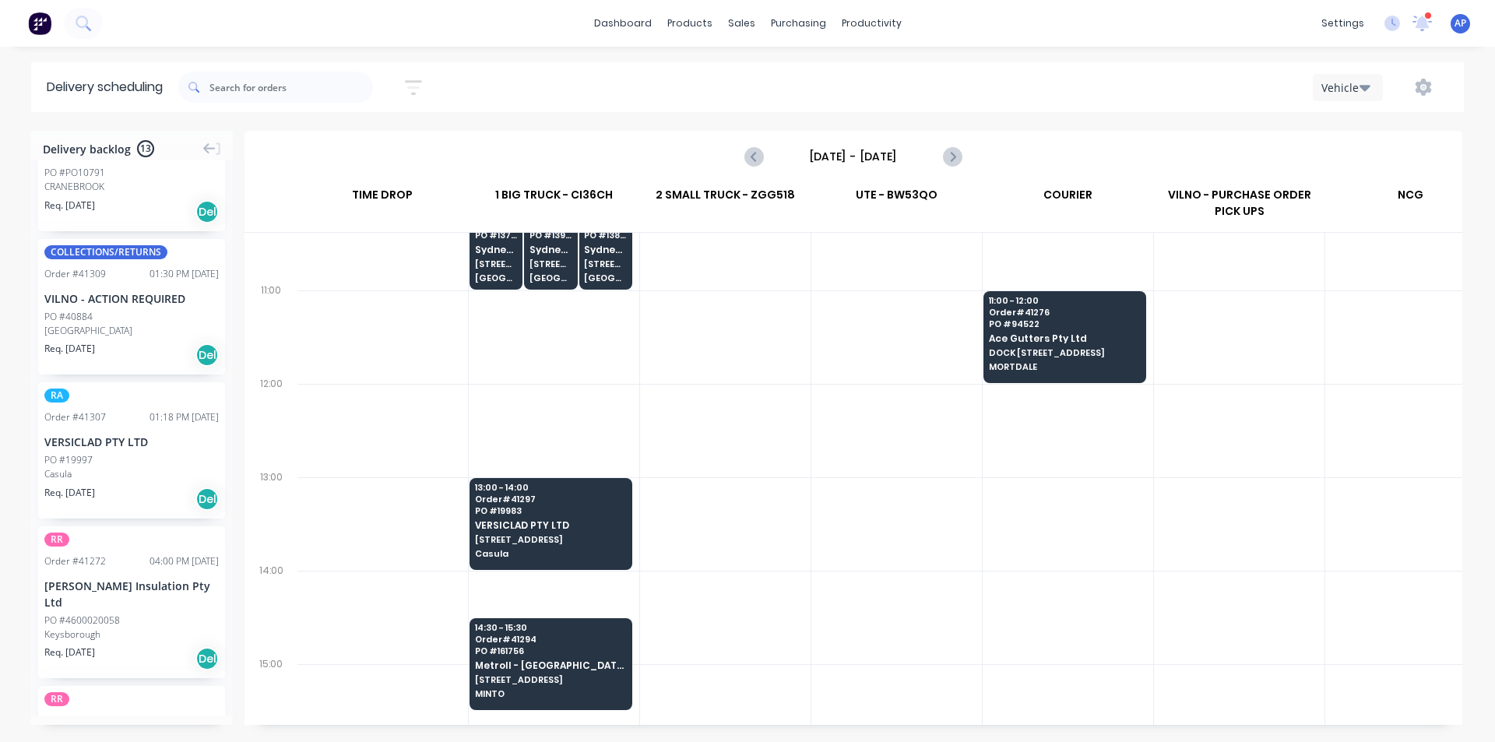
scroll to position [467, 1]
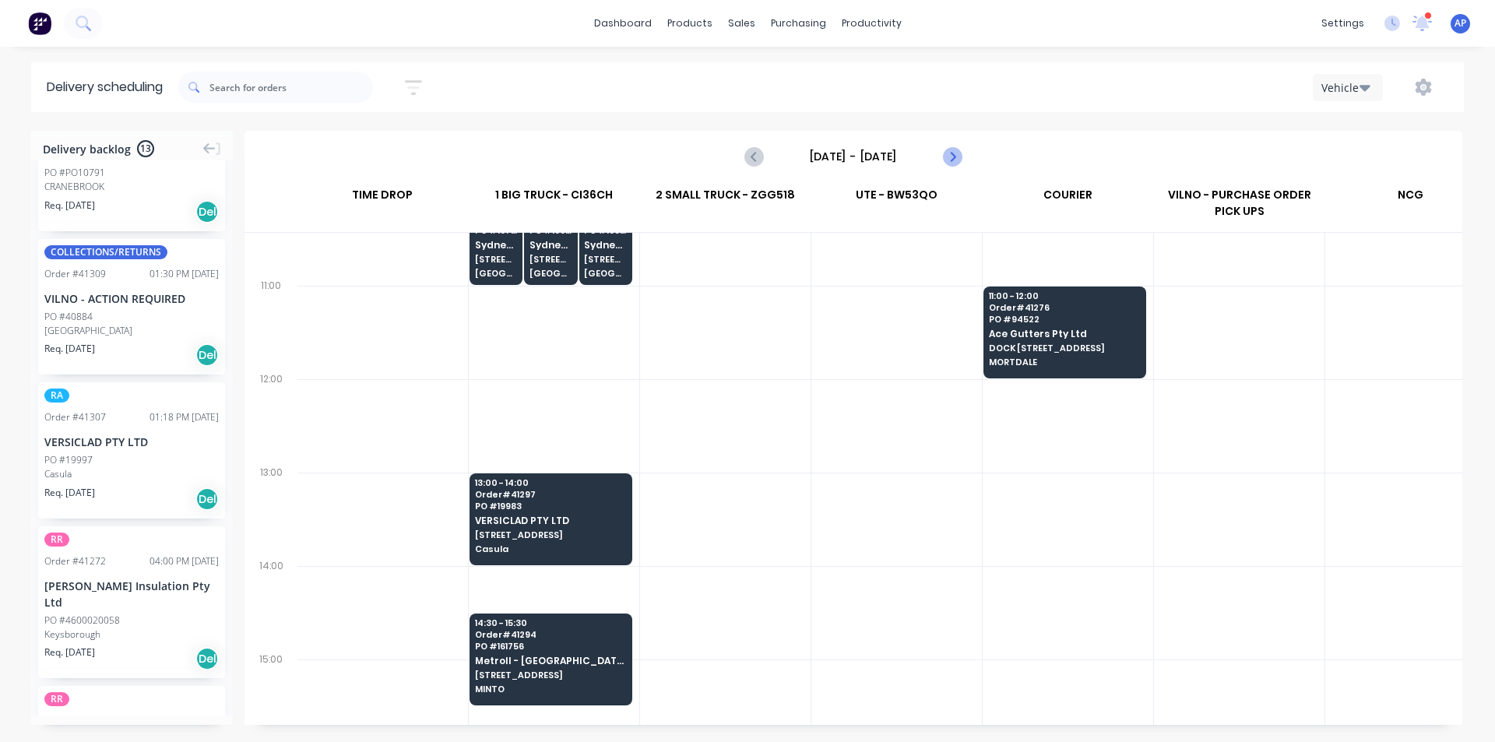
click at [951, 163] on icon "Next page" at bounding box center [951, 156] width 19 height 19
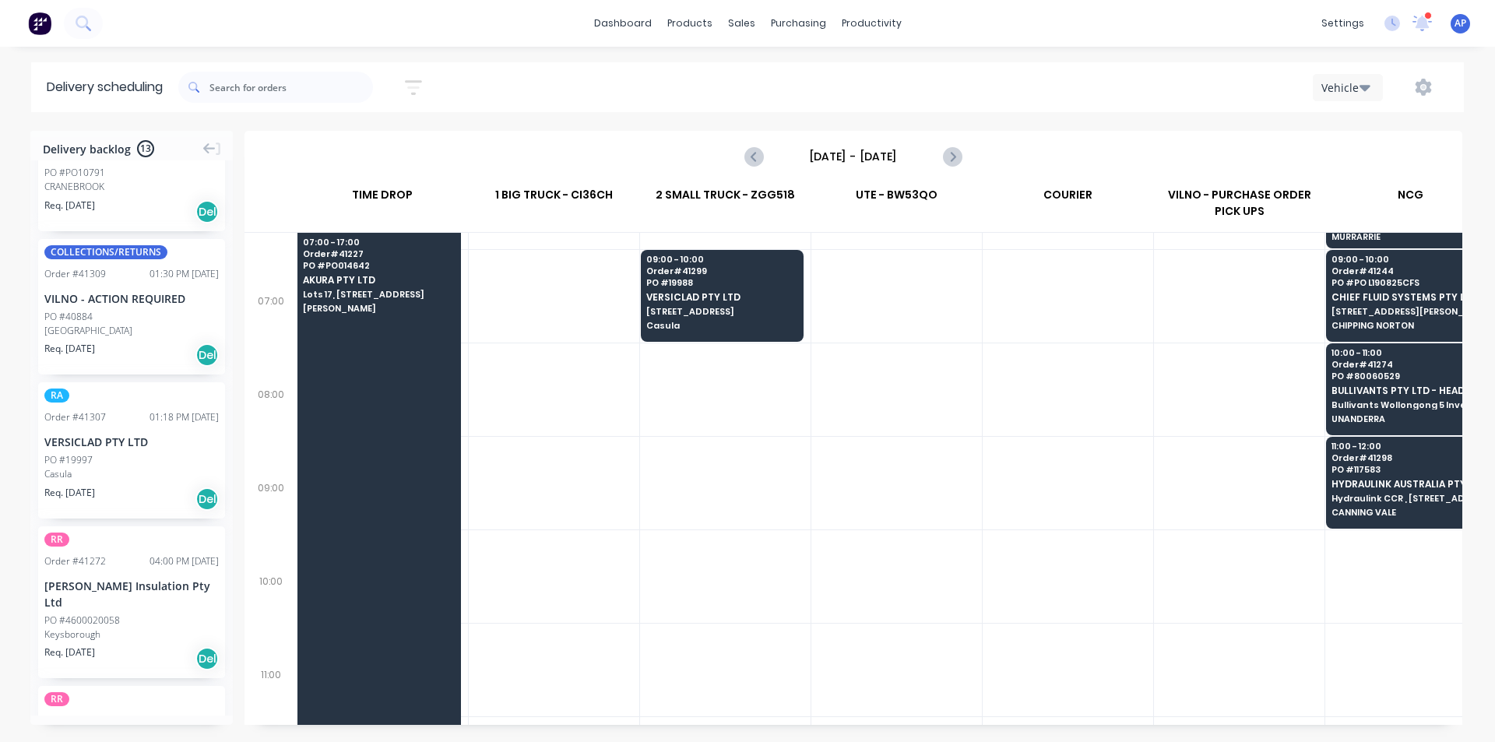
scroll to position [78, 1]
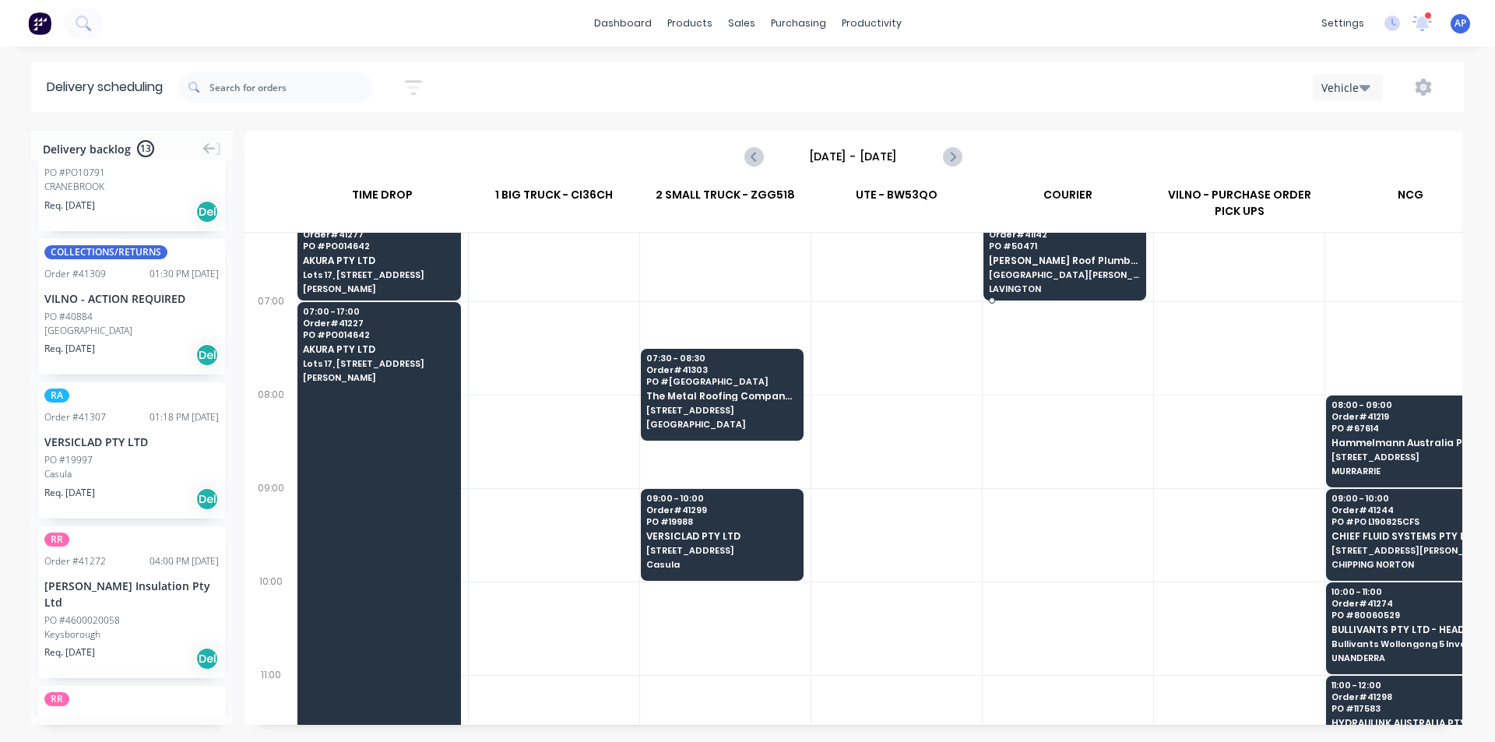
click at [1099, 267] on div "06:00 - 07:00 Order # 41142 PO # 50471 Meredith Roof Plumbing 537 DALLINGER ROA…" at bounding box center [1064, 256] width 161 height 87
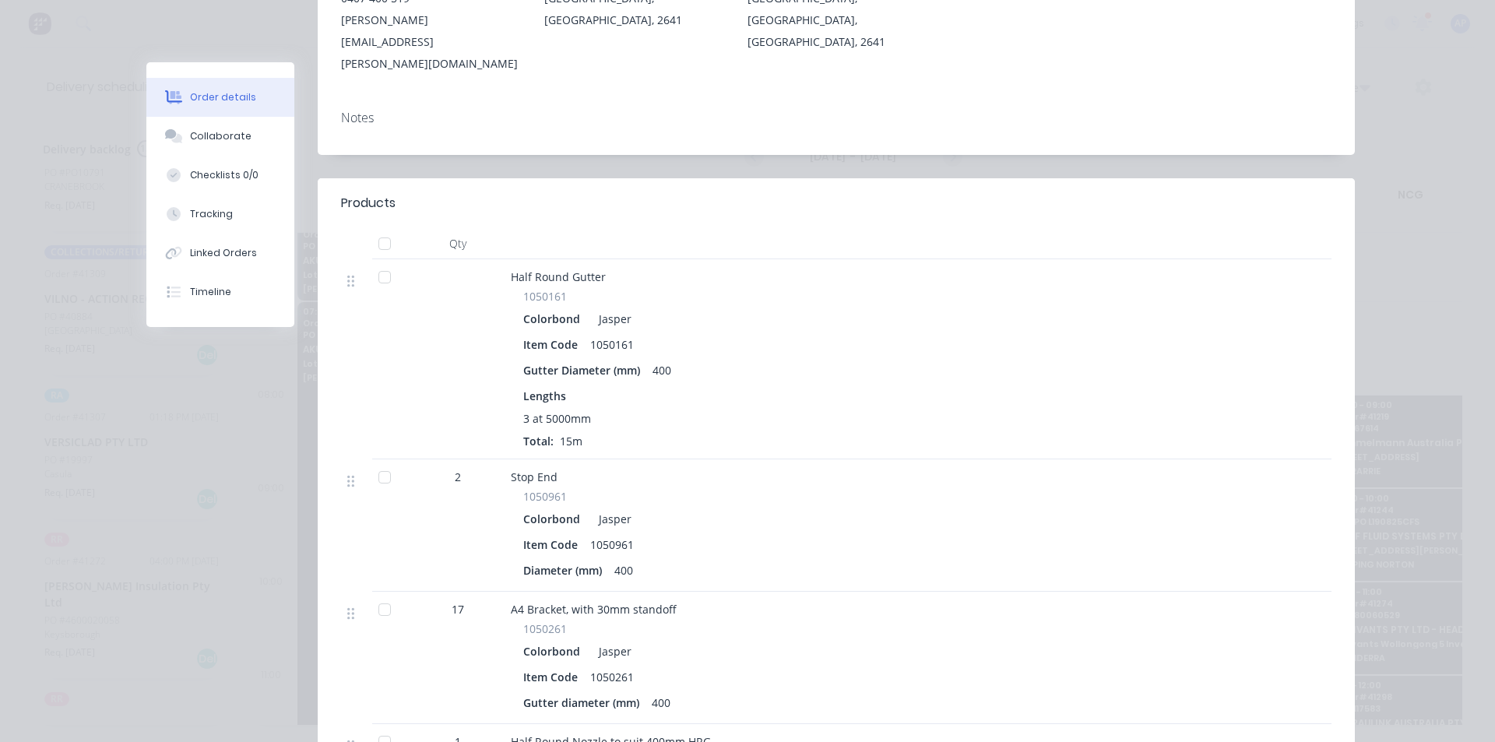
scroll to position [0, 0]
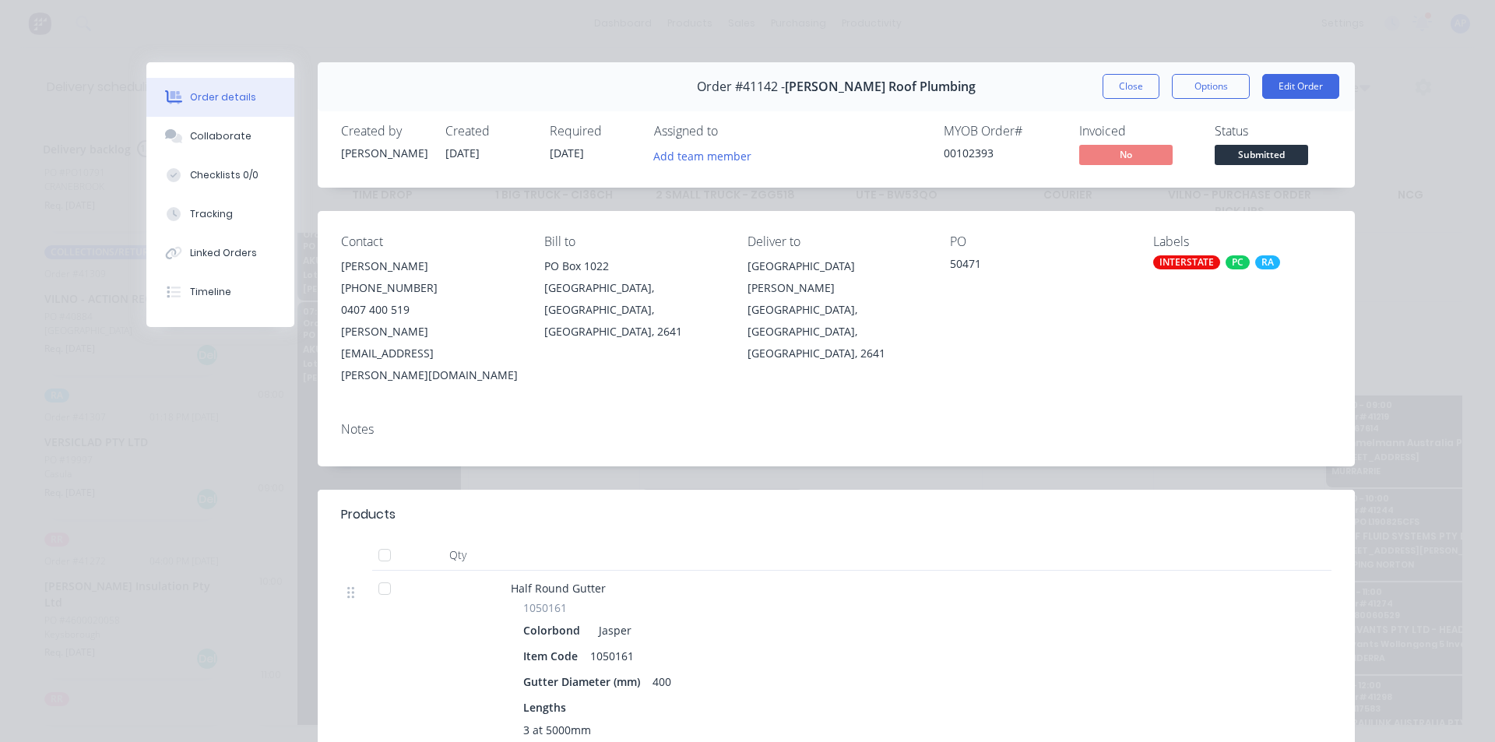
click at [1104, 84] on button "Close" at bounding box center [1130, 86] width 57 height 25
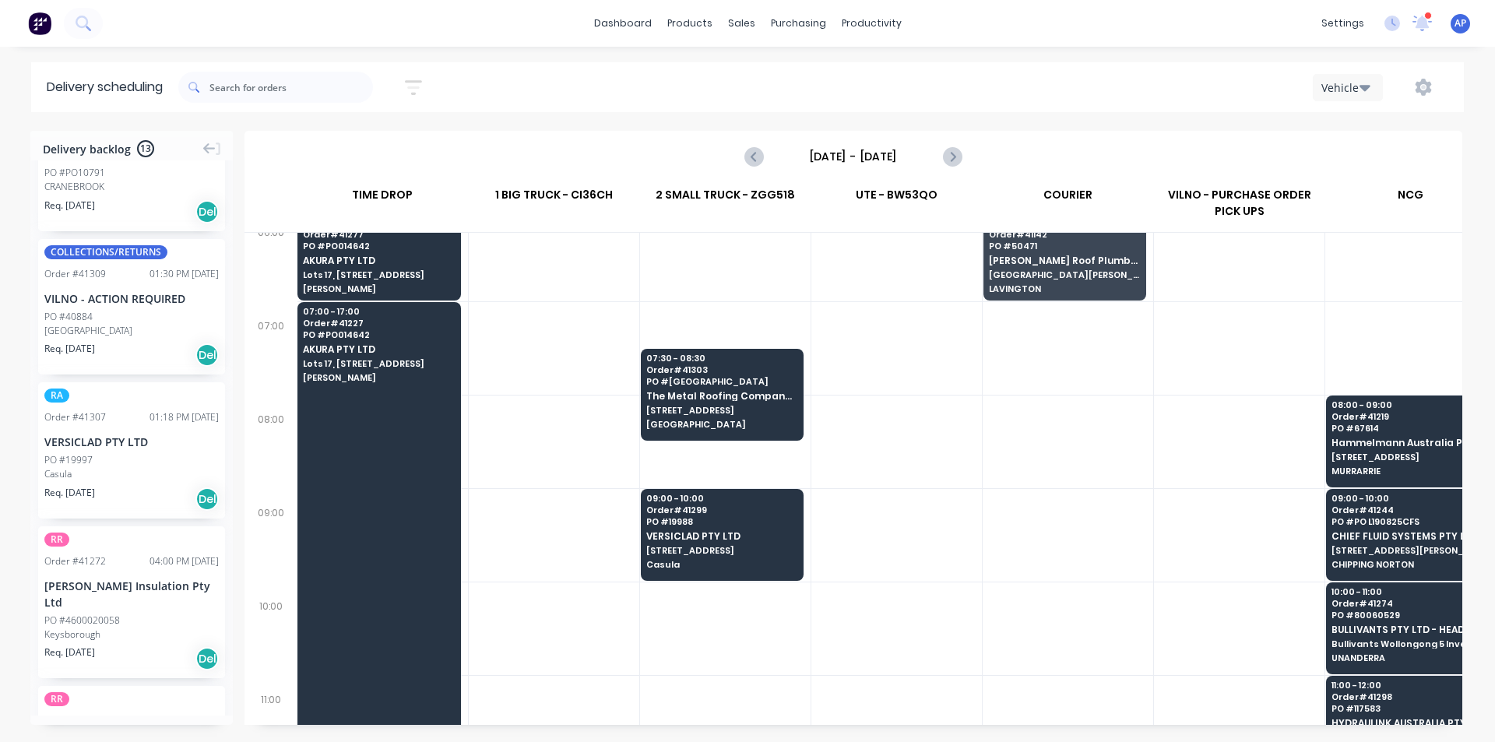
scroll to position [53, 1]
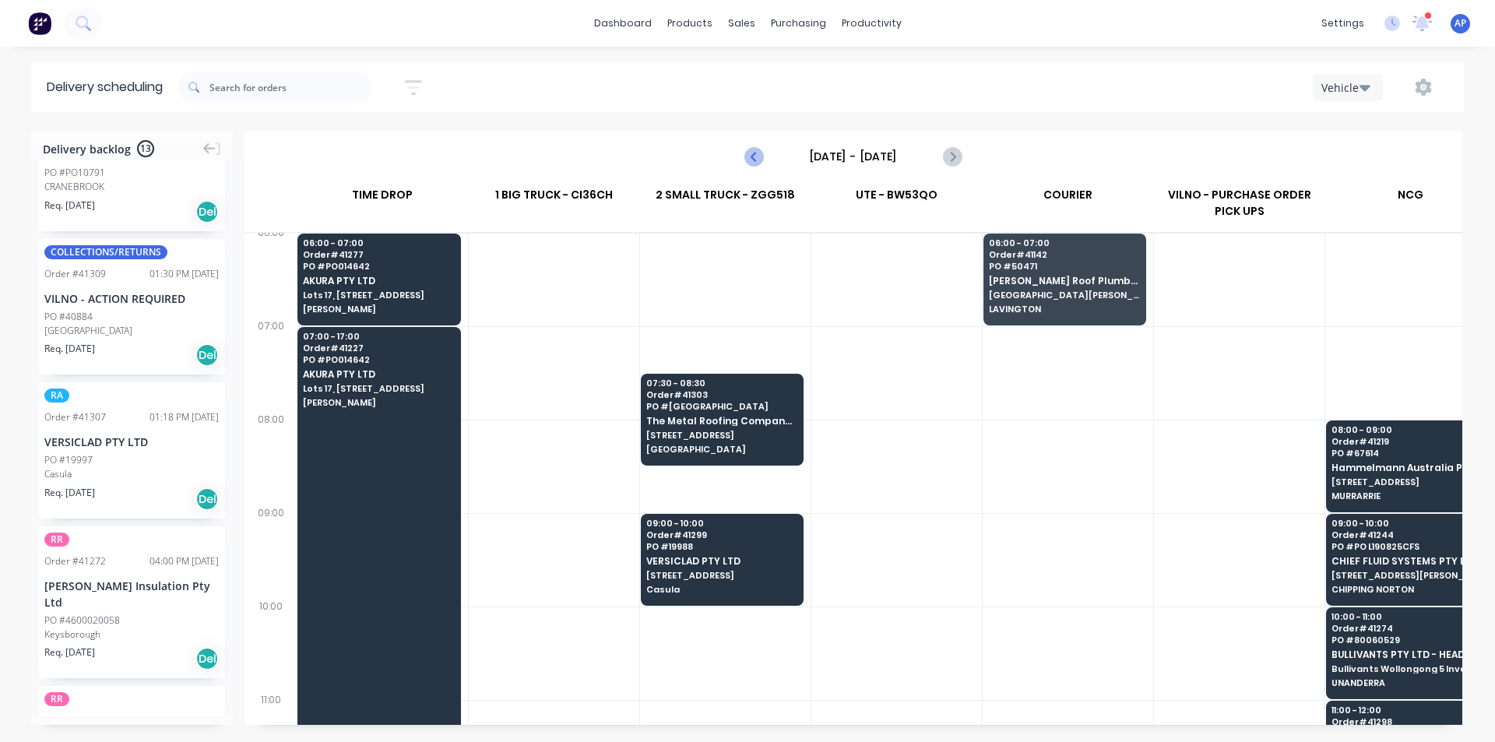
click at [769, 162] on button "Previous page" at bounding box center [754, 156] width 31 height 31
type input "[DATE] - [DATE]"
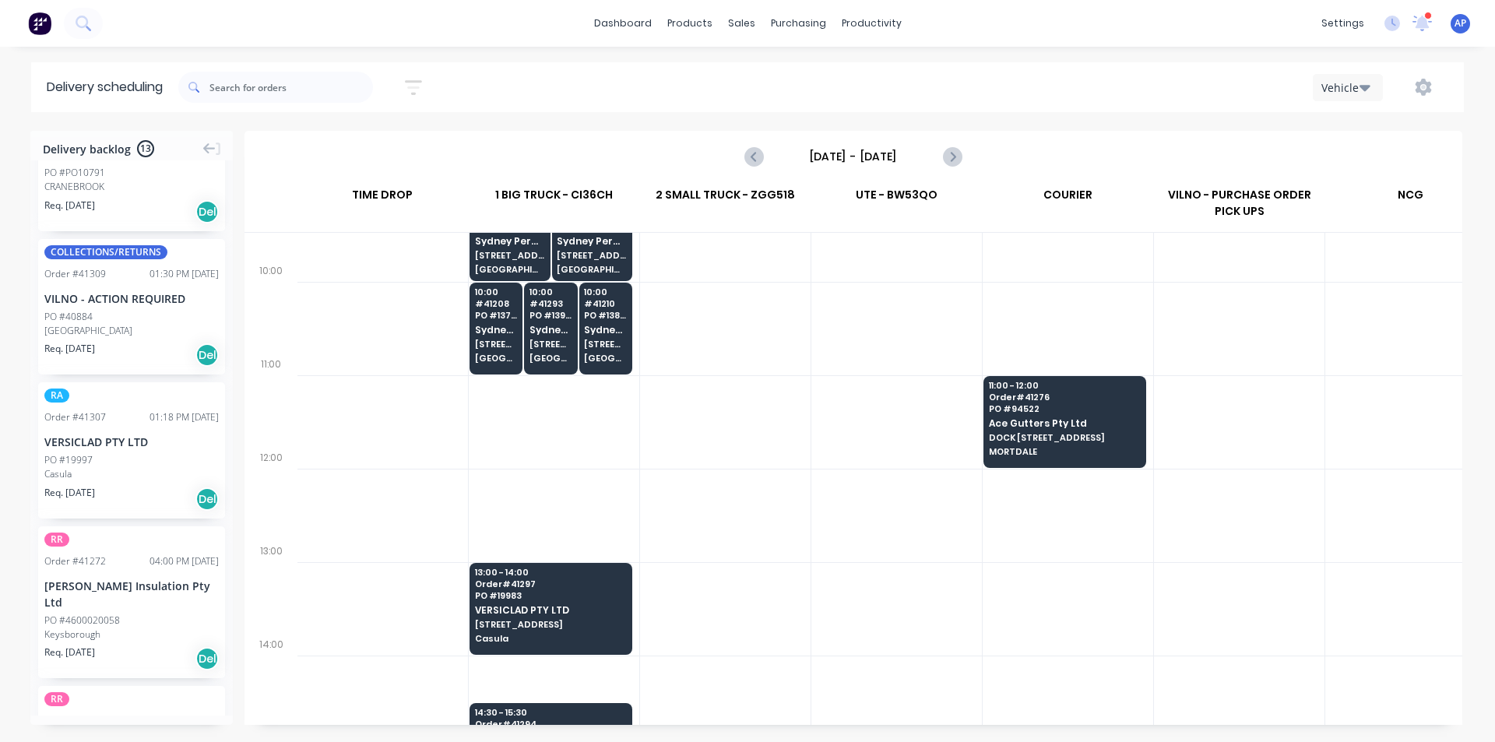
scroll to position [311, 1]
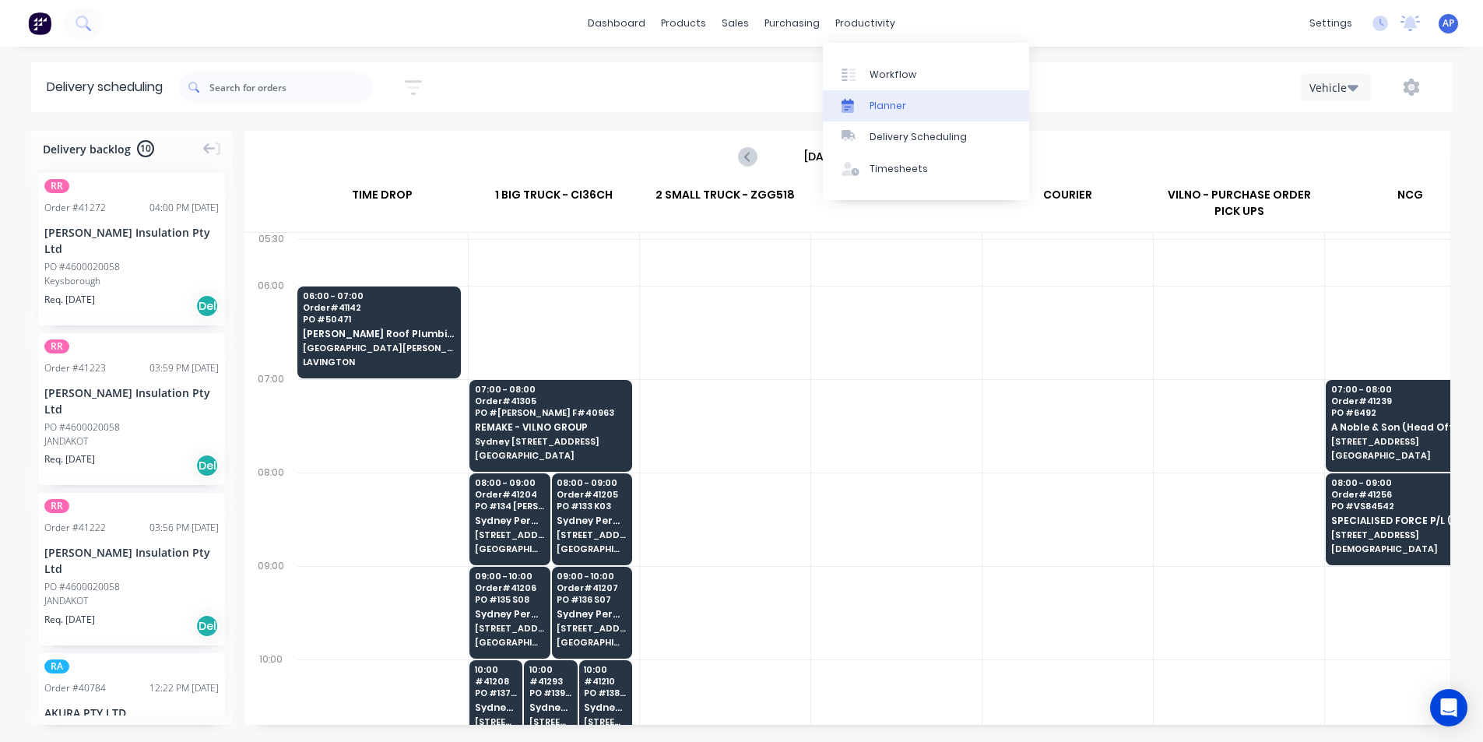
click at [898, 114] on link "Planner" at bounding box center [926, 105] width 206 height 31
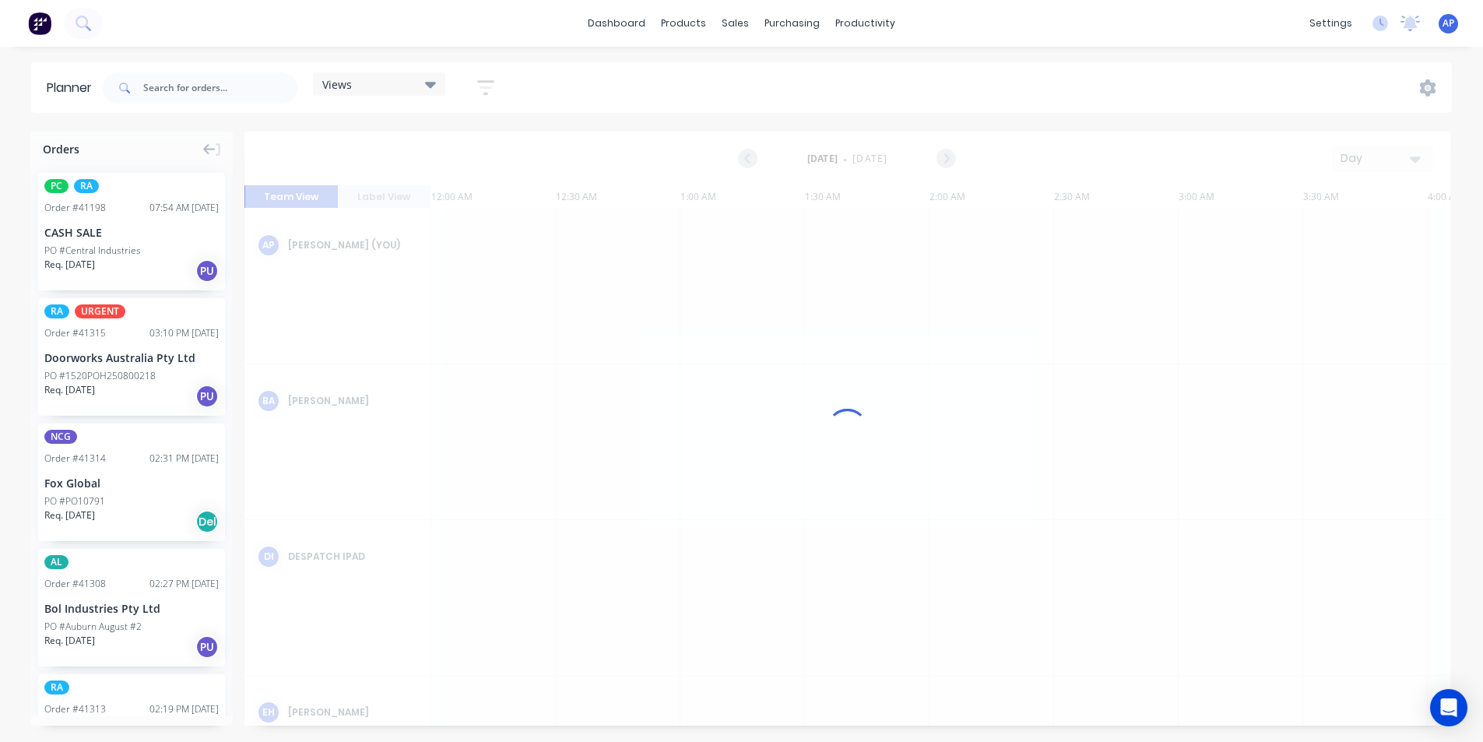
scroll to position [0, 1994]
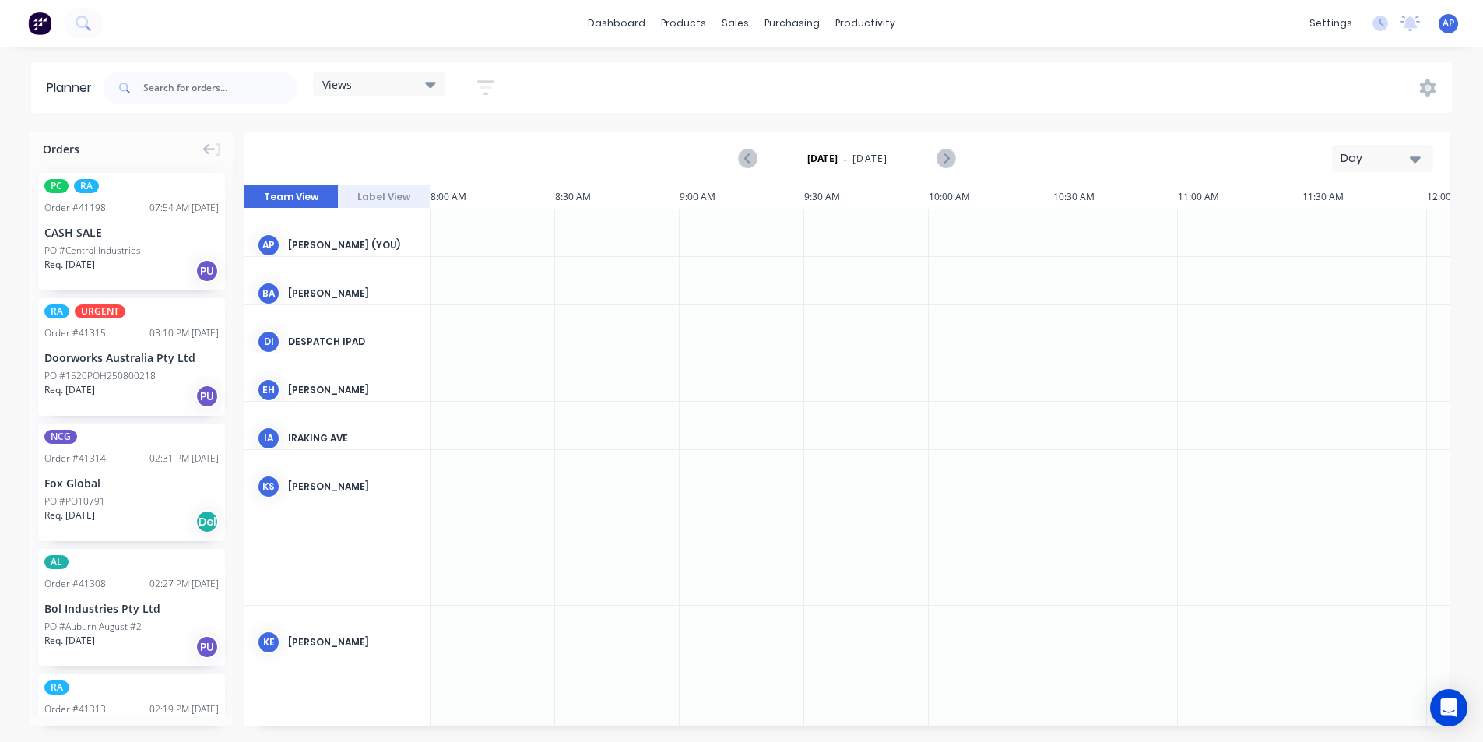
click at [1366, 153] on div "Day" at bounding box center [1377, 158] width 72 height 16
click at [1316, 229] on div "Week" at bounding box center [1355, 231] width 154 height 31
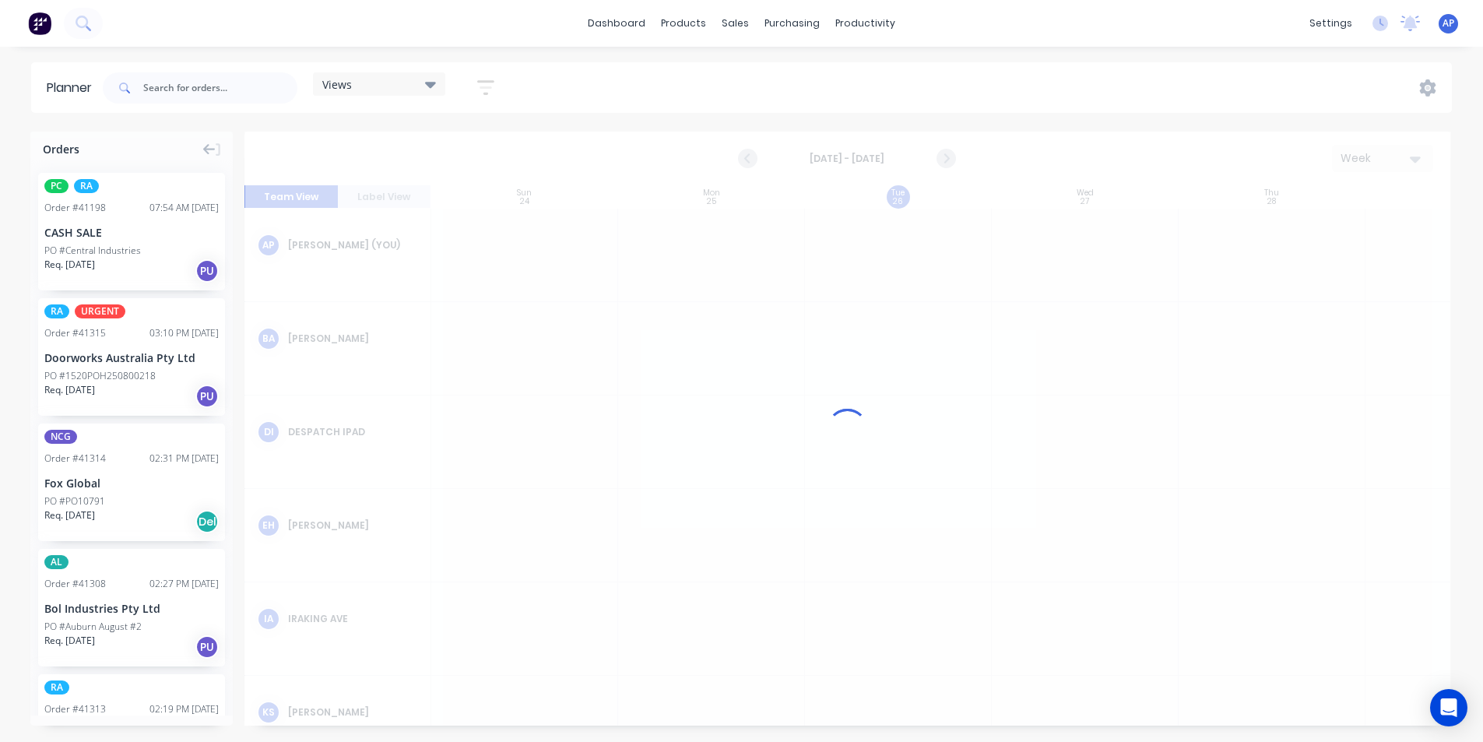
scroll to position [0, 1]
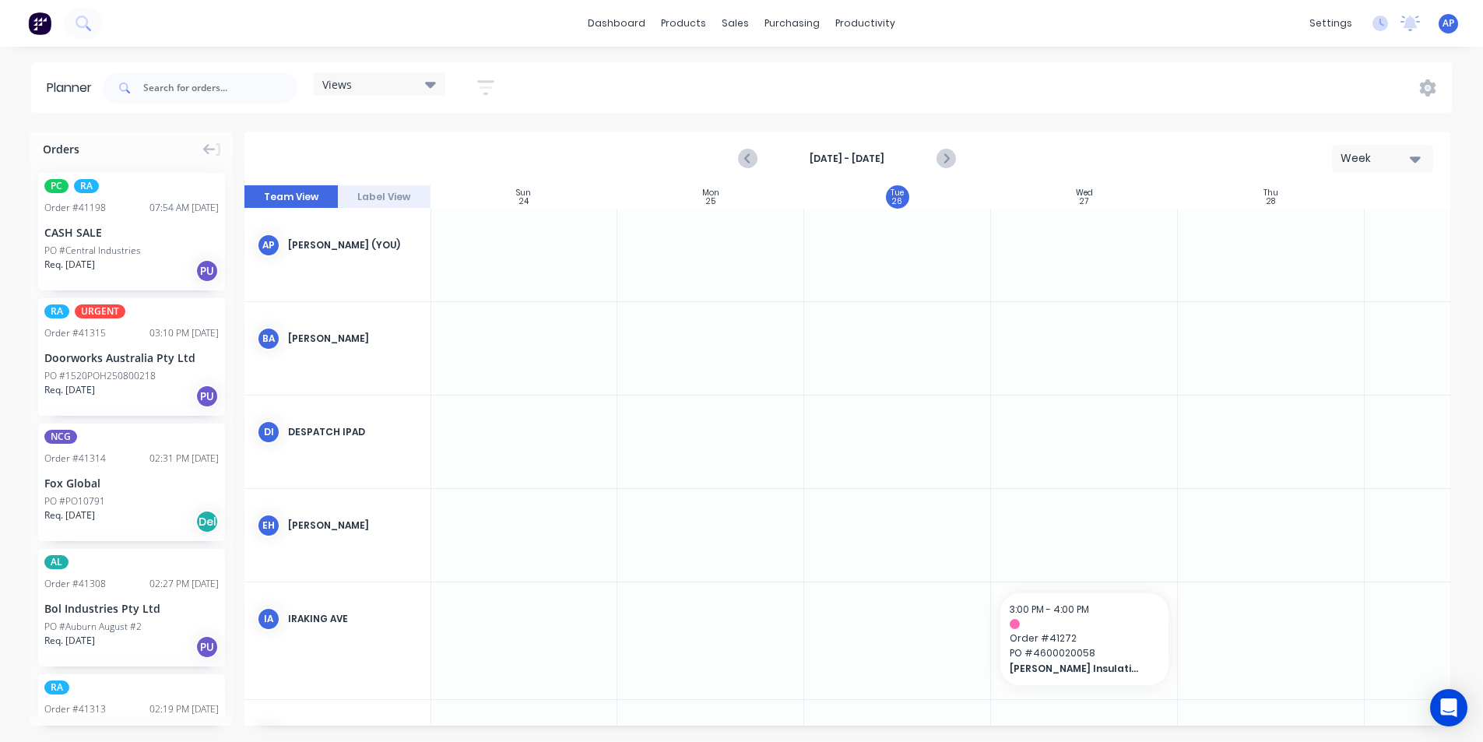
click at [826, 153] on strong "[DATE] - [DATE]" at bounding box center [847, 159] width 156 height 14
drag, startPoint x: 494, startPoint y: 95, endPoint x: 492, endPoint y: 104, distance: 9.5
click at [493, 95] on icon "button" at bounding box center [485, 87] width 17 height 19
click at [445, 147] on div "Show/Hide users" at bounding box center [404, 146] width 108 height 16
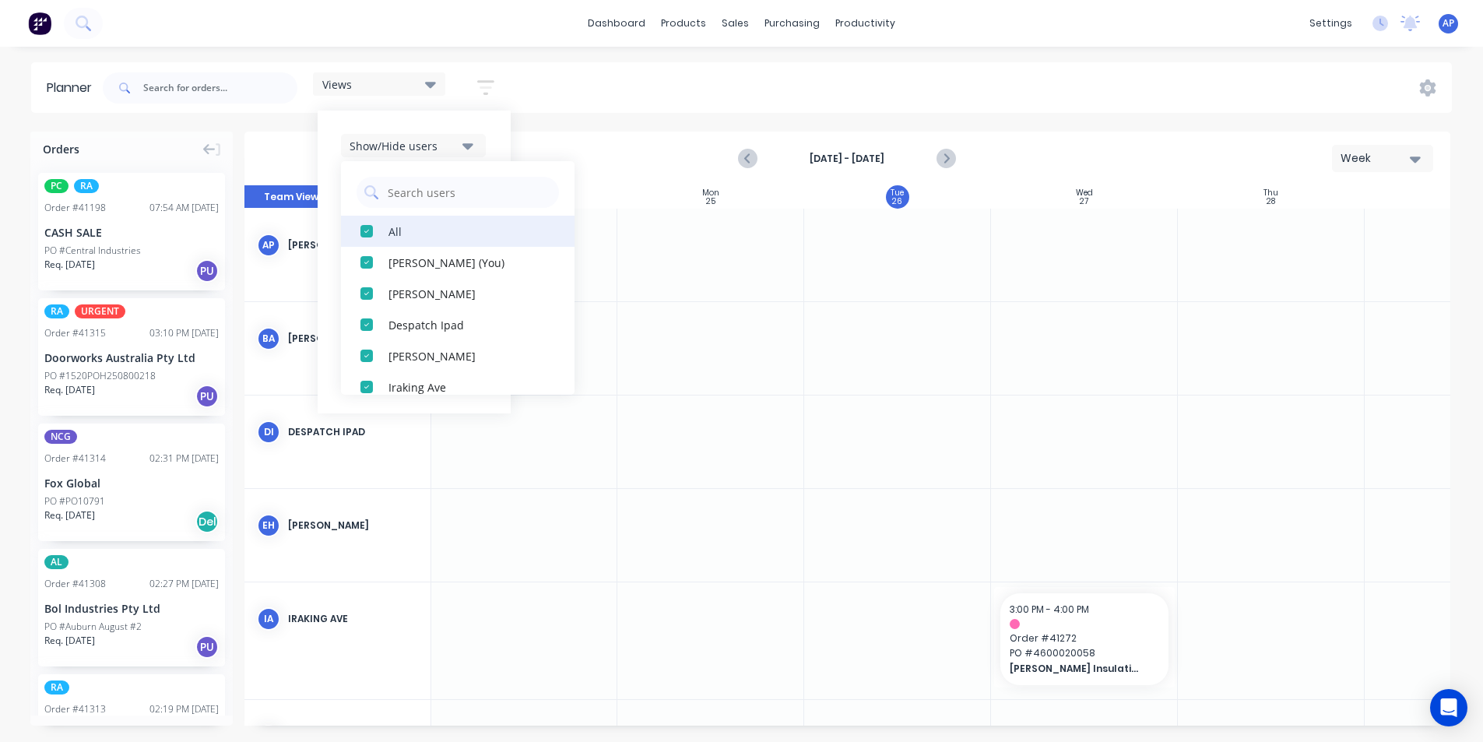
click at [392, 234] on div "All" at bounding box center [467, 231] width 156 height 16
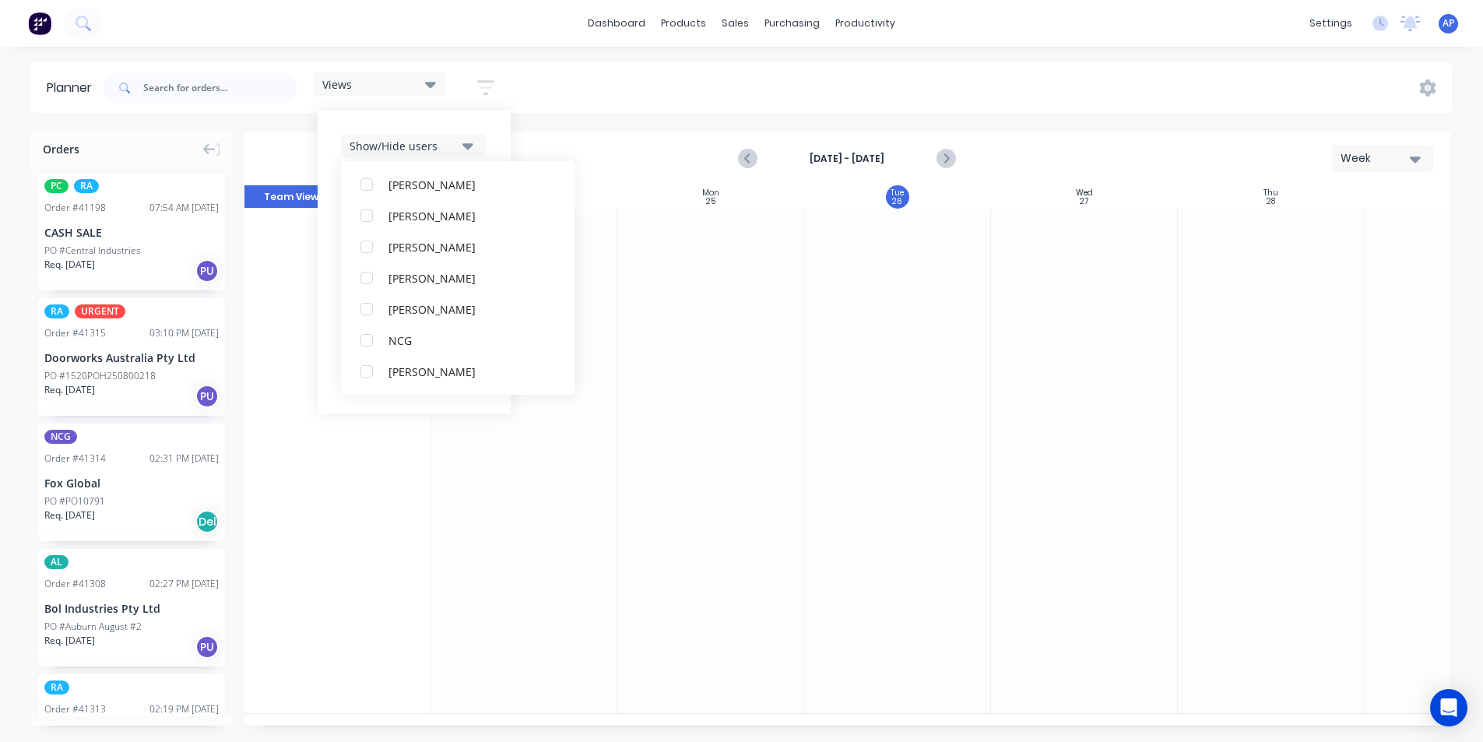
scroll to position [311, 0]
click at [401, 350] on div "RA PM Team" at bounding box center [467, 355] width 156 height 16
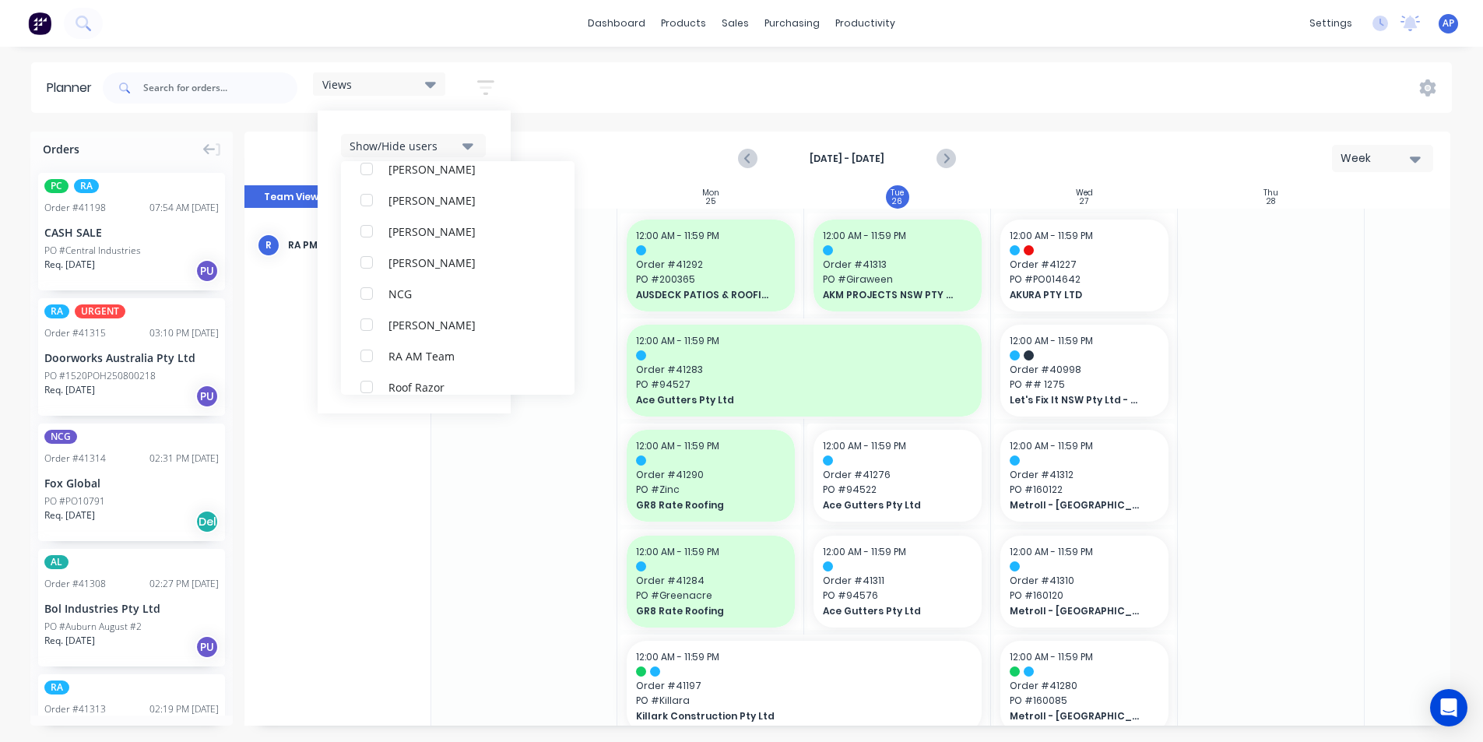
scroll to position [0, 0]
click at [1150, 120] on div "Planner Views Save new view None (Default) edit Iraking edit [PERSON_NAME] edit…" at bounding box center [741, 401] width 1483 height 679
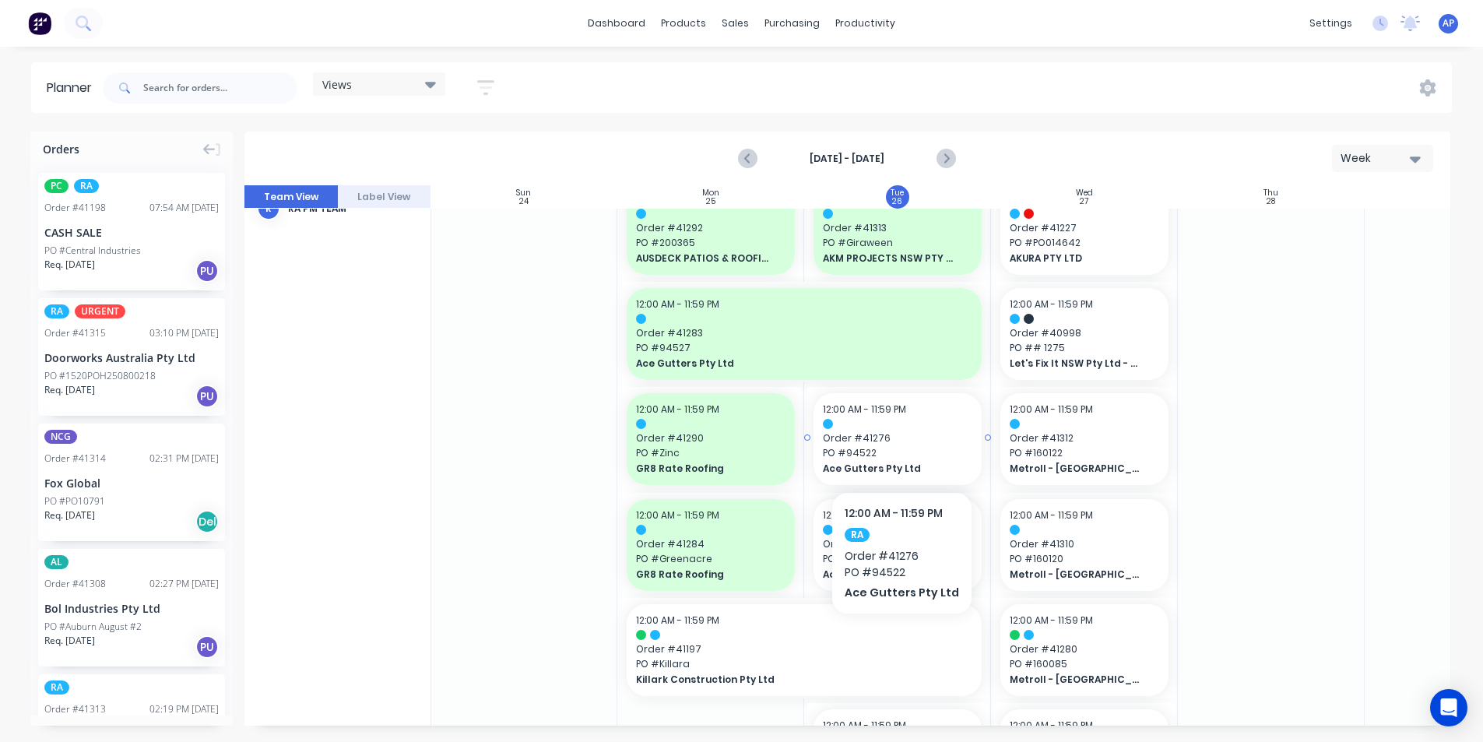
scroll to position [78, 1]
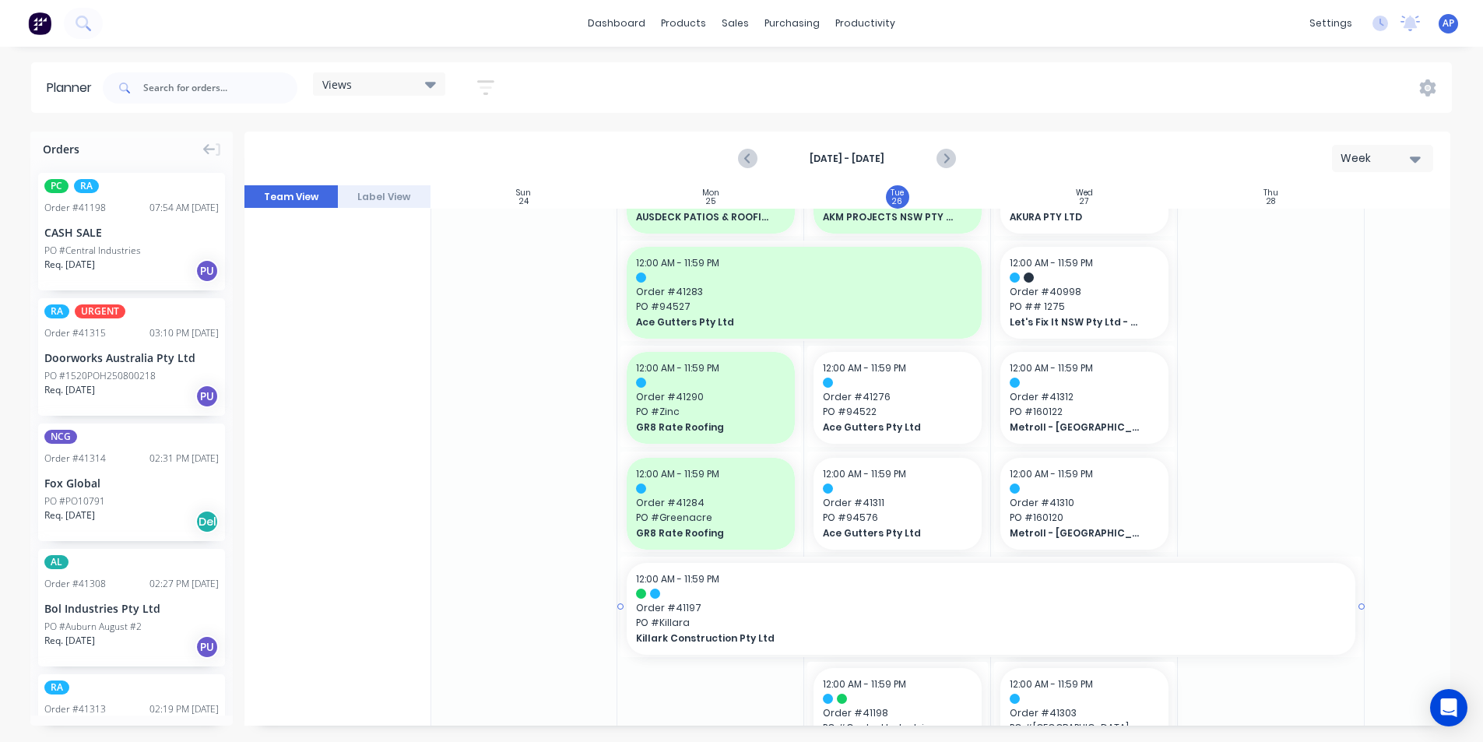
drag, startPoint x: 986, startPoint y: 606, endPoint x: 1222, endPoint y: 599, distance: 236.8
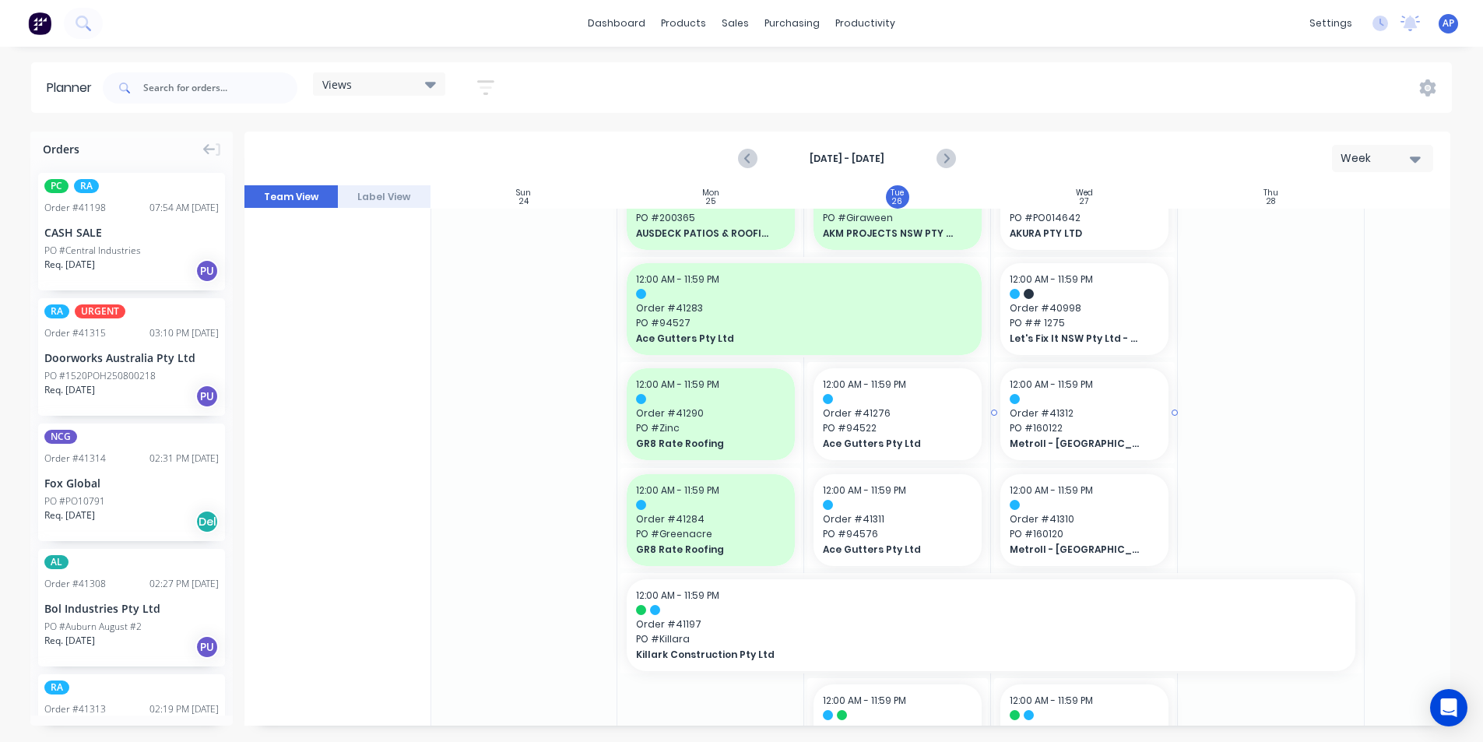
scroll to position [0, 1]
